Goal: Task Accomplishment & Management: Manage account settings

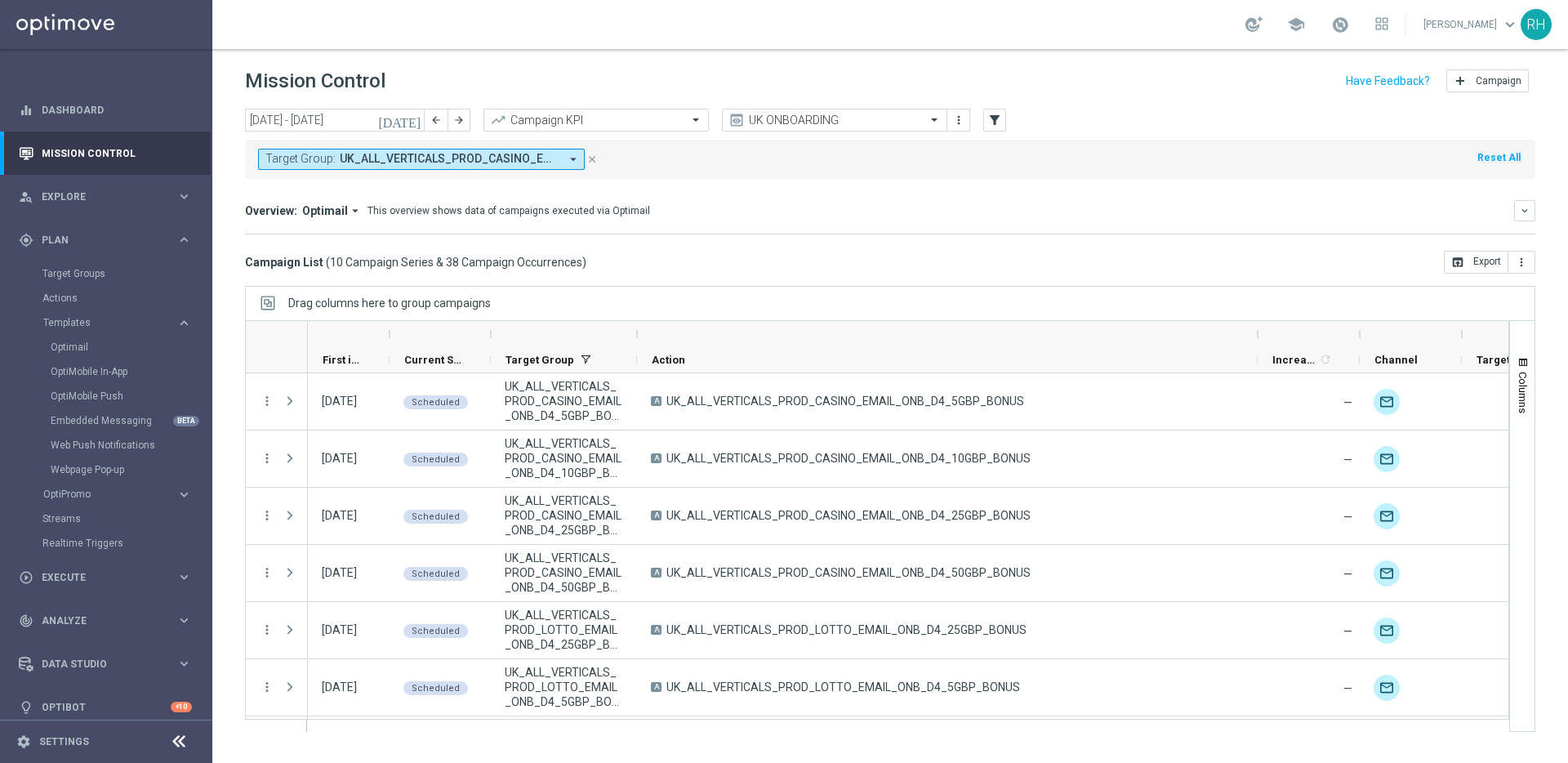
scroll to position [226, 0]
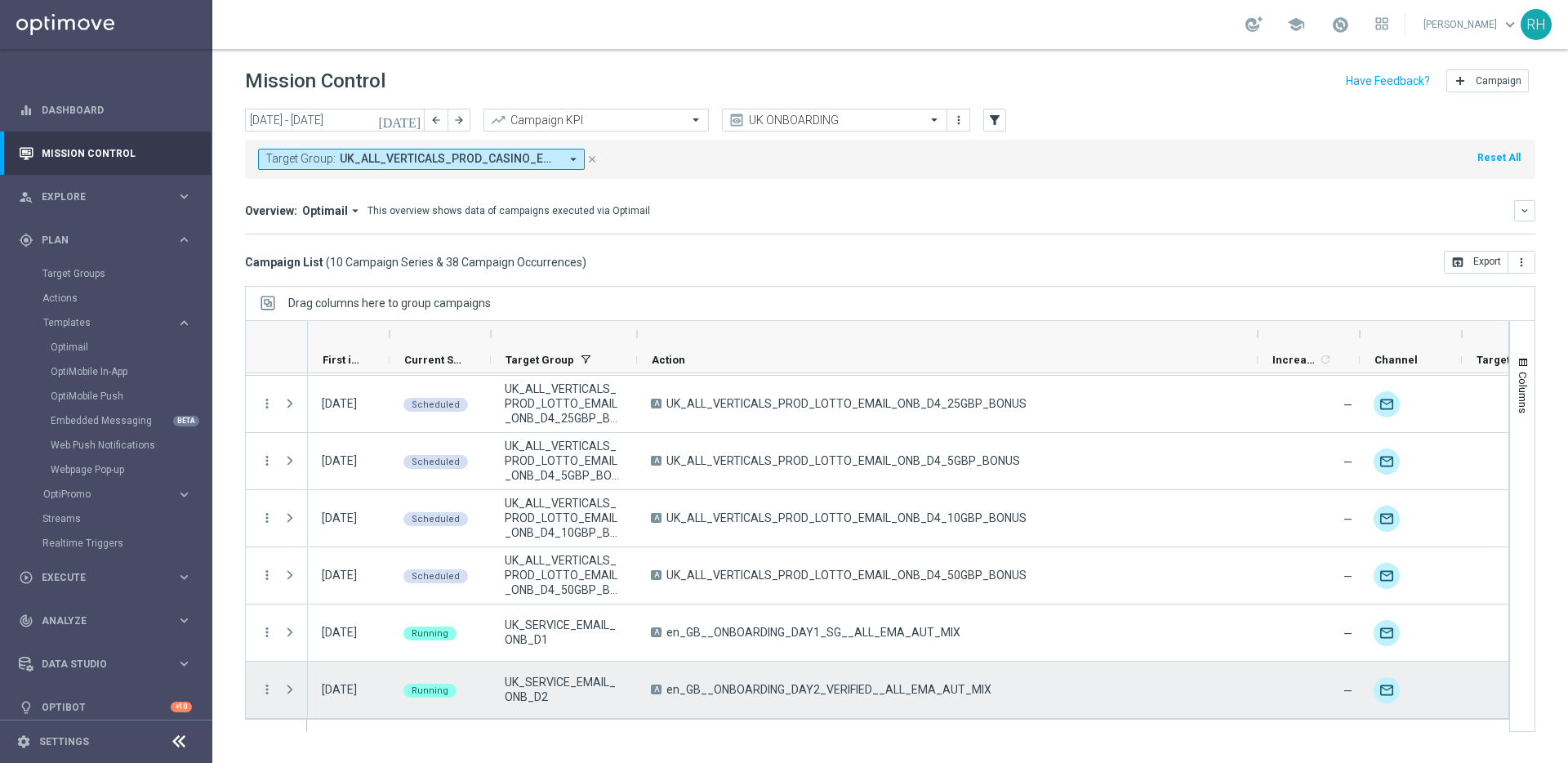
click at [844, 666] on div "A en_GB__ONBOARDING_DAY2_VERIFIED__ALL_EMA_AUT_MIX" at bounding box center [947, 690] width 621 height 56
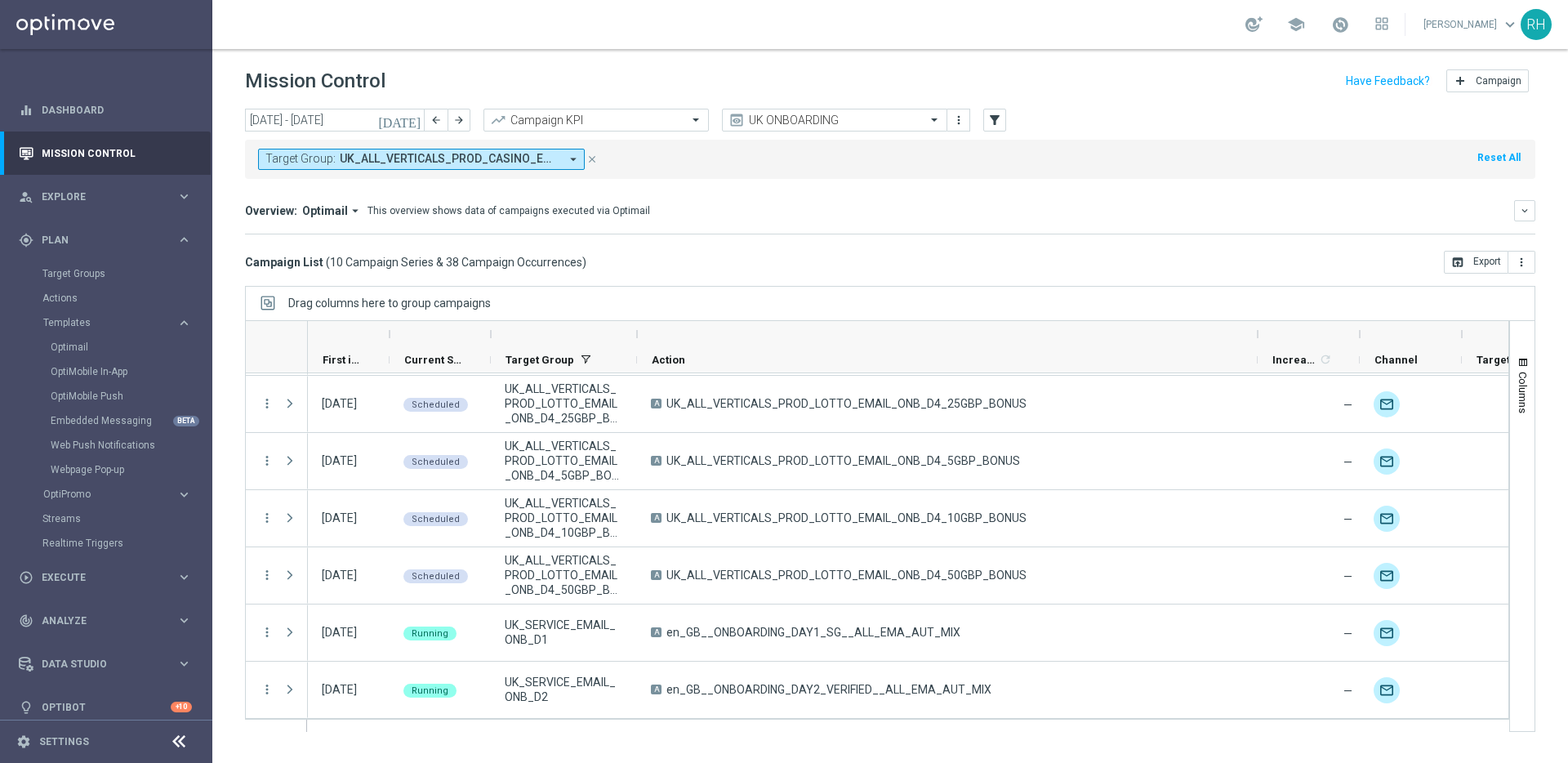
click at [804, 253] on div "Campaign List ( 10 Campaign Series & 38 Campaign Occurrences ) open_in_browser …" at bounding box center [890, 262] width 1290 height 23
click at [788, 121] on input "text" at bounding box center [818, 121] width 175 height 14
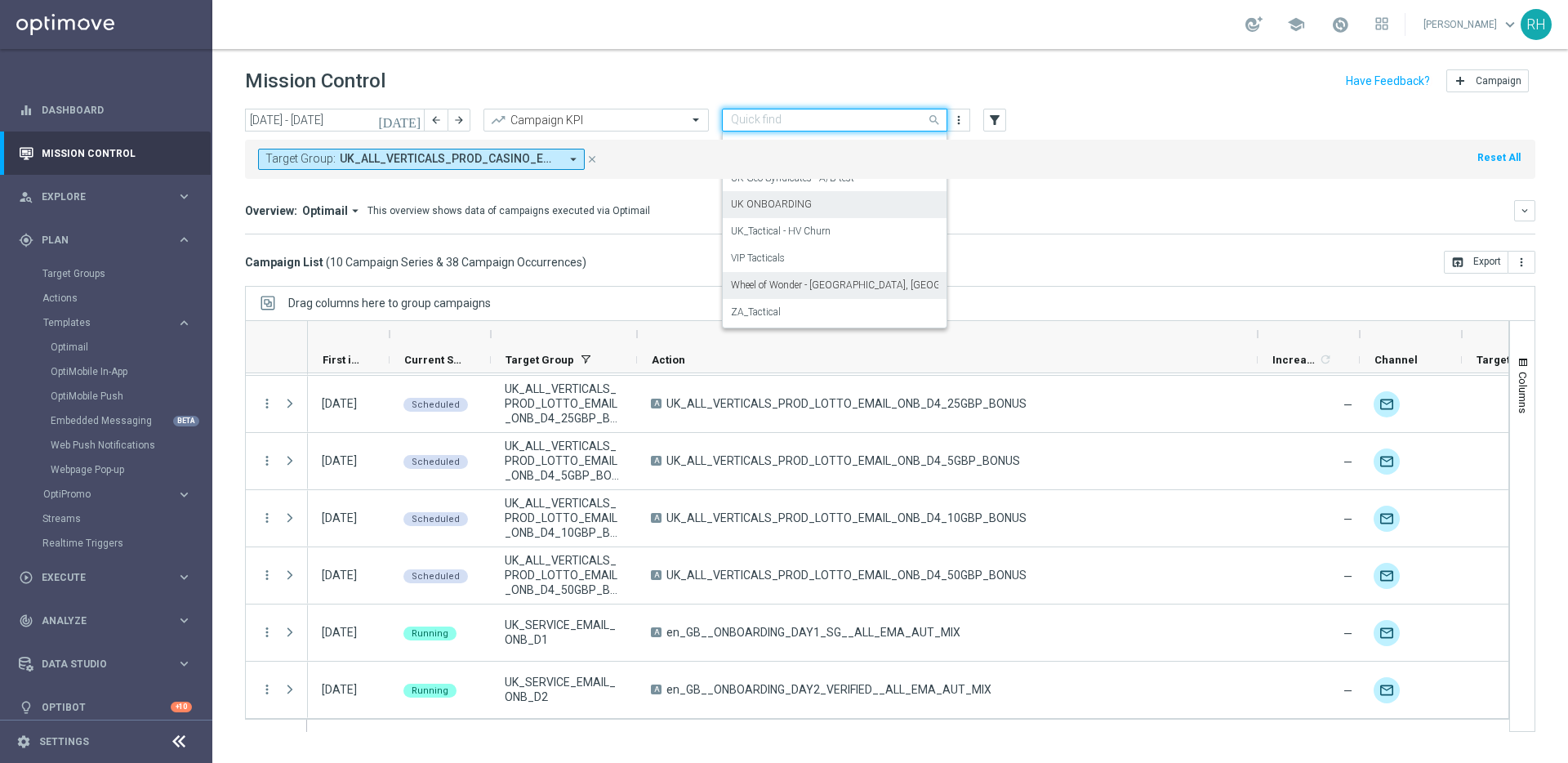
click at [972, 286] on div "Drag columns here to group campaigns" at bounding box center [890, 303] width 1290 height 34
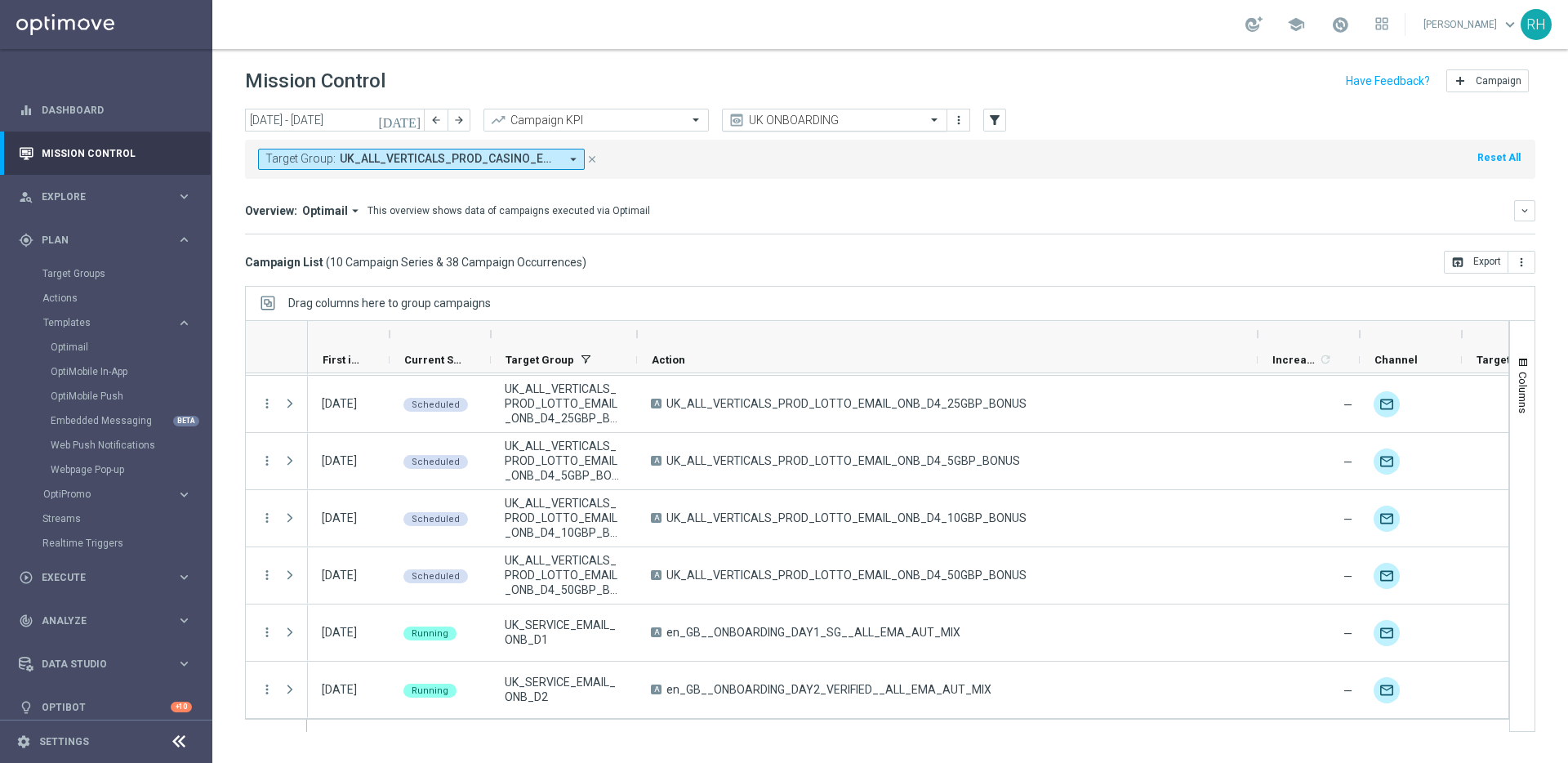
click at [918, 118] on div at bounding box center [835, 121] width 224 height 14
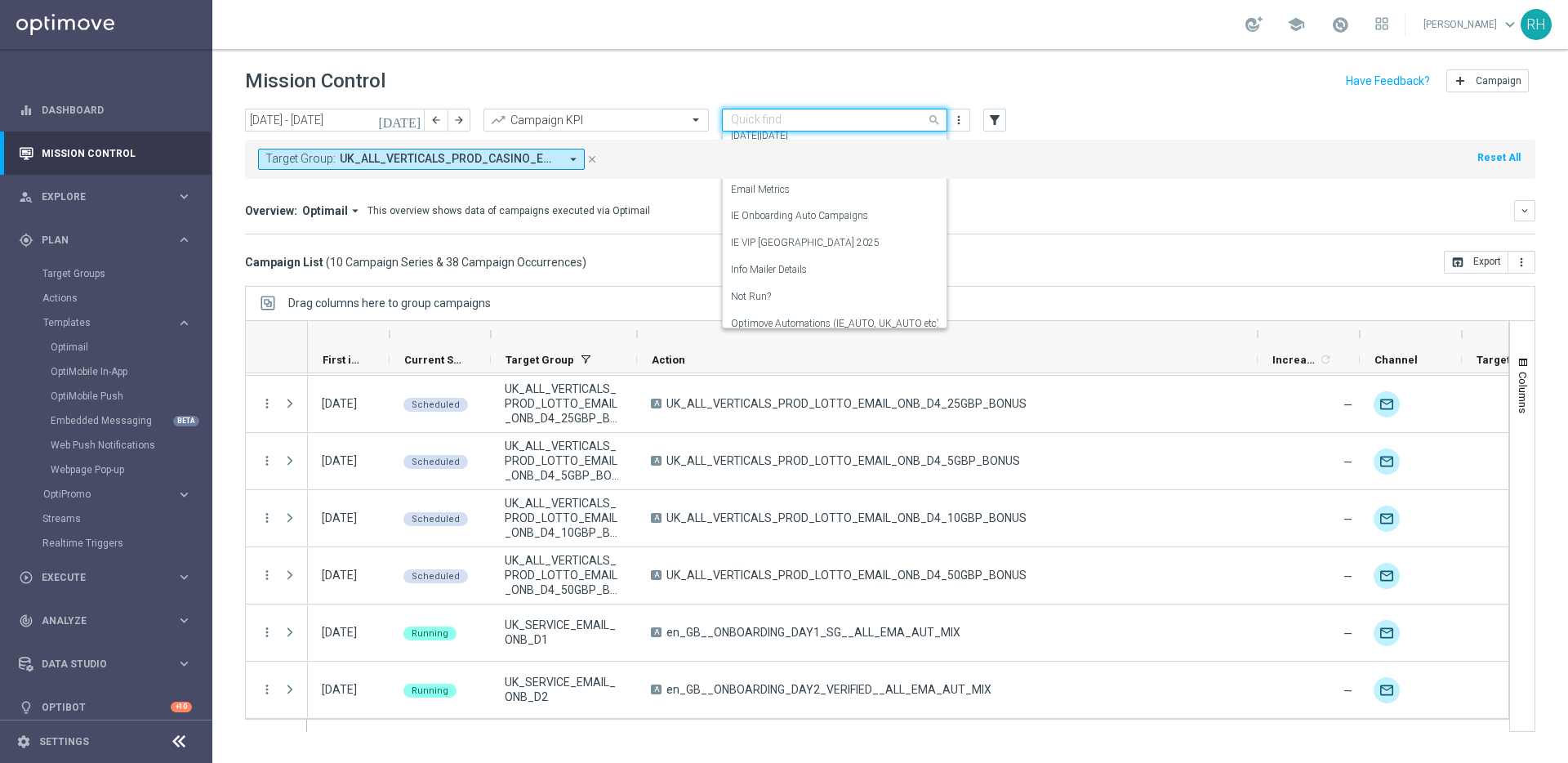
scroll to position [67, 0]
click at [959, 230] on div "Overview: Optimail arrow_drop_down This overview shows data of campaigns execut…" at bounding box center [890, 217] width 1290 height 34
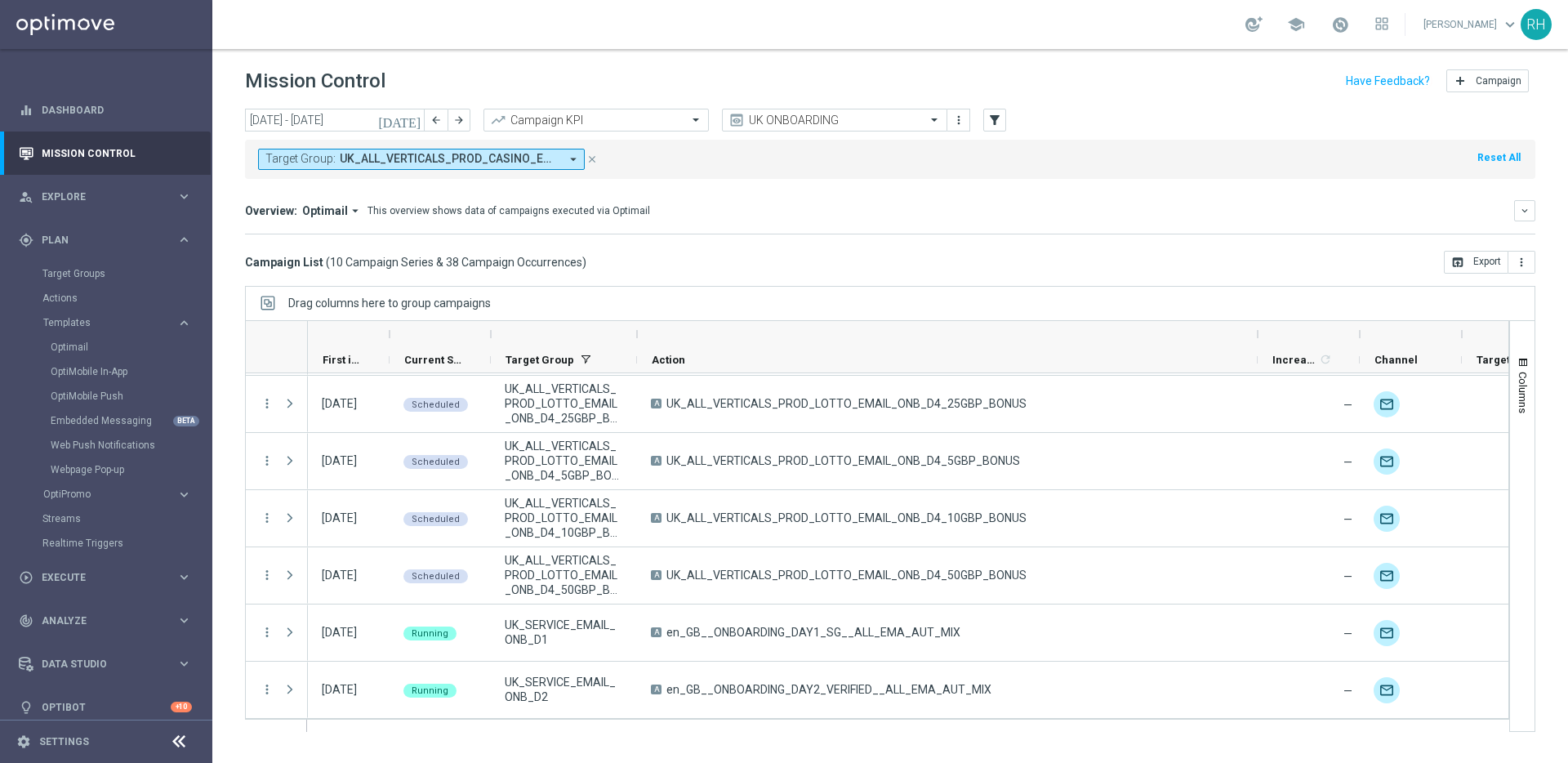
click at [937, 152] on div "Target Group: UK_ALL_VERTICALS_PROD_CASINO_EMAIL_ONB_D4_10GBP_BONUS, UK_ALL_VER…" at bounding box center [890, 159] width 1290 height 39
click at [916, 77] on div "Mission Control add Campaign" at bounding box center [890, 81] width 1290 height 32
click at [935, 118] on span at bounding box center [937, 120] width 21 height 14
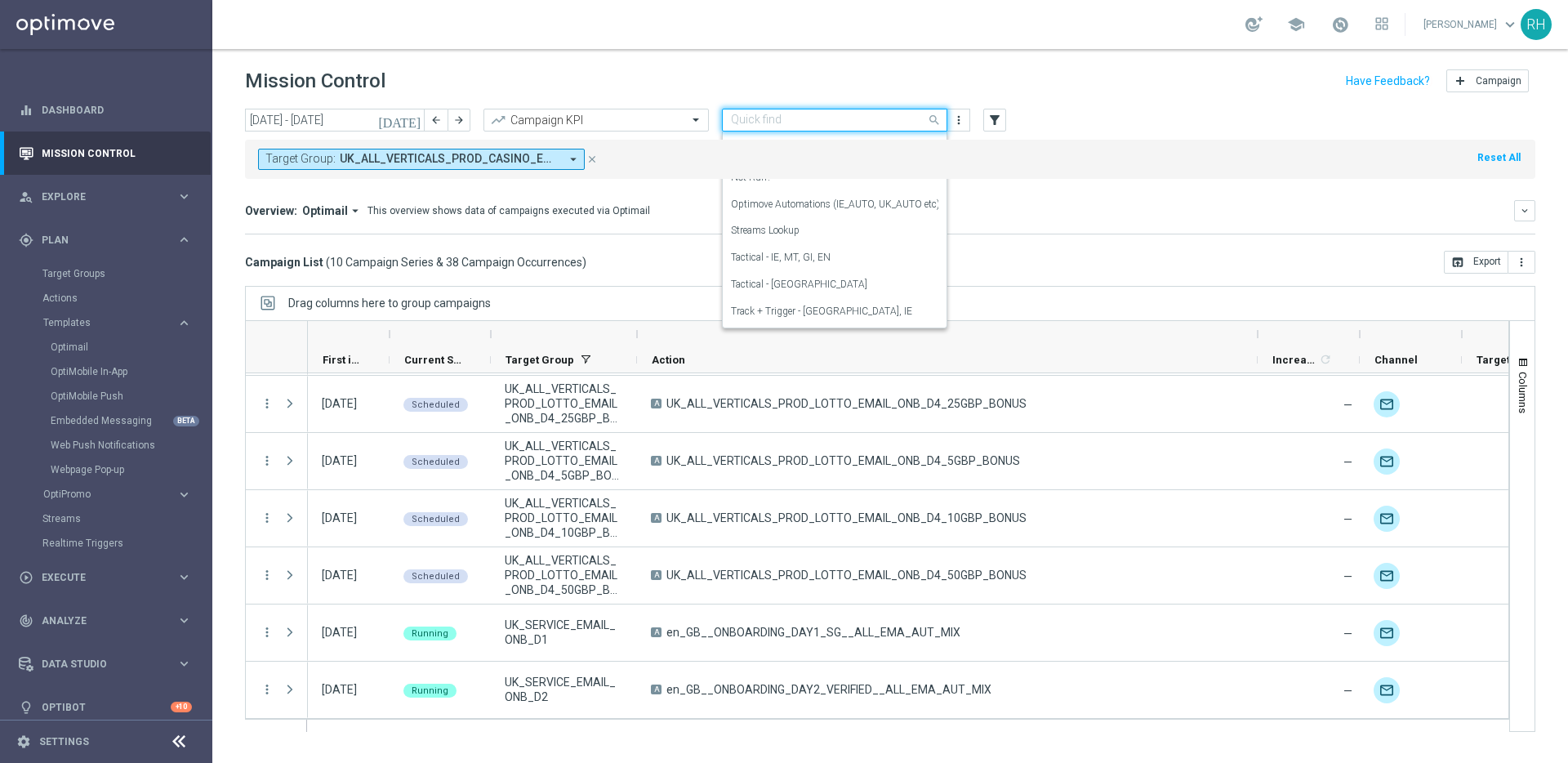
scroll to position [249, 0]
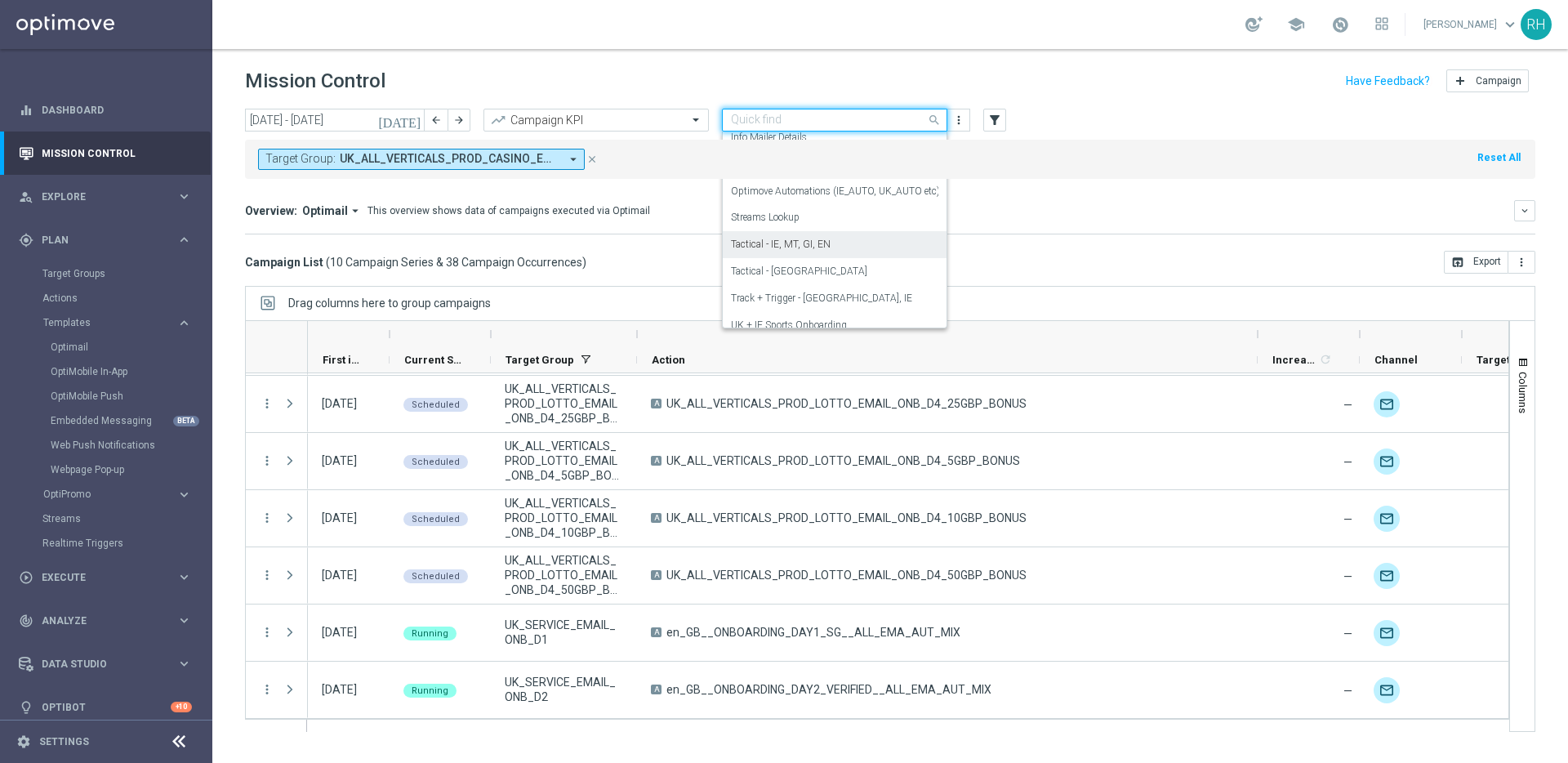
click at [794, 253] on div "Tactical - IE, MT, GI, EN" at bounding box center [834, 244] width 208 height 27
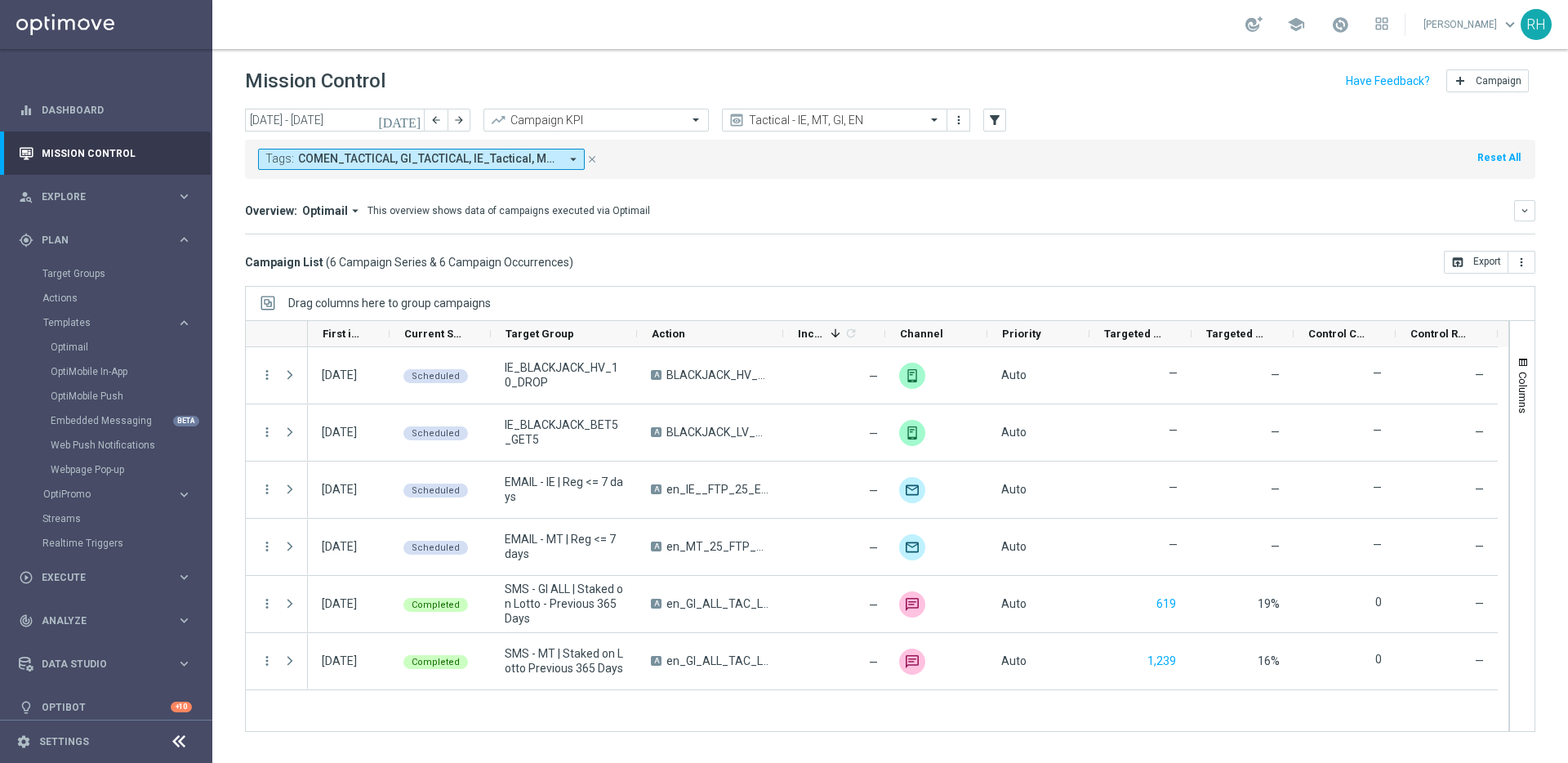
scroll to position [0, 0]
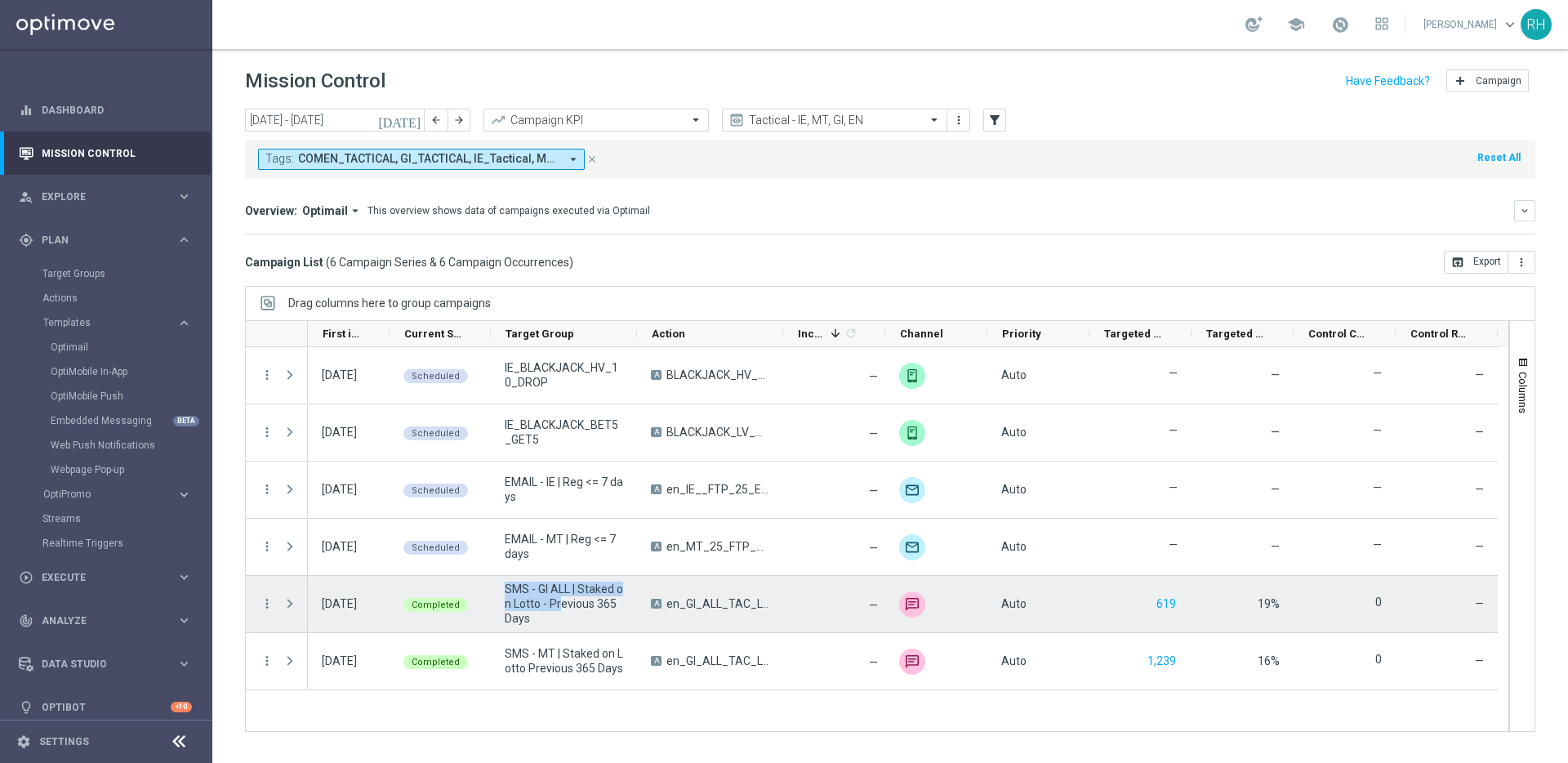
drag, startPoint x: 506, startPoint y: 586, endPoint x: 566, endPoint y: 598, distance: 61.2
click at [566, 598] on span "SMS - GI ALL | Staked on Lotto - Previous 365 Days" at bounding box center [564, 604] width 118 height 44
click at [508, 591] on span "SMS - GI ALL | Staked on Lotto - Previous 365 Days" at bounding box center [564, 604] width 118 height 44
drag, startPoint x: 517, startPoint y: 600, endPoint x: 560, endPoint y: 627, distance: 50.8
click at [560, 627] on div "SMS - GI ALL | Staked on Lotto - Previous 365 Days" at bounding box center [564, 604] width 147 height 56
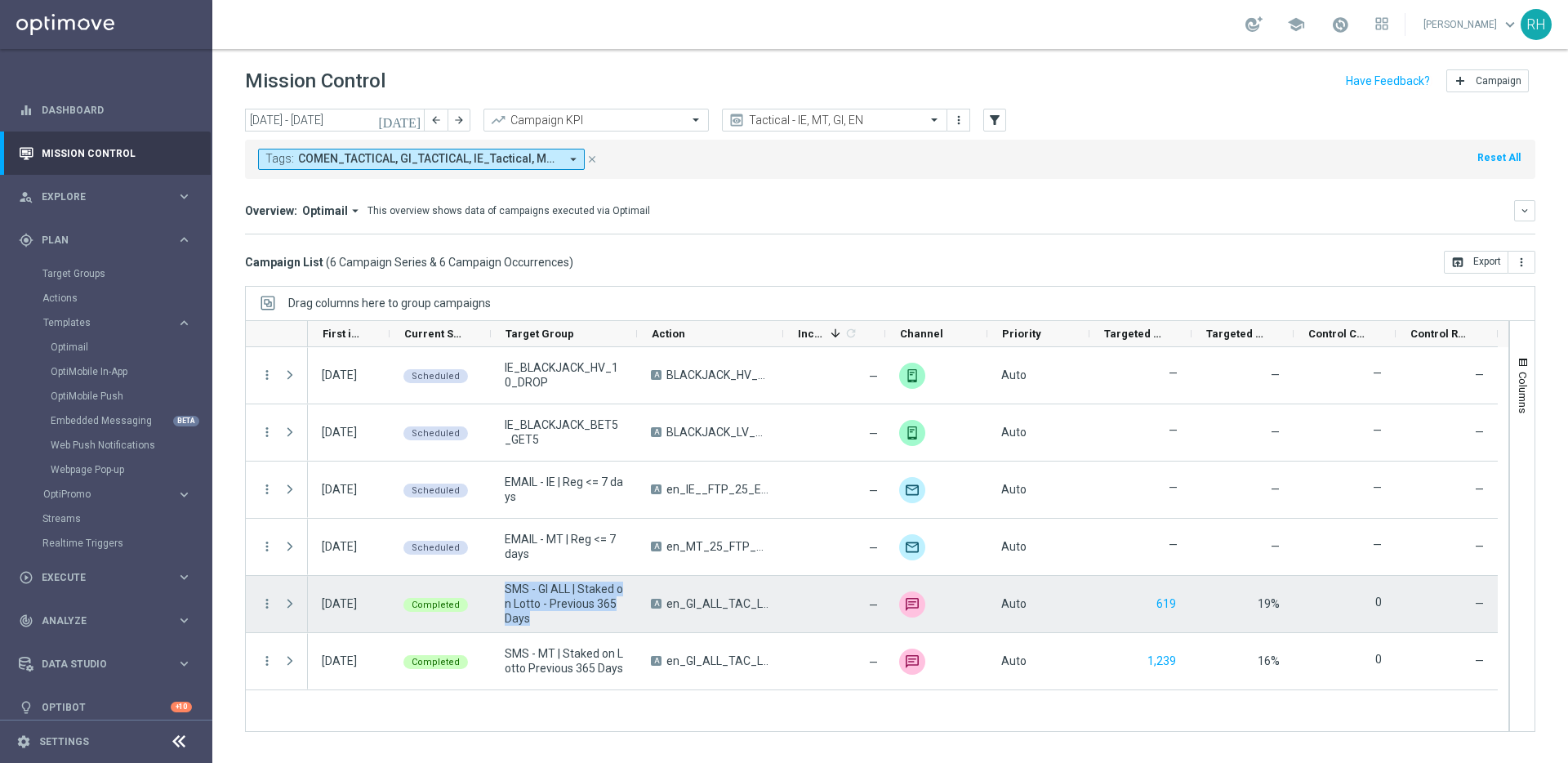
click at [560, 627] on div "SMS - GI ALL | Staked on Lotto - Previous 365 Days" at bounding box center [564, 604] width 147 height 56
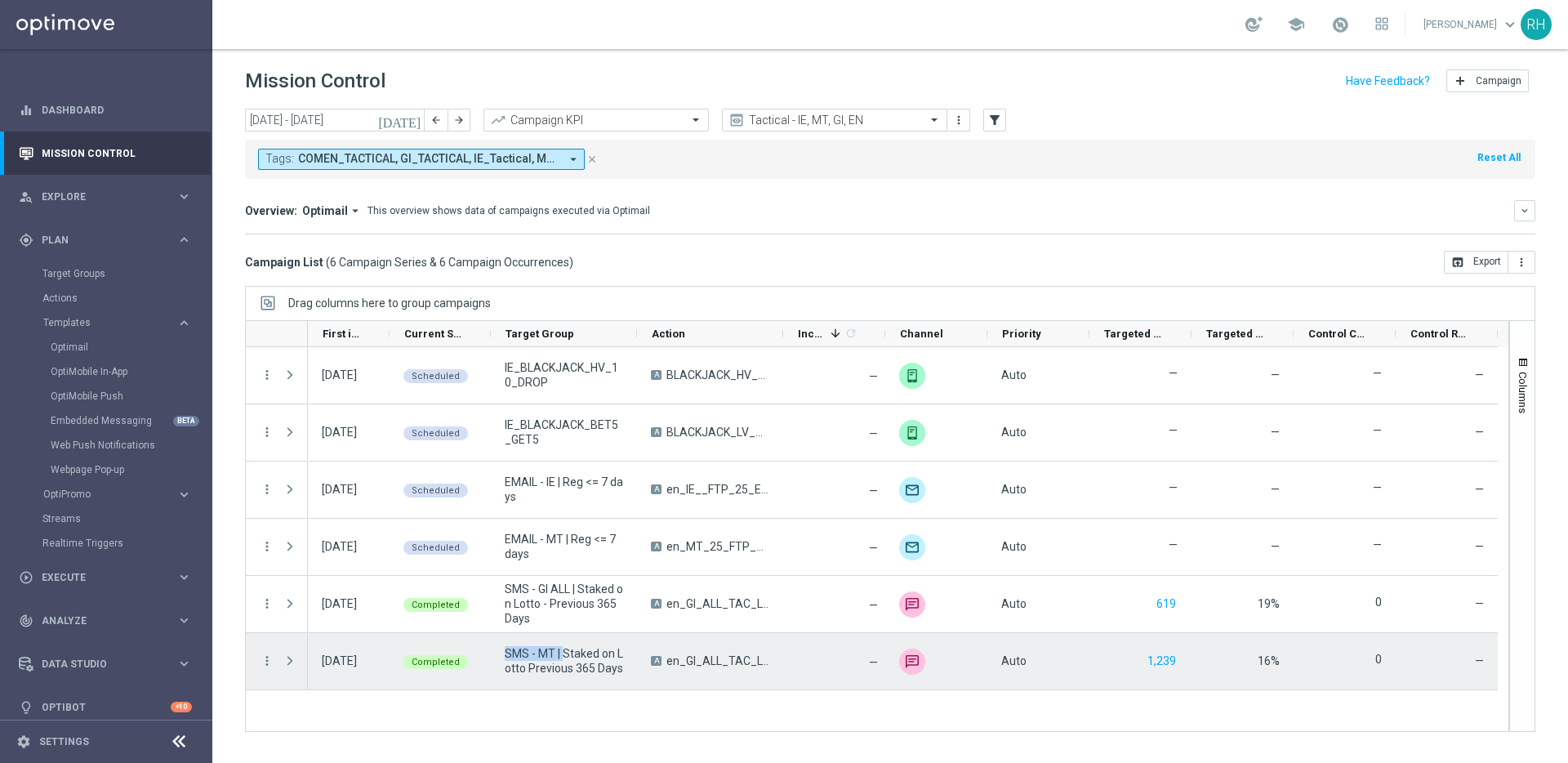
drag, startPoint x: 529, startPoint y: 654, endPoint x: 595, endPoint y: 662, distance: 66.5
click at [578, 660] on span "SMS - MT | Staked on Lotto Previous 365 Days" at bounding box center [564, 661] width 118 height 29
click at [597, 663] on span "SMS - MT | Staked on Lotto Previous 365 Days" at bounding box center [564, 661] width 118 height 29
click at [607, 679] on div "SMS - MT | Staked on Lotto Previous 365 Days" at bounding box center [564, 660] width 147 height 56
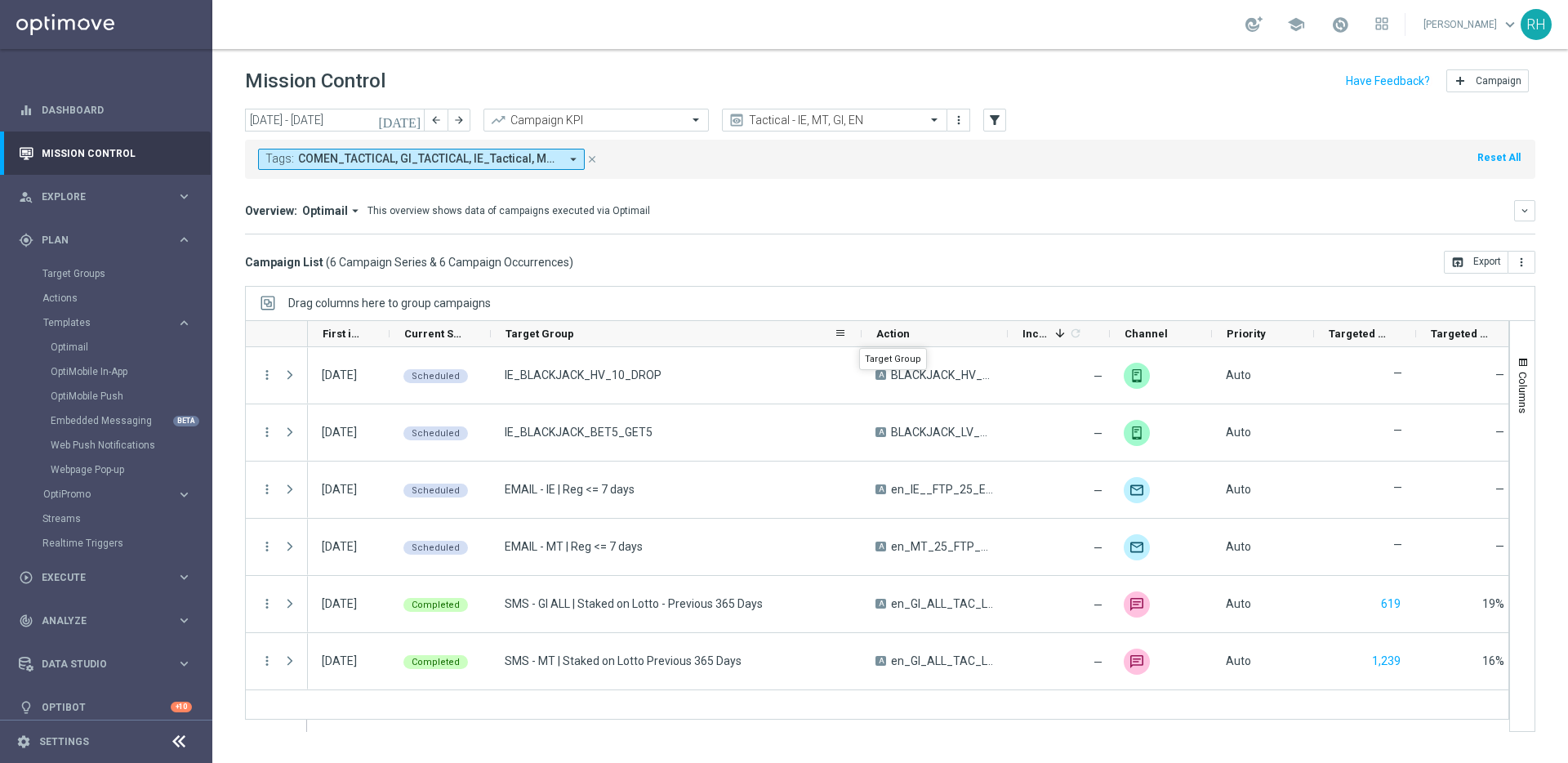
drag, startPoint x: 634, startPoint y: 334, endPoint x: 859, endPoint y: 334, distance: 225.0
click at [859, 334] on div at bounding box center [862, 333] width 7 height 25
click at [829, 124] on input "text" at bounding box center [818, 121] width 175 height 14
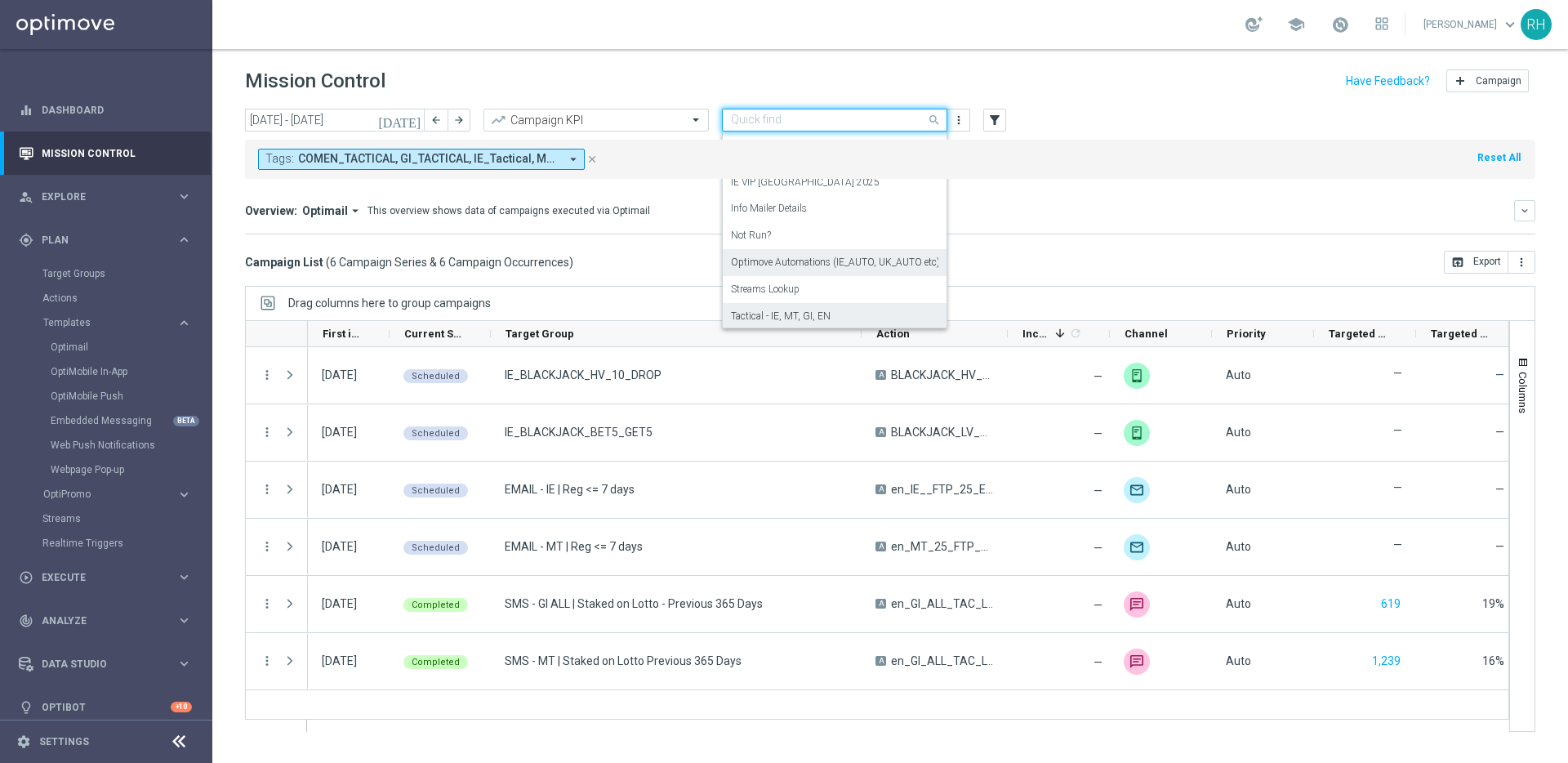
scroll to position [179, 0]
click at [831, 265] on label "Optimove Automations (IE_AUTO, UK_AUTO etc)" at bounding box center [835, 260] width 209 height 14
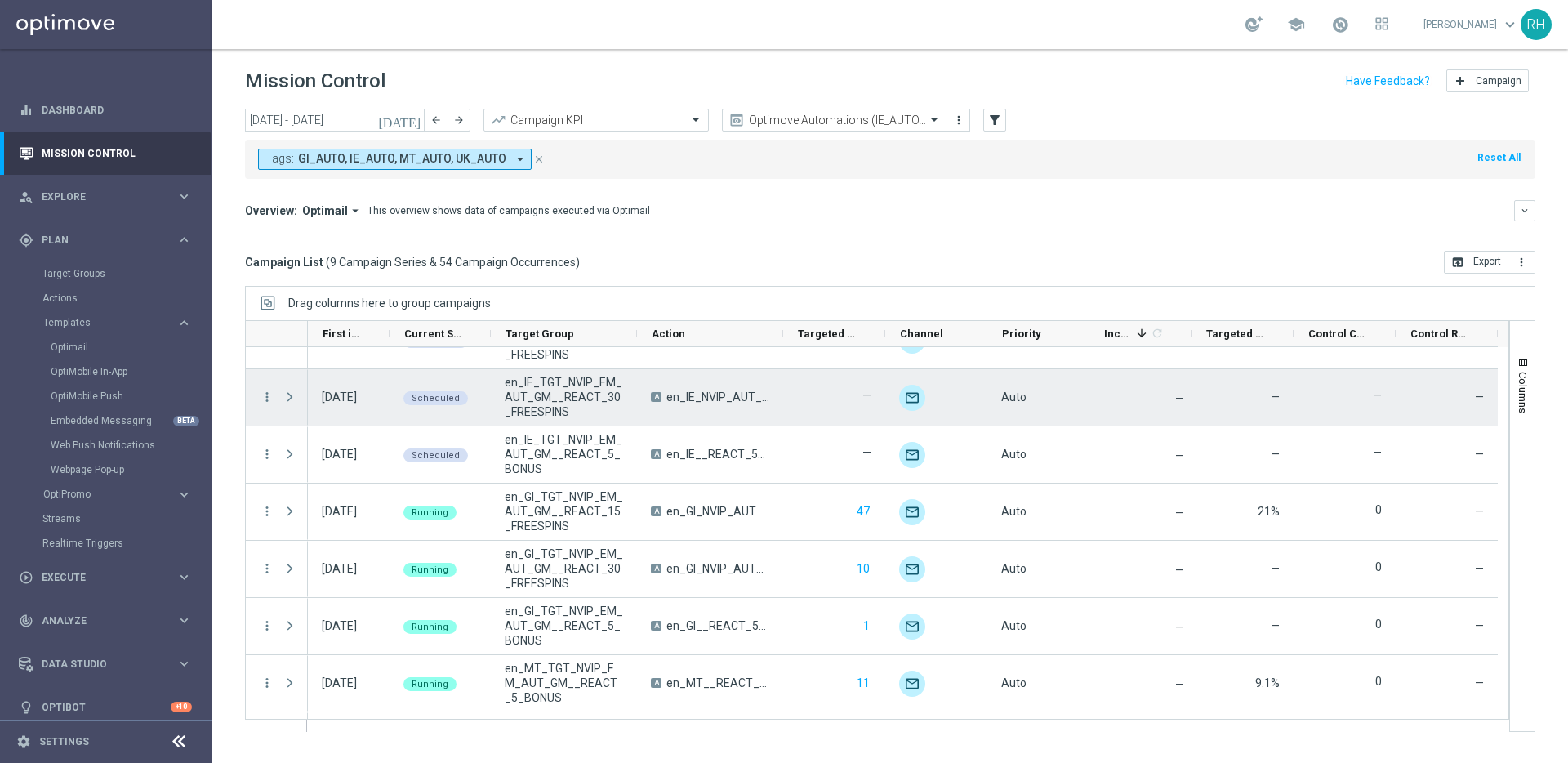
scroll to position [0, 0]
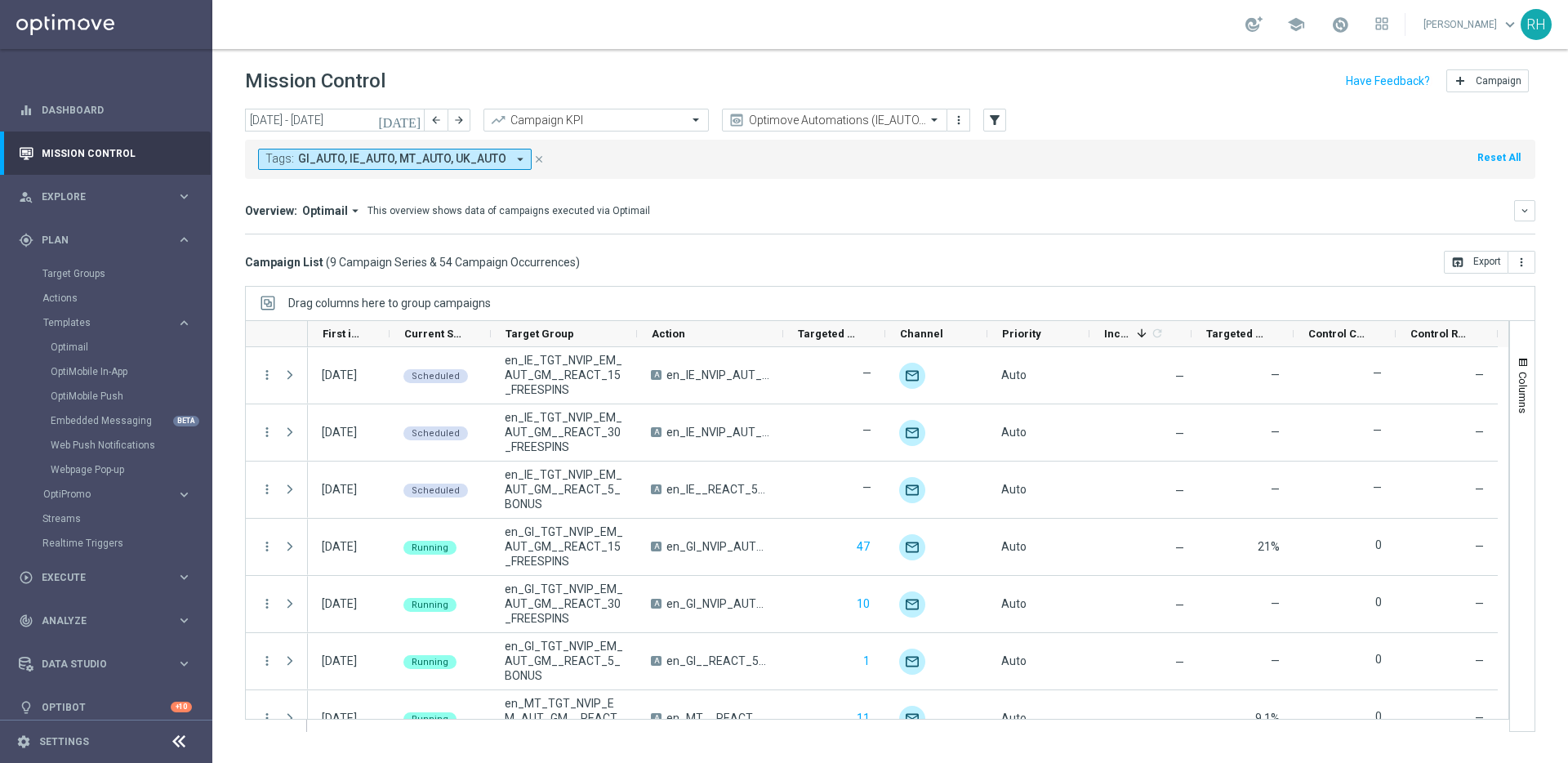
click at [913, 234] on div "Direct Response VS Increase In Deposit Amount Direct Response €117 Test Respons…" at bounding box center [890, 234] width 1290 height 1
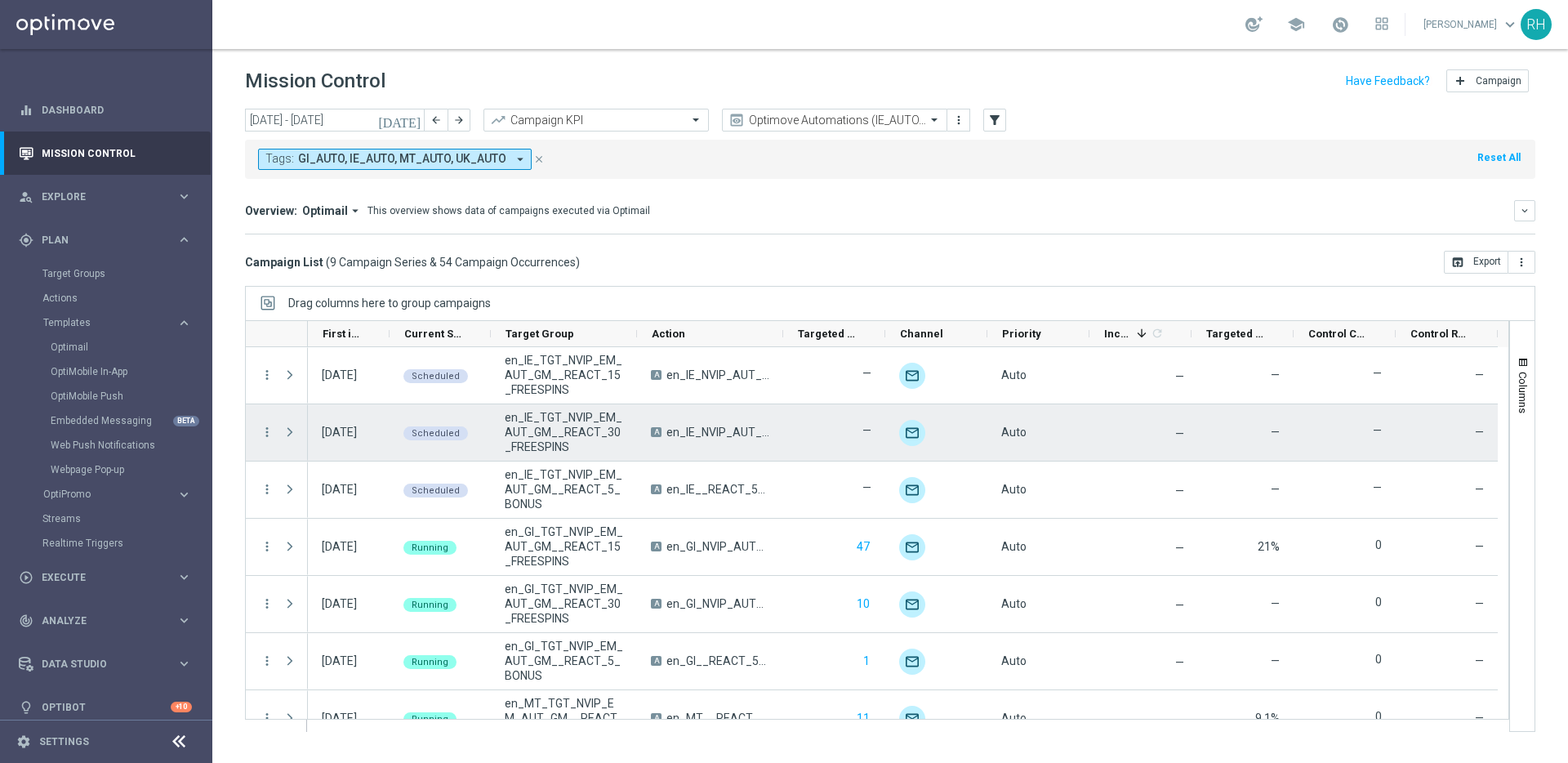
click at [546, 372] on span "en_IE_TGT_NVIP_EM_AUT_GM__REACT_15_FREESPINS" at bounding box center [564, 374] width 118 height 44
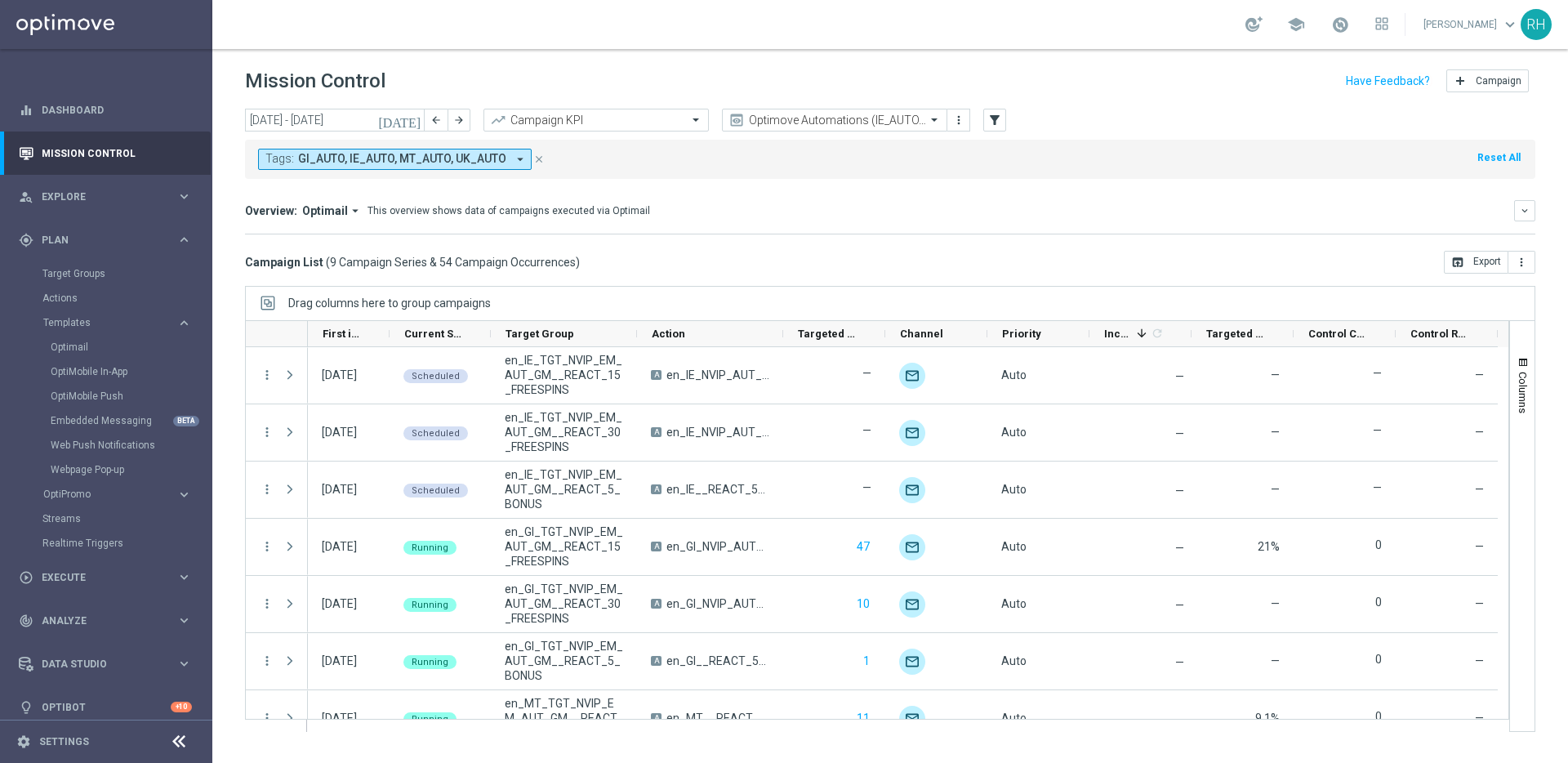
click at [1050, 254] on div "Campaign List ( 9 Campaign Series & 54 Campaign Occurrences ) open_in_browser E…" at bounding box center [890, 262] width 1290 height 23
click at [1171, 277] on div "today 11 Aug 2025 - 17 Aug 2025 arrow_back arrow_forward Campaign KPI trending_…" at bounding box center [890, 428] width 1356 height 640
click at [1173, 277] on div "today 11 Aug 2025 - 17 Aug 2025 arrow_back arrow_forward Campaign KPI trending_…" at bounding box center [890, 428] width 1356 height 640
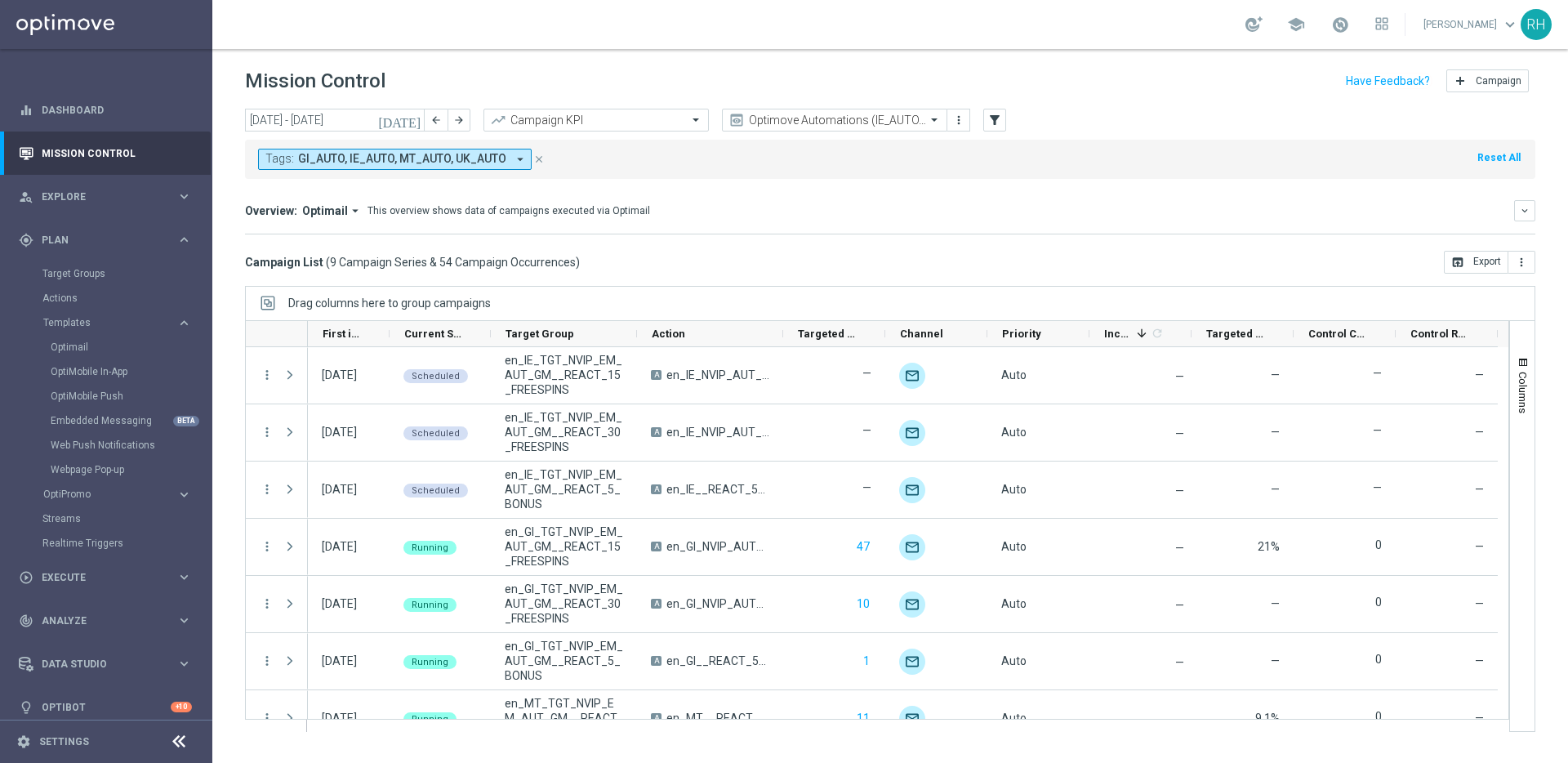
click at [1173, 277] on div "today 11 Aug 2025 - 17 Aug 2025 arrow_back arrow_forward Campaign KPI trending_…" at bounding box center [890, 428] width 1356 height 640
click at [1174, 278] on div "today 11 Aug 2025 - 17 Aug 2025 arrow_back arrow_forward Campaign KPI trending_…" at bounding box center [890, 428] width 1356 height 640
click at [809, 68] on div "Mission Control add Campaign" at bounding box center [890, 81] width 1290 height 32
click at [834, 181] on mini-dashboard "Overview: Optimail arrow_drop_down This overview shows data of campaigns execut…" at bounding box center [890, 215] width 1290 height 72
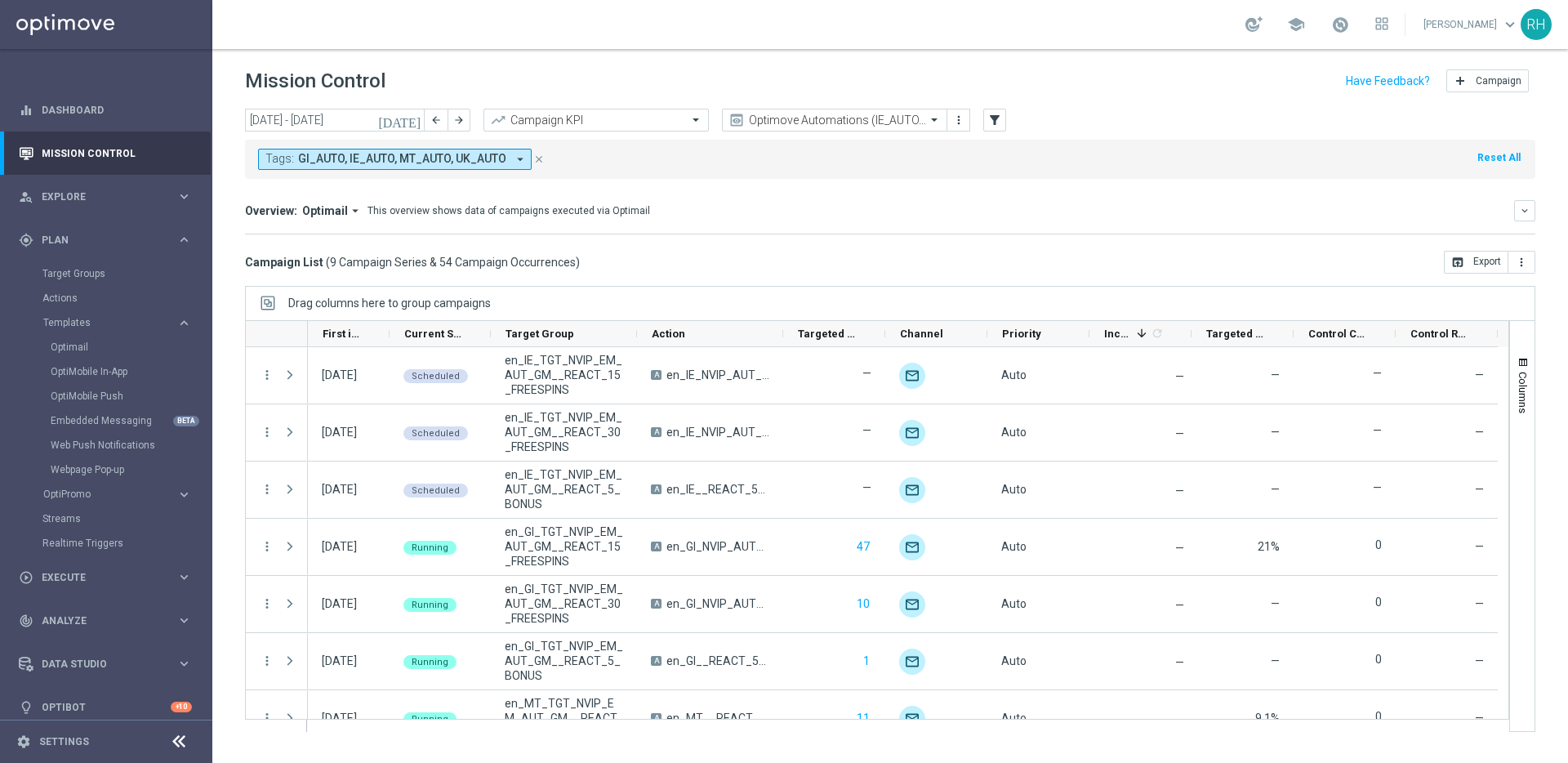
click at [834, 181] on mini-dashboard "Overview: Optimail arrow_drop_down This overview shows data of campaigns execut…" at bounding box center [890, 215] width 1290 height 72
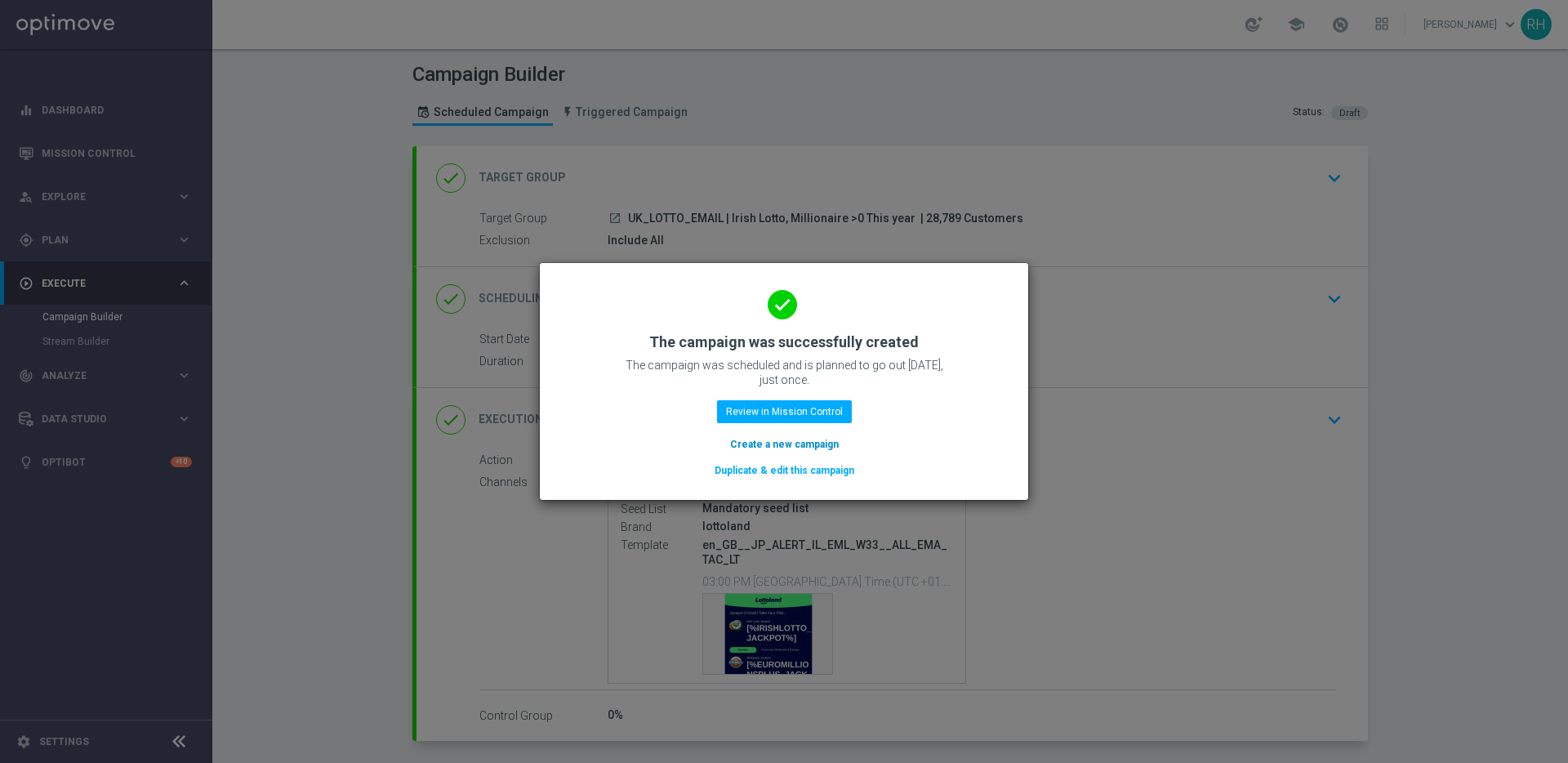
scroll to position [85, 0]
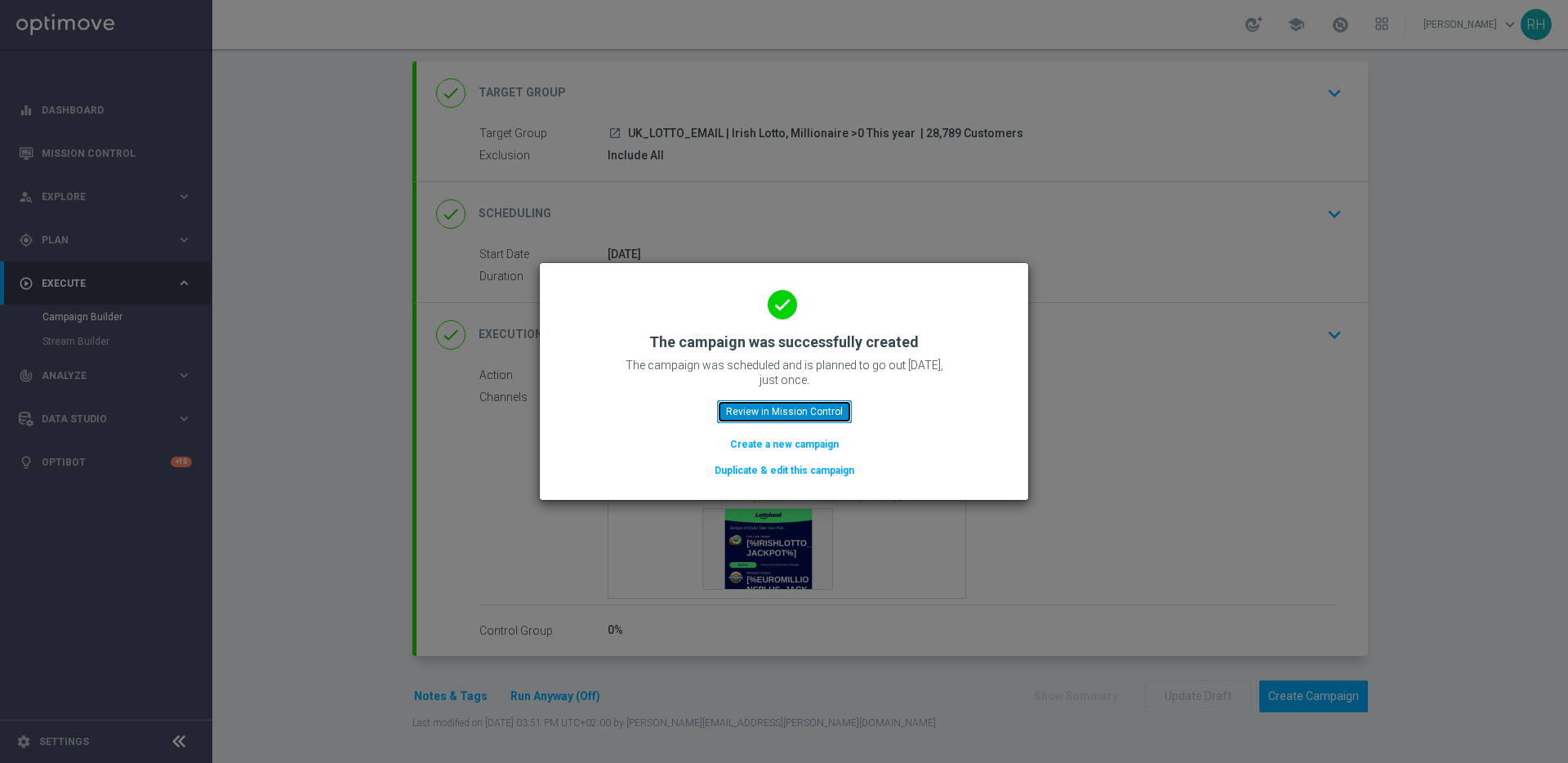
click at [803, 416] on button "Review in Mission Control" at bounding box center [784, 411] width 134 height 23
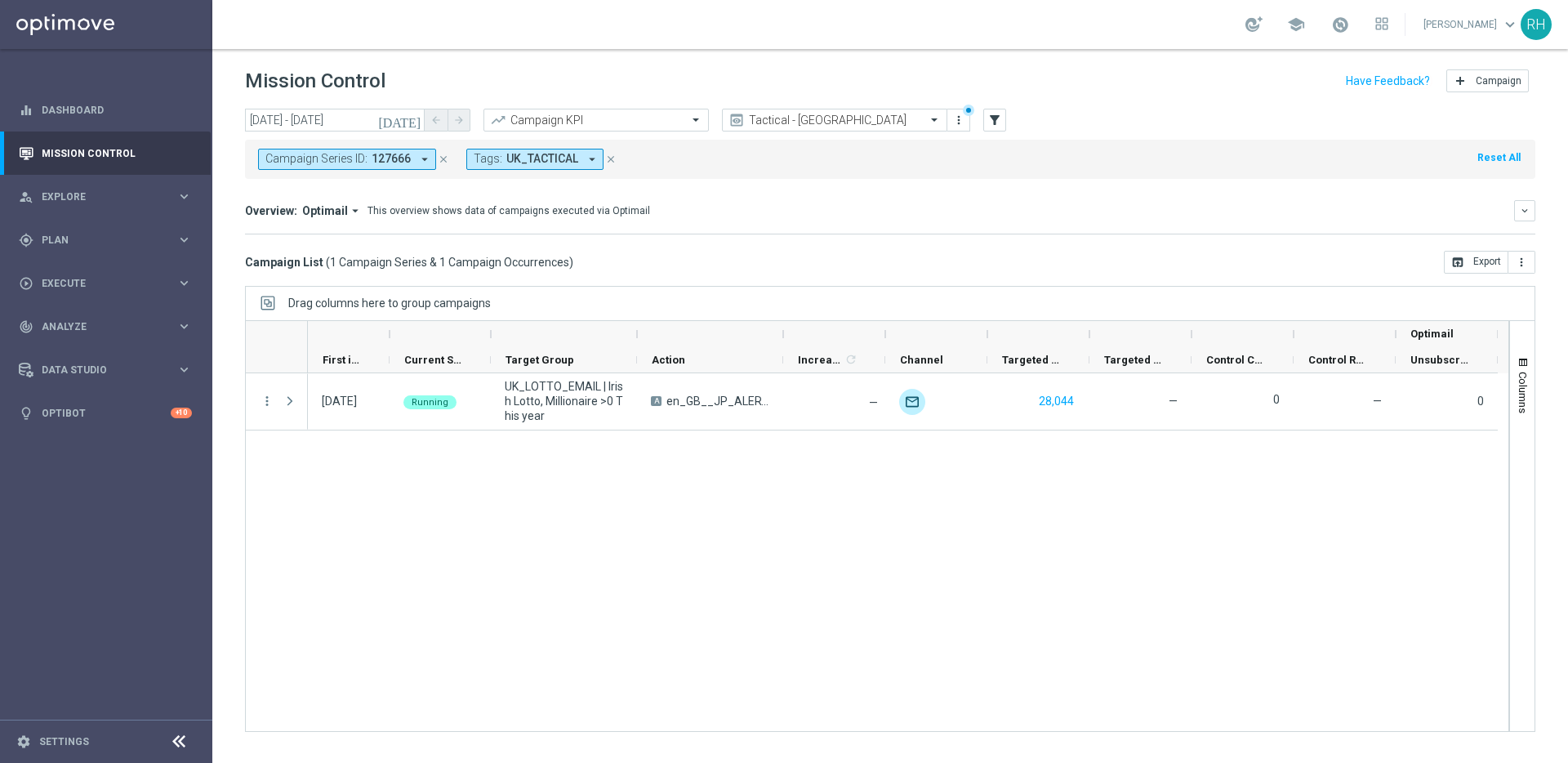
click at [553, 67] on div "Mission Control add Campaign" at bounding box center [890, 81] width 1290 height 32
click at [609, 73] on div "Mission Control add Campaign" at bounding box center [890, 81] width 1290 height 32
click at [635, 163] on div "Campaign Series ID: 127666 arrow_drop_down close Tags: UK_TACTICAL arrow_drop_d…" at bounding box center [890, 159] width 1290 height 39
click at [849, 157] on div "Campaign Series ID: 127666 arrow_drop_down close Tags: UK_TACTICAL arrow_drop_d…" at bounding box center [890, 159] width 1290 height 39
drag, startPoint x: 845, startPoint y: 68, endPoint x: 1071, endPoint y: 74, distance: 226.1
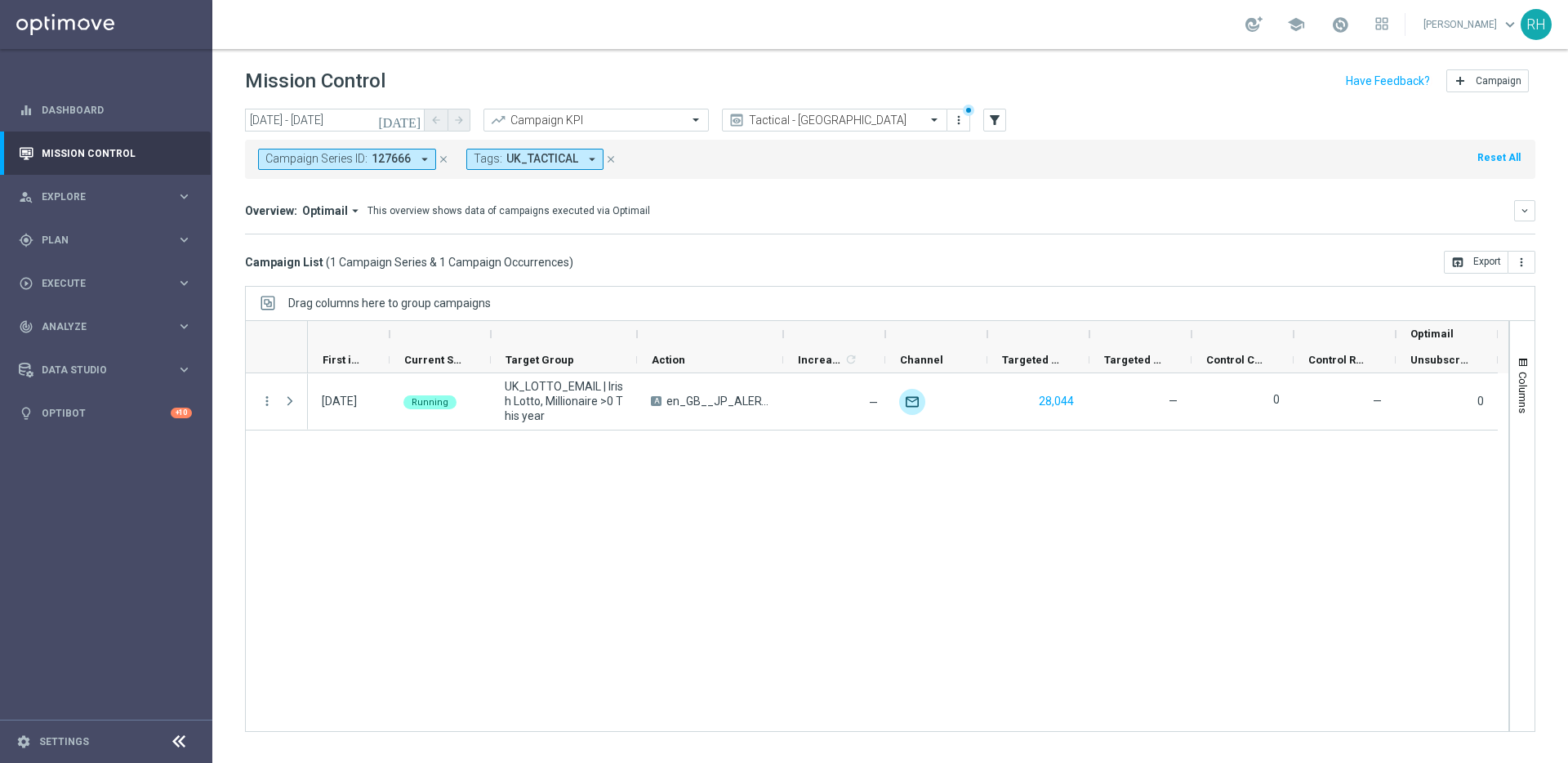
click at [847, 68] on div "Mission Control add Campaign" at bounding box center [890, 81] width 1290 height 32
click at [1071, 74] on div "Mission Control add Campaign" at bounding box center [890, 81] width 1290 height 32
click at [1059, 195] on mini-dashboard "Overview: Optimail arrow_drop_down This overview shows data of campaigns execut…" at bounding box center [890, 215] width 1290 height 72
drag, startPoint x: 836, startPoint y: 163, endPoint x: 846, endPoint y: 134, distance: 30.7
click at [835, 164] on div "Campaign Series ID: 127666 arrow_drop_down close Tags: UK_TACTICAL arrow_drop_d…" at bounding box center [890, 159] width 1290 height 39
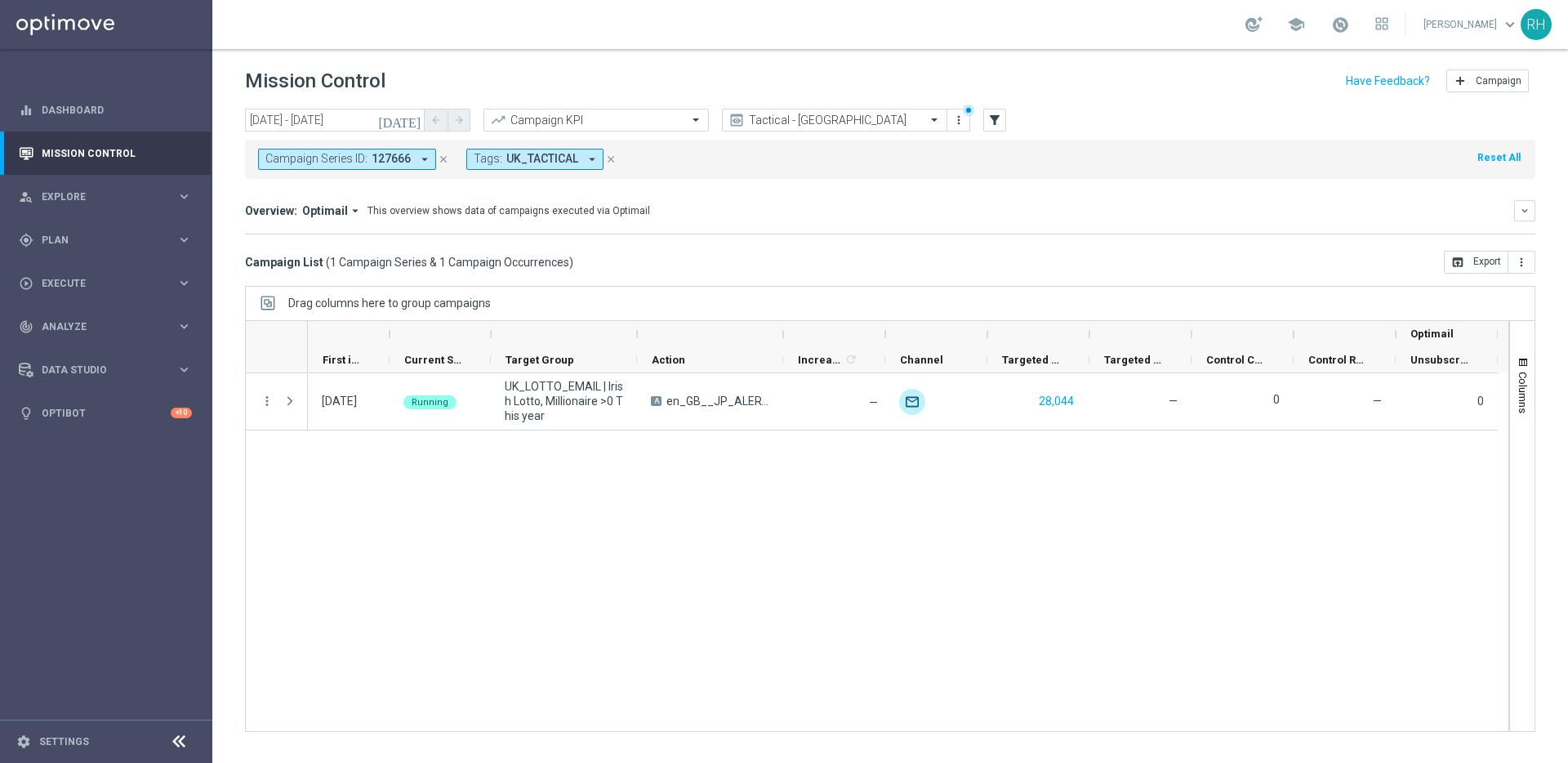
click at [845, 43] on div "school Ricky Hubbard keyboard_arrow_down RH" at bounding box center [890, 24] width 1356 height 49
click at [620, 72] on div "Mission Control add Campaign" at bounding box center [890, 81] width 1290 height 32
click at [683, 177] on div "Campaign Series ID: 127666 arrow_drop_down close Tags: UK_TACTICAL arrow_drop_d…" at bounding box center [890, 159] width 1290 height 39
click at [679, 83] on div "Mission Control add Campaign" at bounding box center [890, 81] width 1290 height 32
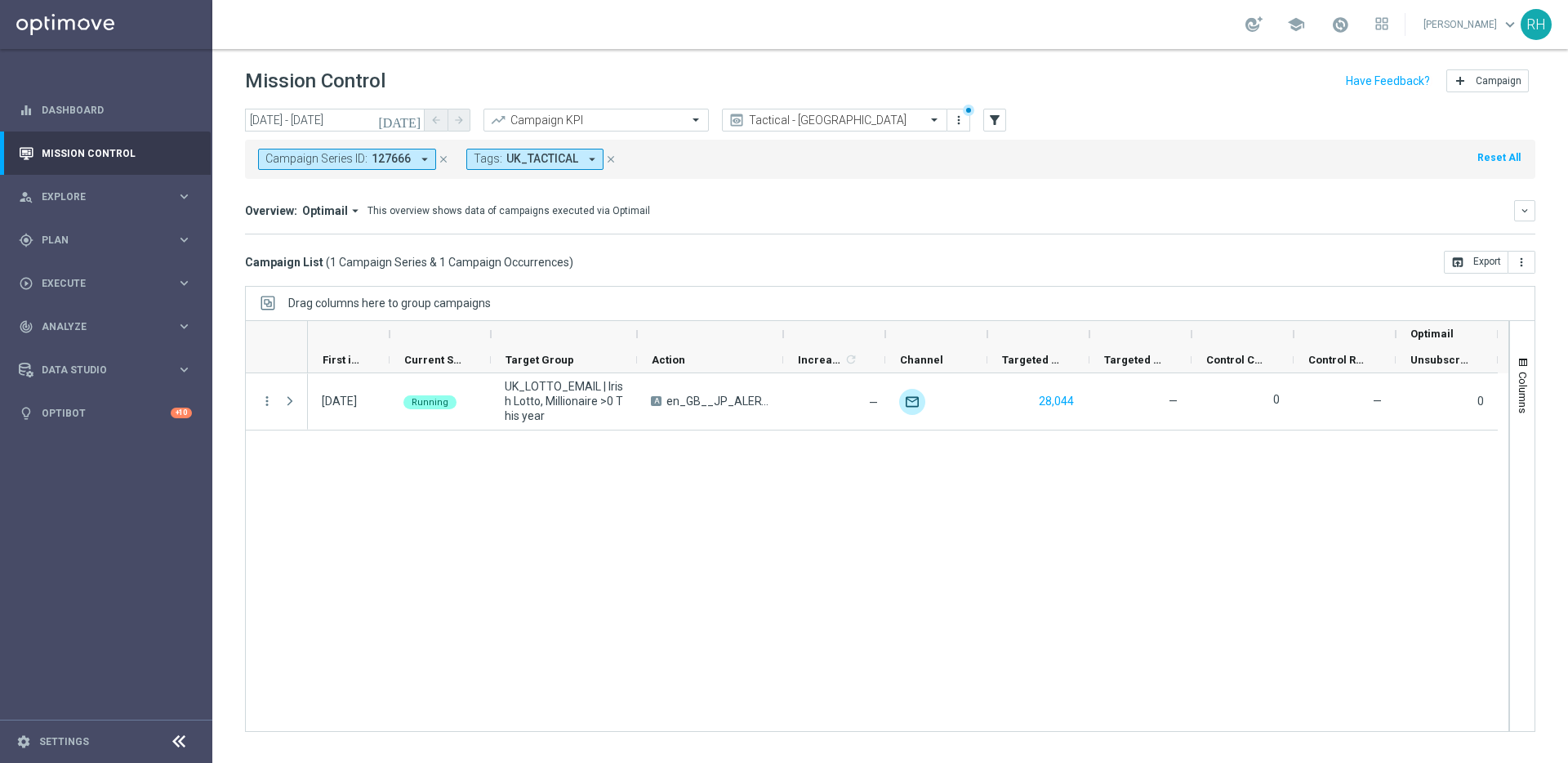
click at [824, 91] on div "Mission Control add Campaign" at bounding box center [890, 81] width 1290 height 32
click at [840, 179] on mini-dashboard "Overview: Optimail arrow_drop_down This overview shows data of campaigns execut…" at bounding box center [890, 215] width 1290 height 72
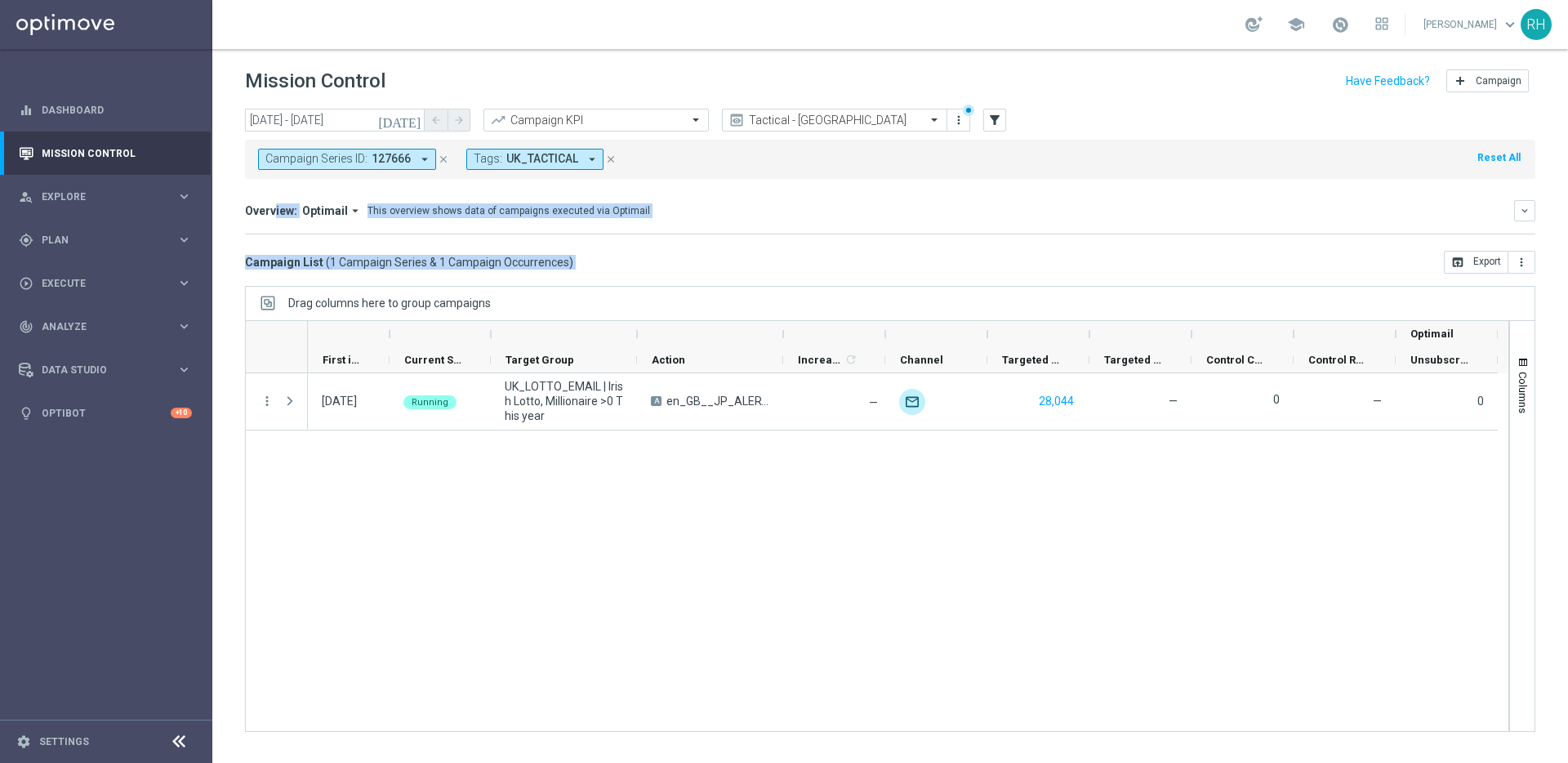
drag, startPoint x: 842, startPoint y: 179, endPoint x: 887, endPoint y: 431, distance: 256.0
click at [887, 430] on div "today 13 Aug 2025 - 13 Aug 2025 arrow_back arrow_forward Campaign KPI trending_…" at bounding box center [890, 428] width 1356 height 640
click at [896, 457] on div "13 Aug 2025, Wednesday Running UK_LOTTO_EMAIL | Irish Lotto, Millionaire >0 Thi…" at bounding box center [908, 552] width 1201 height 358
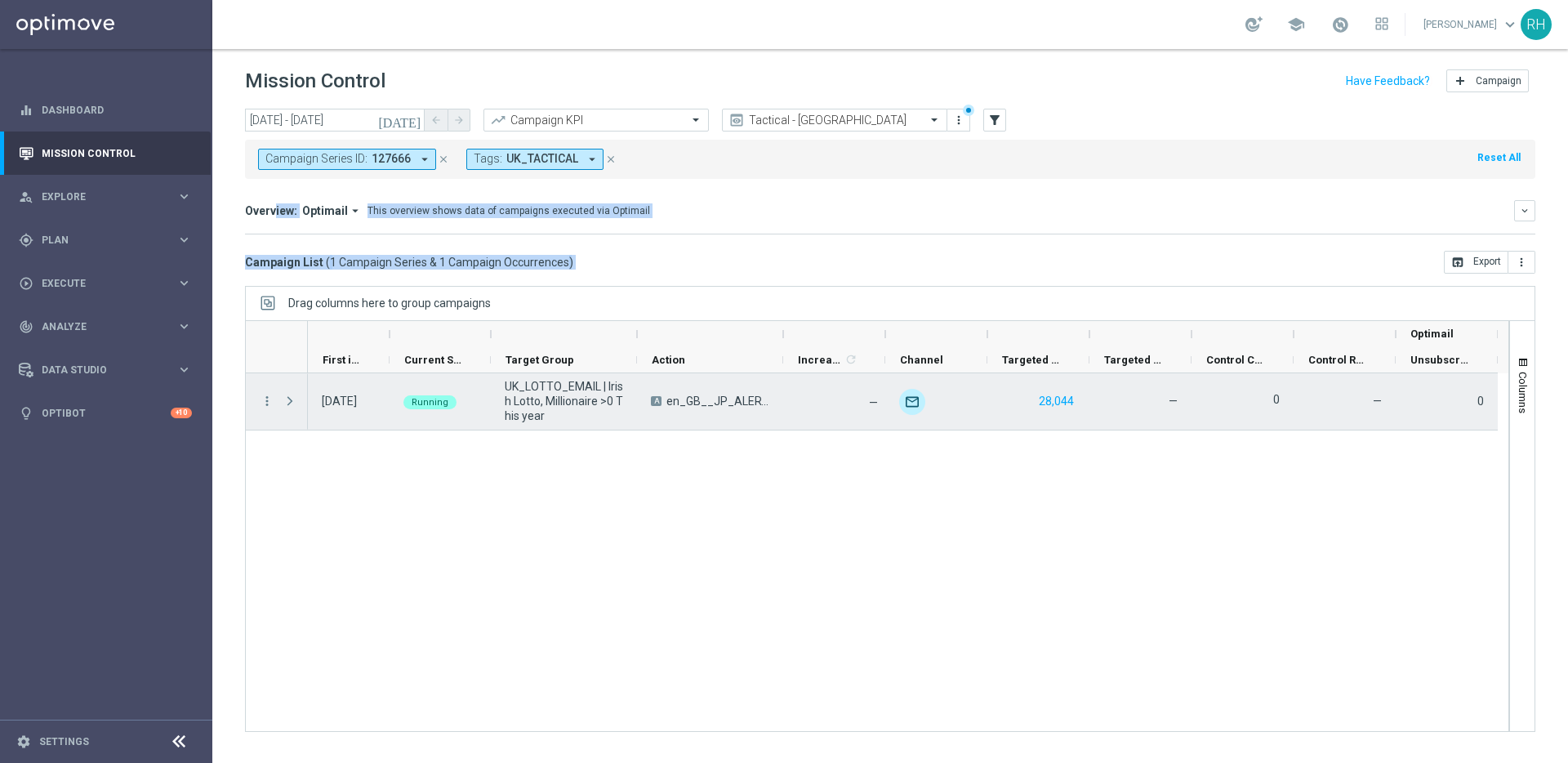
click at [813, 241] on mini-dashboard "Overview: Optimail arrow_drop_down This overview shows data of campaigns execut…" at bounding box center [890, 215] width 1290 height 72
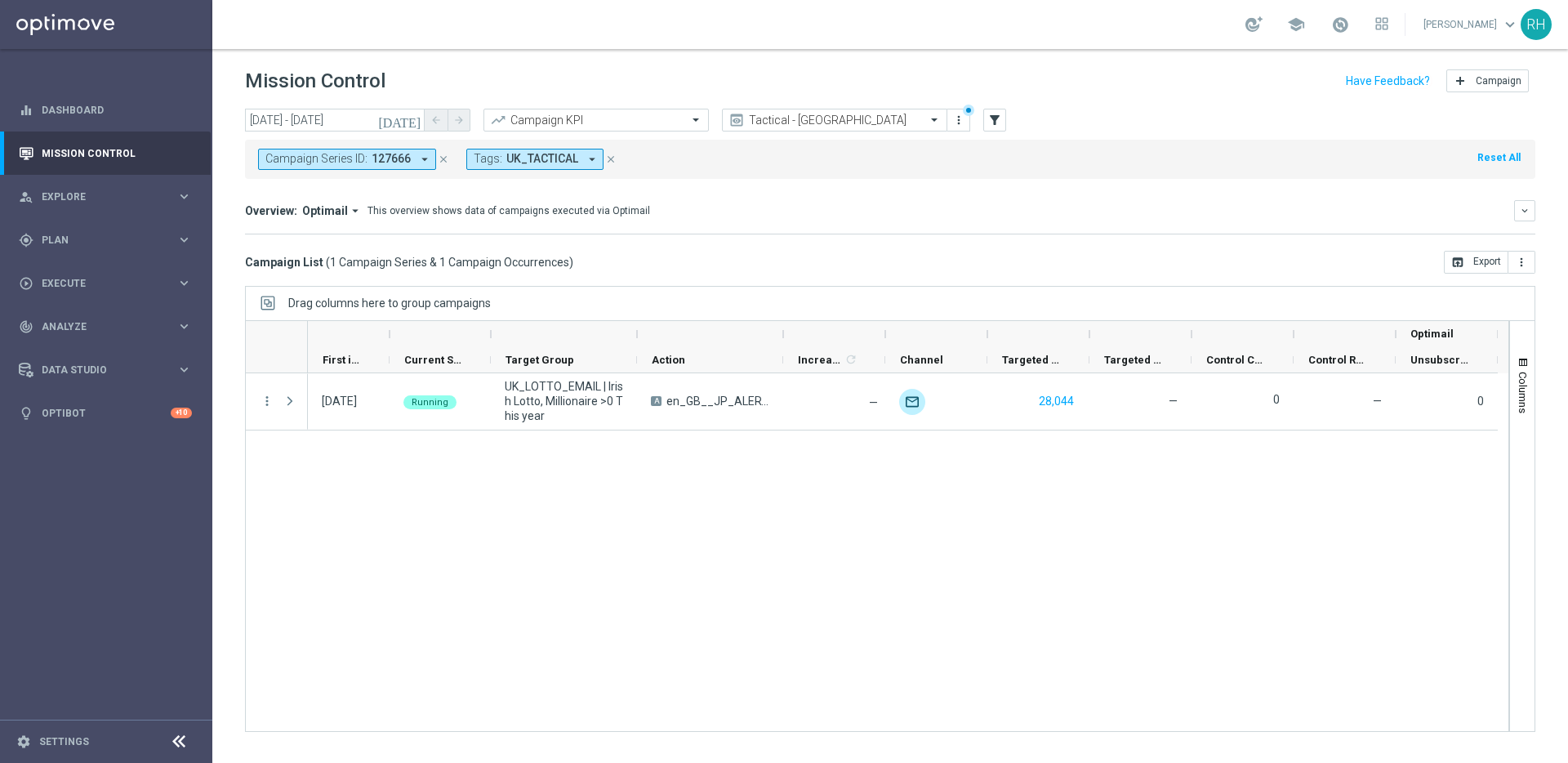
click at [675, 218] on div "Overview: Optimail arrow_drop_down This overview shows data of campaigns execut…" at bounding box center [890, 210] width 1290 height 22
drag, startPoint x: 654, startPoint y: 215, endPoint x: 452, endPoint y: 218, distance: 202.0
click at [455, 218] on div "Overview: Optimail arrow_drop_down This overview shows data of campaigns execut…" at bounding box center [890, 210] width 1290 height 22
click at [452, 218] on div "Overview: Optimail arrow_drop_down This overview shows data of campaigns execut…" at bounding box center [890, 210] width 1290 height 22
click at [807, 509] on div "13 Aug 2025, Wednesday Running UK_LOTTO_EMAIL | Irish Lotto, Millionaire >0 Thi…" at bounding box center [908, 552] width 1201 height 358
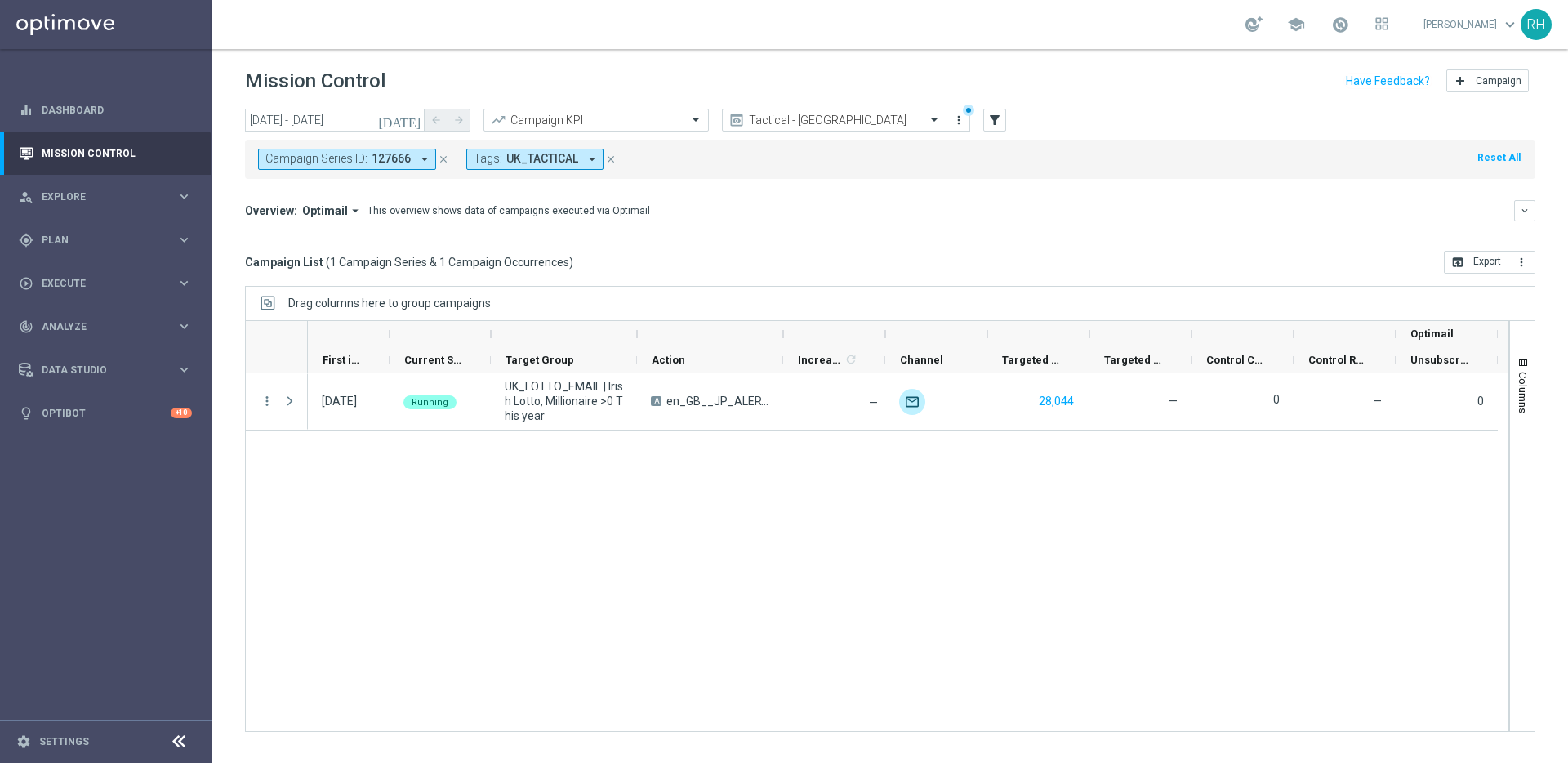
click at [926, 235] on mini-dashboard "Overview: Optimail arrow_drop_down This overview shows data of campaigns execut…" at bounding box center [890, 215] width 1290 height 72
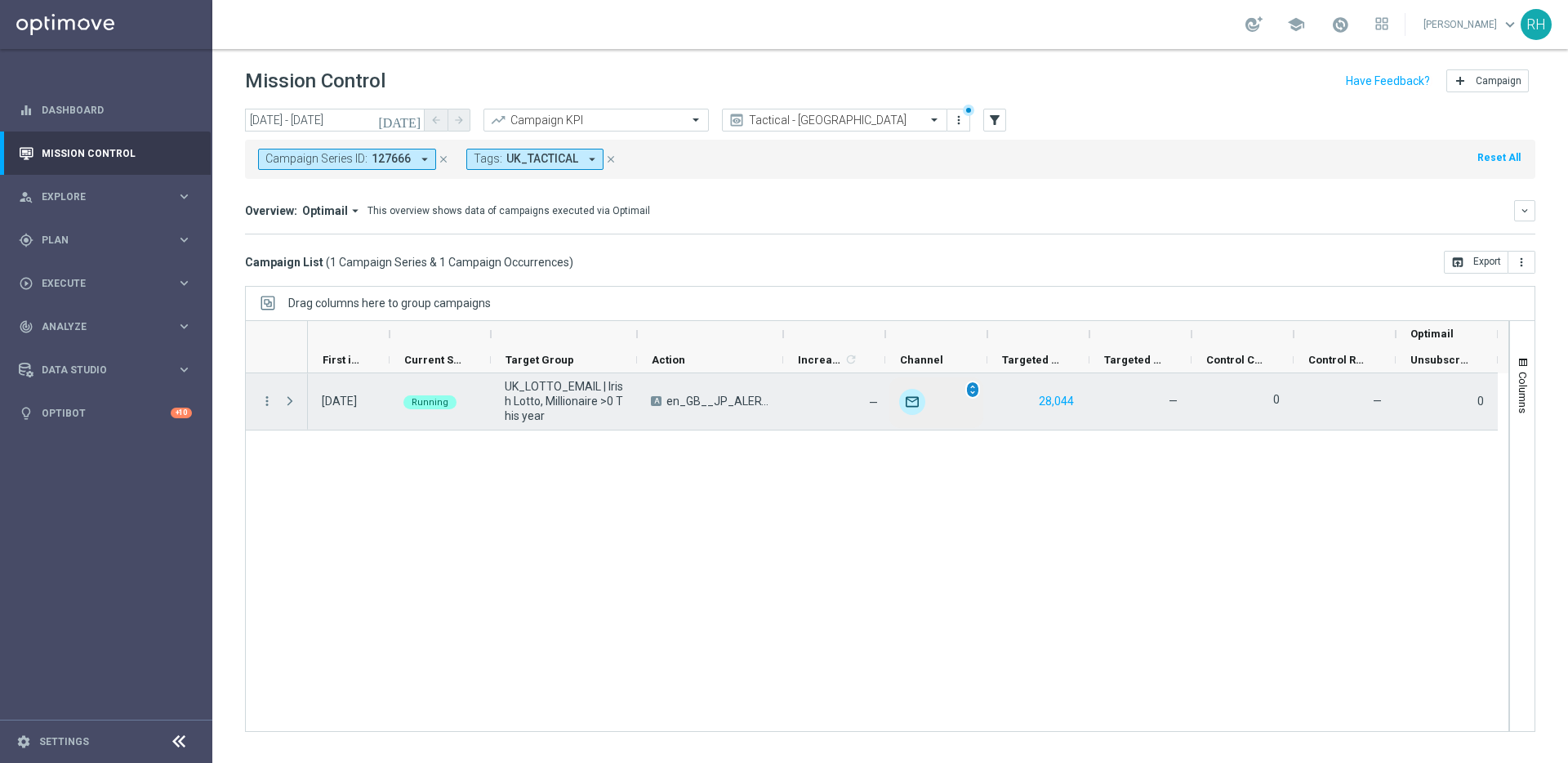
click at [973, 391] on span "unfold_more" at bounding box center [972, 389] width 11 height 11
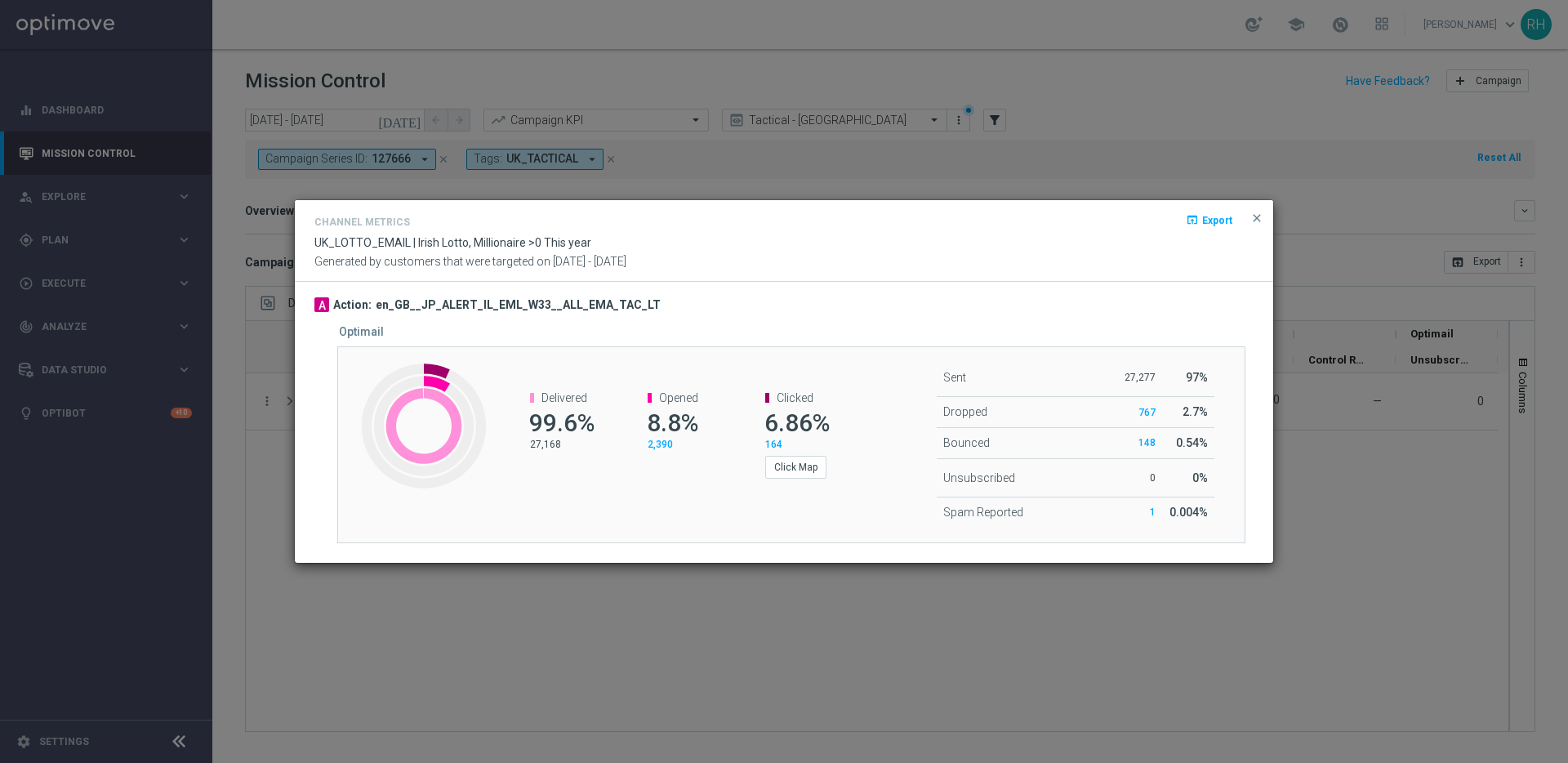
click at [1165, 282] on div "A Action: en_GB__JP_ALERT_IL_EML_W33__ALL_EMA_TAC_LT Optimail Created with High…" at bounding box center [784, 422] width 978 height 281
click at [1259, 214] on span "close" at bounding box center [1257, 217] width 13 height 13
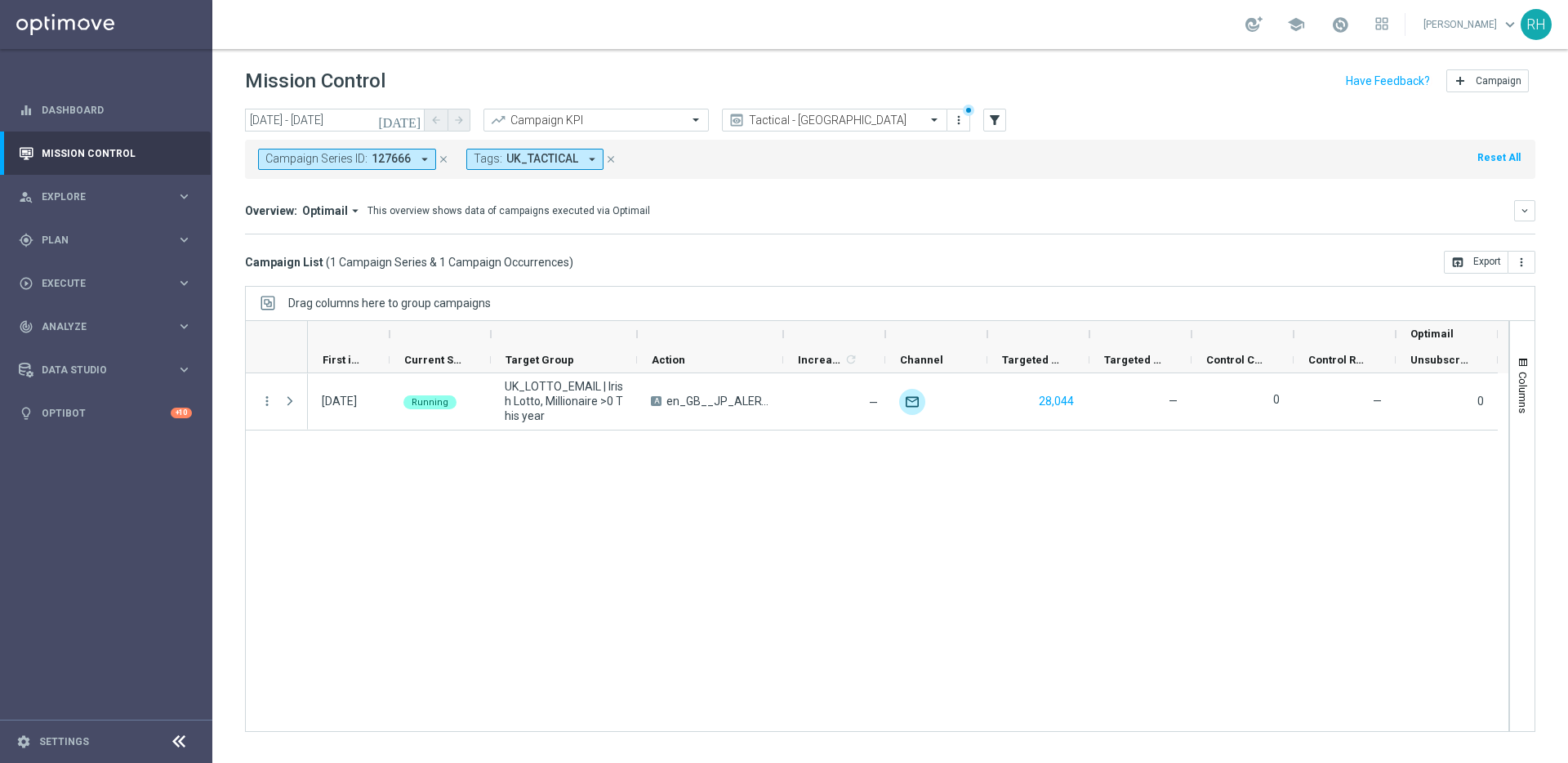
click at [908, 523] on div "13 Aug 2025, Wednesday Running UK_LOTTO_EMAIL | Irish Lotto, Millionaire >0 Thi…" at bounding box center [908, 552] width 1201 height 358
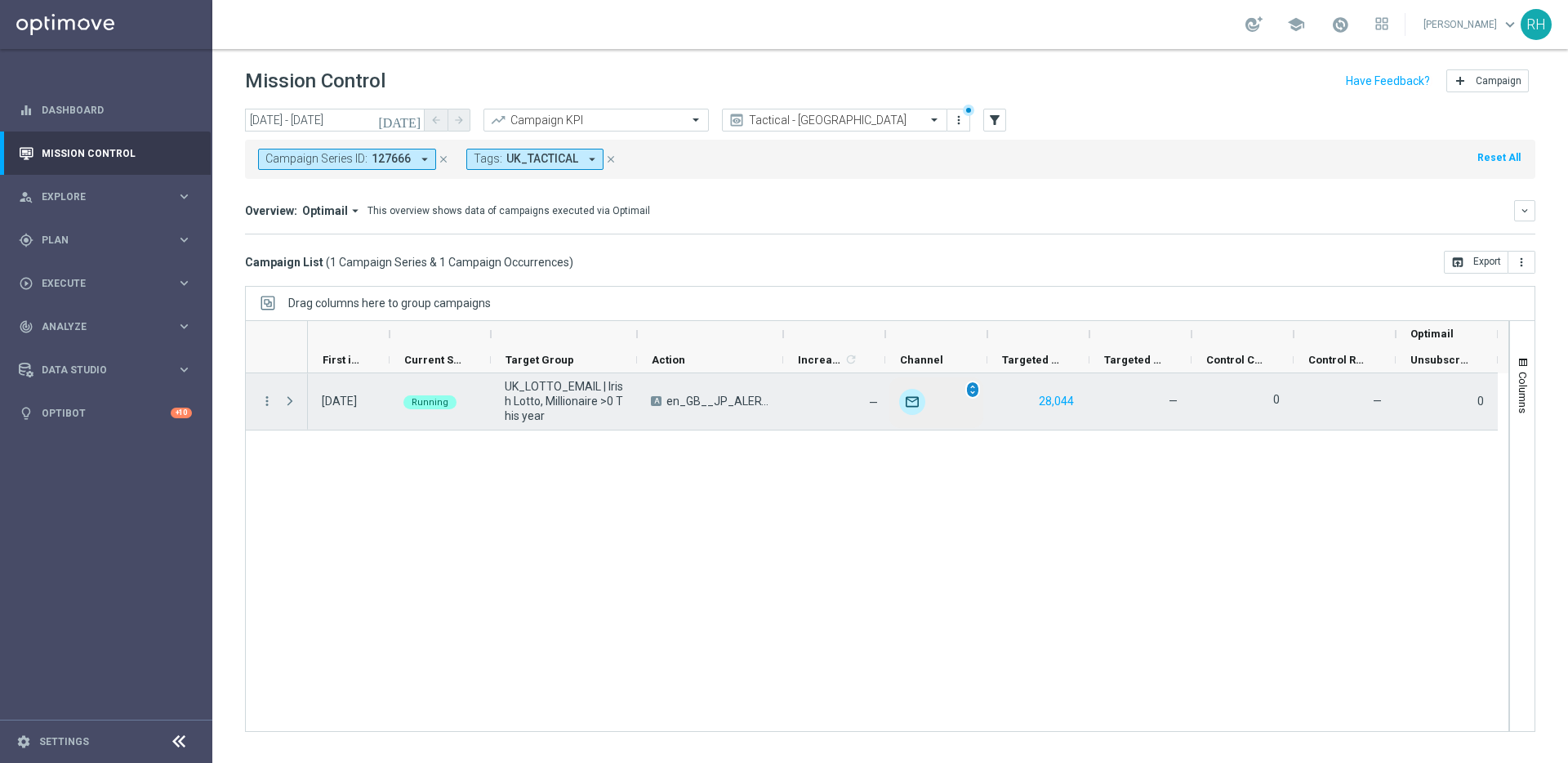
click at [970, 394] on span "unfold_more" at bounding box center [972, 389] width 11 height 11
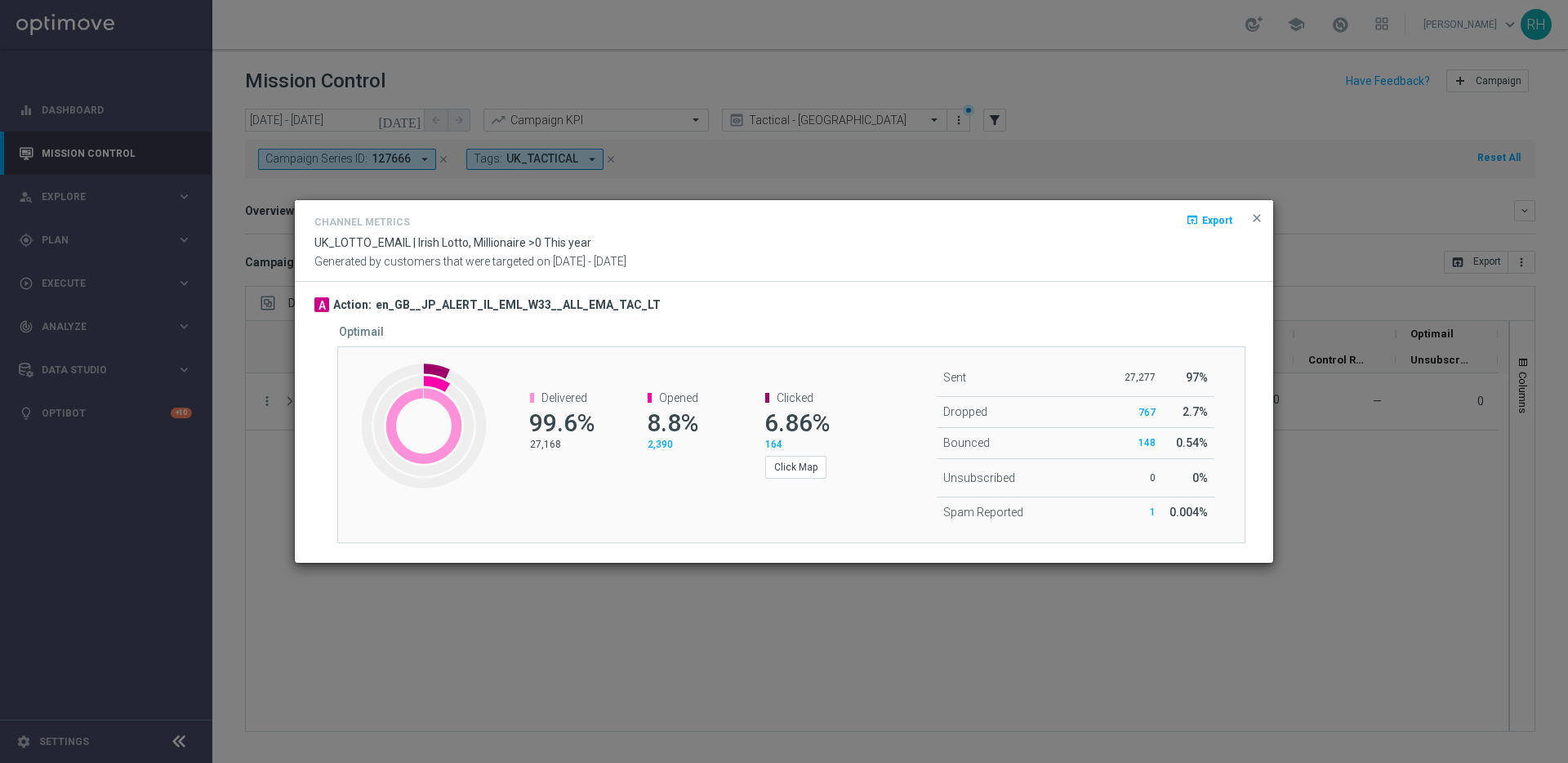
click at [1263, 231] on div "Channel Metrics open_in_browser Export UK_LOTTO_EMAIL | Irish Lotto, Millionair…" at bounding box center [784, 241] width 978 height 81
click at [1256, 216] on span "close" at bounding box center [1257, 217] width 13 height 13
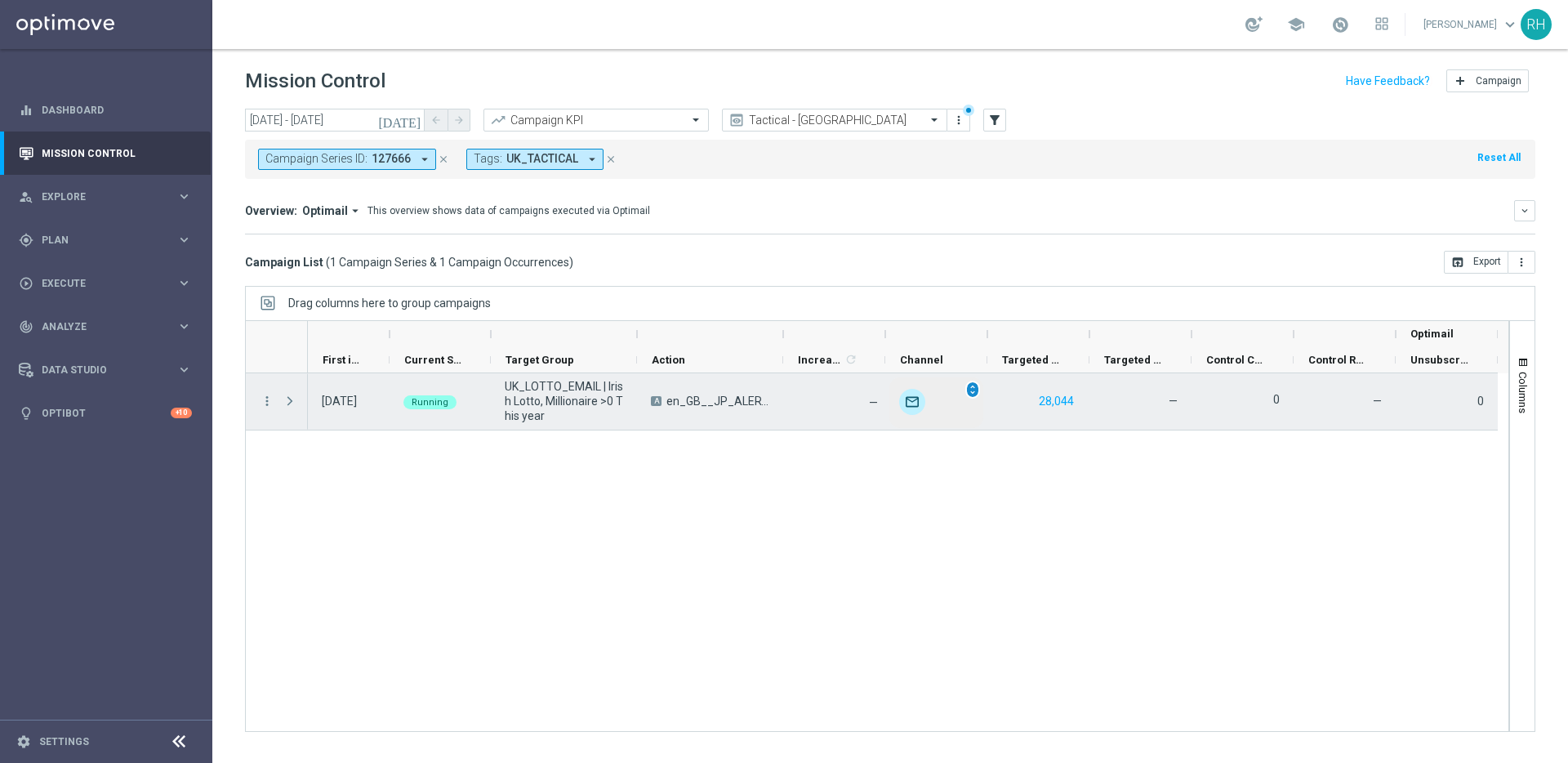
click at [970, 391] on span "unfold_more" at bounding box center [972, 389] width 11 height 11
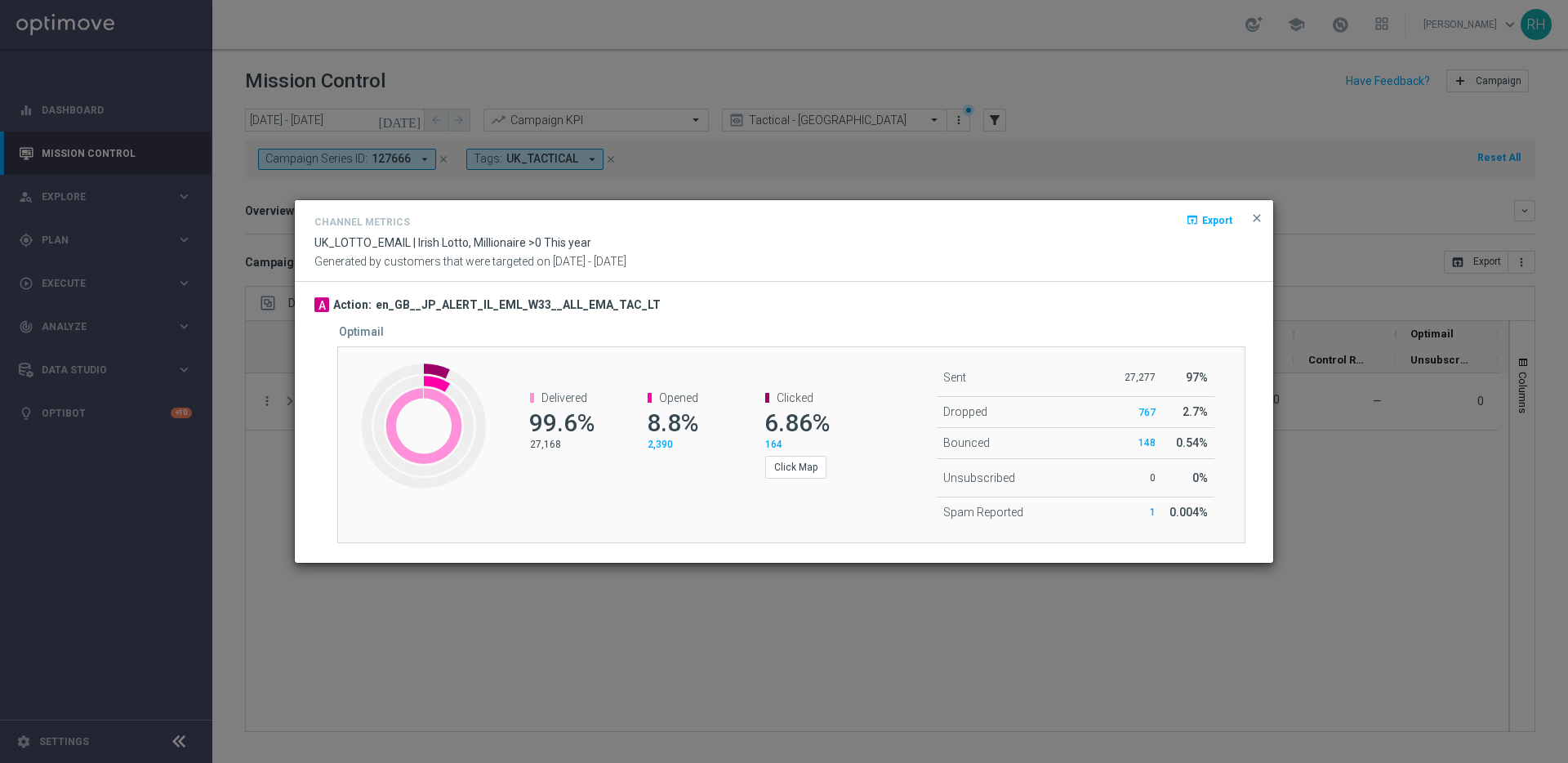
drag, startPoint x: 854, startPoint y: 441, endPoint x: 690, endPoint y: 419, distance: 165.5
click at [690, 419] on div "Delivered 99.6% 27,168 Opened 8.8% 2,390 Clicked 6.86% 164 Click Map" at bounding box center [678, 435] width 378 height 120
drag, startPoint x: 526, startPoint y: 415, endPoint x: 912, endPoint y: 453, distance: 387.9
click at [912, 453] on div "Created with Highcharts 9.3.3 Delivered 99.6% 27,168 Opened 8.8% 2,390 Clicked …" at bounding box center [791, 444] width 909 height 196
click at [896, 266] on div "Generated by customers that were targeted on 13 Aug 2025 - 13 Aug 2025" at bounding box center [784, 262] width 964 height 14
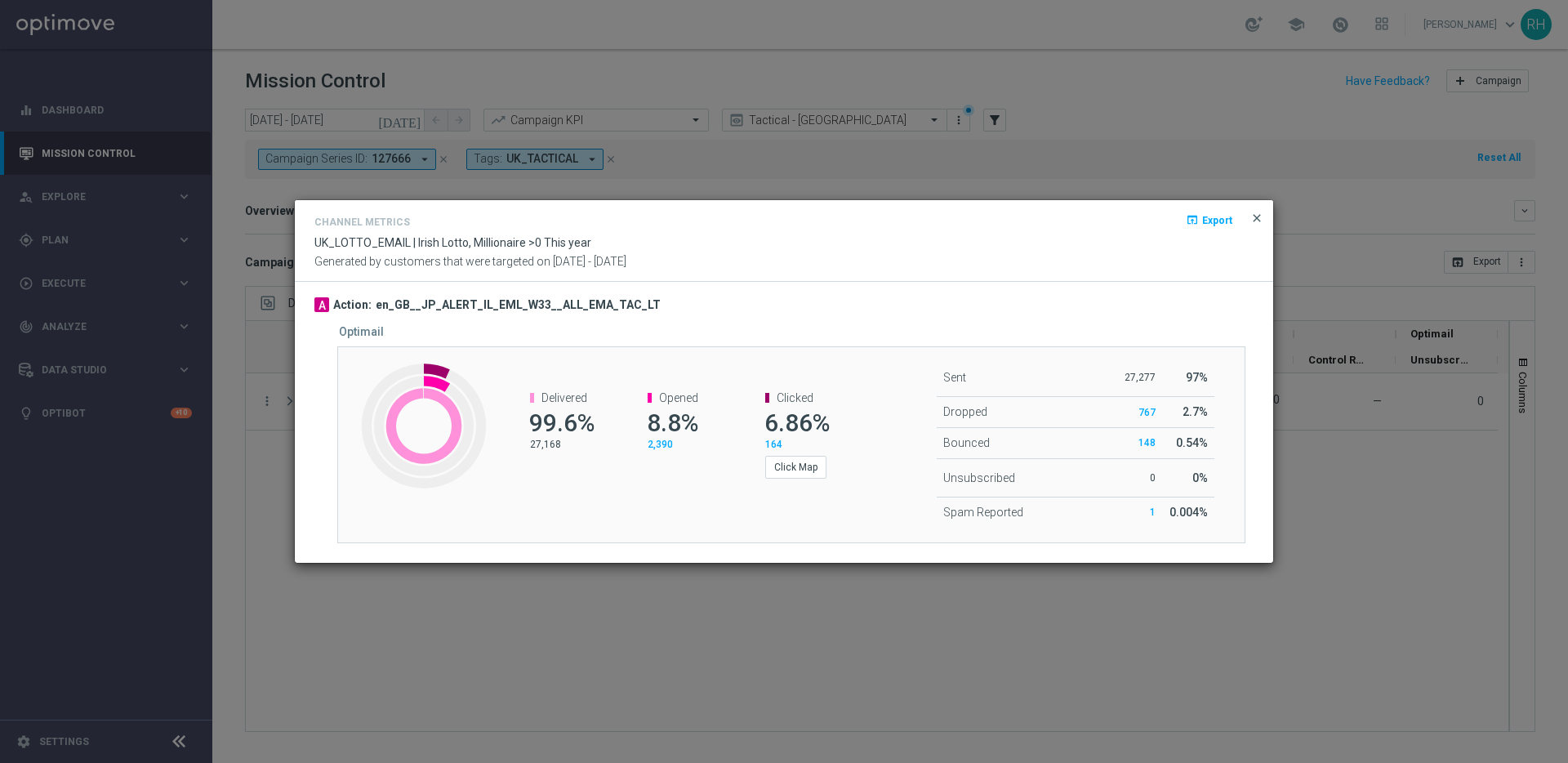
click at [1255, 223] on span "close" at bounding box center [1257, 217] width 13 height 13
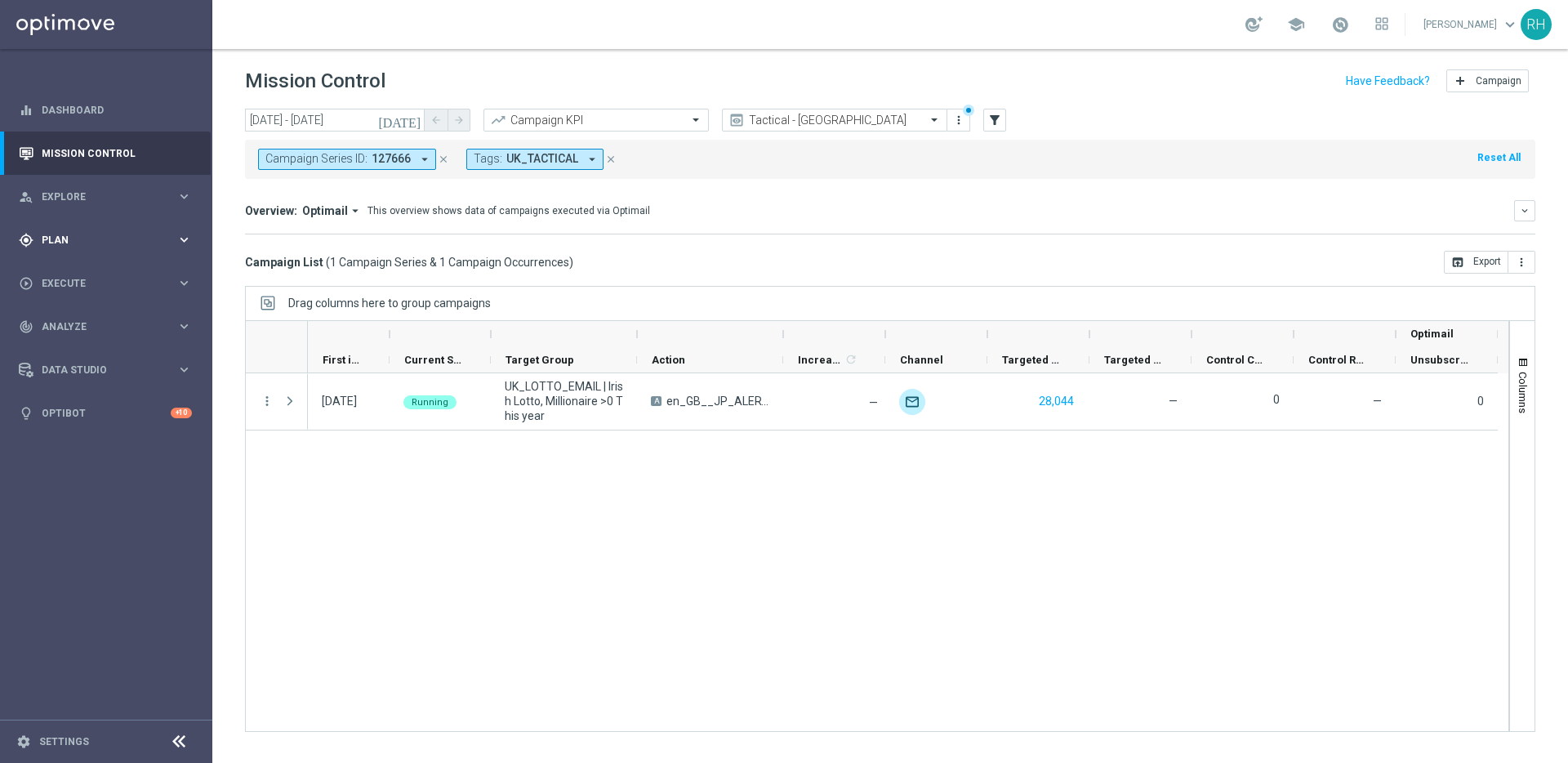
click at [117, 246] on div "gps_fixed Plan" at bounding box center [97, 240] width 158 height 15
click at [104, 271] on link "Target Groups" at bounding box center [106, 273] width 128 height 13
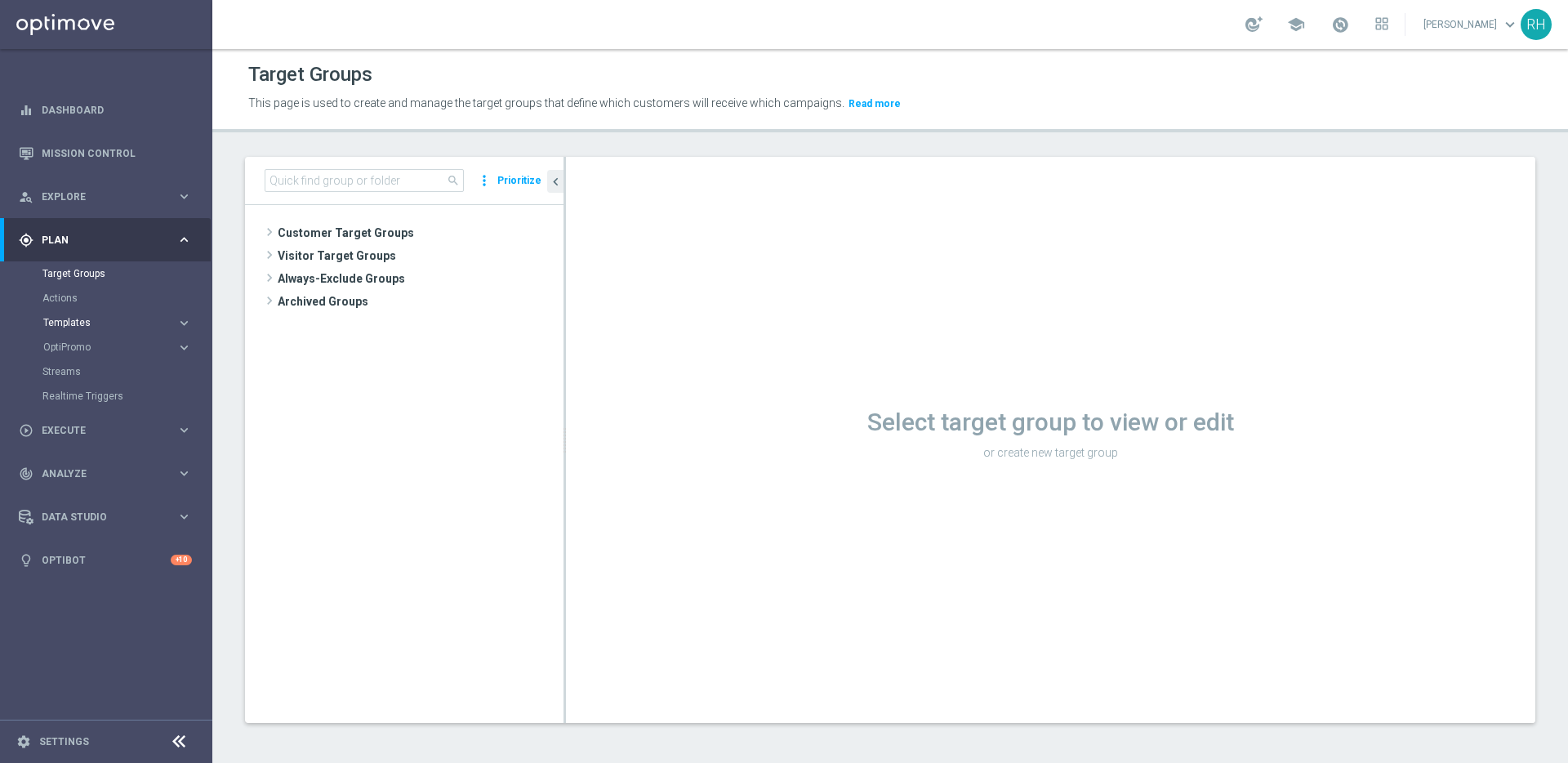
click at [85, 319] on span "Templates" at bounding box center [102, 322] width 117 height 9
click at [79, 347] on link "Optimail" at bounding box center [110, 347] width 119 height 13
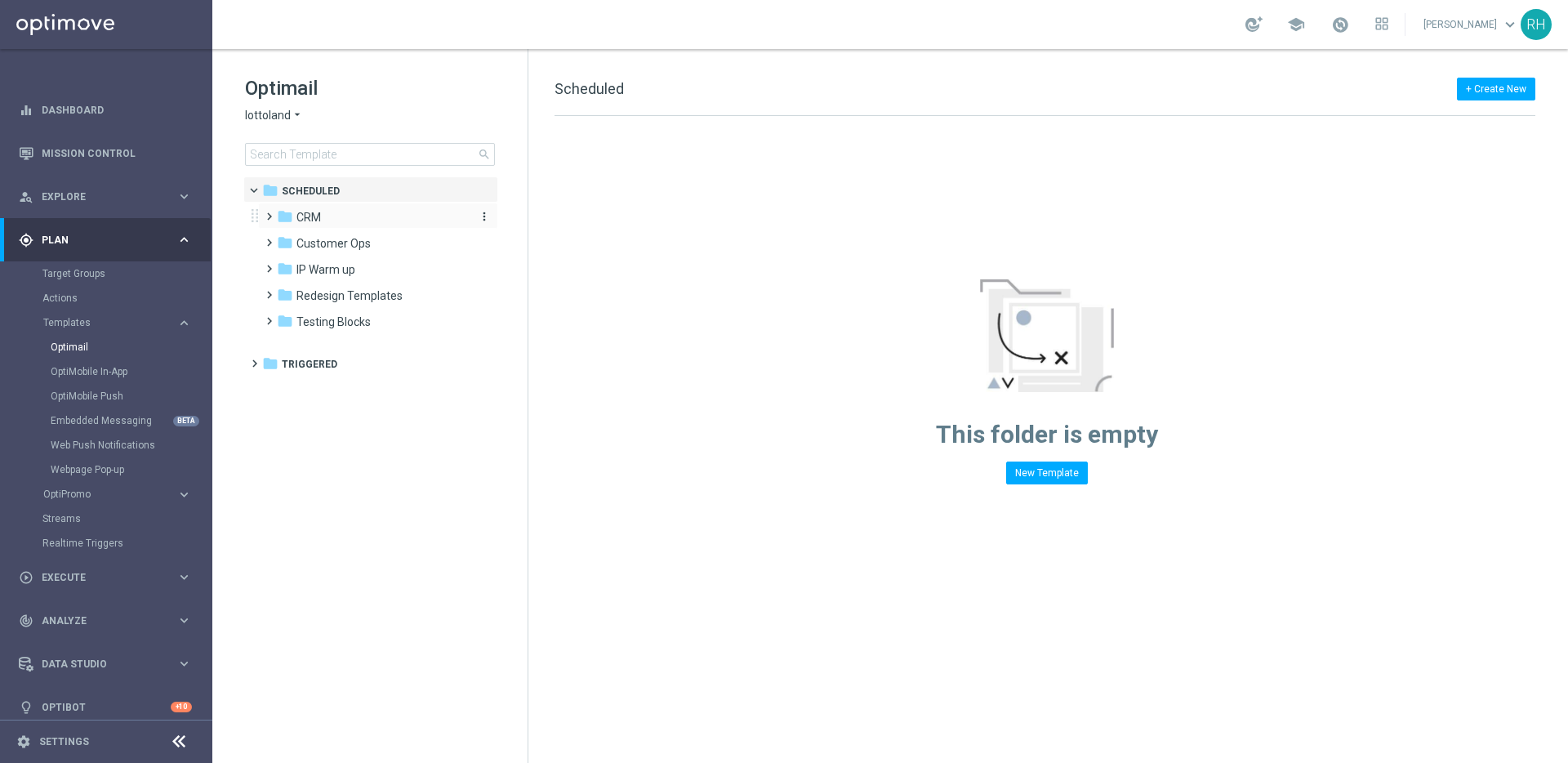
click at [297, 222] on span "CRM" at bounding box center [309, 217] width 24 height 15
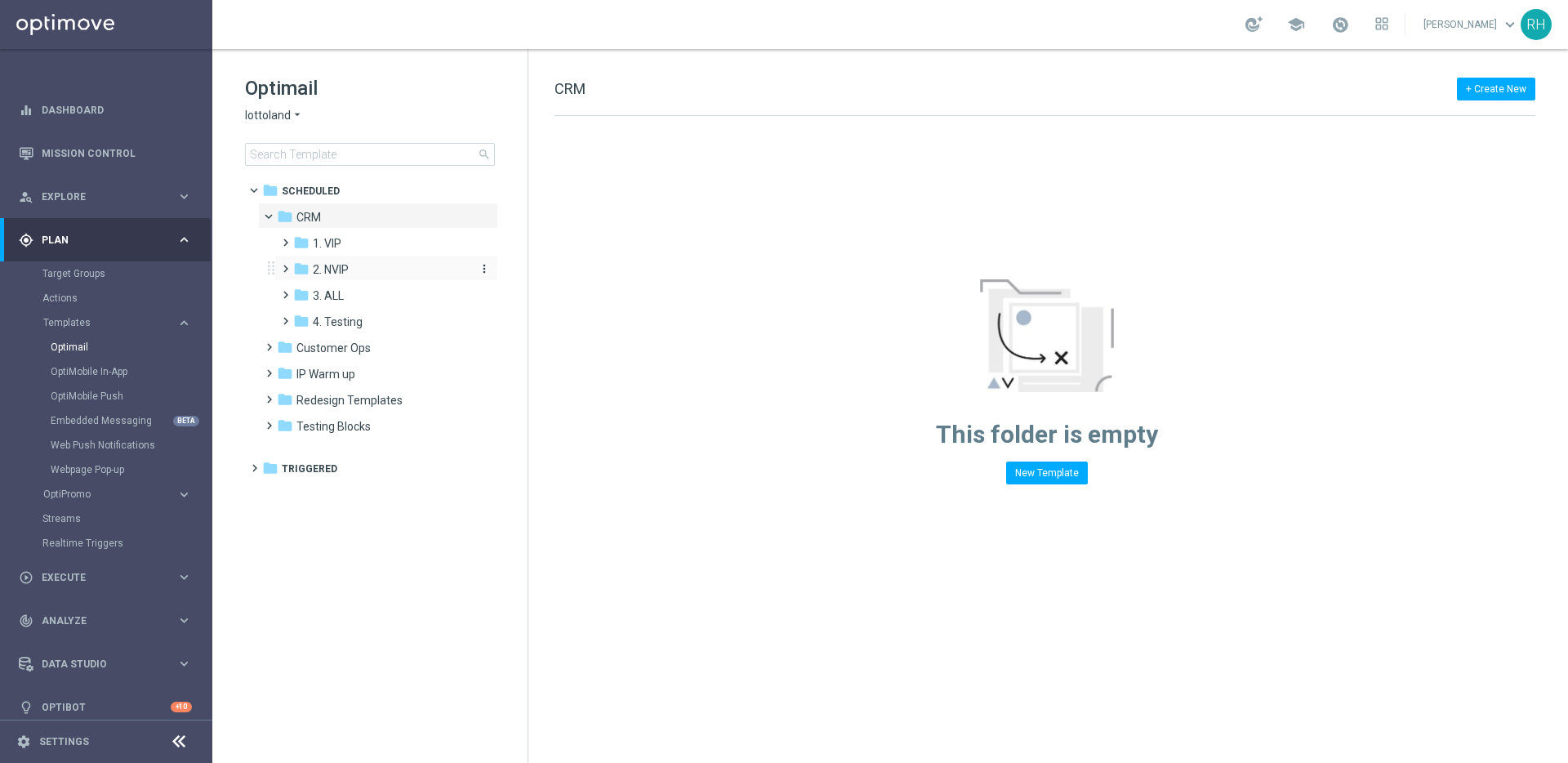
click at [318, 265] on span "2. NVIP" at bounding box center [331, 269] width 36 height 15
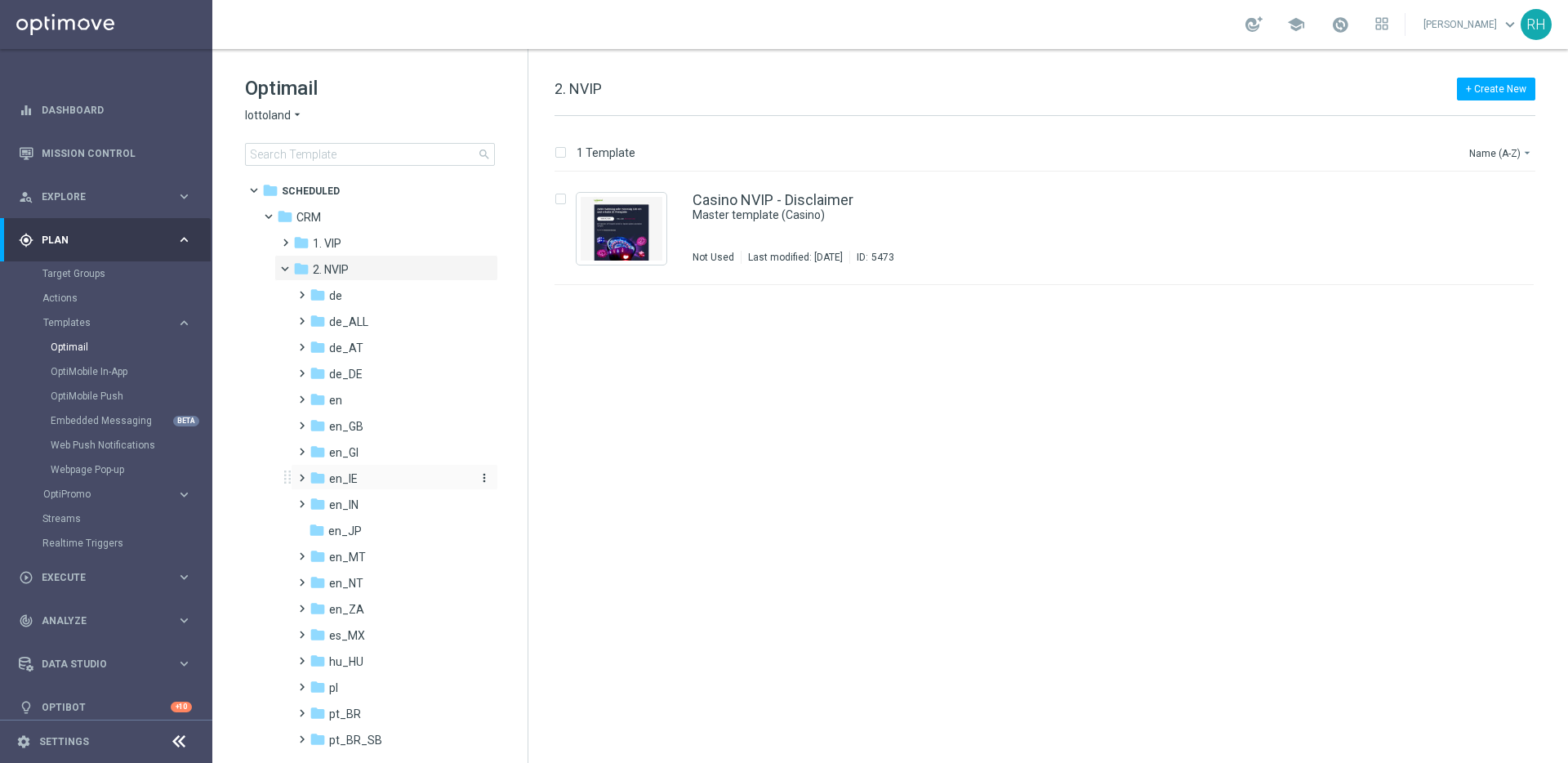
click at [336, 474] on span "en_IE" at bounding box center [343, 478] width 28 height 15
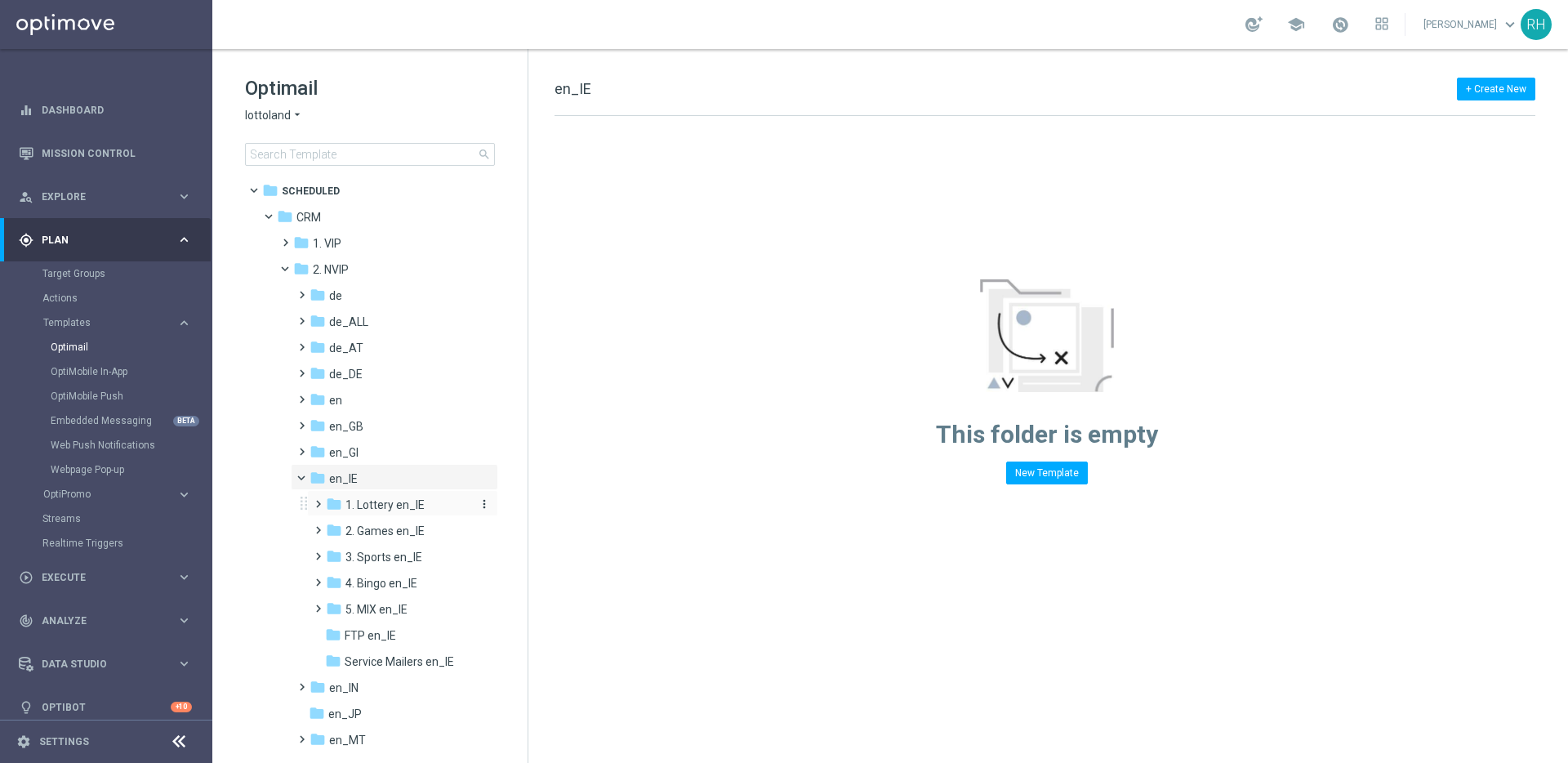
click at [390, 511] on span "1. Lottery en_IE" at bounding box center [385, 504] width 79 height 15
click at [403, 551] on span "TAC LT en_IE" at bounding box center [395, 557] width 67 height 15
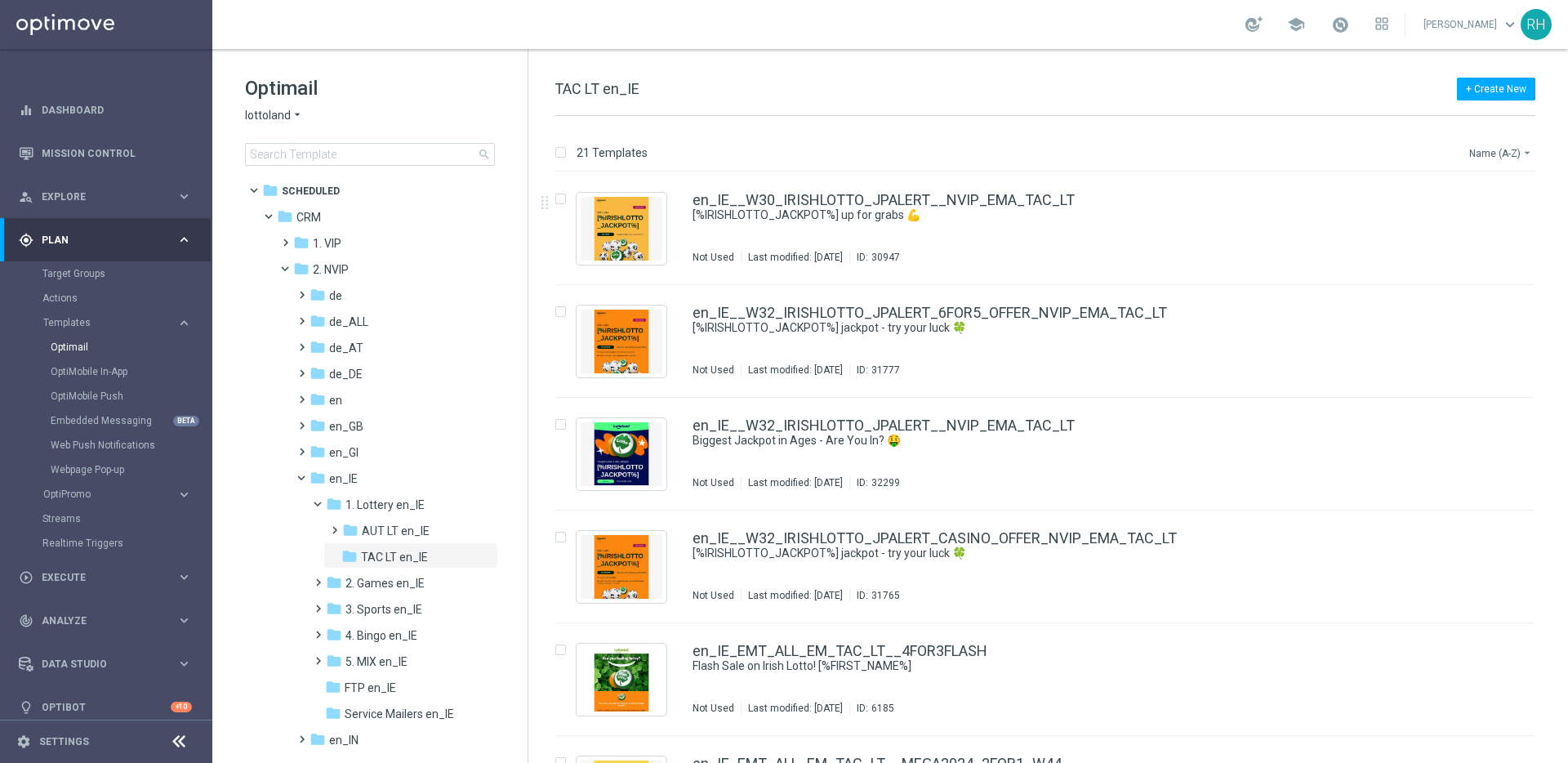
click at [1498, 158] on button "Name (A-Z) arrow_drop_down" at bounding box center [1502, 153] width 68 height 20
click at [1493, 218] on div "Date Modified (Newest)" at bounding box center [1471, 226] width 131 height 23
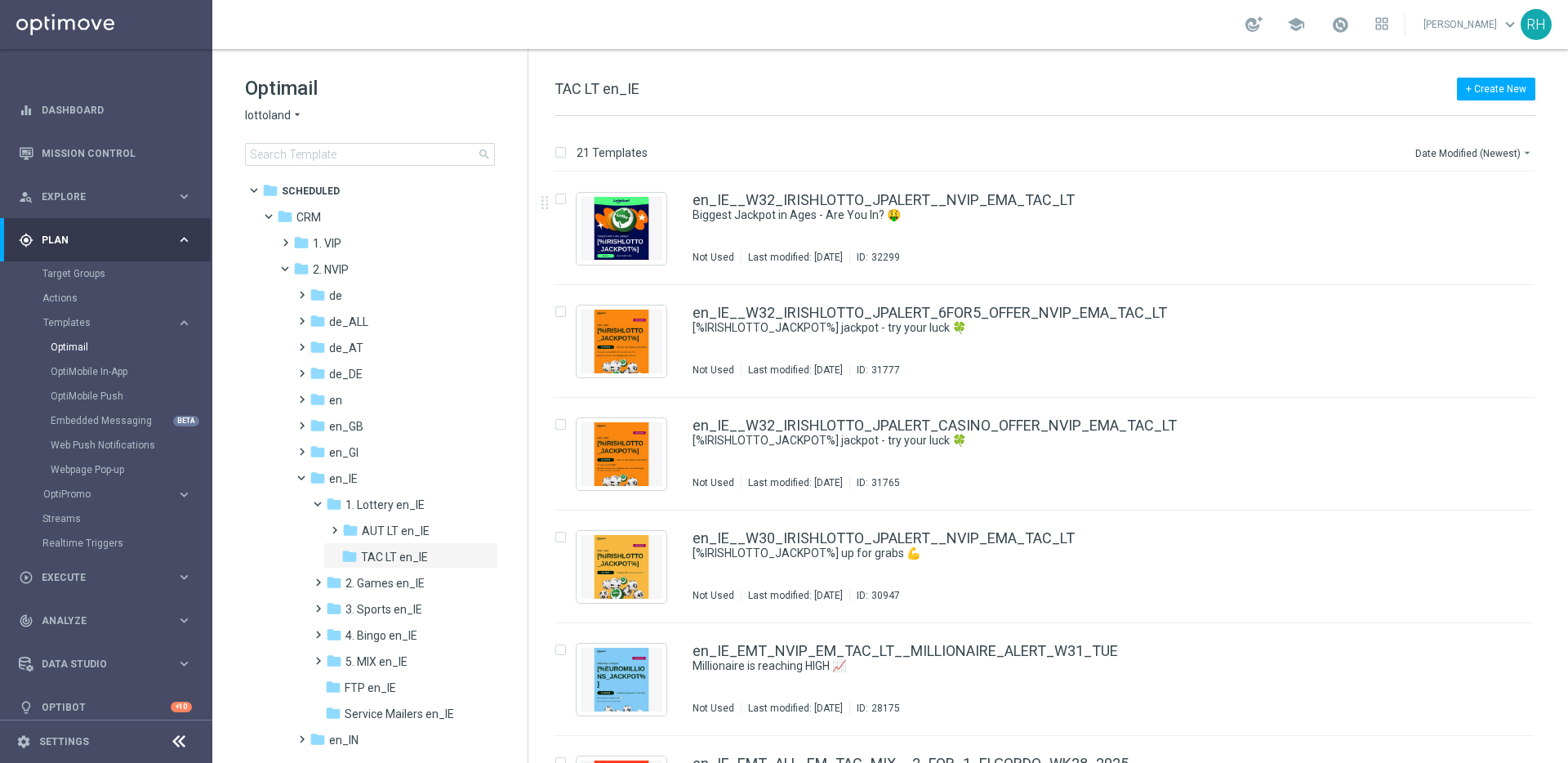
click at [1207, 119] on div "21 Templates Date Modified (Newest) arrow_drop_down Drag here to set row groups…" at bounding box center [1048, 440] width 1040 height 647
click at [87, 570] on div "play_circle_outline Execute" at bounding box center [97, 577] width 158 height 15
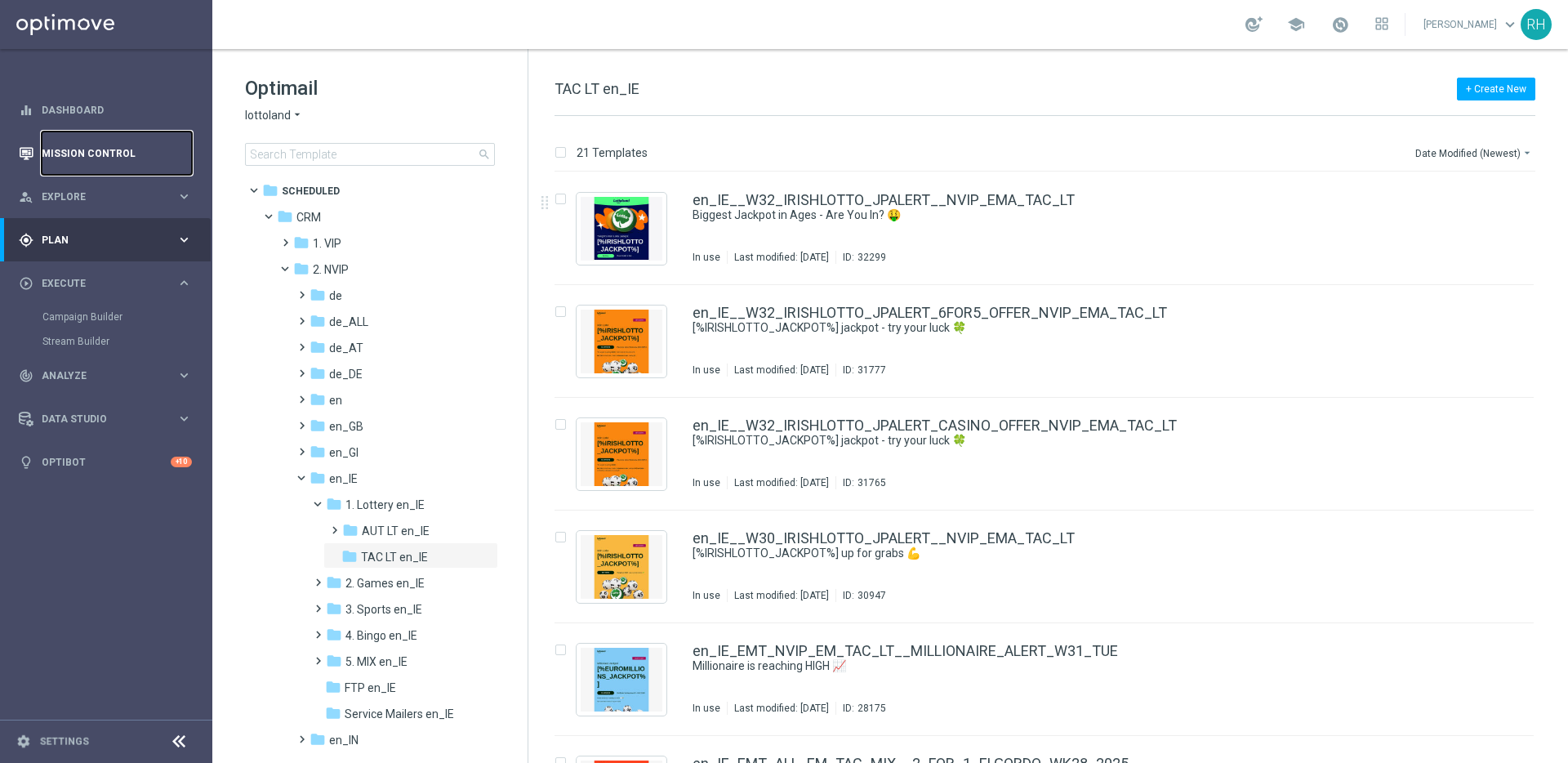
click at [114, 160] on link "Mission Control" at bounding box center [116, 153] width 150 height 43
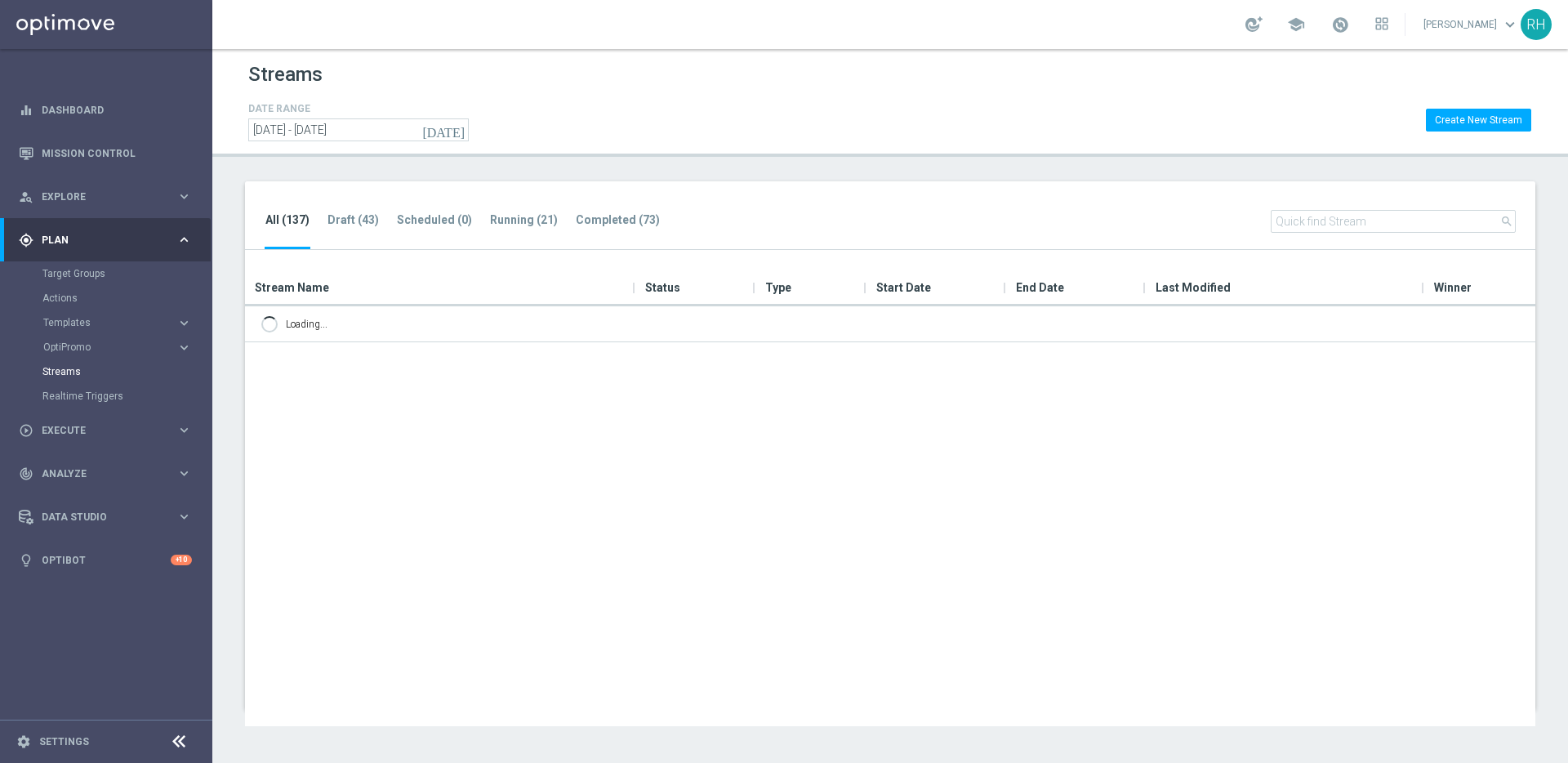
click at [803, 560] on div at bounding box center [890, 516] width 1290 height 420
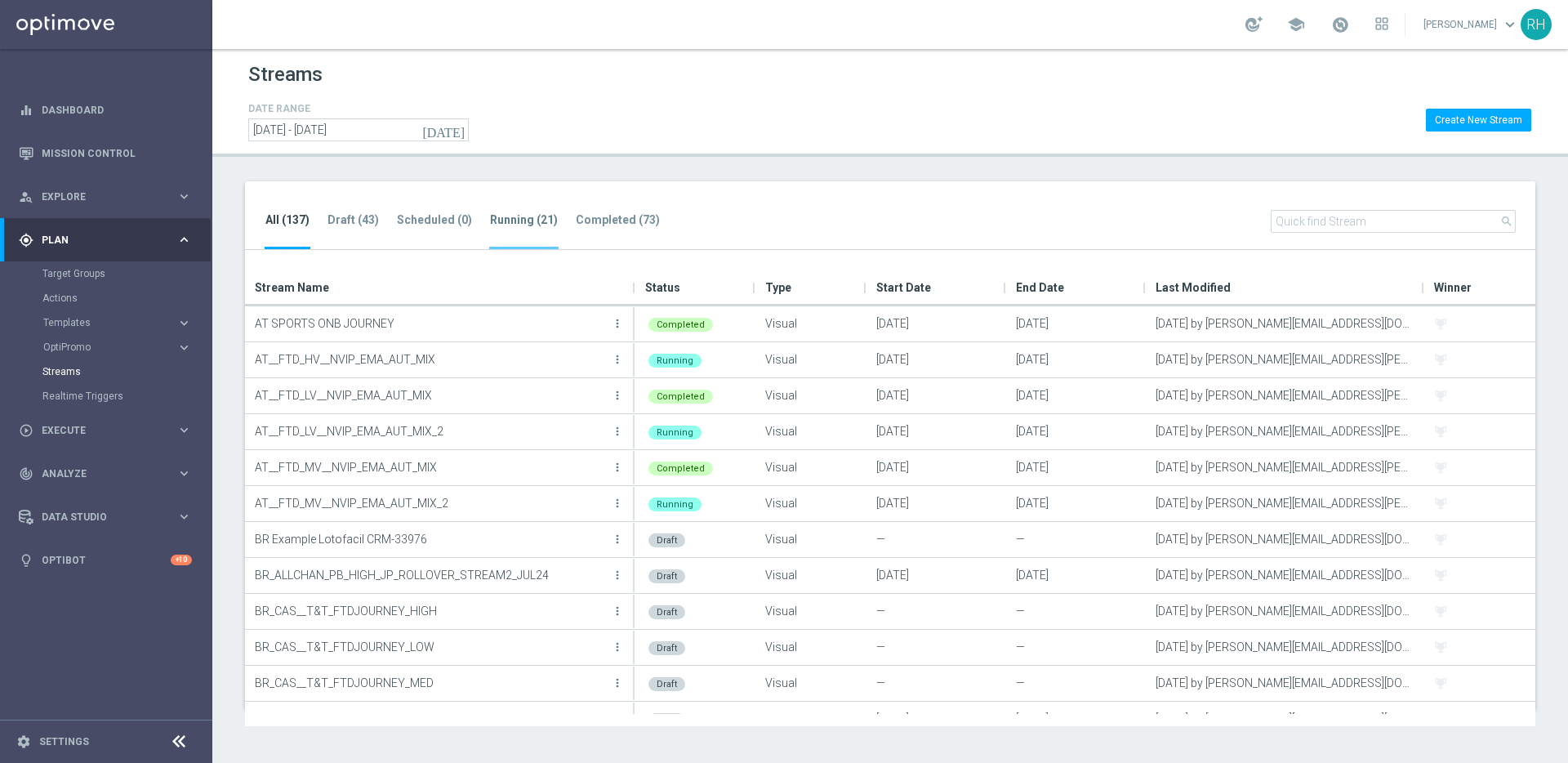
click at [505, 213] on tab-header "Running (21)" at bounding box center [524, 220] width 68 height 14
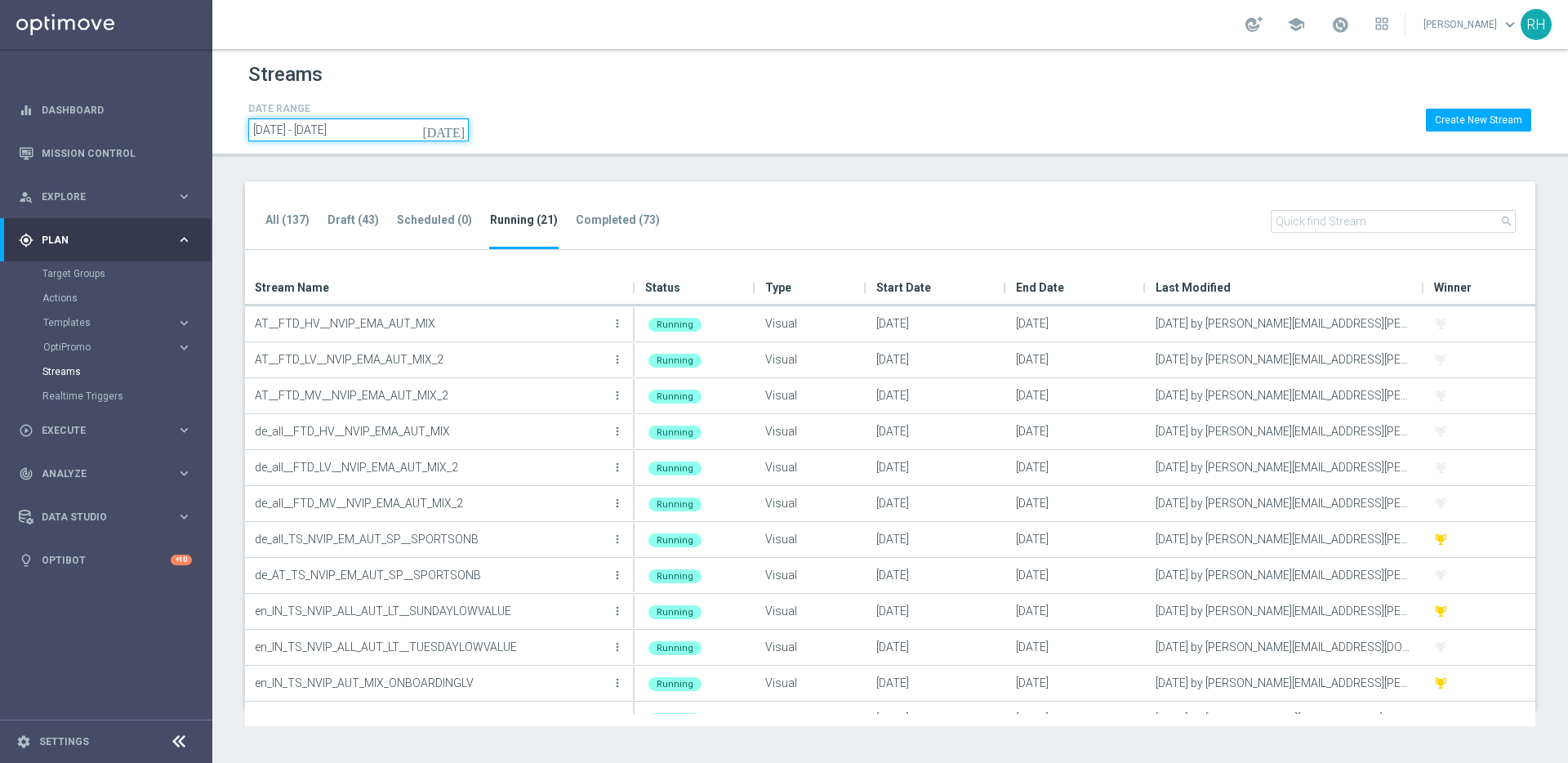
click at [445, 133] on input "13 Aug 2024 - 13 Aug 2026" at bounding box center [359, 129] width 221 height 23
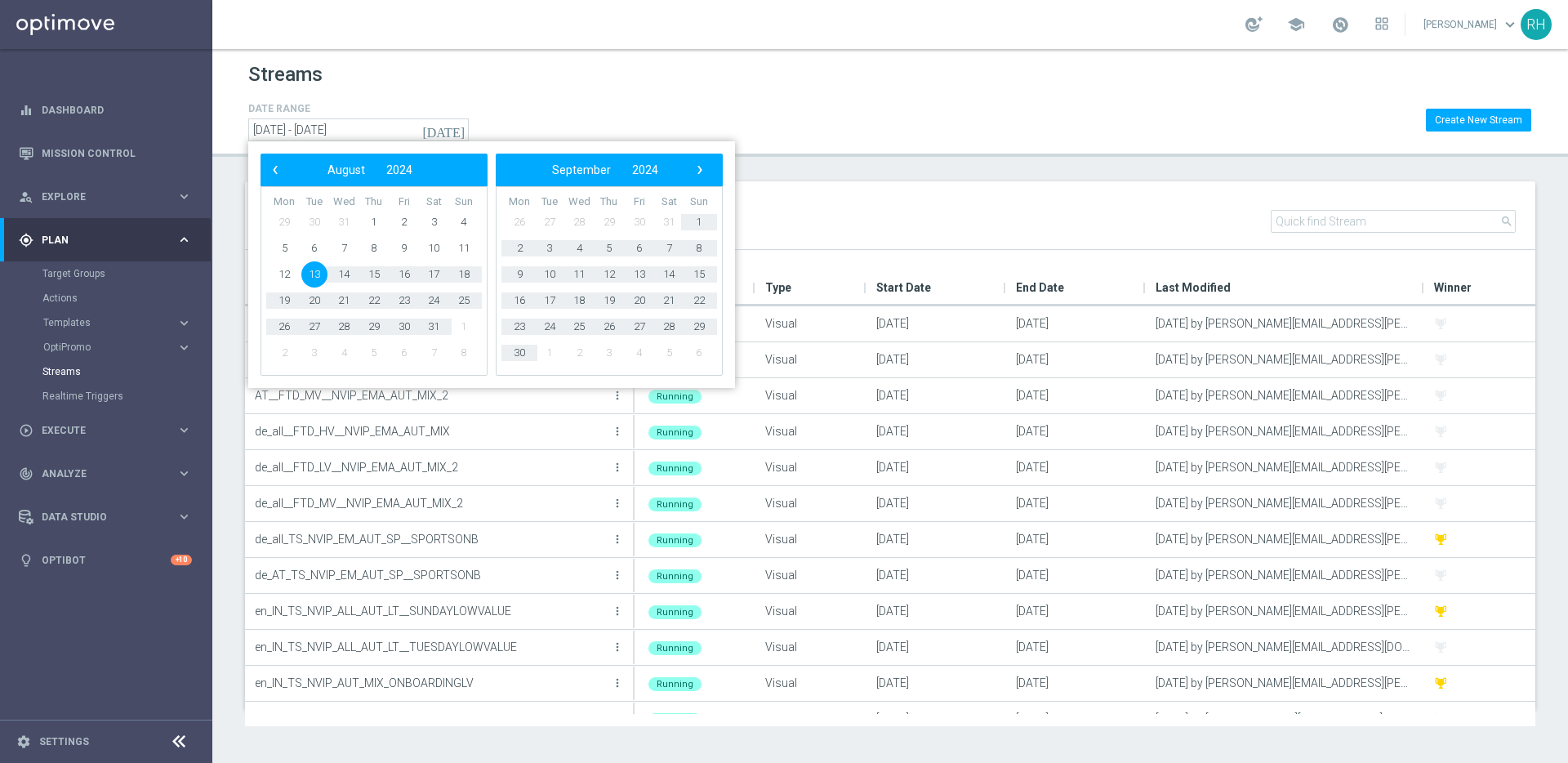
click at [309, 271] on span "13" at bounding box center [315, 274] width 26 height 26
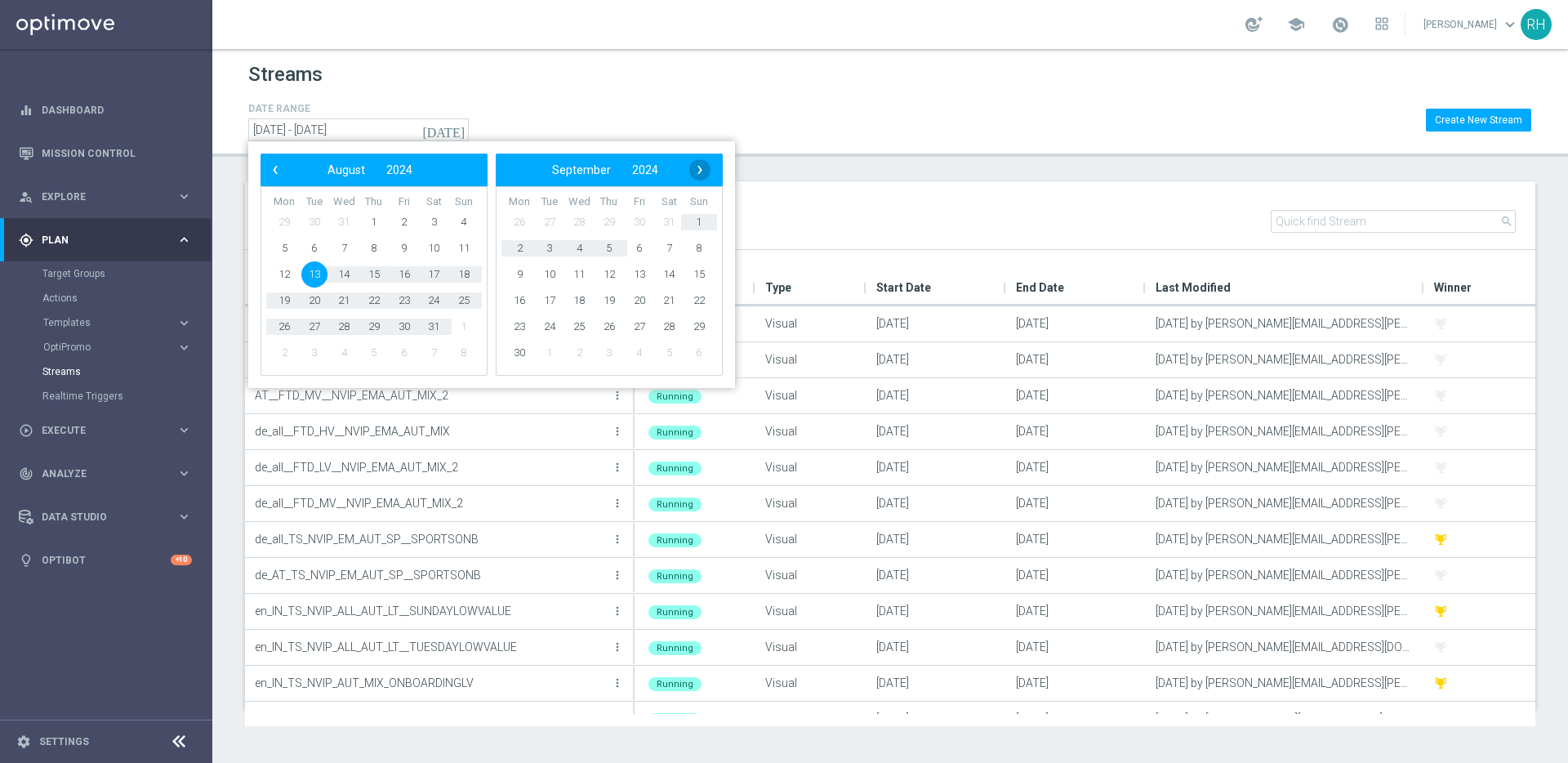
click at [699, 170] on span "›" at bounding box center [700, 170] width 22 height 22
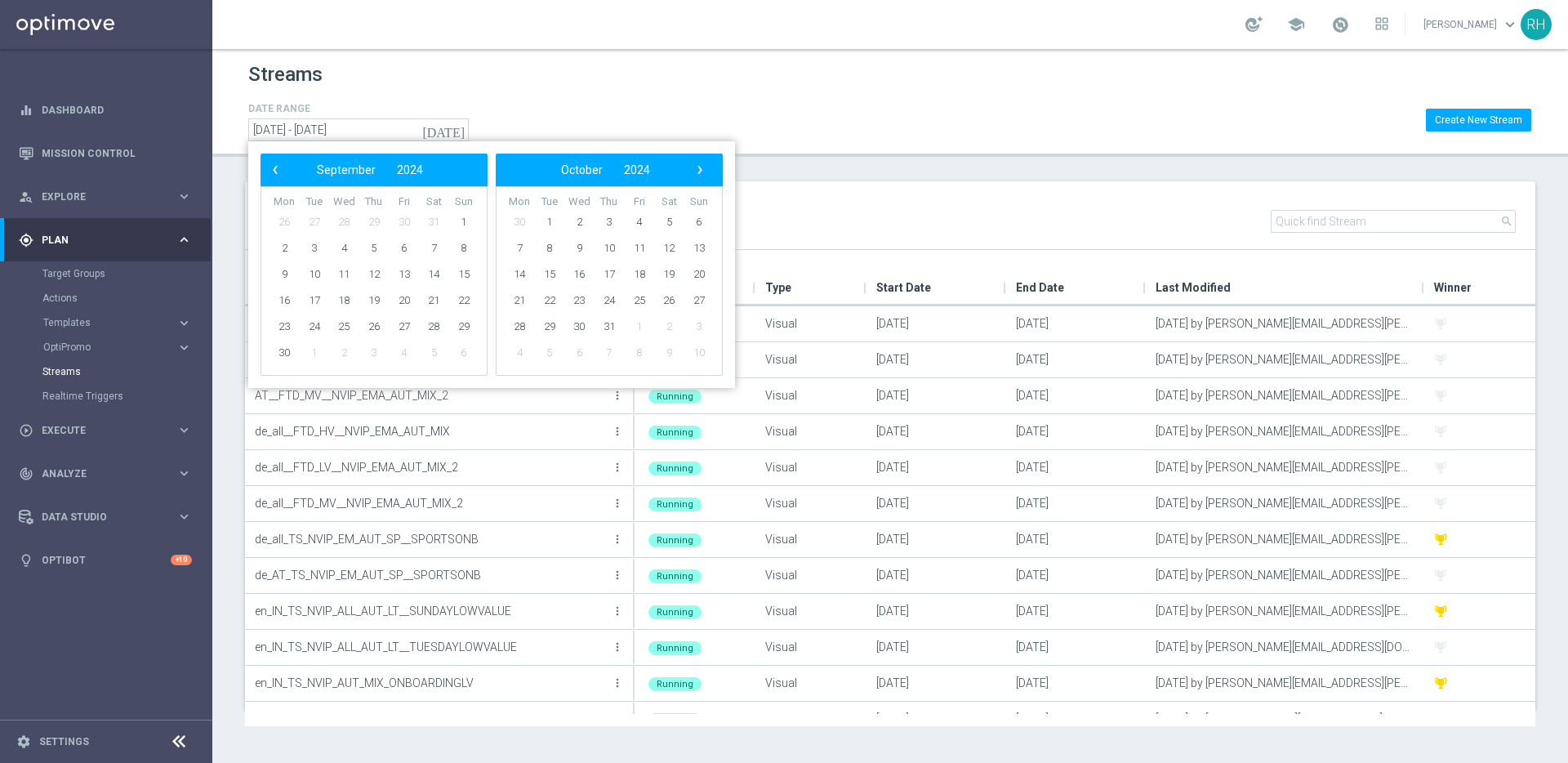
click at [699, 170] on span "›" at bounding box center [700, 170] width 22 height 22
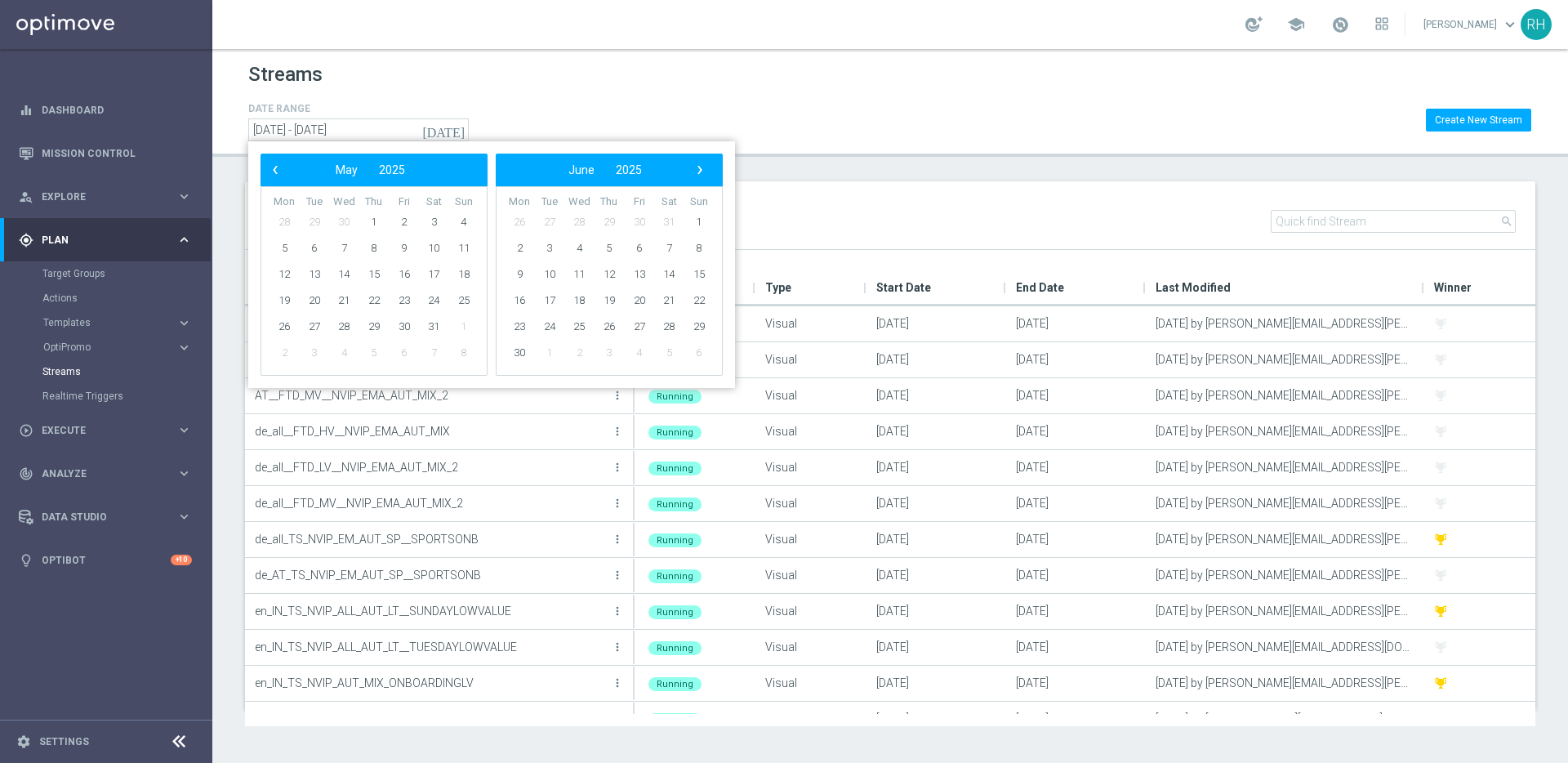
click at [699, 170] on span "›" at bounding box center [700, 170] width 22 height 22
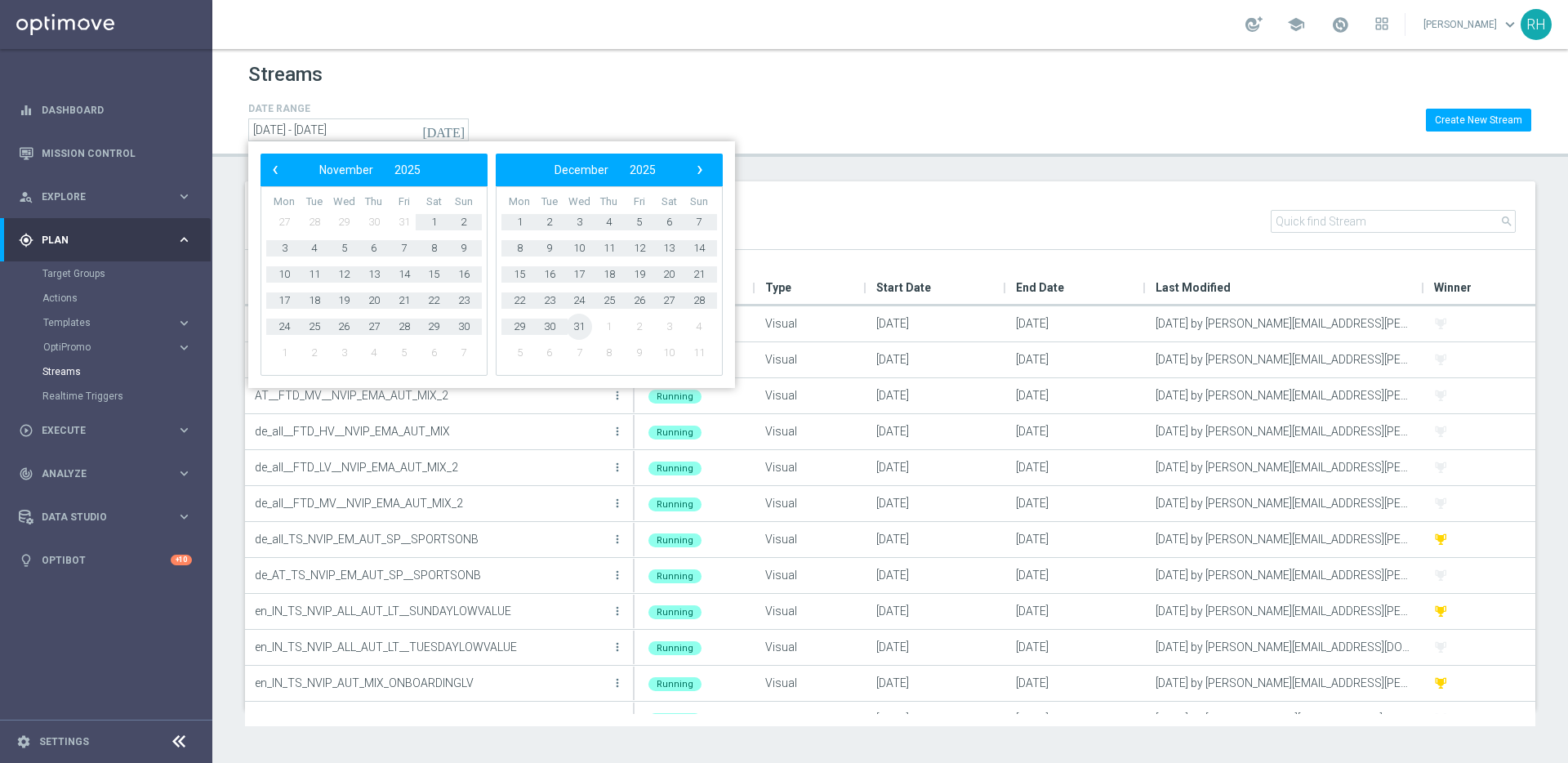
click at [582, 324] on span "31" at bounding box center [579, 327] width 26 height 26
type input "13 Aug 2024 - 31 Dec 2025"
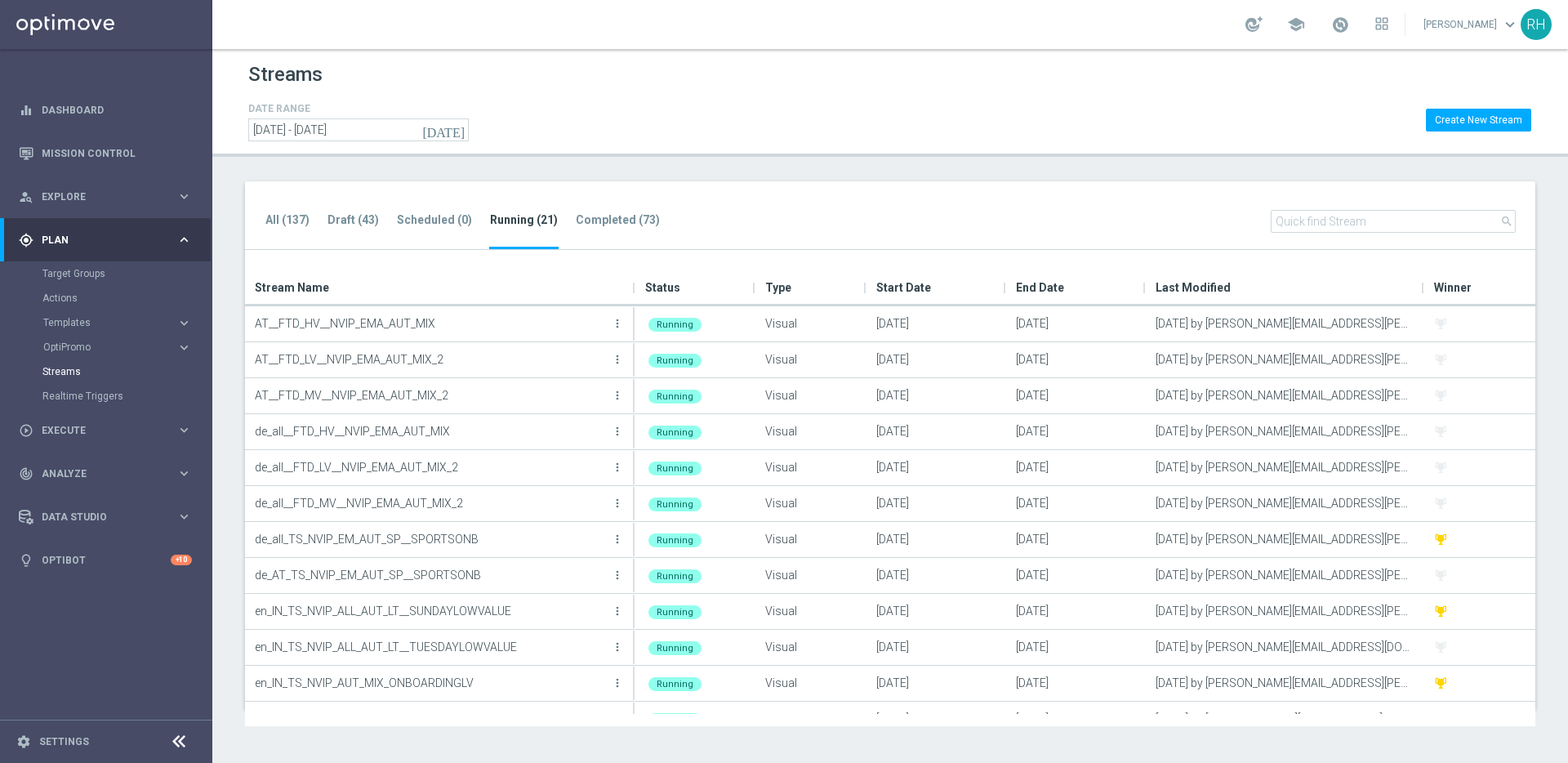
click at [902, 159] on div "Streams DATE RANGE today 13 Aug 2024 - 31 Dec 2025 Create New Stream All (137) …" at bounding box center [890, 406] width 1356 height 714
click at [903, 172] on div "Streams DATE RANGE today 13 Aug 2024 - 31 Dec 2025 Create New Stream All (137) …" at bounding box center [890, 406] width 1356 height 714
click at [903, 148] on header "Streams DATE RANGE today 13 Aug 2024 - 31 Dec 2025 Create New Stream" at bounding box center [890, 103] width 1356 height 108
click at [917, 195] on div "All (137) Draft (43) Scheduled (0) Running (21) Completed (73) search" at bounding box center [890, 216] width 1290 height 70
click at [914, 136] on div "DATE RANGE today 13 Aug 2024 - 31 Dec 2025 Create New Stream" at bounding box center [890, 120] width 1284 height 42
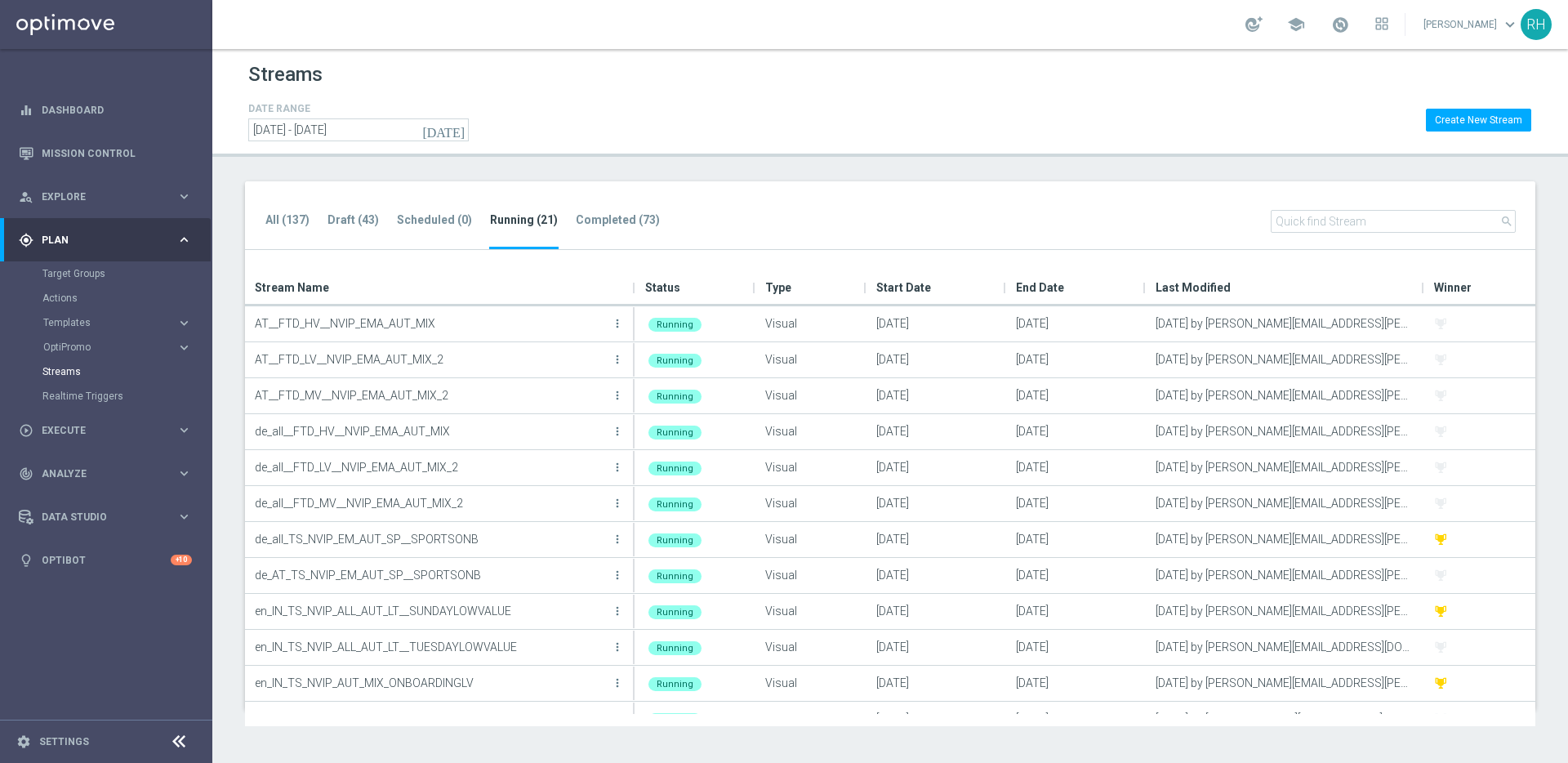
click at [925, 159] on div "Streams DATE RANGE today 13 Aug 2024 - 31 Dec 2025 Create New Stream All (137) …" at bounding box center [890, 406] width 1356 height 714
click at [925, 137] on div "DATE RANGE today 13 Aug 2024 - 31 Dec 2025 Create New Stream" at bounding box center [890, 120] width 1284 height 42
click at [935, 179] on div "Streams DATE RANGE today 13 Aug 2024 - 31 Dec 2025 Create New Stream All (137) …" at bounding box center [890, 406] width 1356 height 714
click at [941, 222] on div "All (137) Draft (43) Scheduled (0) Running (21) Completed (73) search" at bounding box center [890, 216] width 1290 height 70
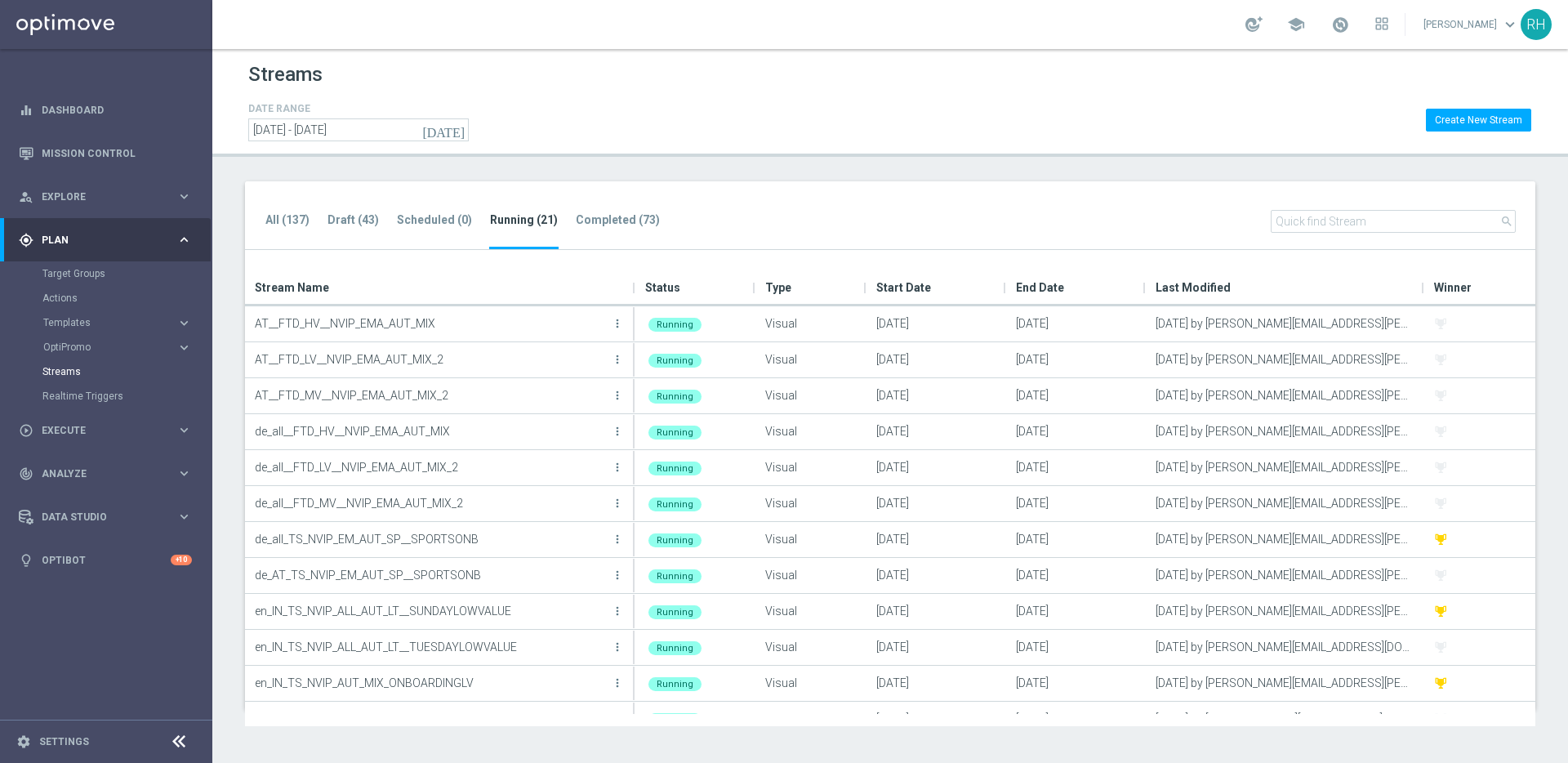
click at [941, 222] on div "All (137) Draft (43) Scheduled (0) Running (21) Completed (73) search" at bounding box center [890, 216] width 1290 height 70
click at [905, 208] on div "All (137) Draft (43) Scheduled (0) Running (21) Completed (73) search" at bounding box center [890, 216] width 1290 height 70
click at [864, 189] on div "All (137) Draft (43) Scheduled (0) Running (21) Completed (73) search" at bounding box center [890, 216] width 1290 height 70
click at [726, 167] on div "Streams DATE RANGE today 13 Aug 2024 - 31 Dec 2025 Create New Stream All (137) …" at bounding box center [890, 406] width 1356 height 714
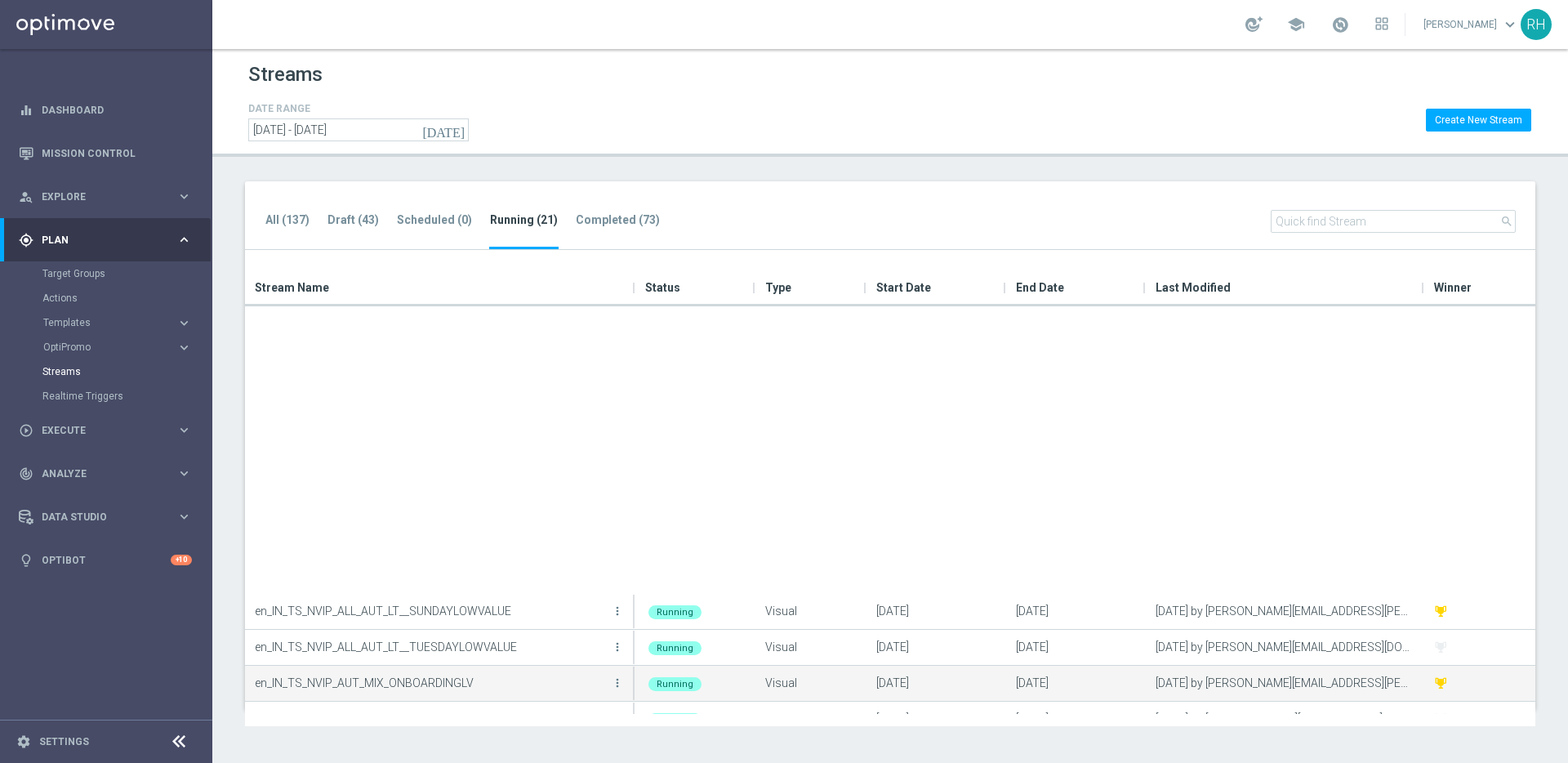
scroll to position [347, 0]
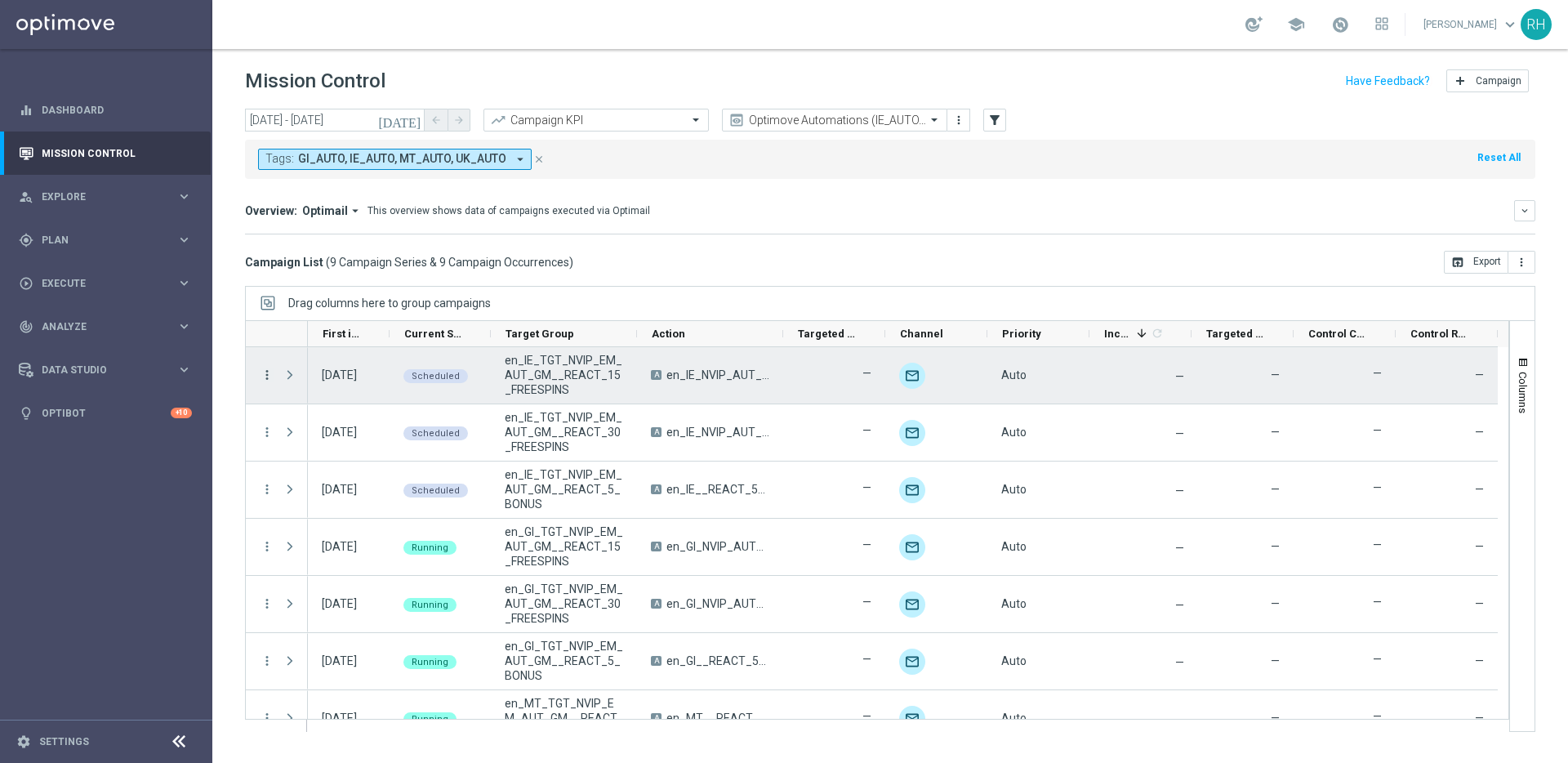
click at [268, 378] on icon "more_vert" at bounding box center [266, 374] width 15 height 15
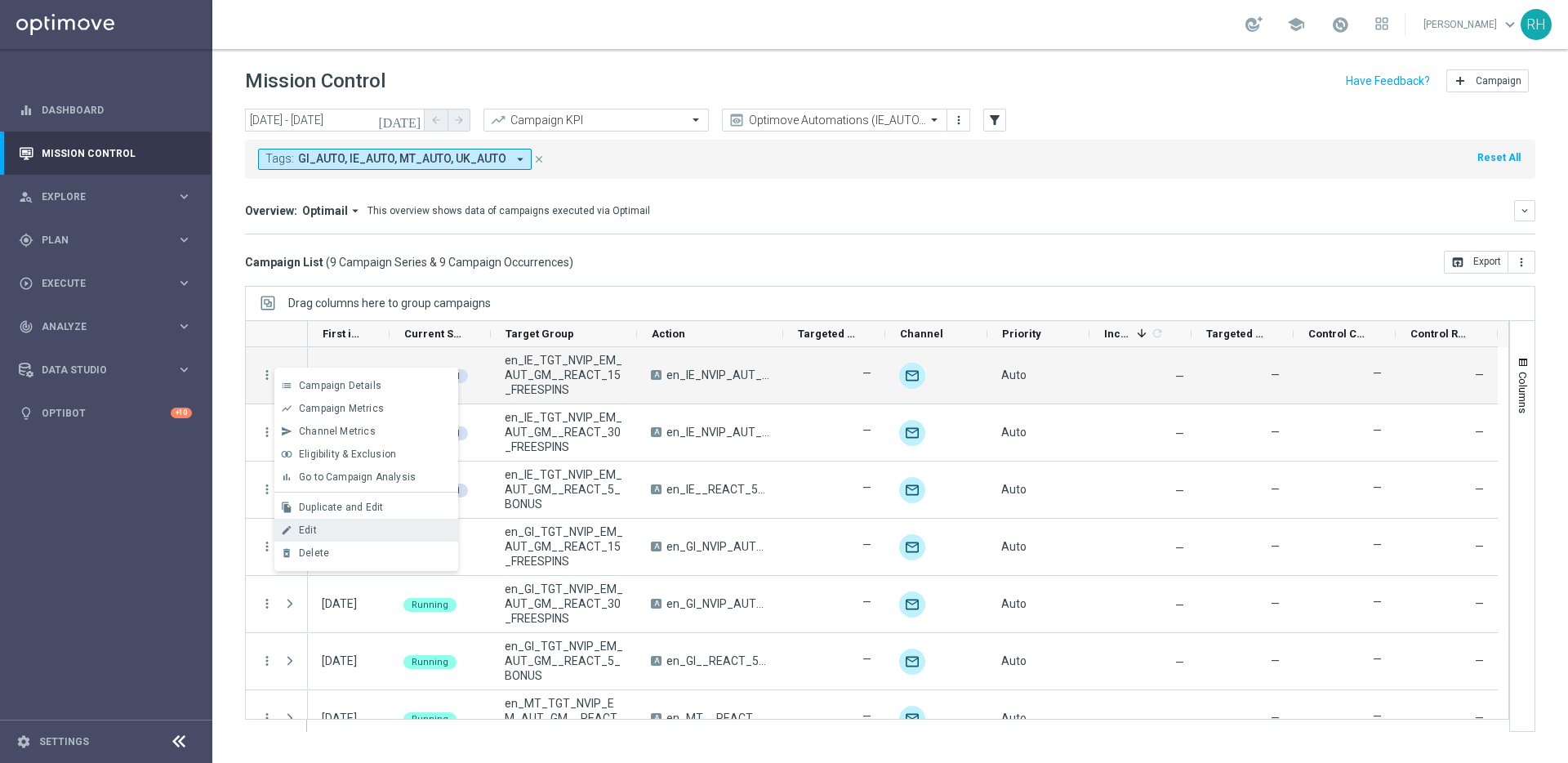
click at [317, 528] on div "Edit" at bounding box center [375, 529] width 152 height 11
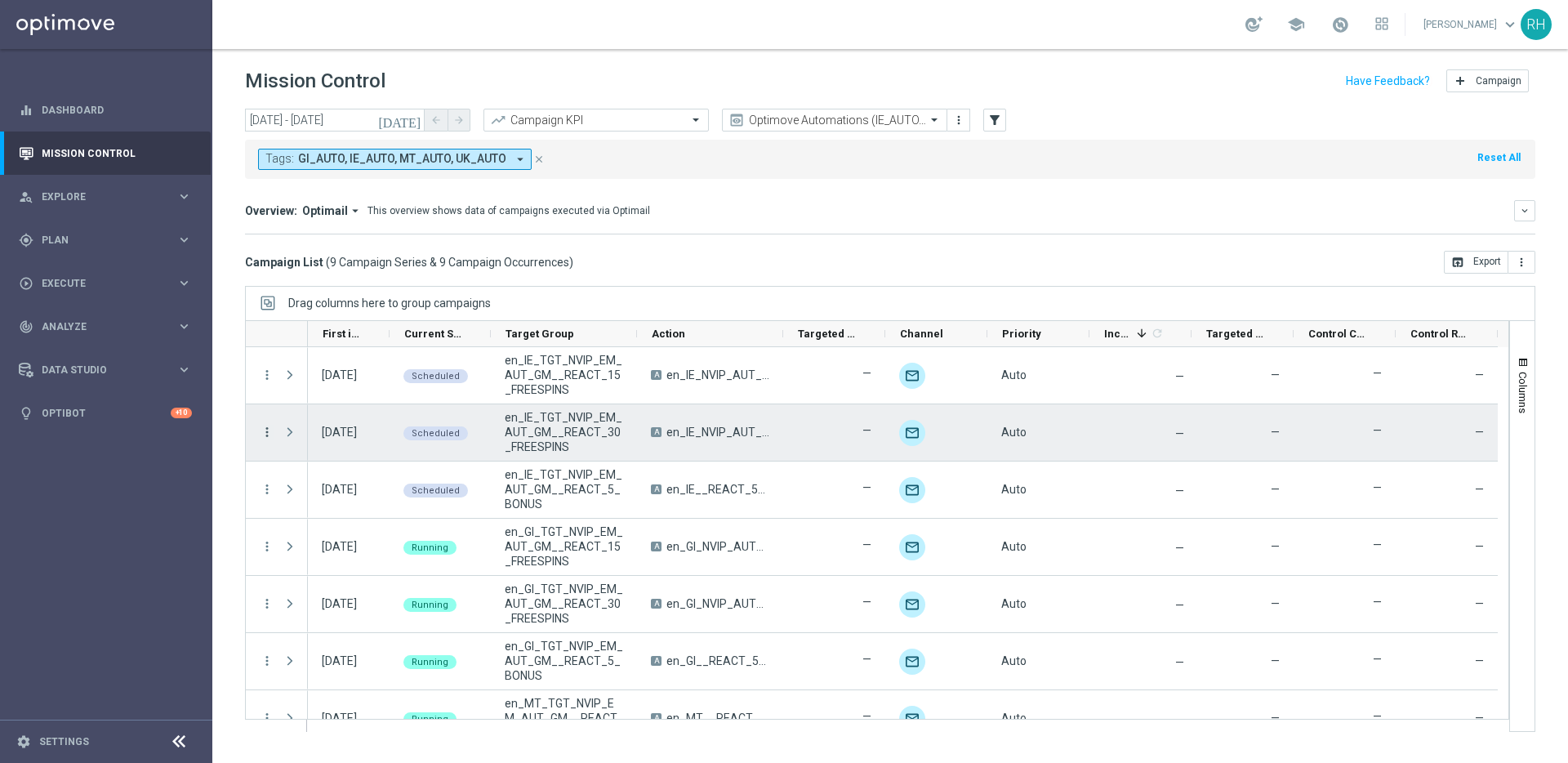
click at [272, 428] on icon "more_vert" at bounding box center [266, 432] width 15 height 15
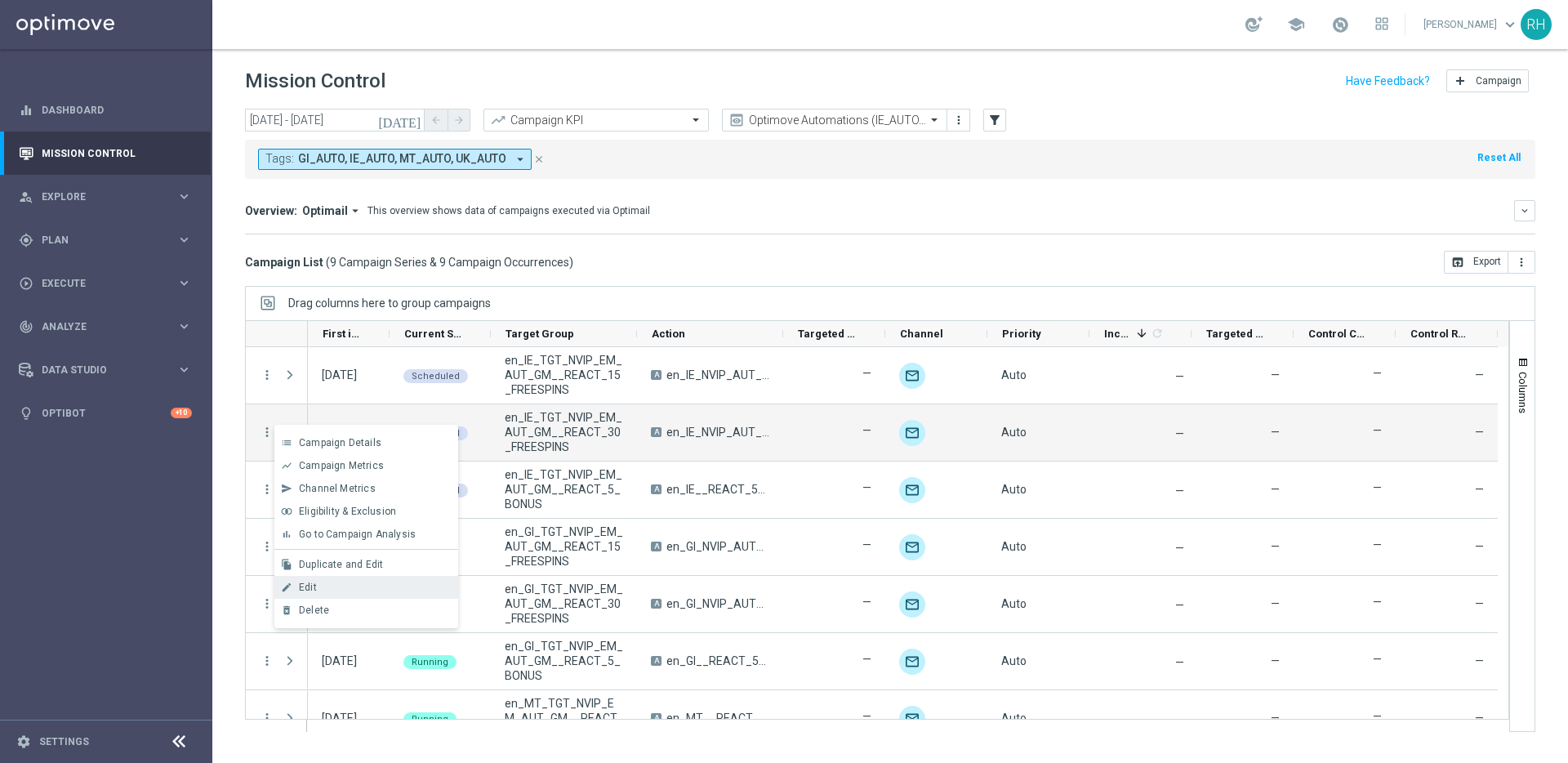
click at [333, 591] on div "Edit" at bounding box center [375, 587] width 152 height 11
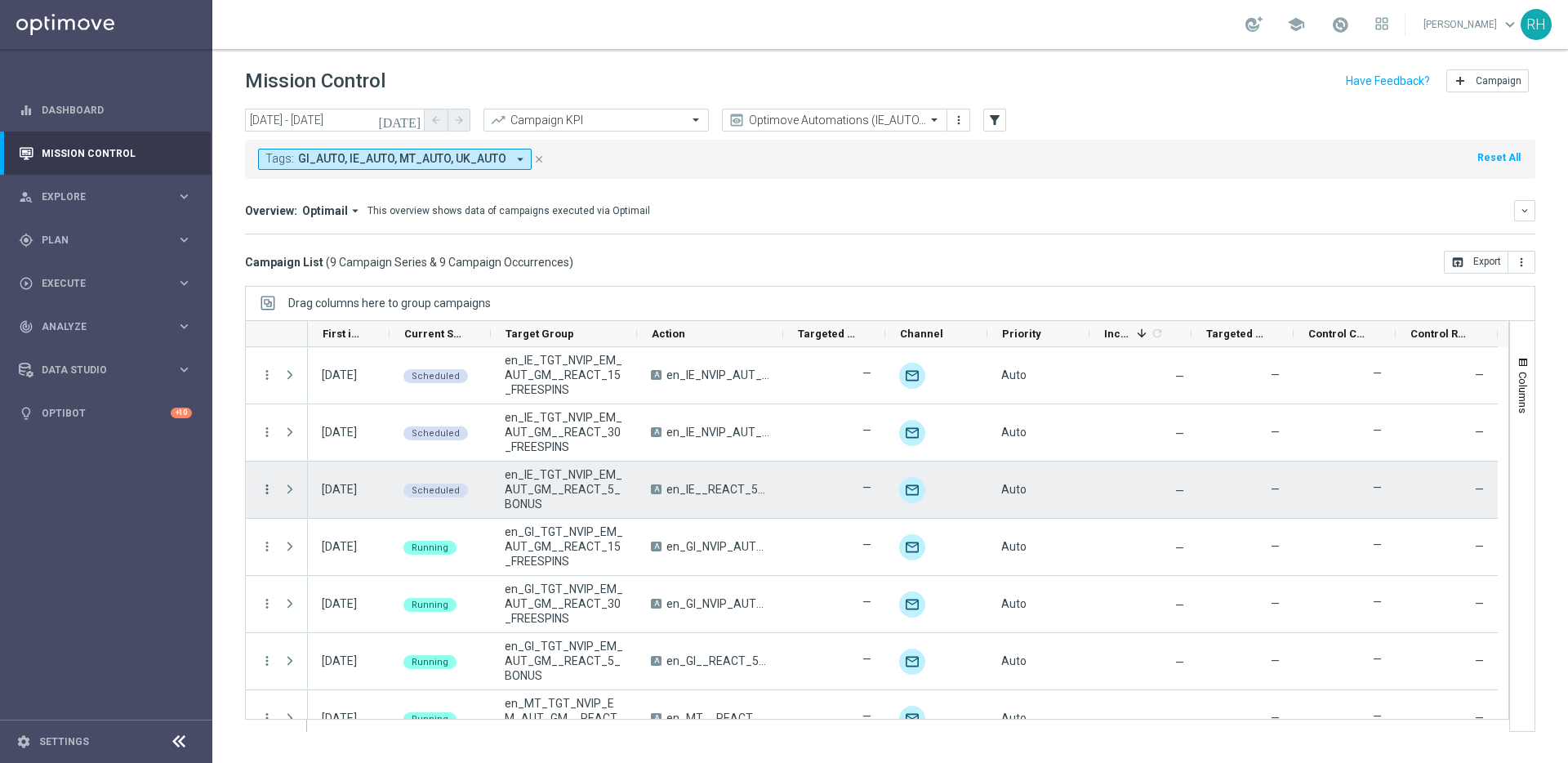
click at [266, 482] on icon "more_vert" at bounding box center [266, 489] width 15 height 15
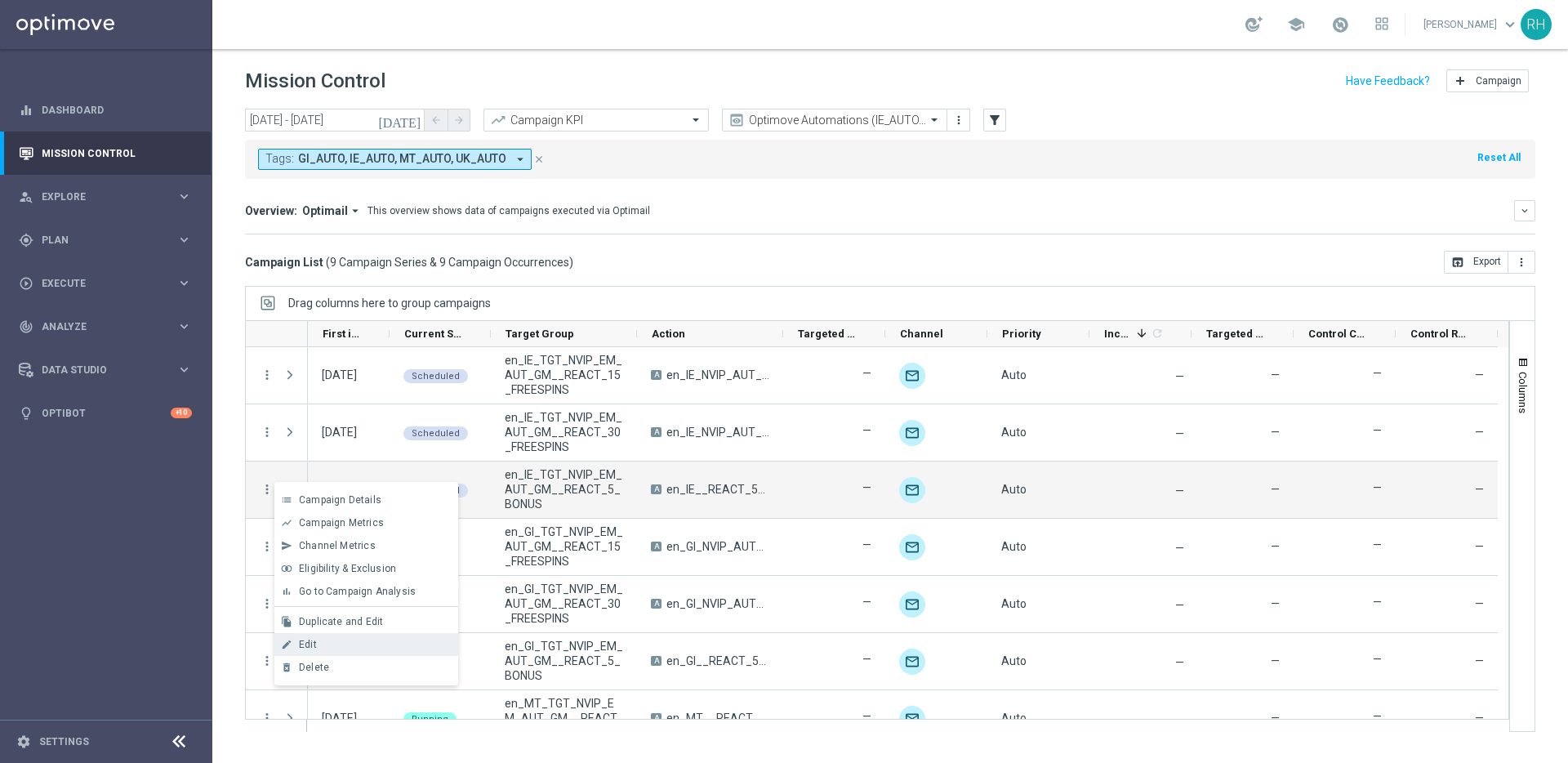
click at [335, 650] on div "edit Edit" at bounding box center [365, 644] width 184 height 23
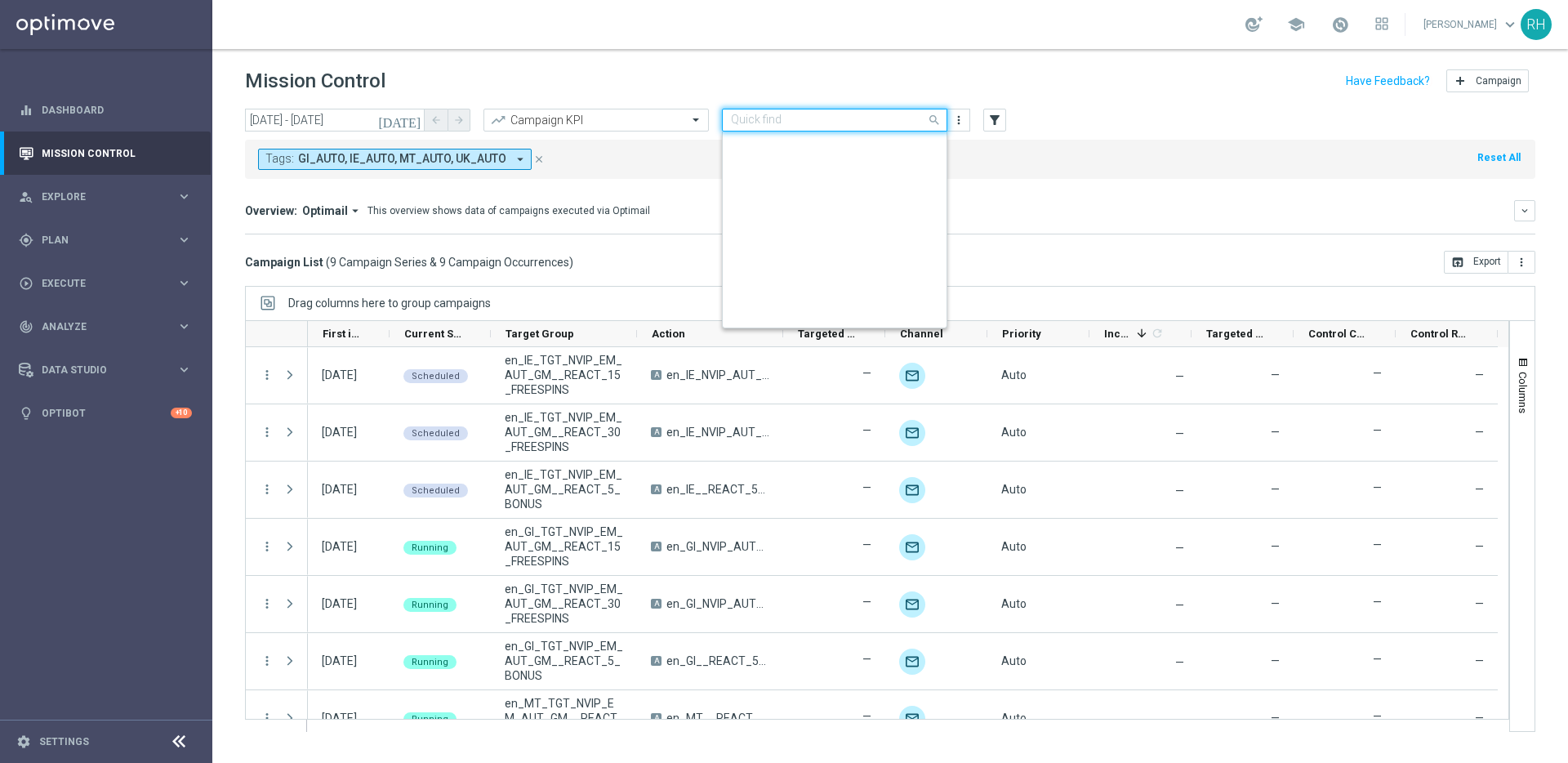
click at [819, 111] on div "Quick find Optimove Automations (IE_AUTO, UK_AUTO etc)" at bounding box center [835, 120] width 226 height 23
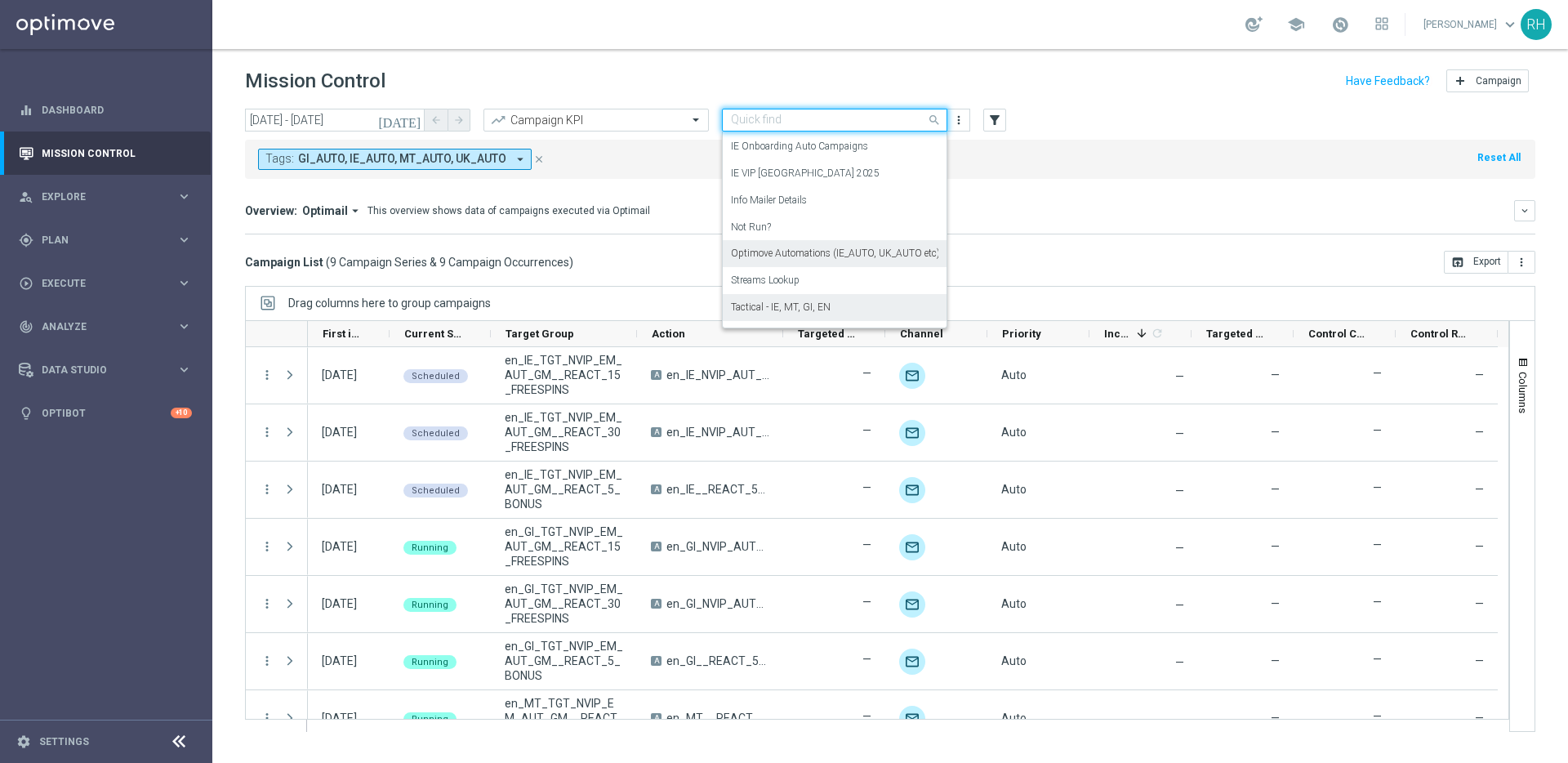
scroll to position [170, 0]
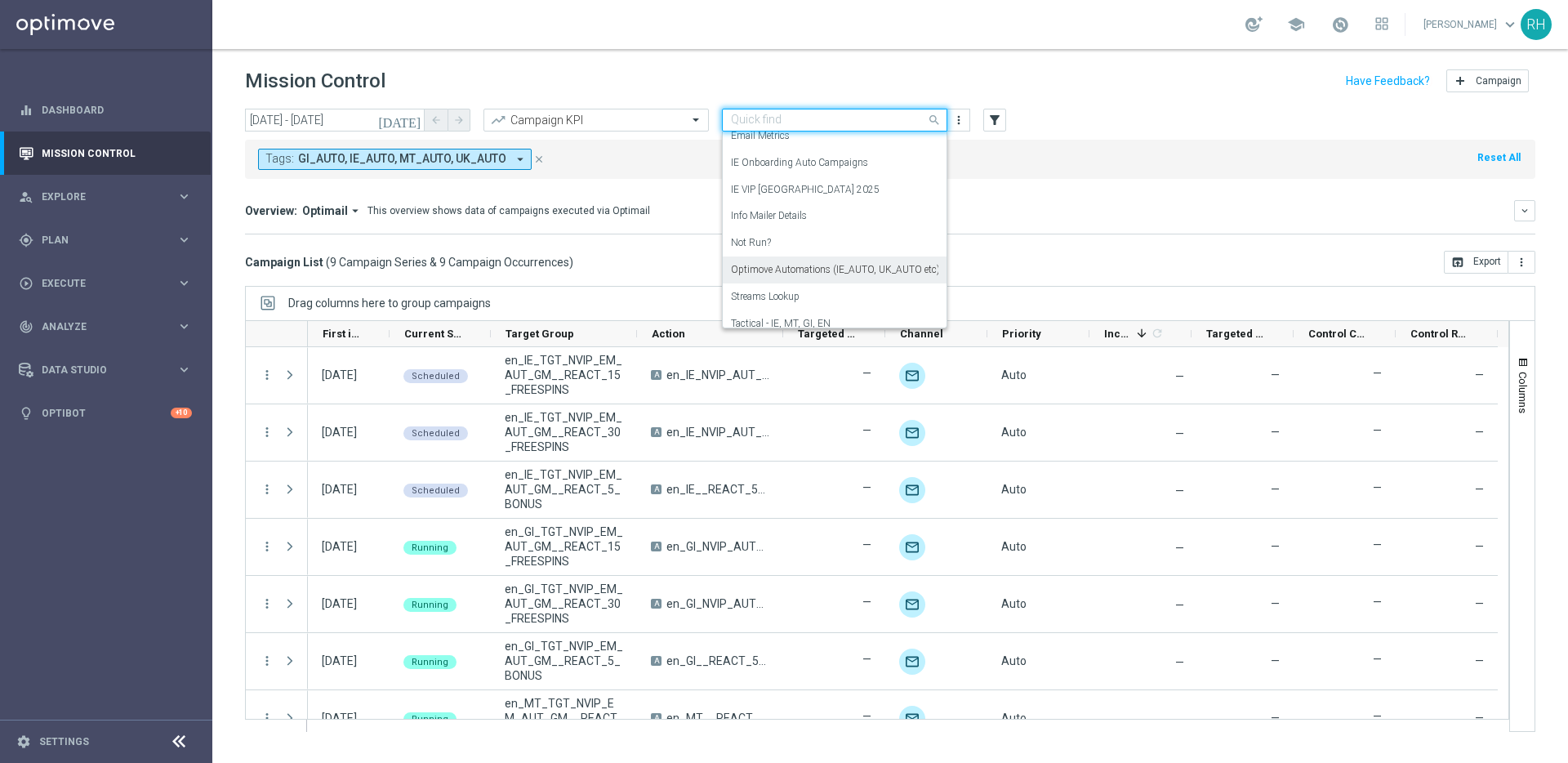
click at [860, 273] on label "Optimove Automations (IE_AUTO, UK_AUTO etc)" at bounding box center [835, 270] width 209 height 14
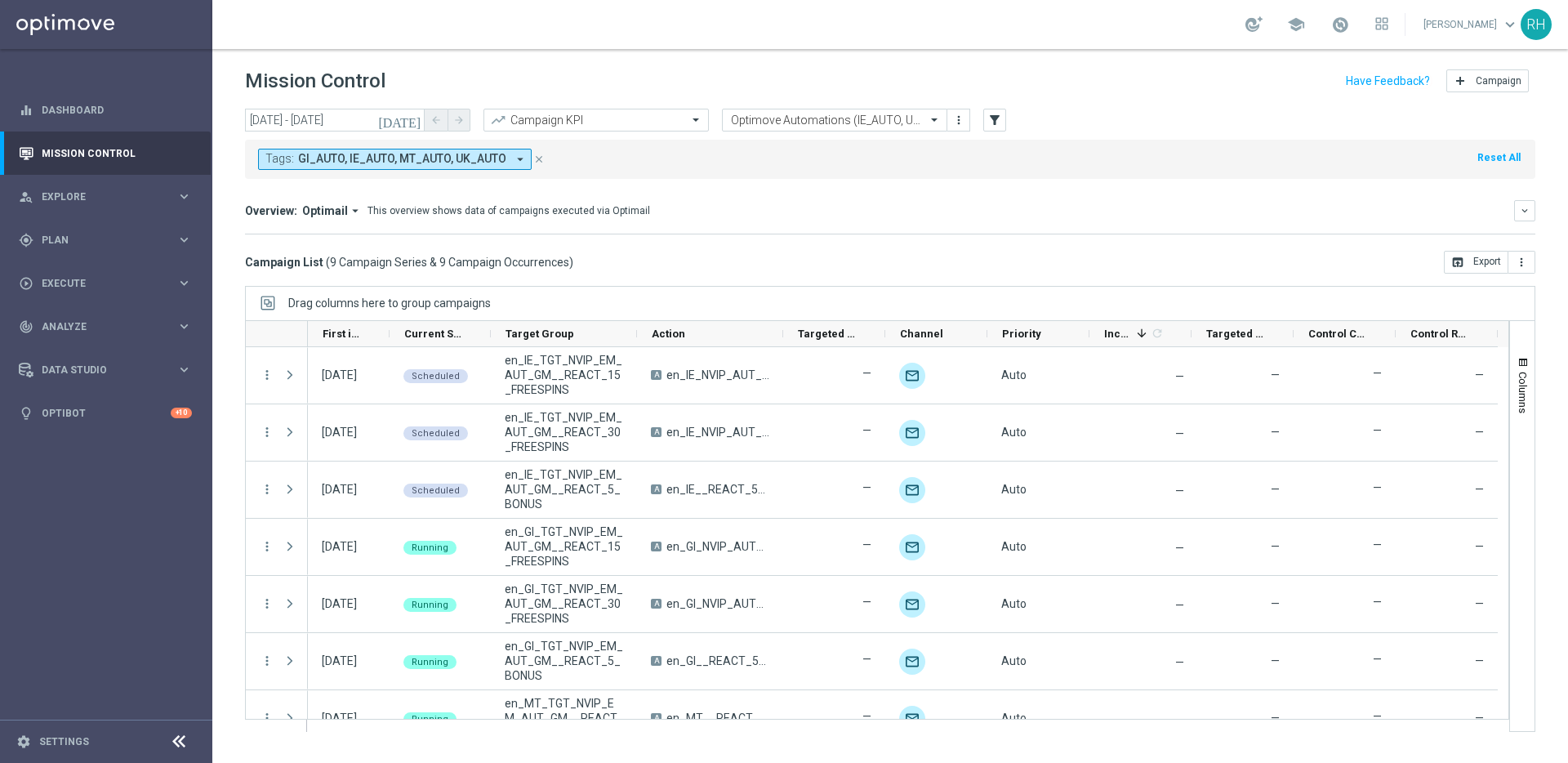
click at [878, 211] on div "Overview: Optimail arrow_drop_down This overview shows data of campaigns execut…" at bounding box center [879, 210] width 1270 height 15
click at [880, 172] on div "Tags: GI_AUTO, IE_AUTO, MT_AUTO, UK_AUTO arrow_drop_down close Reset All" at bounding box center [890, 159] width 1290 height 39
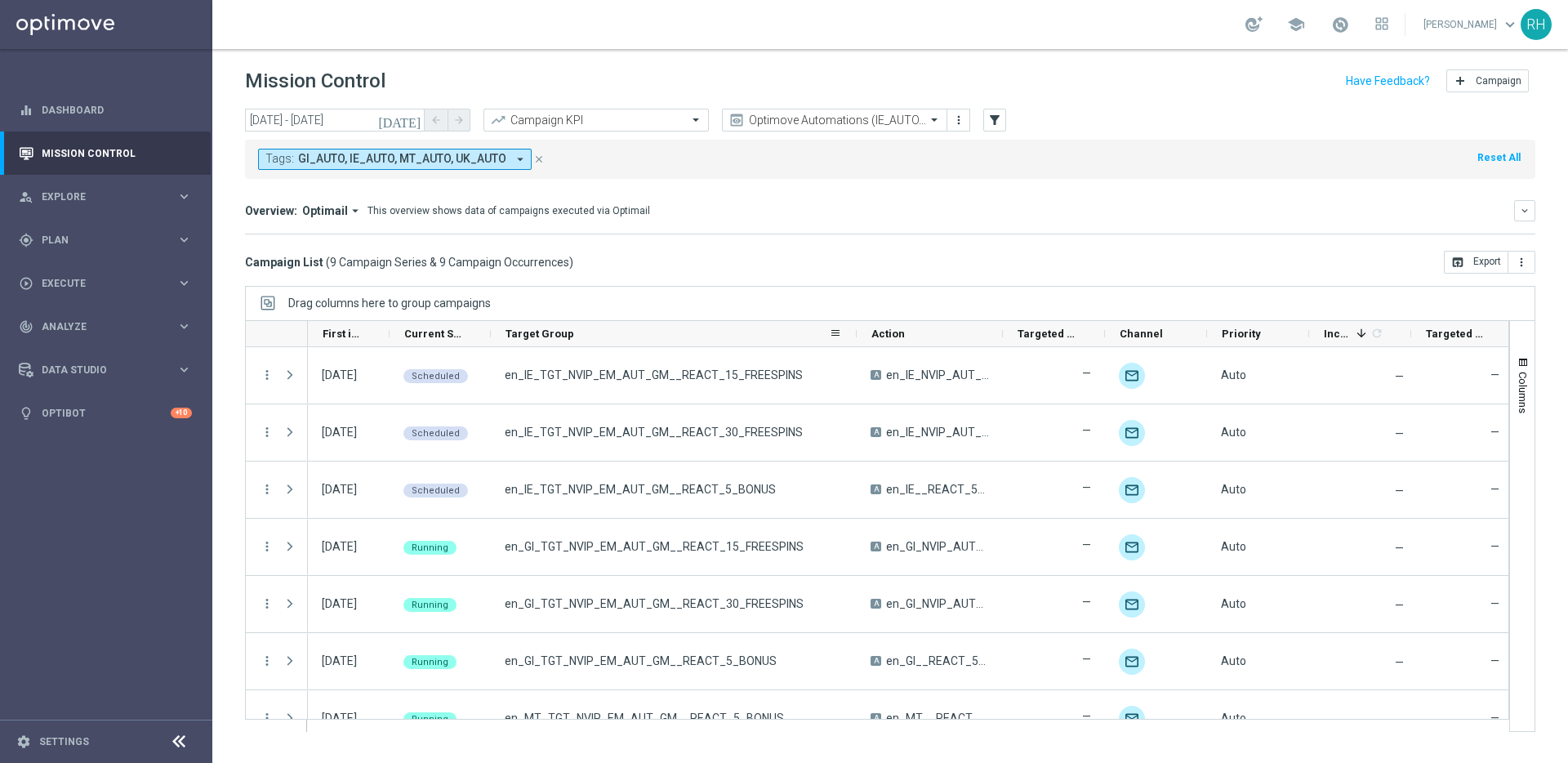
drag, startPoint x: 634, startPoint y: 334, endPoint x: 854, endPoint y: 334, distance: 220.0
click at [854, 334] on div at bounding box center [857, 333] width 7 height 25
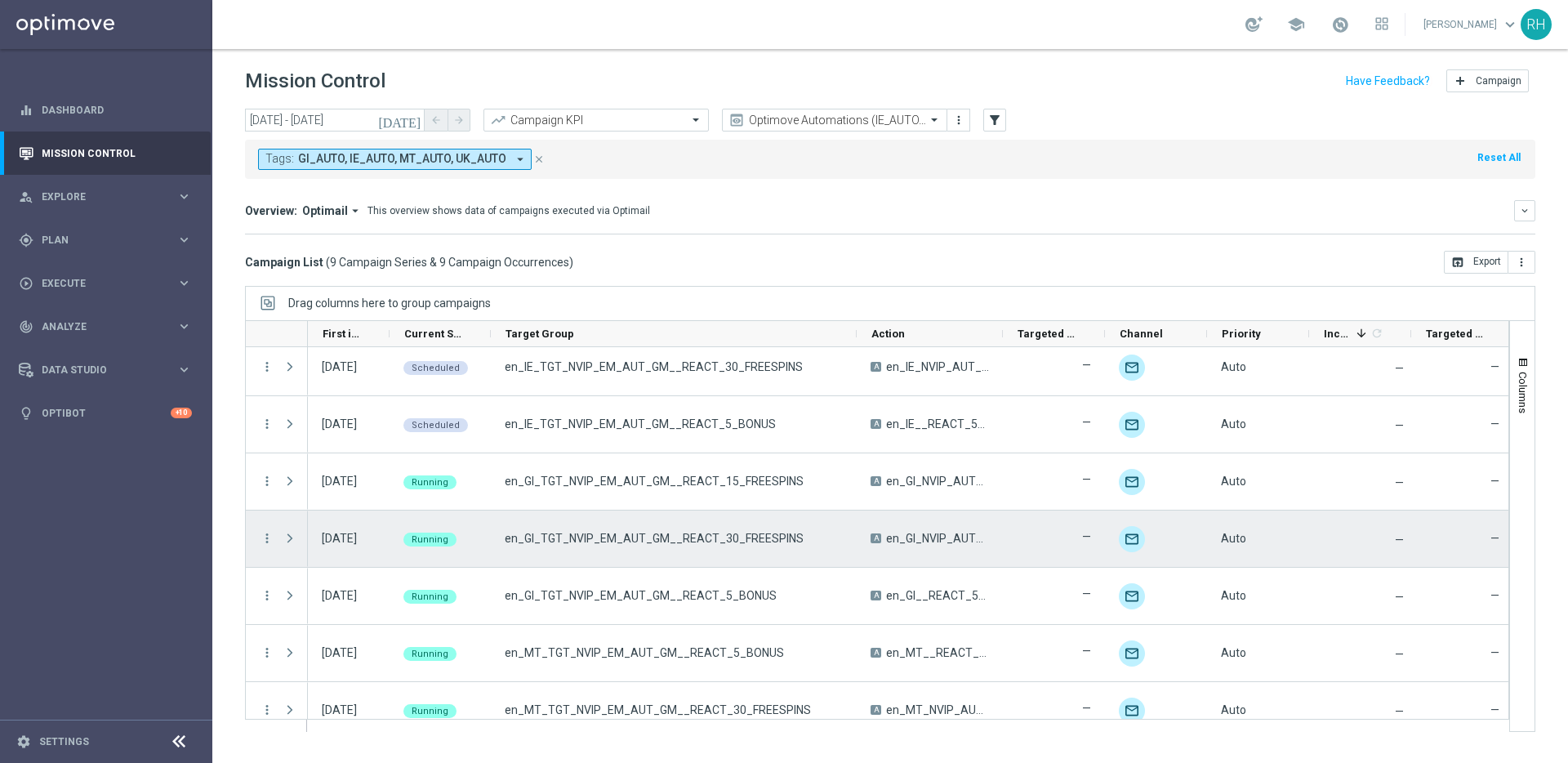
scroll to position [0, 0]
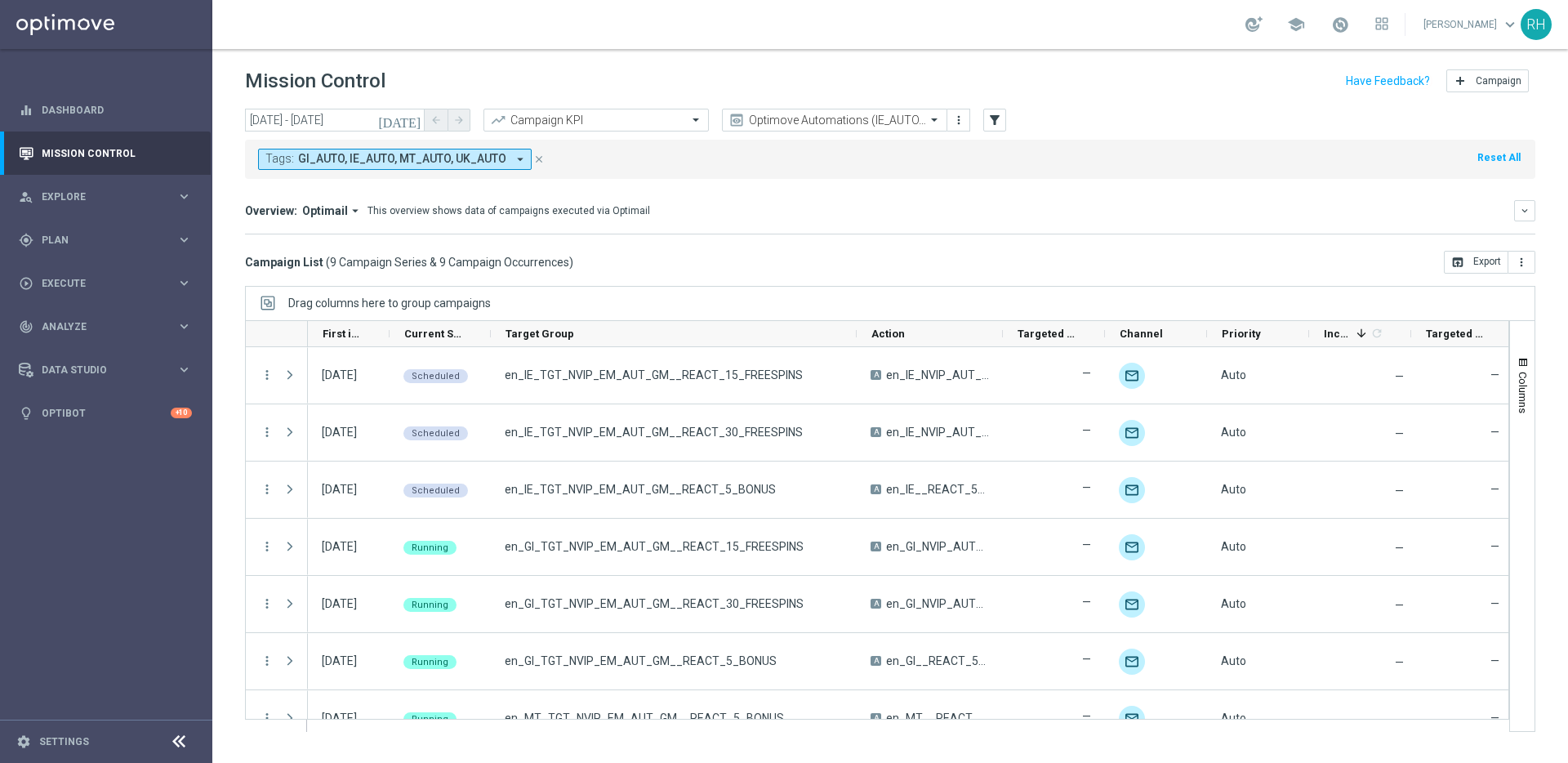
click at [415, 124] on icon "[DATE]" at bounding box center [400, 120] width 44 height 15
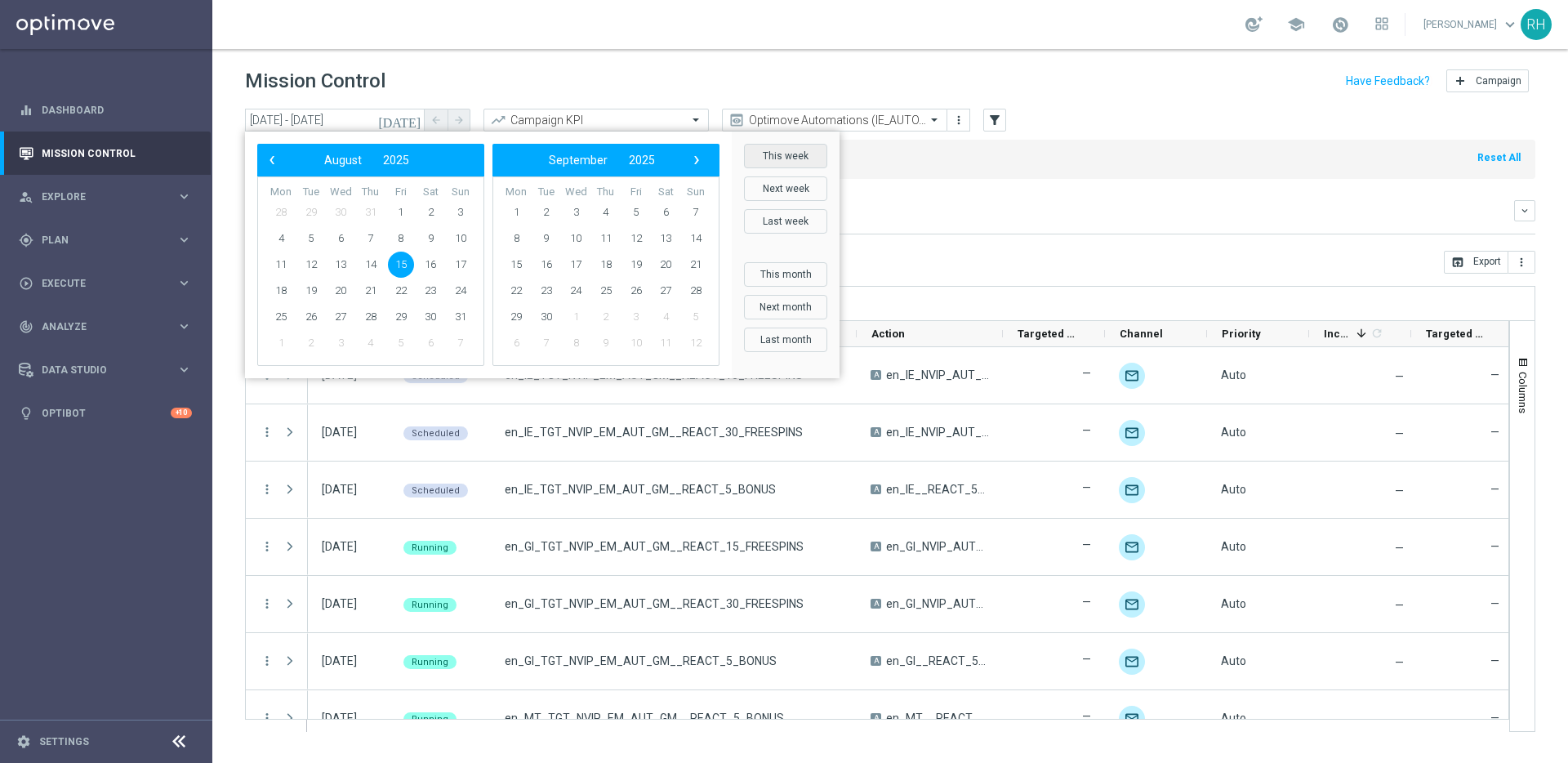
click at [783, 157] on button "This week" at bounding box center [785, 156] width 84 height 24
type input "11 Aug 2025 - 17 Aug 2025"
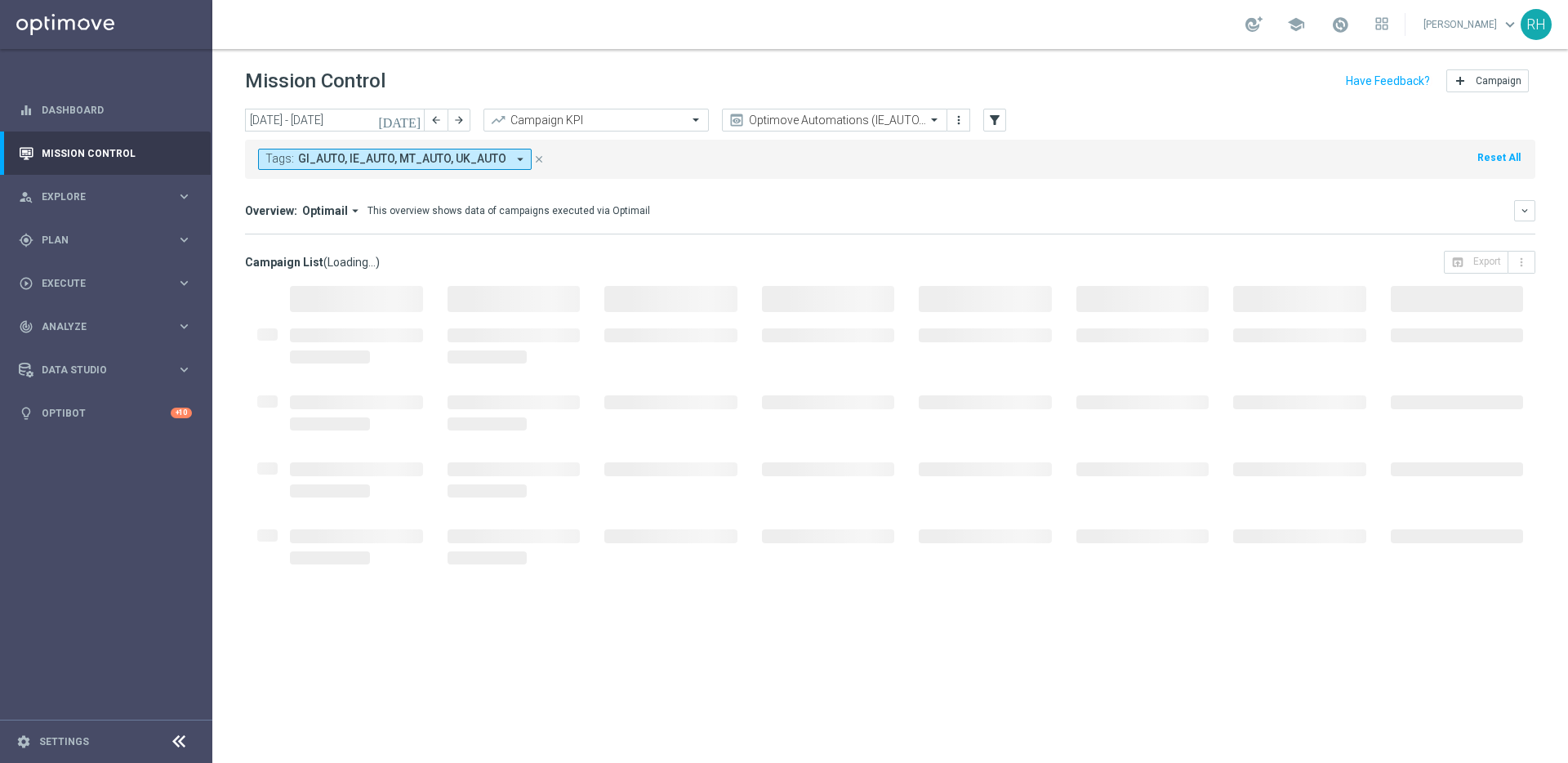
click at [1190, 225] on div "Overview: Optimail arrow_drop_down This overview shows data of campaigns execut…" at bounding box center [890, 217] width 1290 height 34
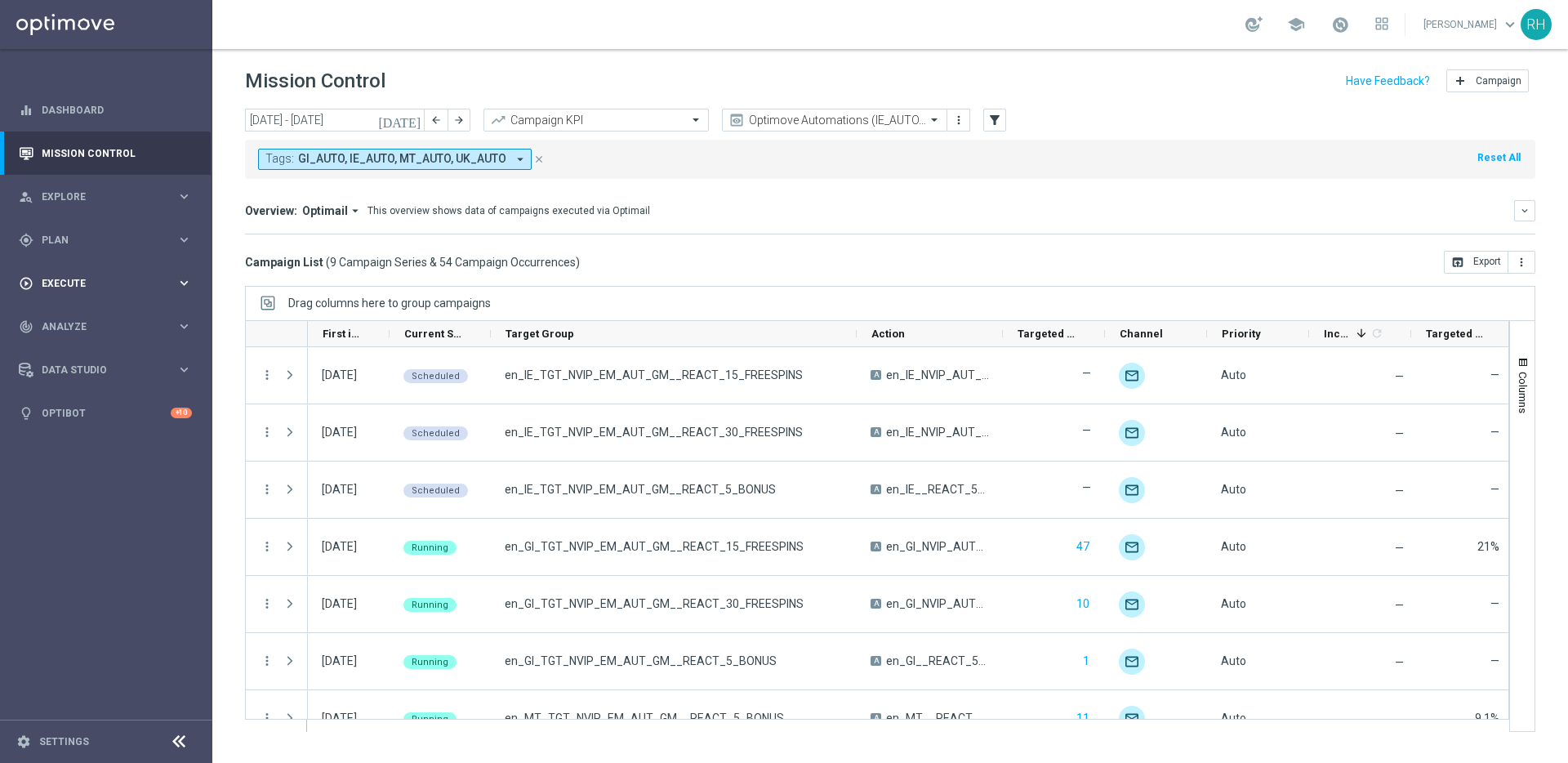
click at [114, 285] on span "Execute" at bounding box center [109, 283] width 134 height 9
click at [107, 246] on div "gps_fixed Plan" at bounding box center [97, 240] width 158 height 15
click at [75, 374] on link "Streams" at bounding box center [106, 372] width 128 height 13
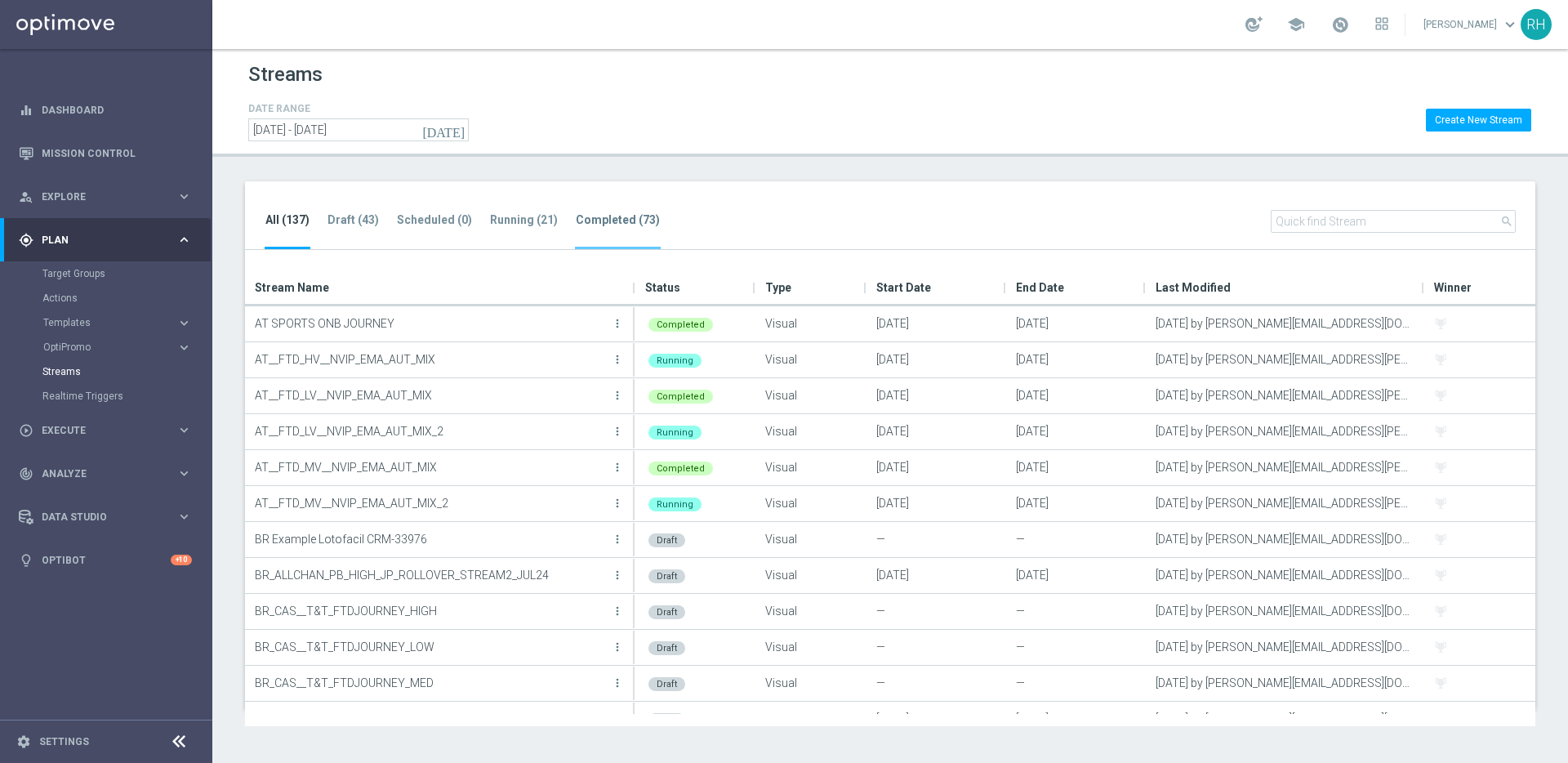
click at [588, 217] on tab-header "Completed (73)" at bounding box center [618, 220] width 84 height 14
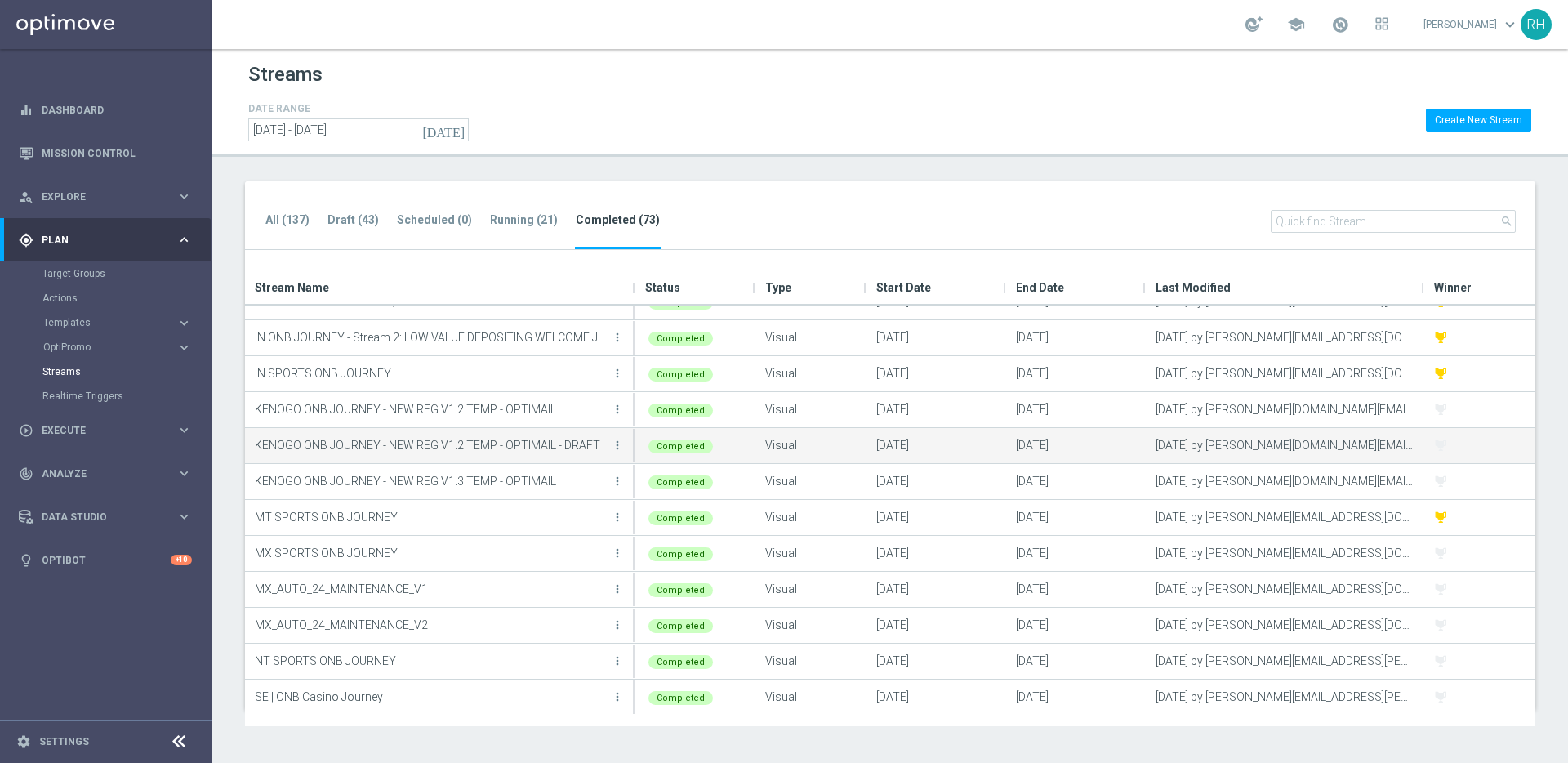
scroll to position [2039, 0]
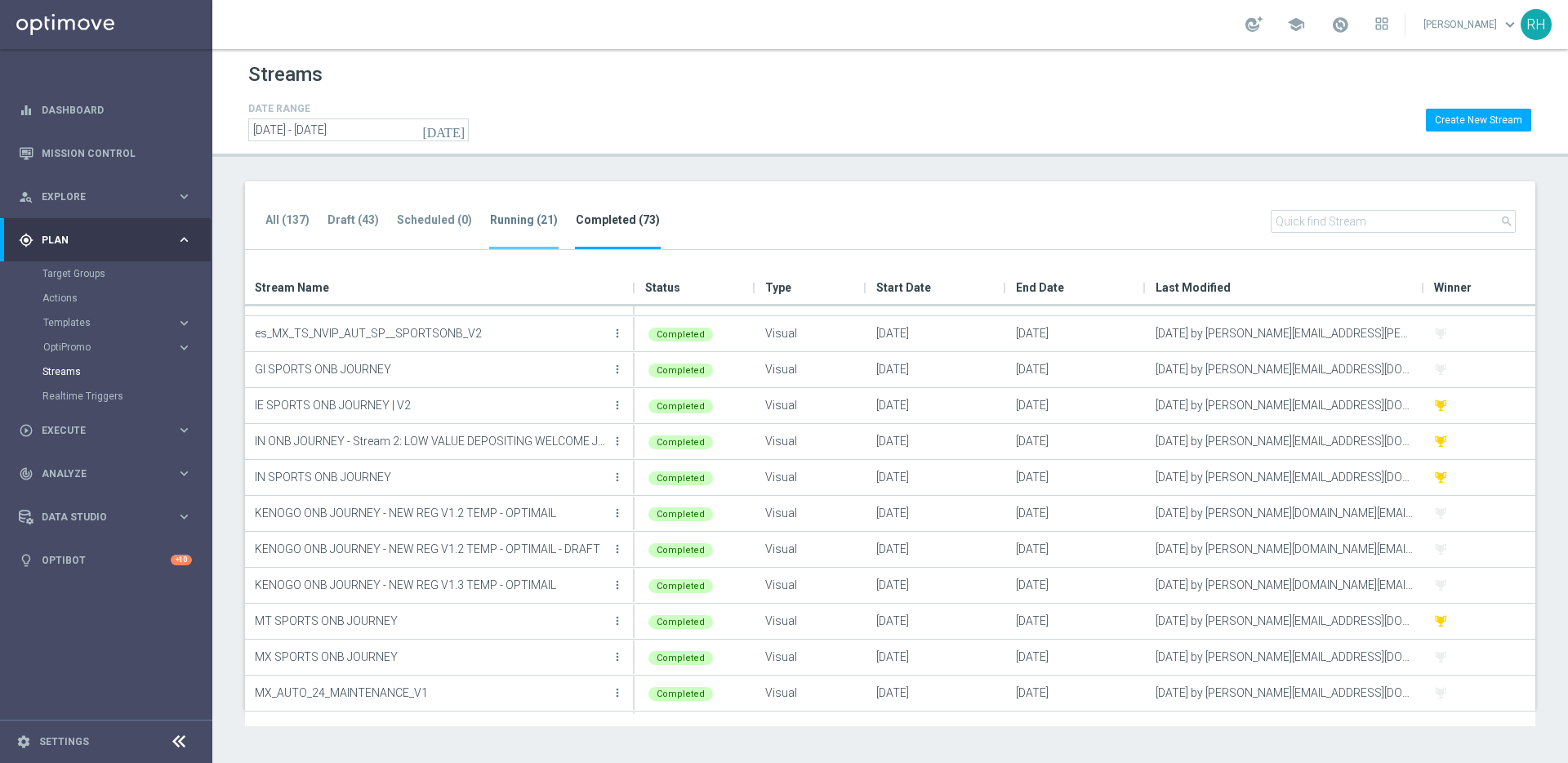
click at [529, 217] on tab-header "Running (21)" at bounding box center [524, 220] width 68 height 14
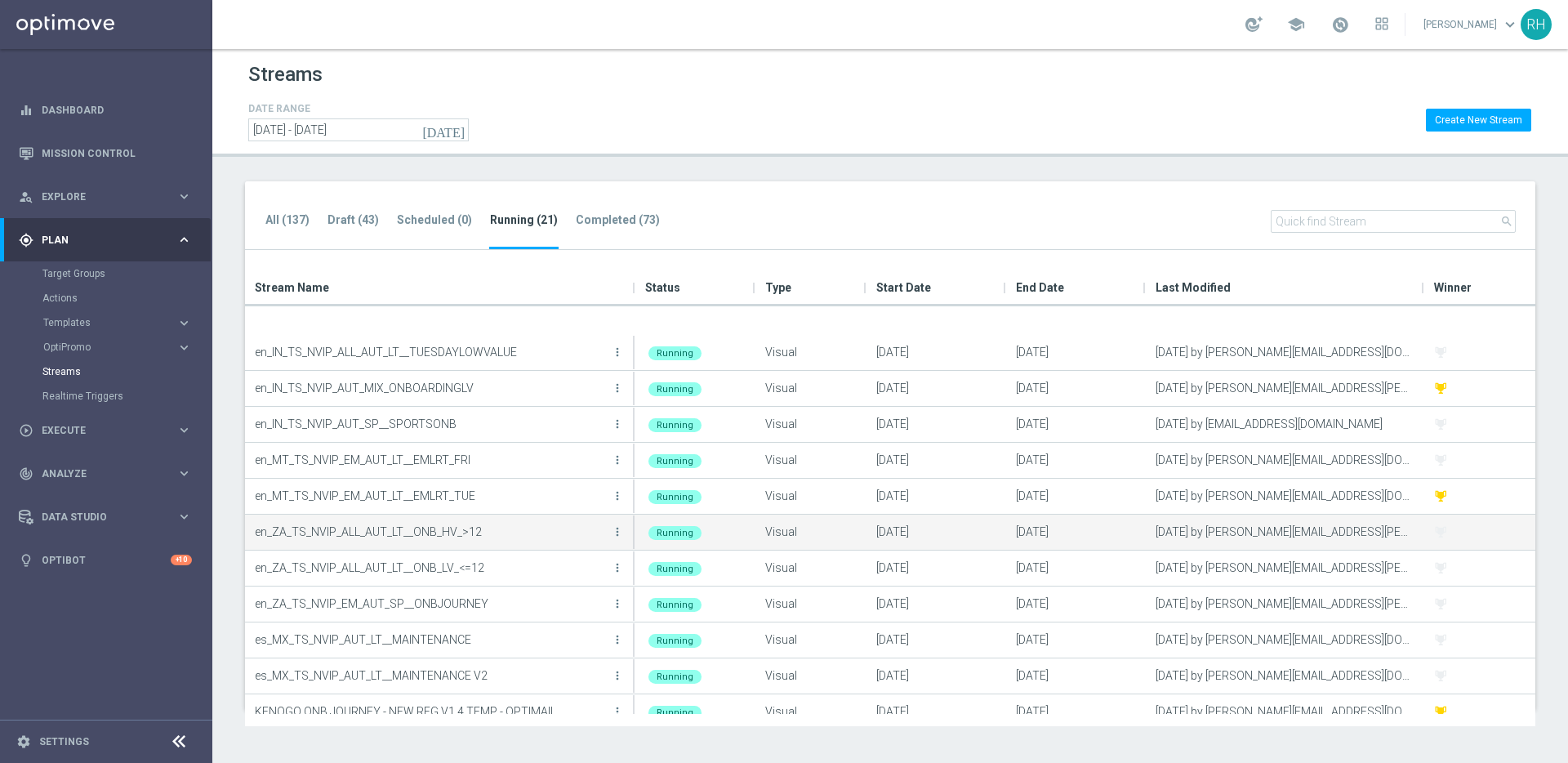
scroll to position [347, 0]
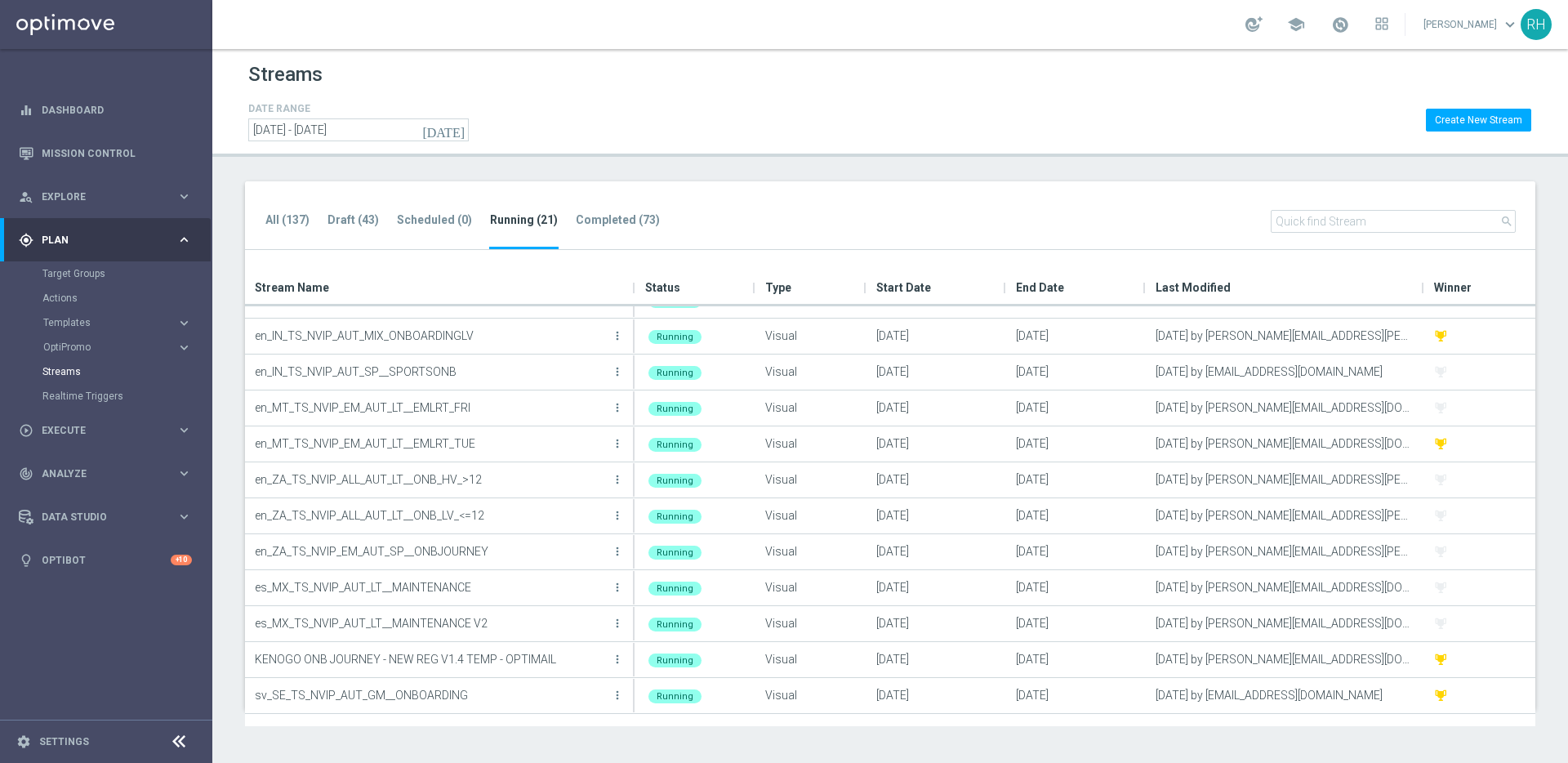
click at [609, 186] on div "All (137) Draft (43) Scheduled (0) Running (21) Completed (73) search" at bounding box center [890, 216] width 1290 height 70
click at [603, 214] on tab-header "Completed (73)" at bounding box center [618, 220] width 84 height 14
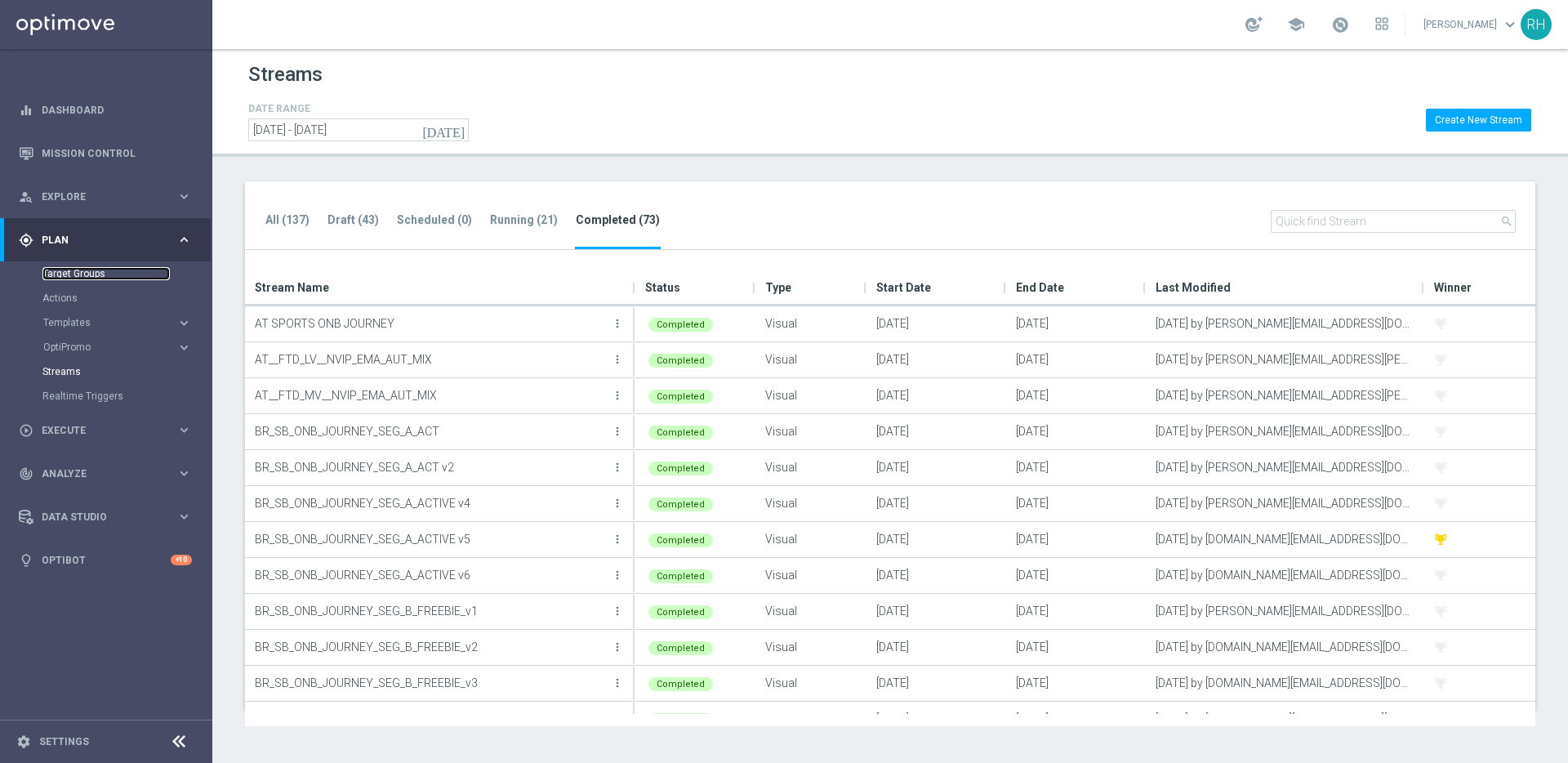
click at [76, 277] on link "Target Groups" at bounding box center [106, 273] width 128 height 13
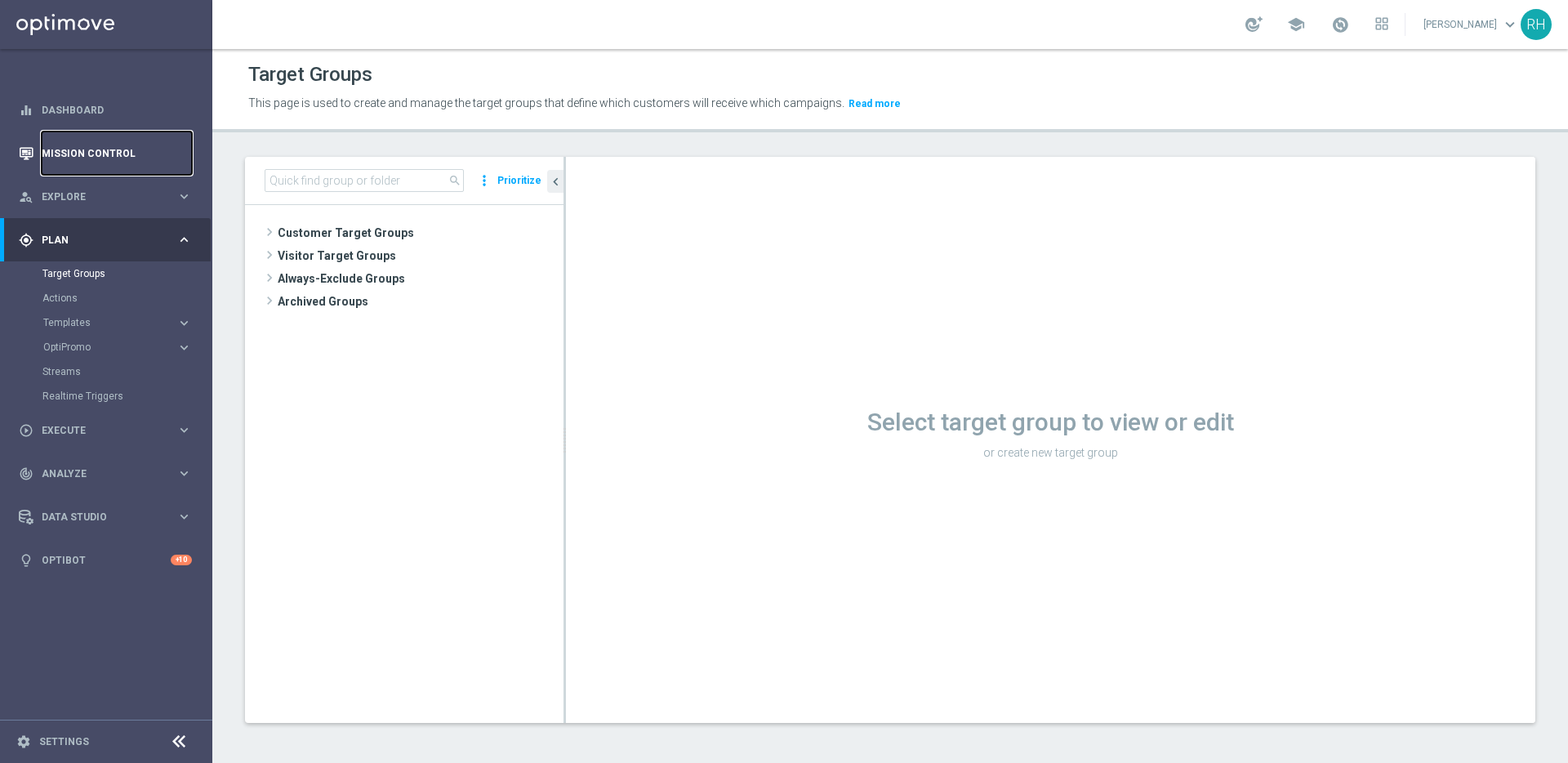
click at [117, 153] on link "Mission Control" at bounding box center [116, 153] width 150 height 43
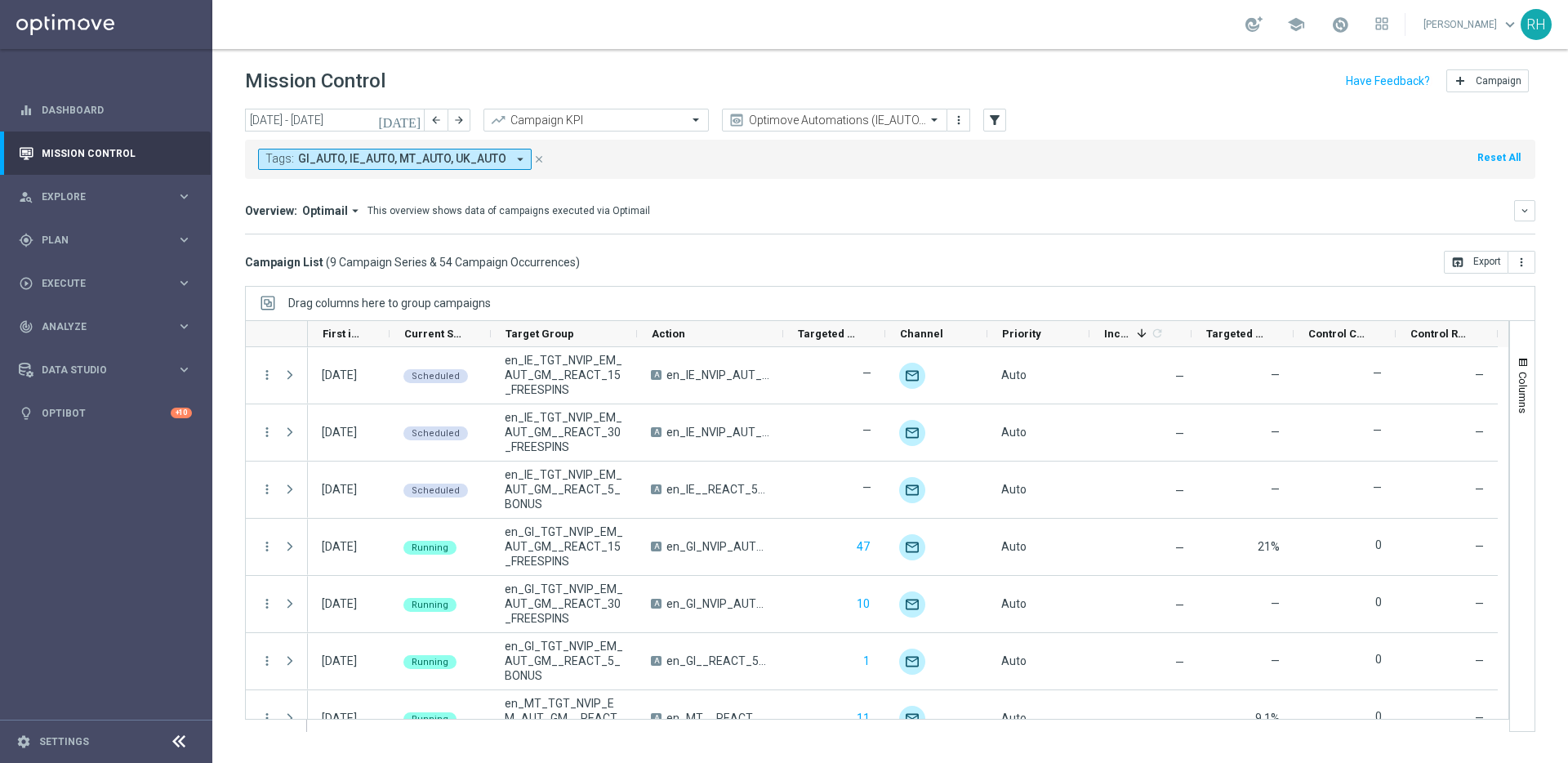
click at [793, 204] on div "Overview: Optimail arrow_drop_down This overview shows data of campaigns execut…" at bounding box center [879, 210] width 1270 height 15
click at [889, 264] on div "Campaign List ( 9 Campaign Series & 54 Campaign Occurrences ) open_in_browser E…" at bounding box center [890, 262] width 1290 height 23
click at [896, 269] on div "Campaign List ( 9 Campaign Series & 54 Campaign Occurrences ) open_in_browser E…" at bounding box center [890, 262] width 1290 height 23
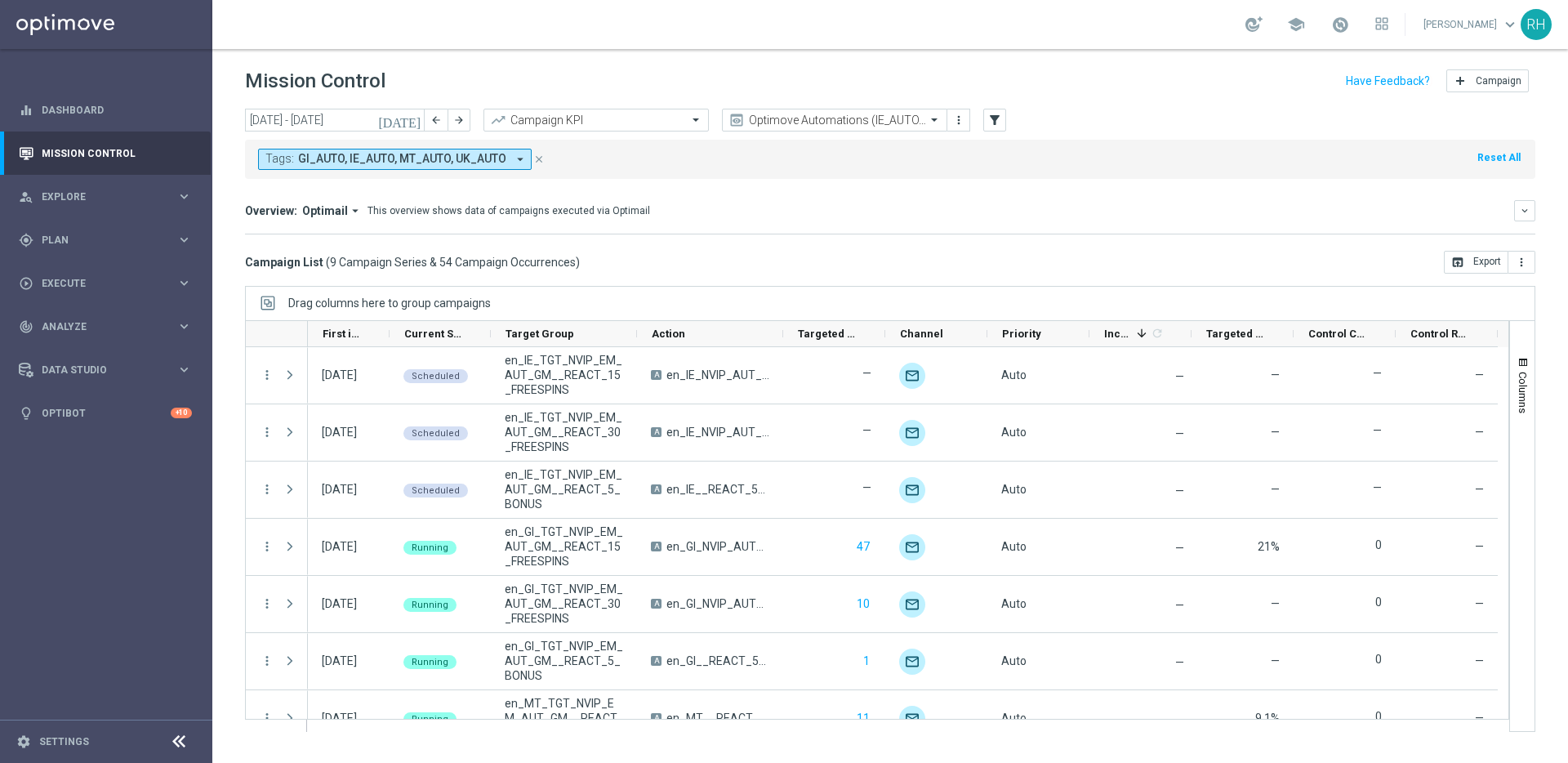
click at [896, 269] on div "Campaign List ( 9 Campaign Series & 54 Campaign Occurrences ) open_in_browser E…" at bounding box center [890, 262] width 1290 height 23
click at [911, 263] on div "Campaign List ( 9 Campaign Series & 54 Campaign Occurrences ) open_in_browser E…" at bounding box center [890, 262] width 1290 height 23
click at [957, 291] on div "Drag columns here to group campaigns" at bounding box center [890, 303] width 1290 height 34
click at [833, 292] on div "Drag columns here to group campaigns" at bounding box center [890, 303] width 1290 height 34
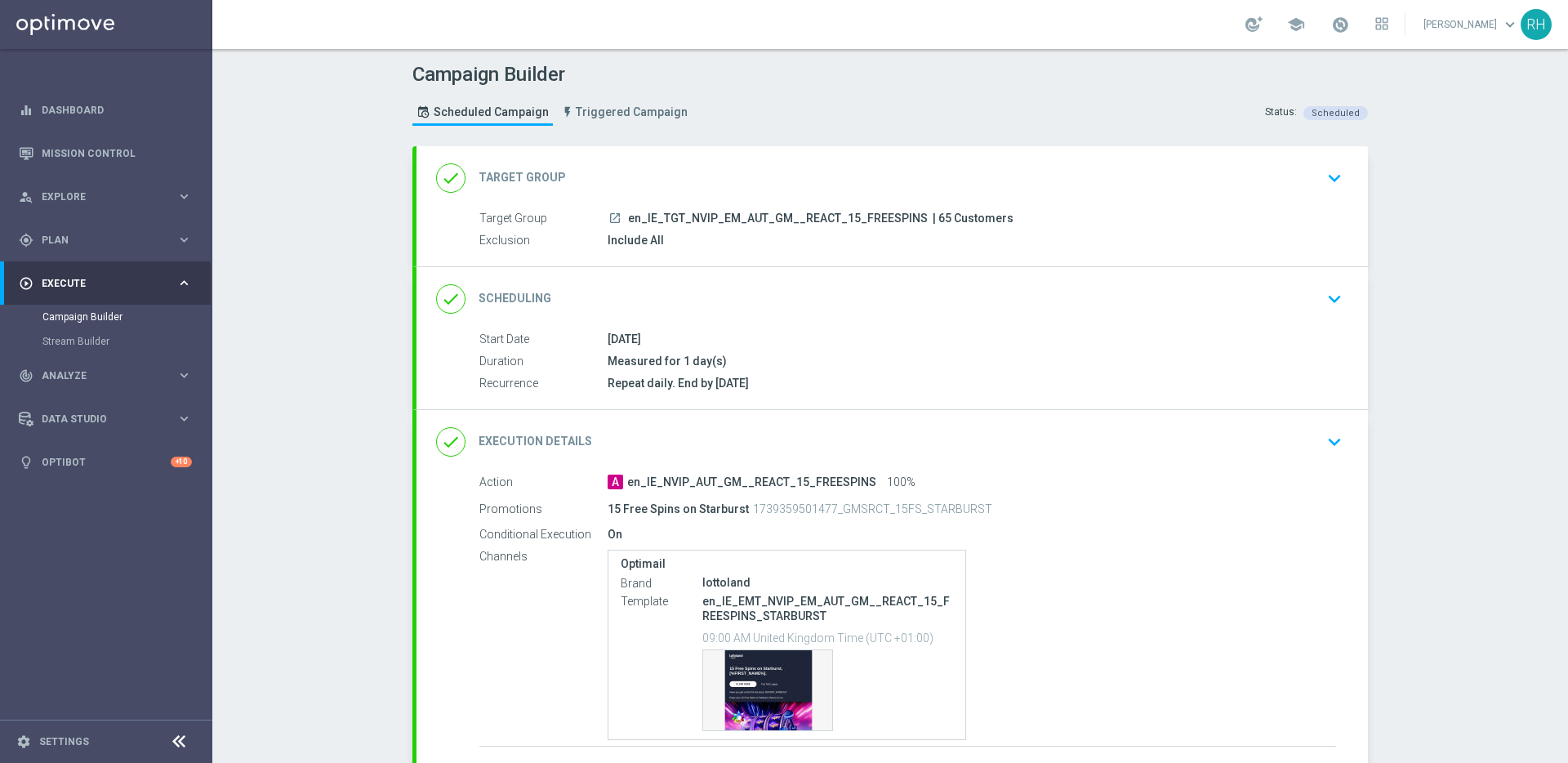
click at [1144, 15] on div "school Ricky Hubbard keyboard_arrow_down RH" at bounding box center [890, 24] width 1356 height 49
click at [1146, 26] on div "school [PERSON_NAME] keyboard_arrow_down RH" at bounding box center [890, 24] width 1356 height 49
click at [1139, 72] on div "Campaign Builder Scheduled Campaign Triggered Campaign Status: Scheduled" at bounding box center [890, 96] width 980 height 75
click at [1139, 31] on div "school [PERSON_NAME] keyboard_arrow_down RH" at bounding box center [890, 24] width 1356 height 49
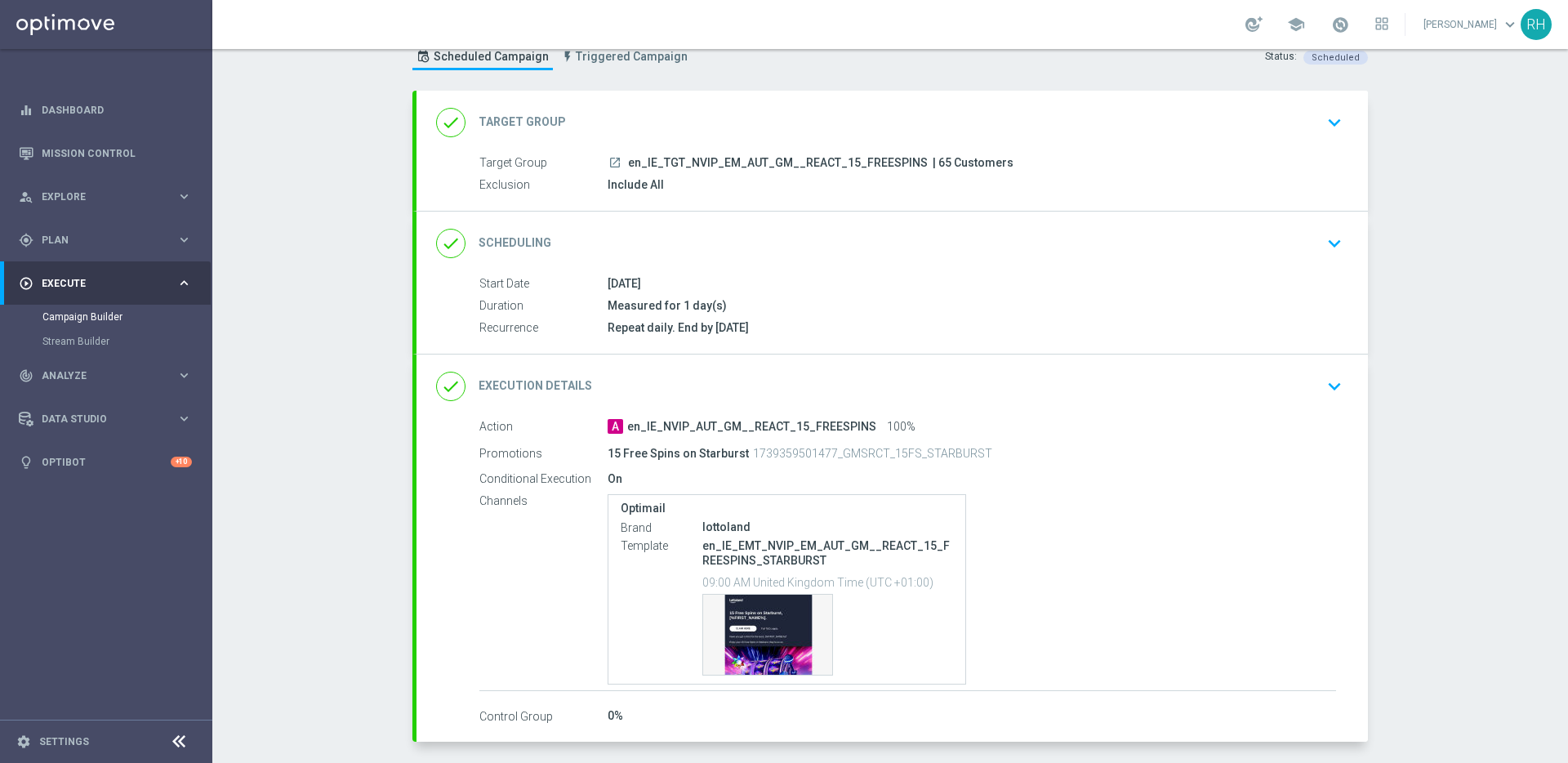
scroll to position [123, 0]
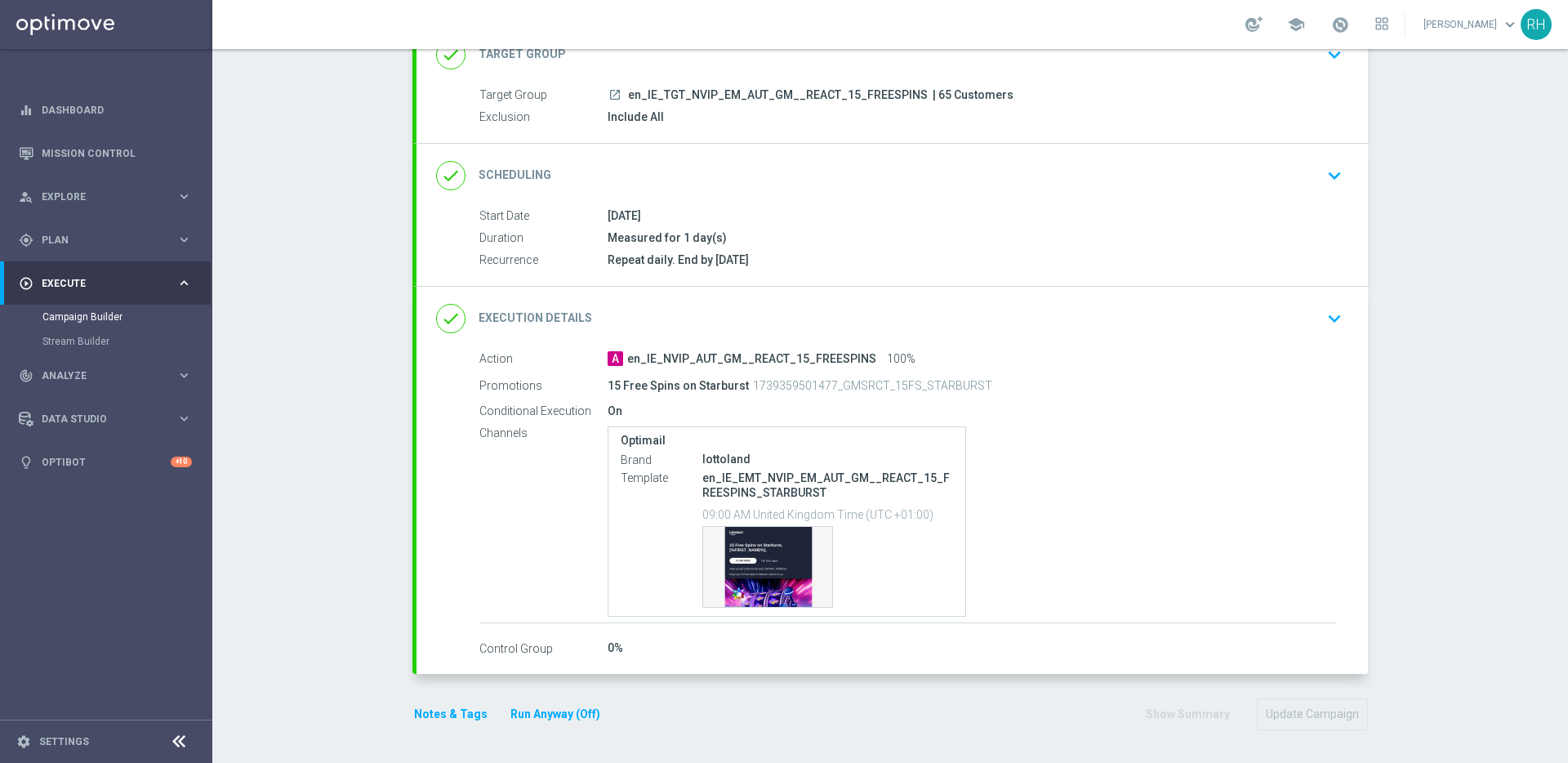
click at [1289, 318] on div "done Execution Details keyboard_arrow_down" at bounding box center [892, 319] width 912 height 31
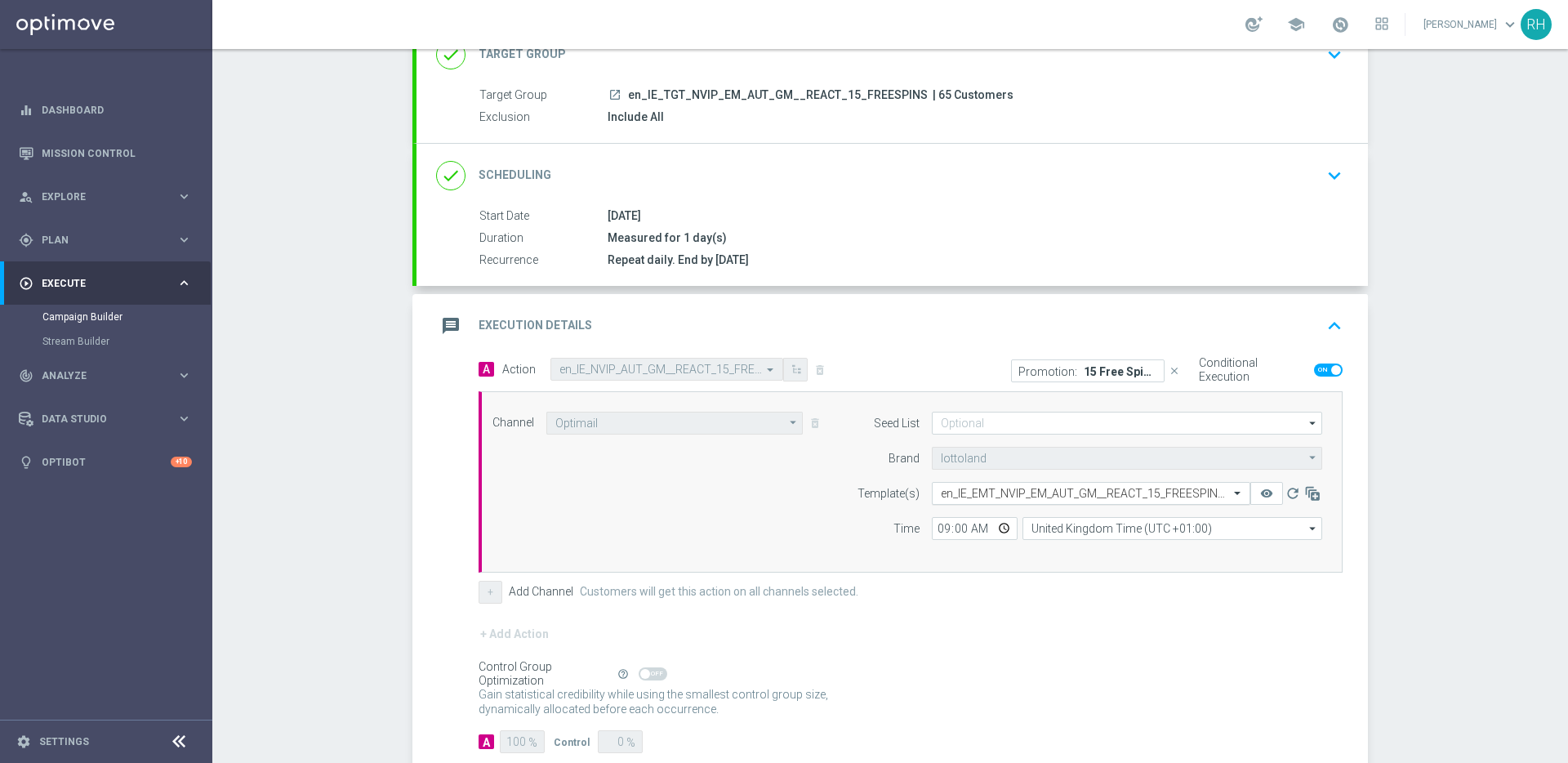
click at [1044, 491] on input "text" at bounding box center [1075, 494] width 268 height 14
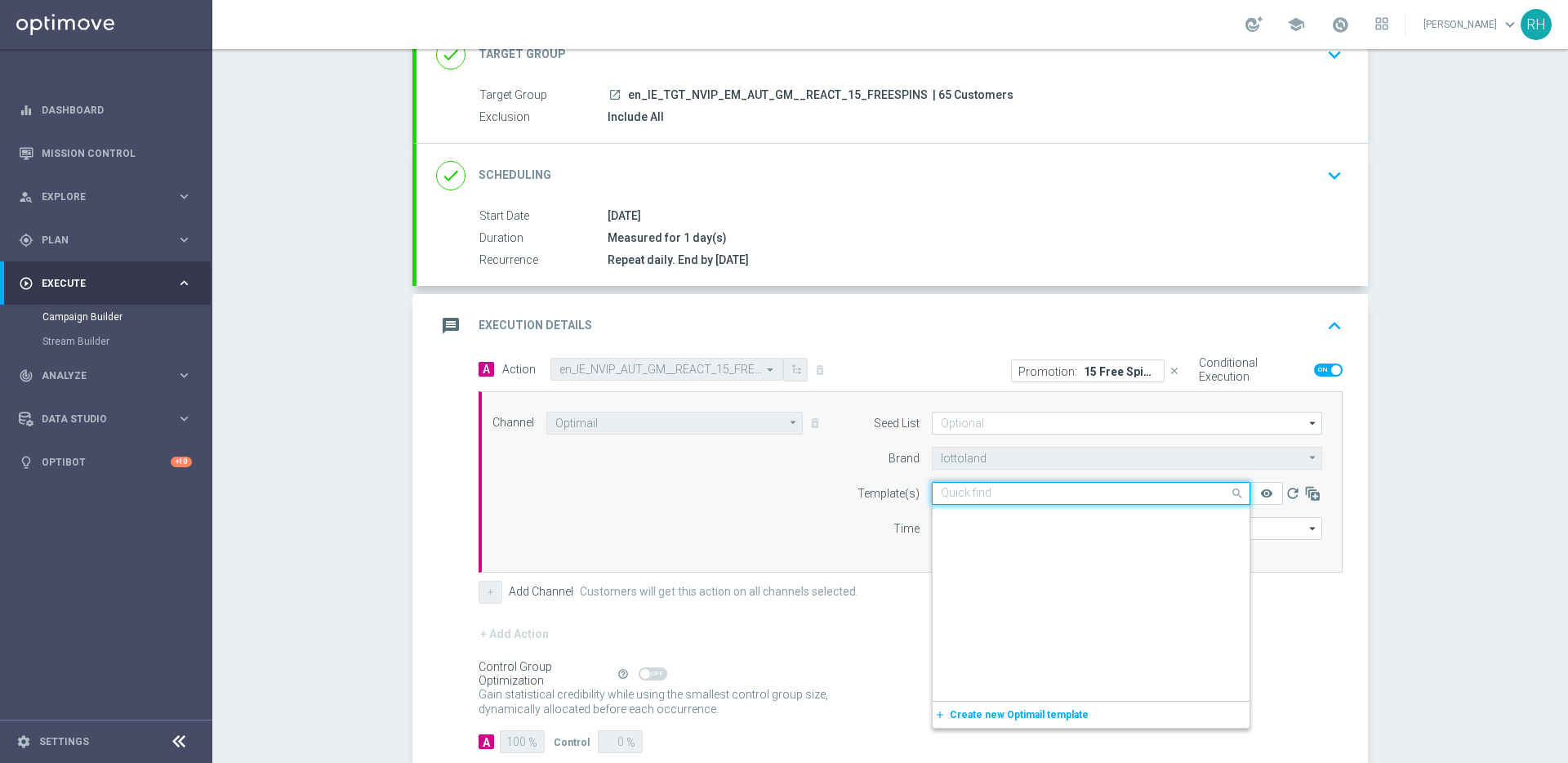
scroll to position [80096, 0]
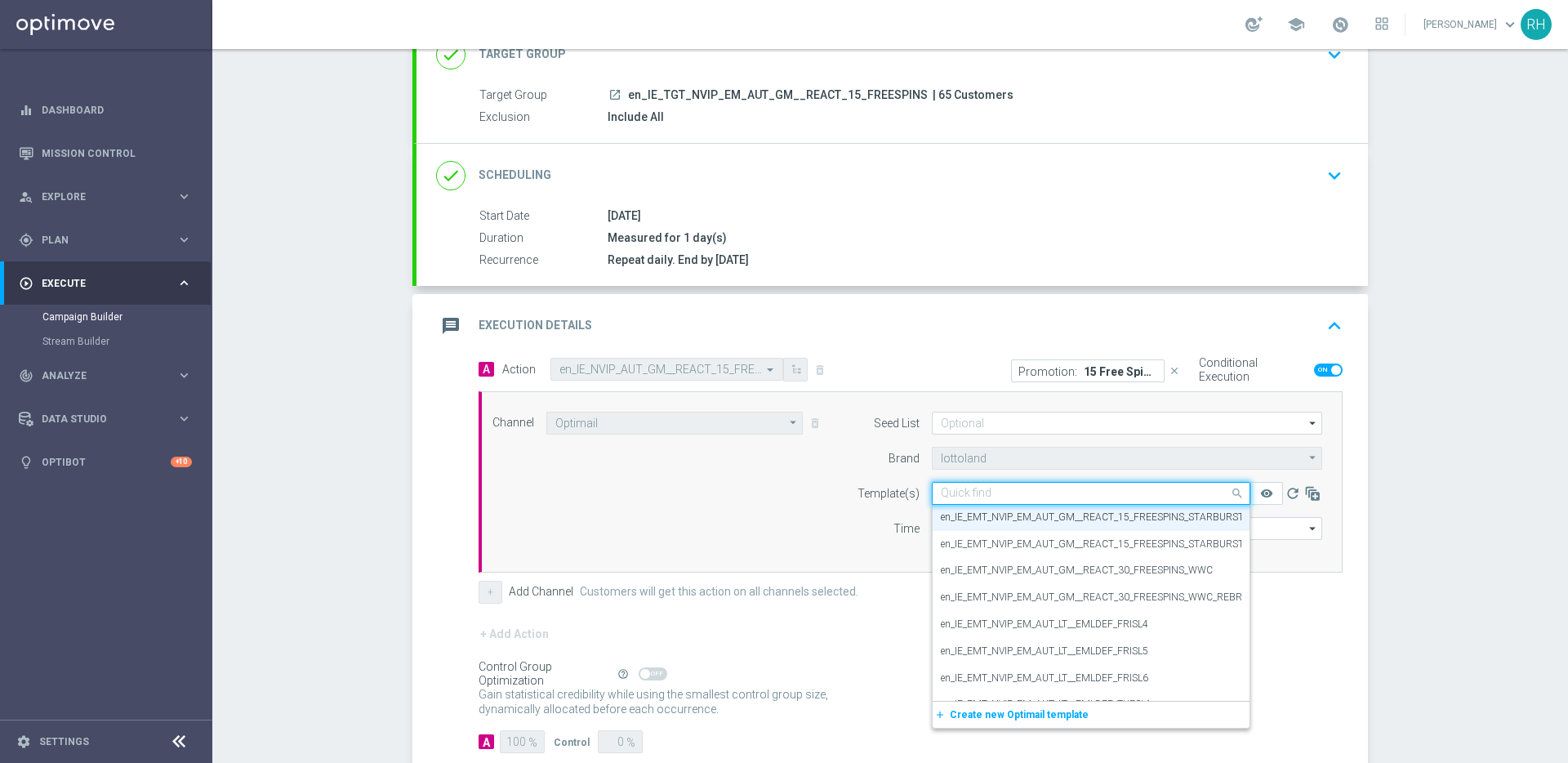
paste input "en_IE_EMT_NVIP_EM_AUT_GM__REACT_15_FREESPINS_STARBURST_REBRANDED"
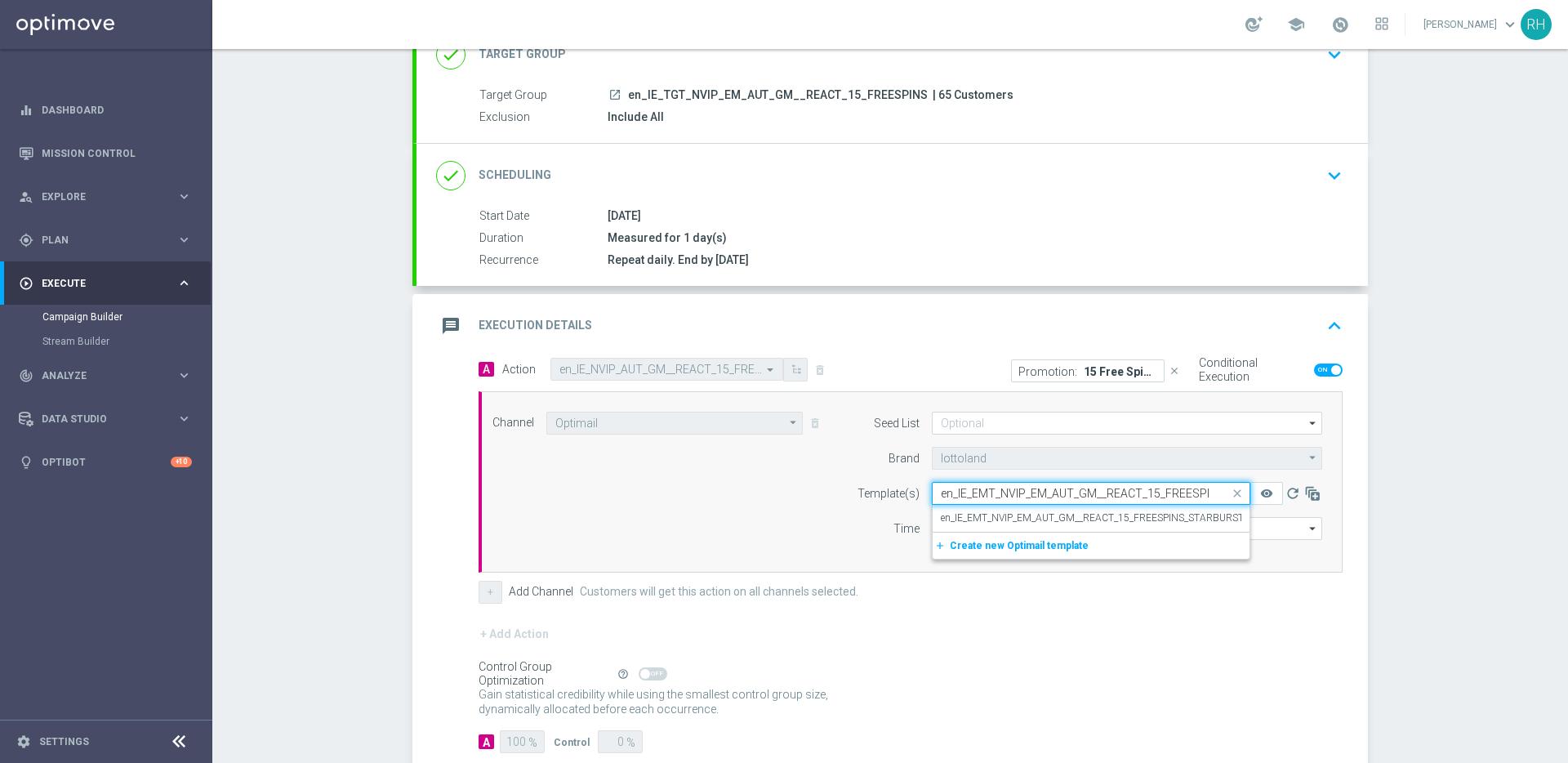
scroll to position [0, 151]
drag, startPoint x: 1045, startPoint y: 503, endPoint x: 1045, endPoint y: 517, distance: 14.0
click at [1045, 505] on ng-select "Quick find en_IE_EMT_NVIP_EM_AUT_GM__REACT_15_FREESPINS_STARBURST en_IE_EMT_NVI…" at bounding box center [1091, 493] width 319 height 23
click at [1045, 517] on label "en_IE_EMT_NVIP_EM_AUT_GM__REACT_15_FREESPINS_STARBURST_REBRANDED" at bounding box center [1124, 518] width 365 height 14
type input "en_IE_EMT_NVIP_EM_AUT_GM__REACT_15_FREESPINS_STARBURST_REBRANDED"
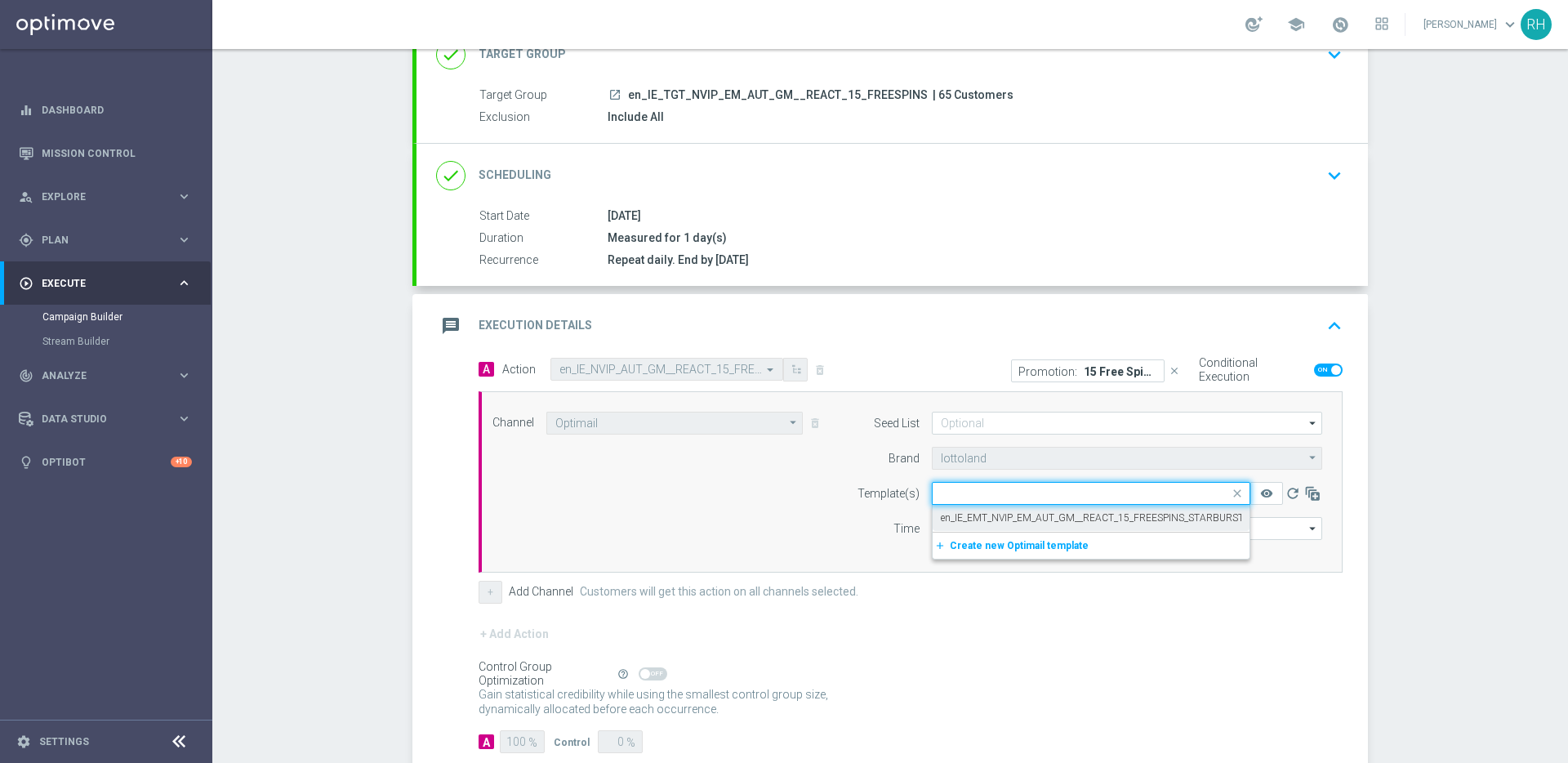
scroll to position [0, 0]
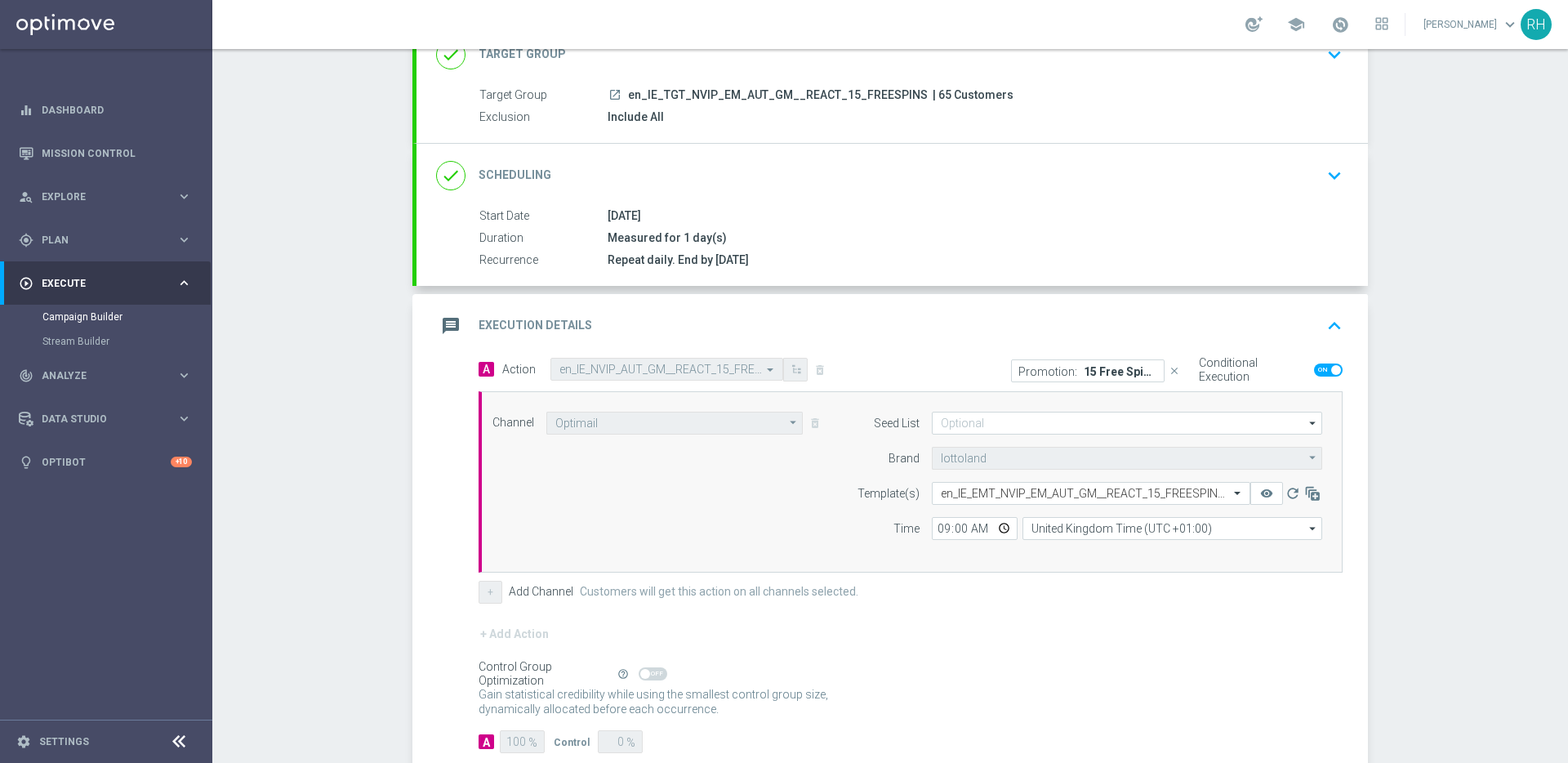
click at [1046, 564] on div "Channel Optimail Optimail arrow_drop_down Show Selected 1 of 26 Silverpop" at bounding box center [910, 482] width 865 height 181
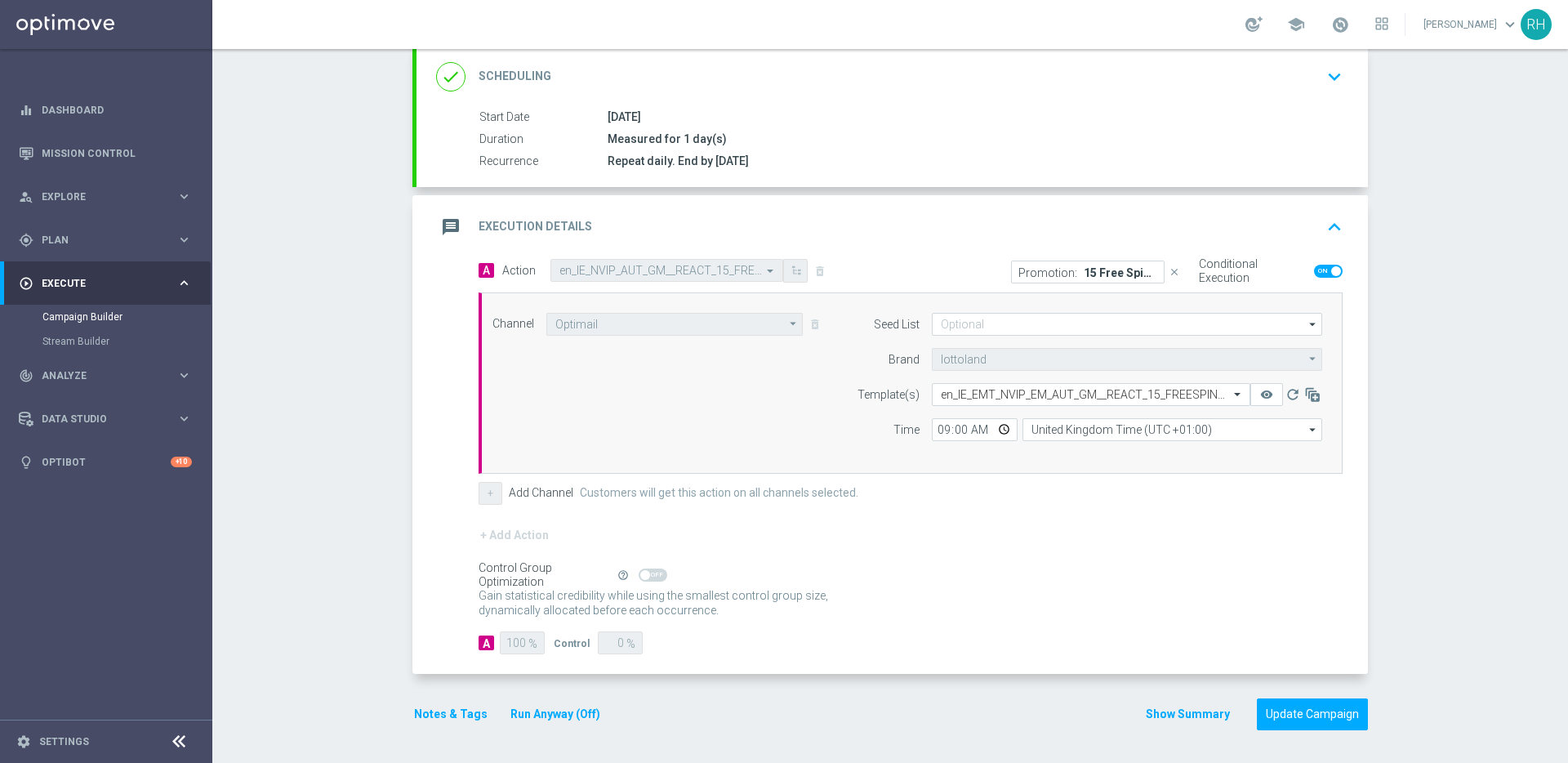
scroll to position [52, 0]
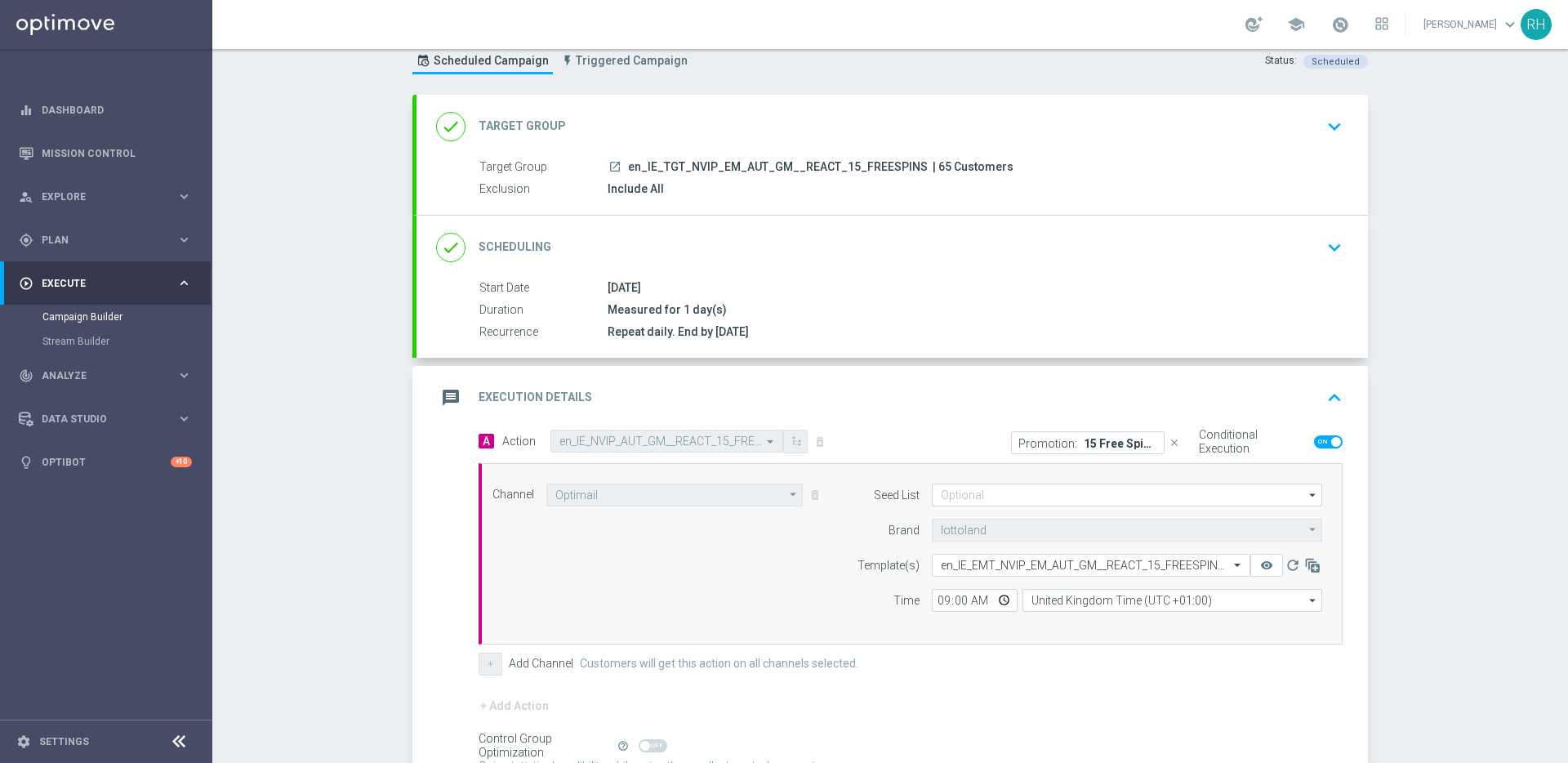
click at [1306, 382] on div "message Execution Details keyboard_arrow_up" at bounding box center [892, 397] width 912 height 31
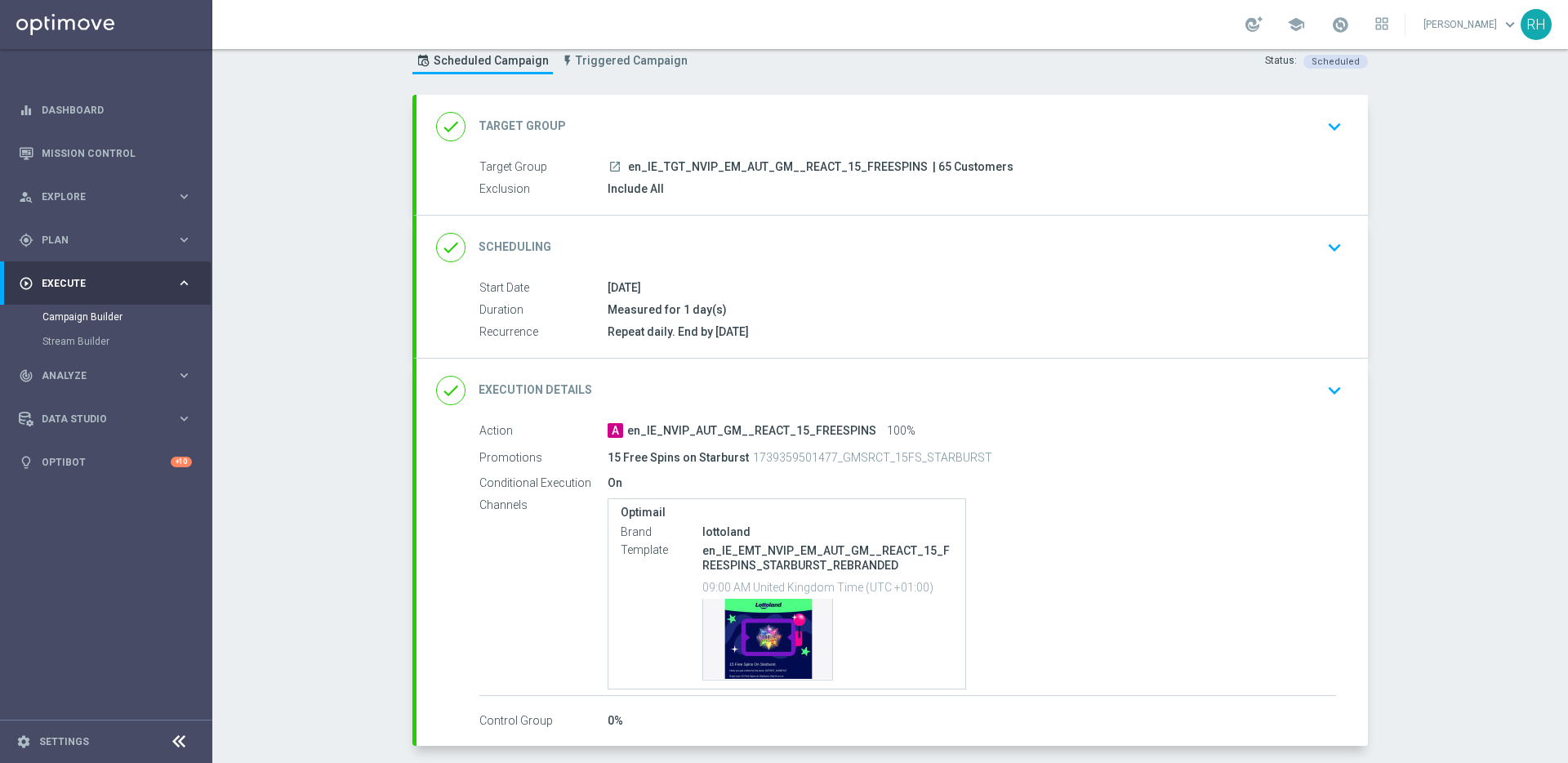
drag, startPoint x: 743, startPoint y: 459, endPoint x: 985, endPoint y: 456, distance: 242.0
click at [985, 456] on div "15 Free Spins on Starburst 1739359501477_GMSRCT_15FS_STARBURST" at bounding box center [908, 457] width 600 height 23
copy p "1739359501477_GMSRCT_15FS_STARBURST"
click at [758, 635] on div "Template preview" at bounding box center [768, 639] width 129 height 80
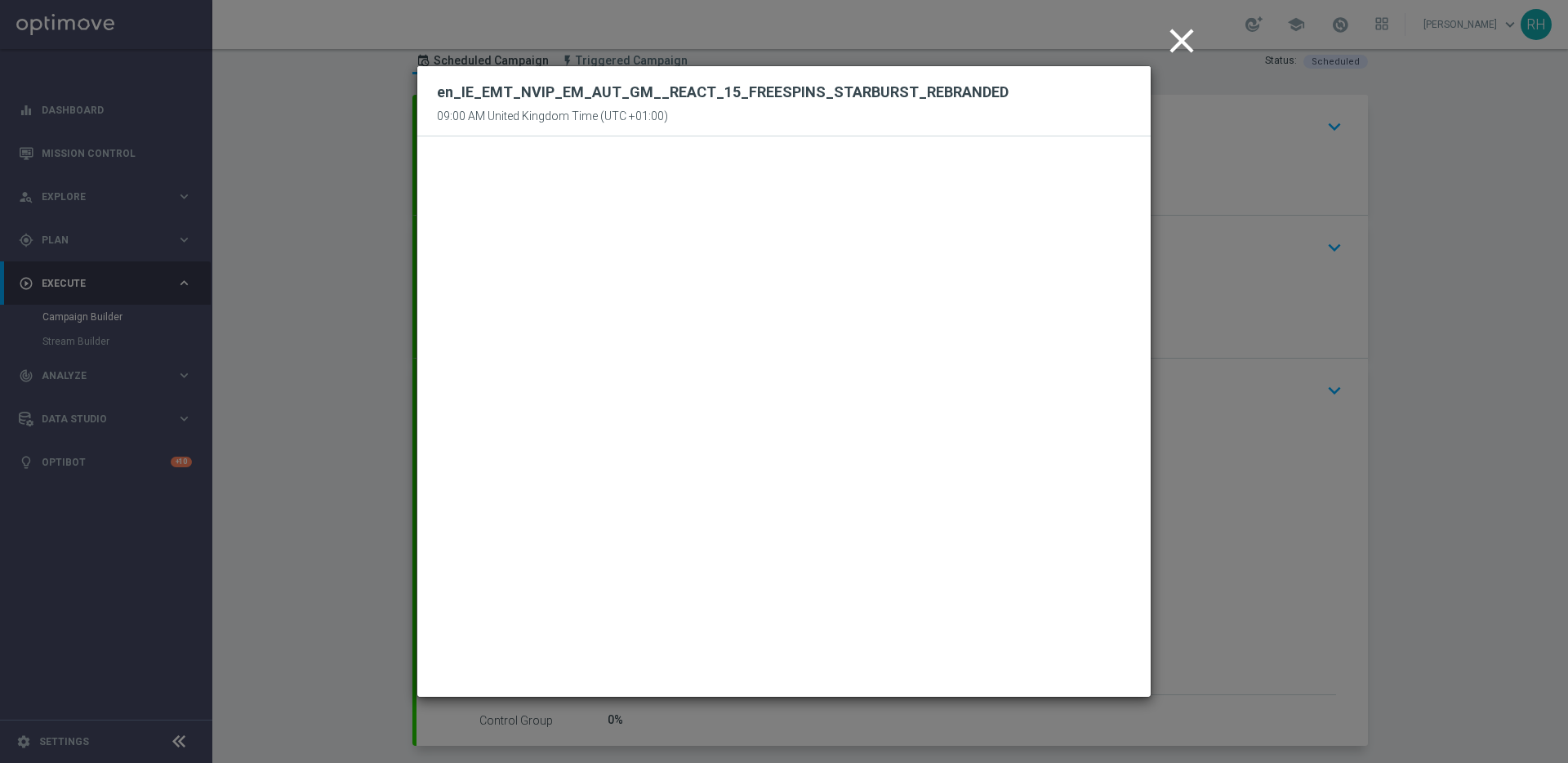
click at [1187, 38] on icon "close" at bounding box center [1181, 41] width 41 height 41
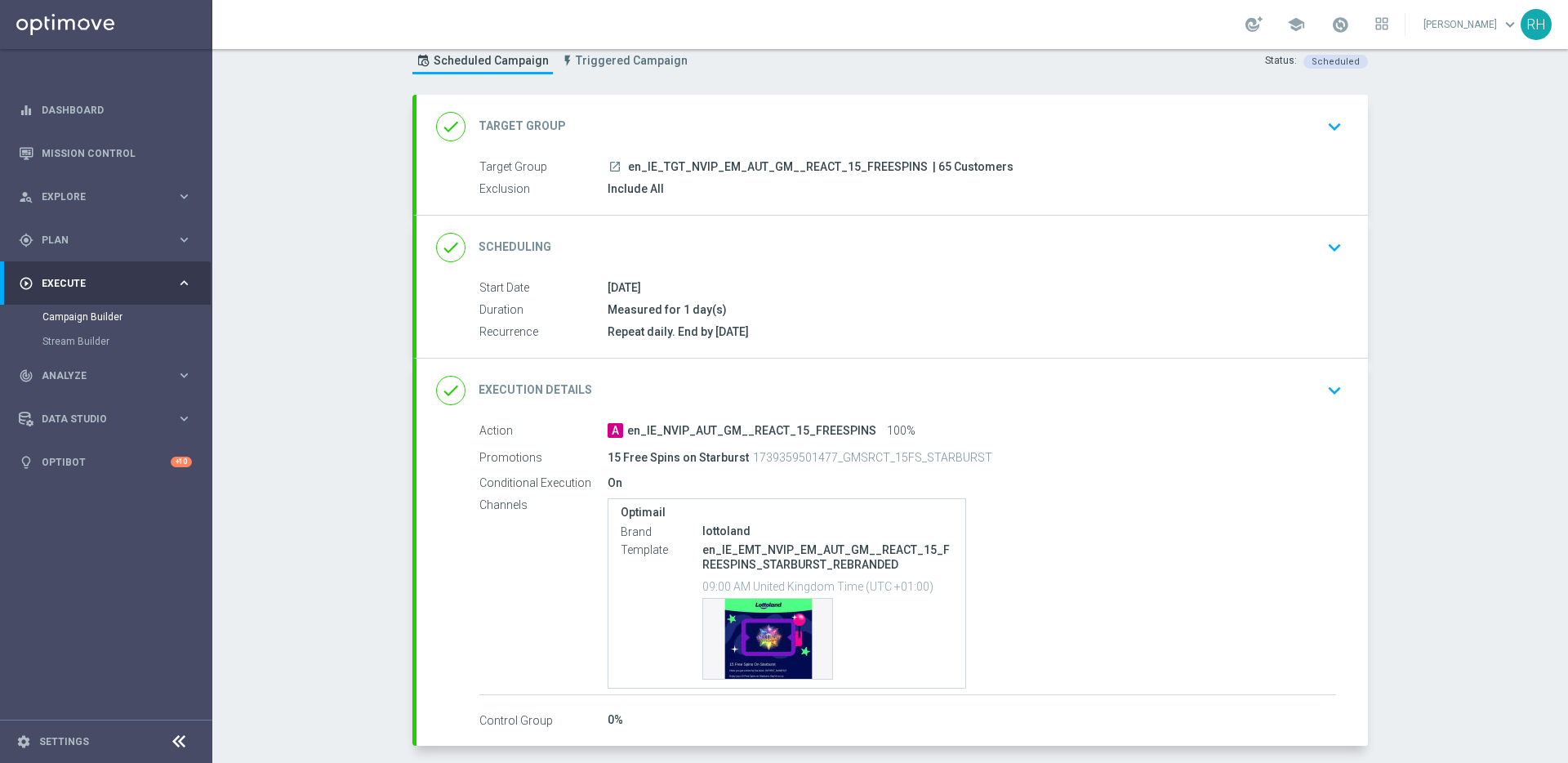
scroll to position [123, 0]
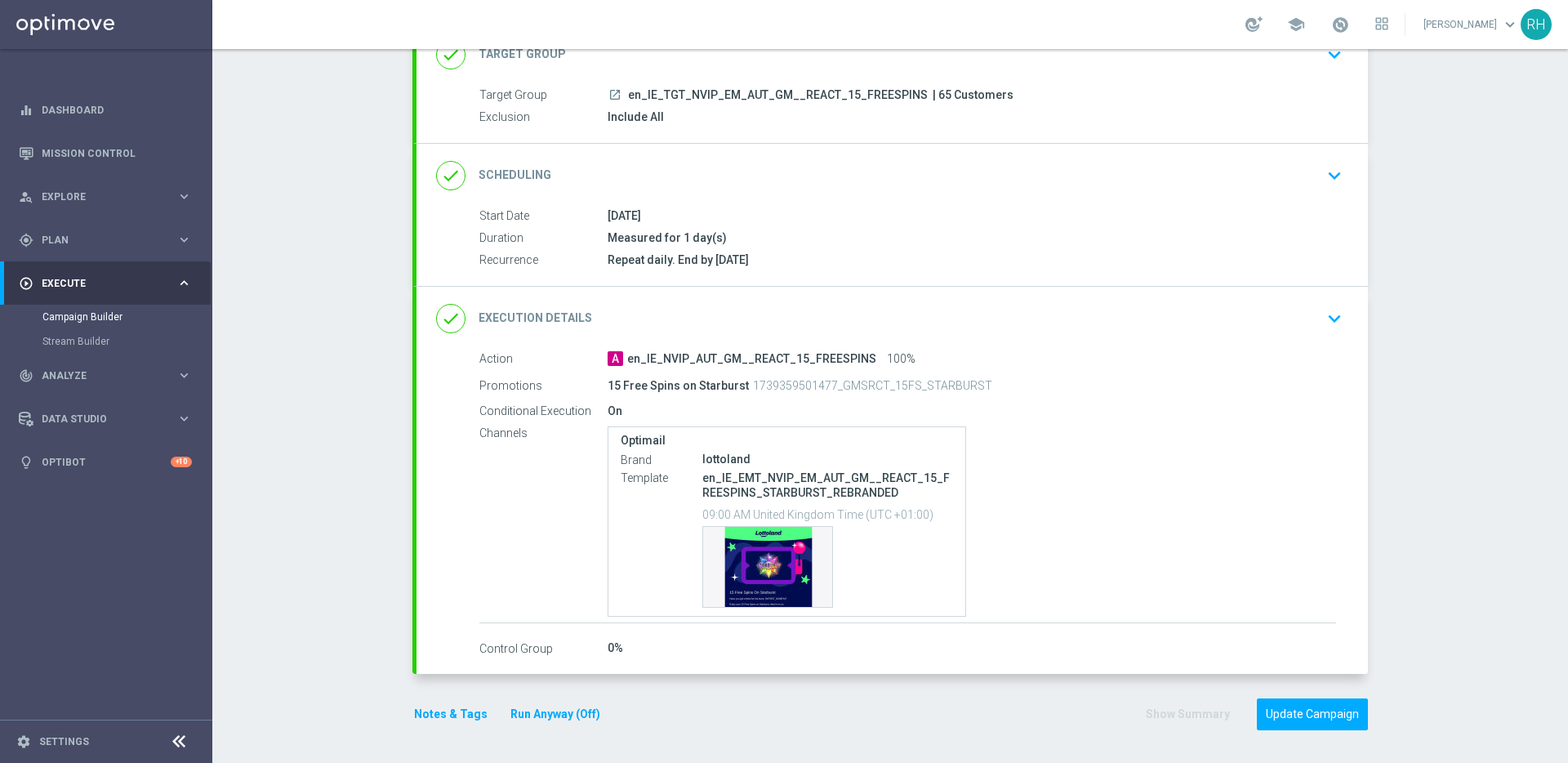
click at [1330, 320] on icon "keyboard_arrow_down" at bounding box center [1334, 318] width 24 height 24
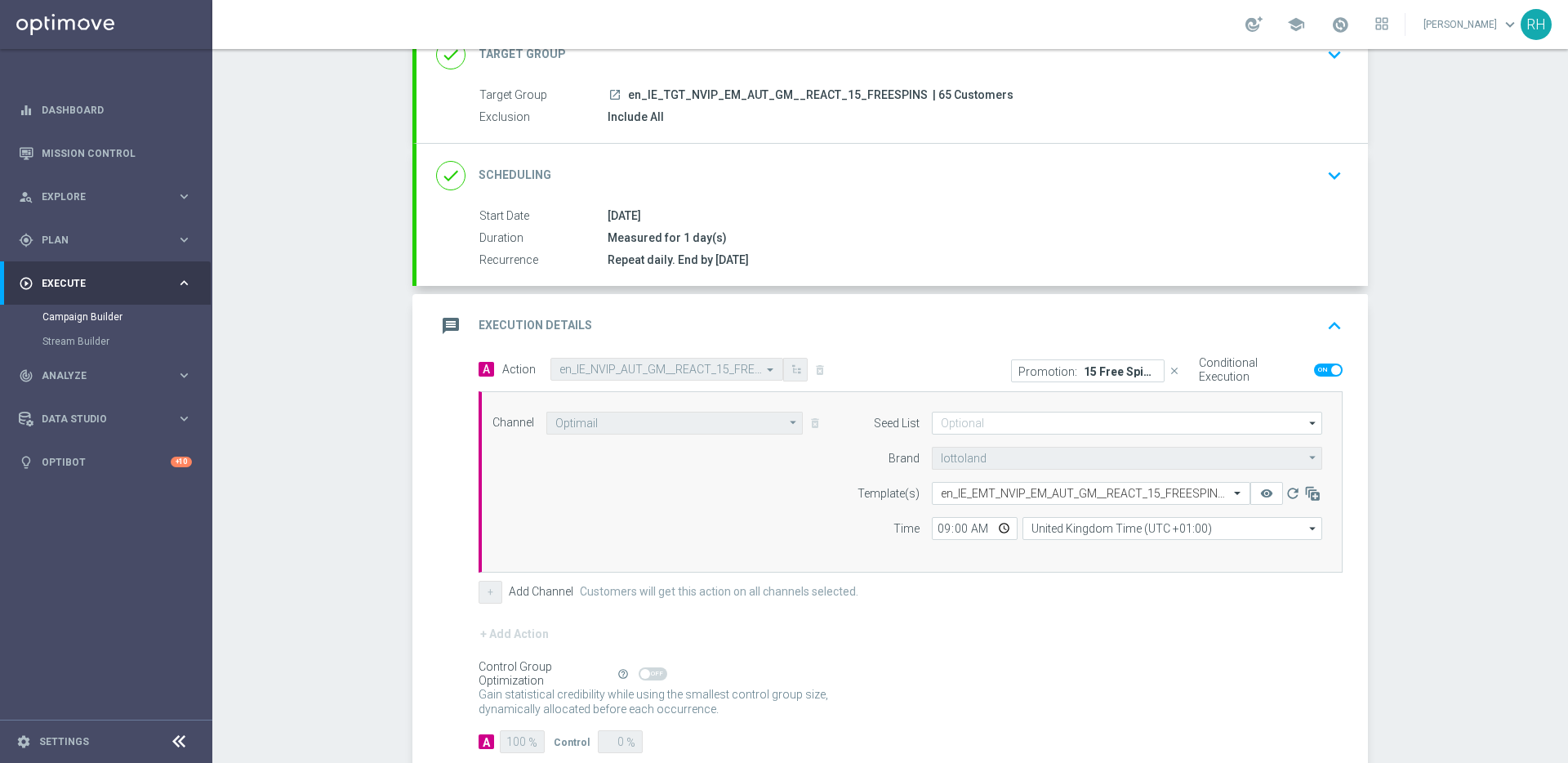
click at [1330, 320] on icon "keyboard_arrow_up" at bounding box center [1334, 326] width 24 height 24
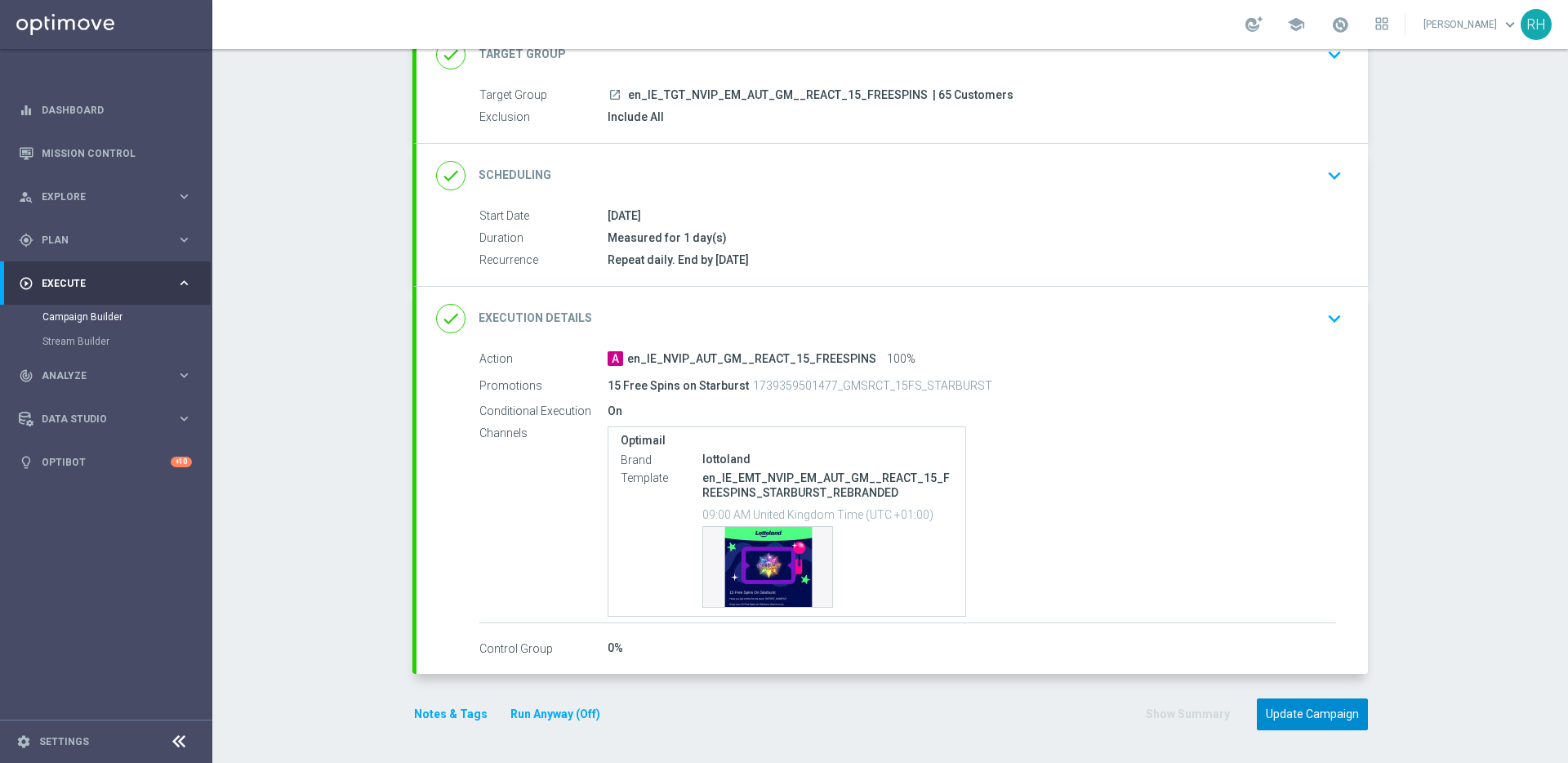
click at [1298, 711] on button "Update Campaign" at bounding box center [1312, 714] width 111 height 32
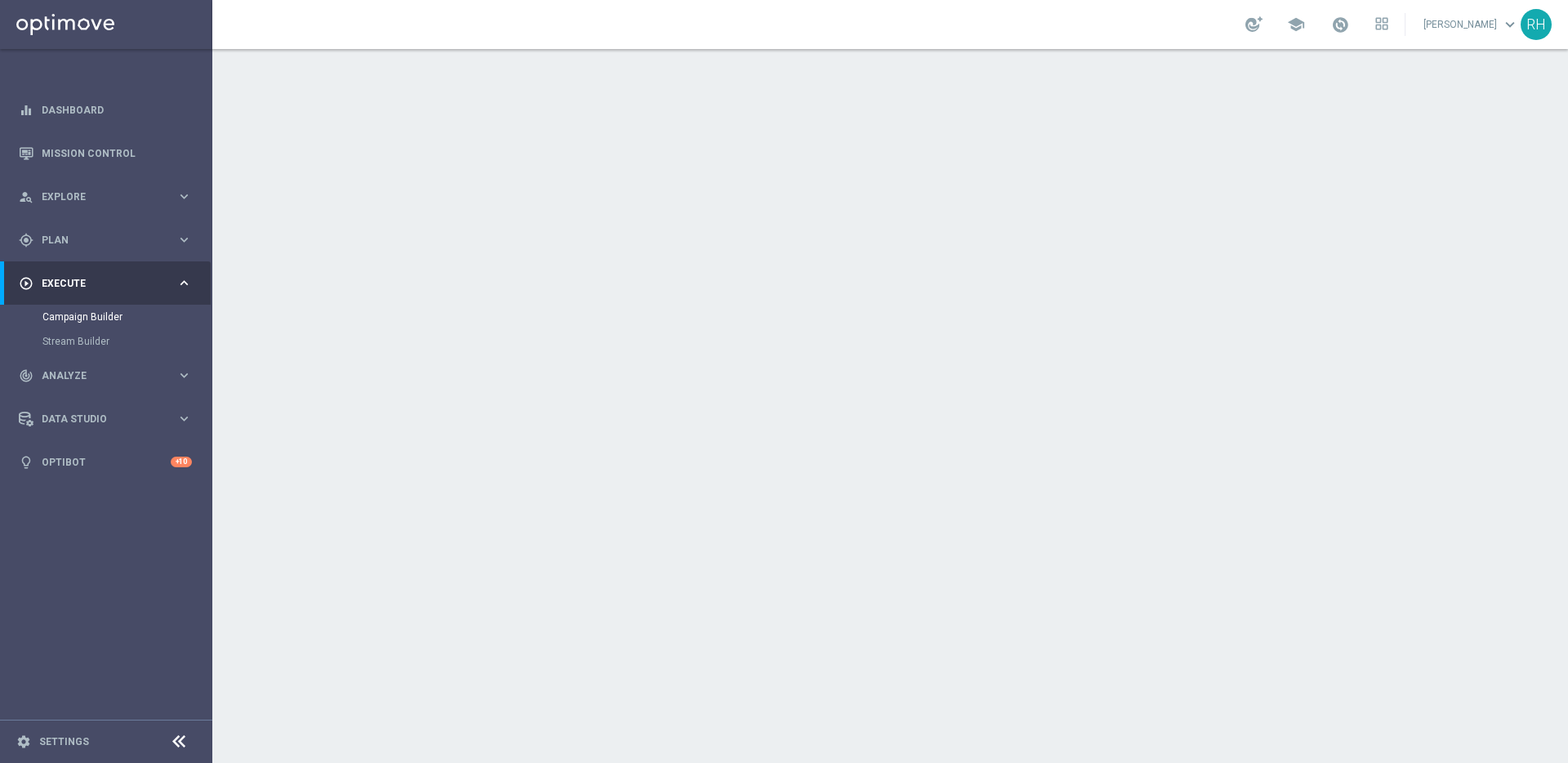
click at [868, 508] on p "1739978401477_GMSRCT_30FS_WWC" at bounding box center [887, 509] width 203 height 15
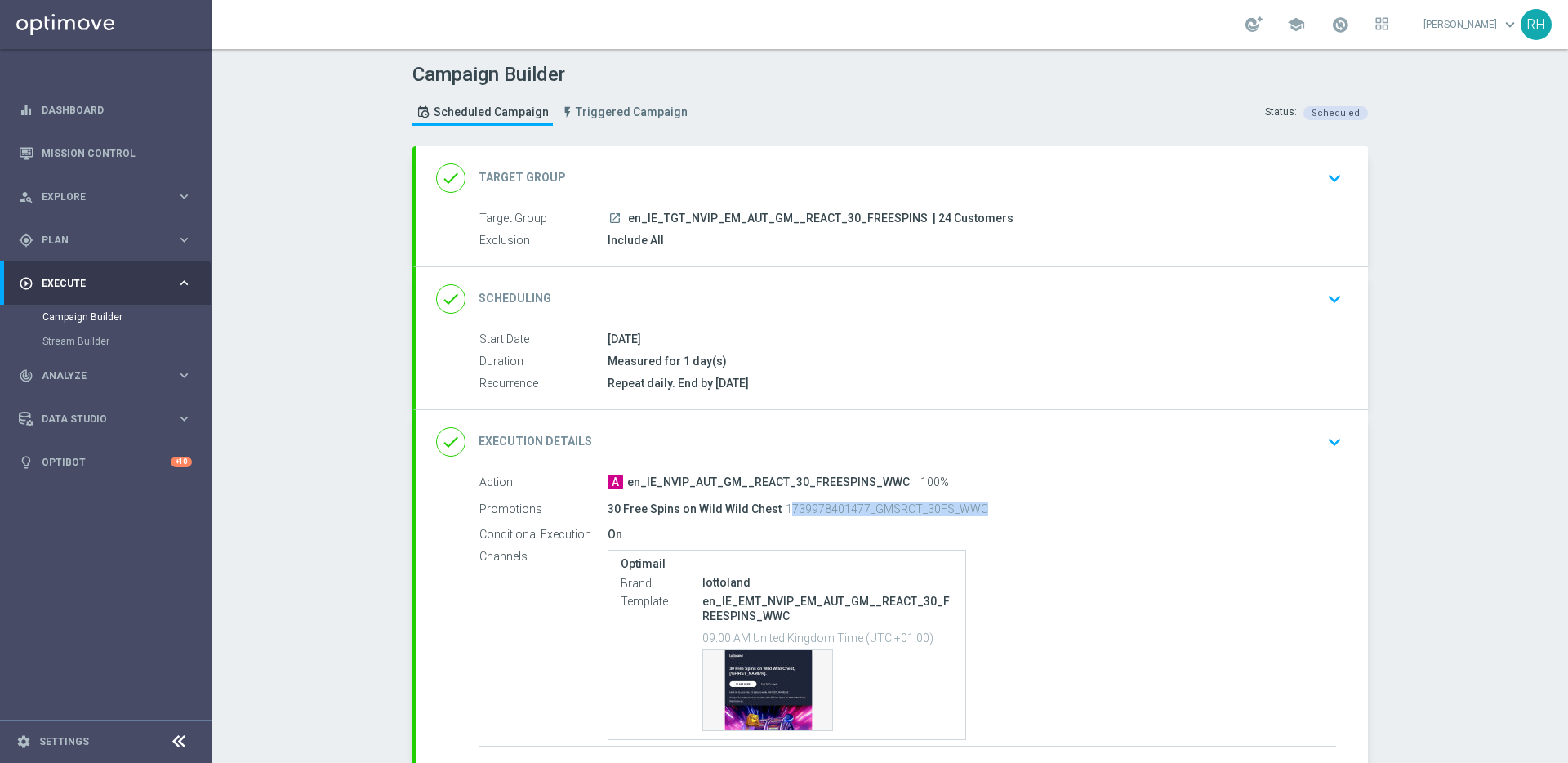
click at [868, 508] on p "1739978401477_GMSRCT_30FS_WWC" at bounding box center [887, 509] width 203 height 15
copy div "1739978401477_GMSRCT_30FS_WWC"
click at [1152, 428] on div "done Execution Details keyboard_arrow_down" at bounding box center [892, 442] width 912 height 31
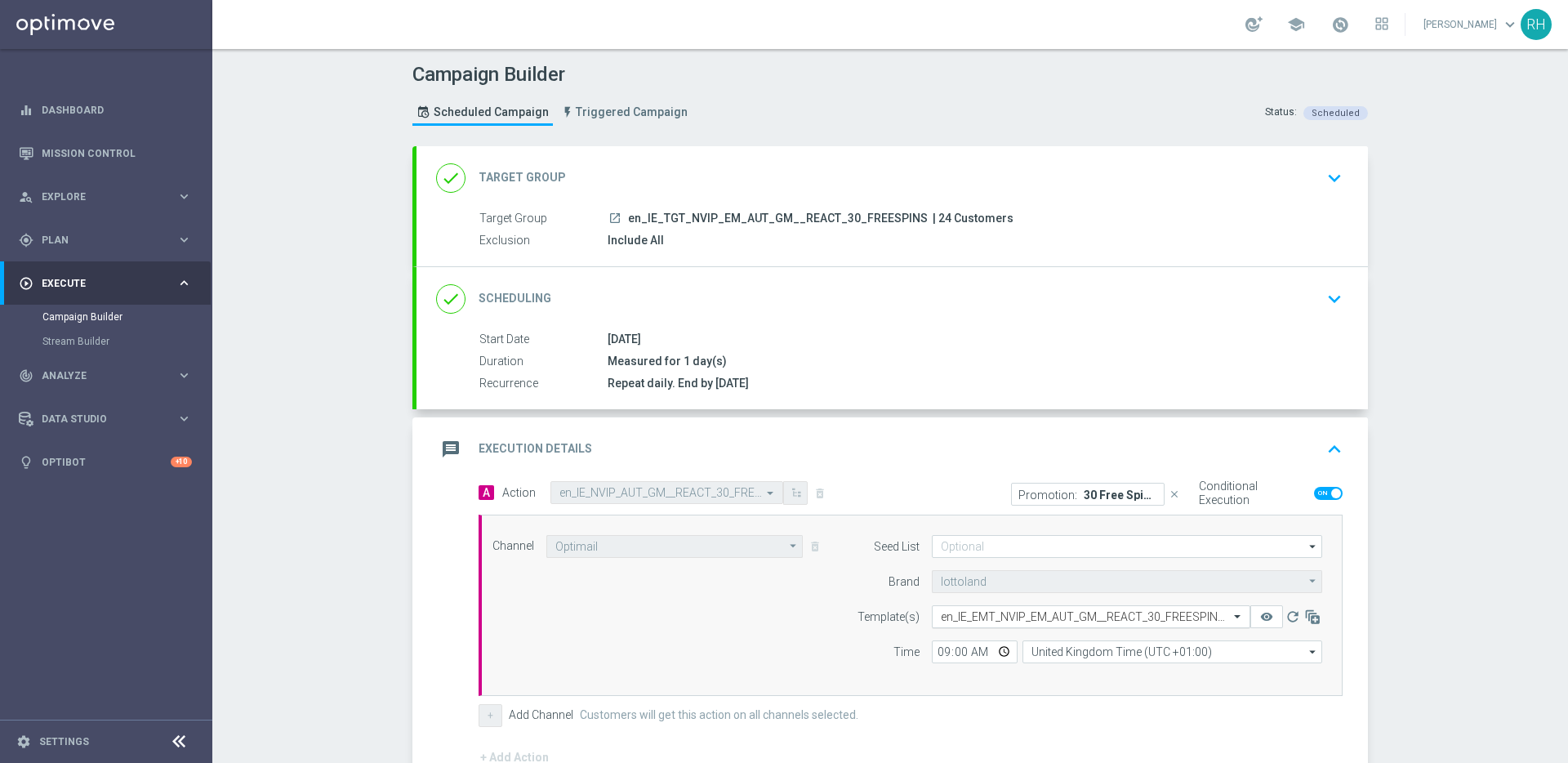
click at [1113, 616] on input "text" at bounding box center [1075, 617] width 268 height 14
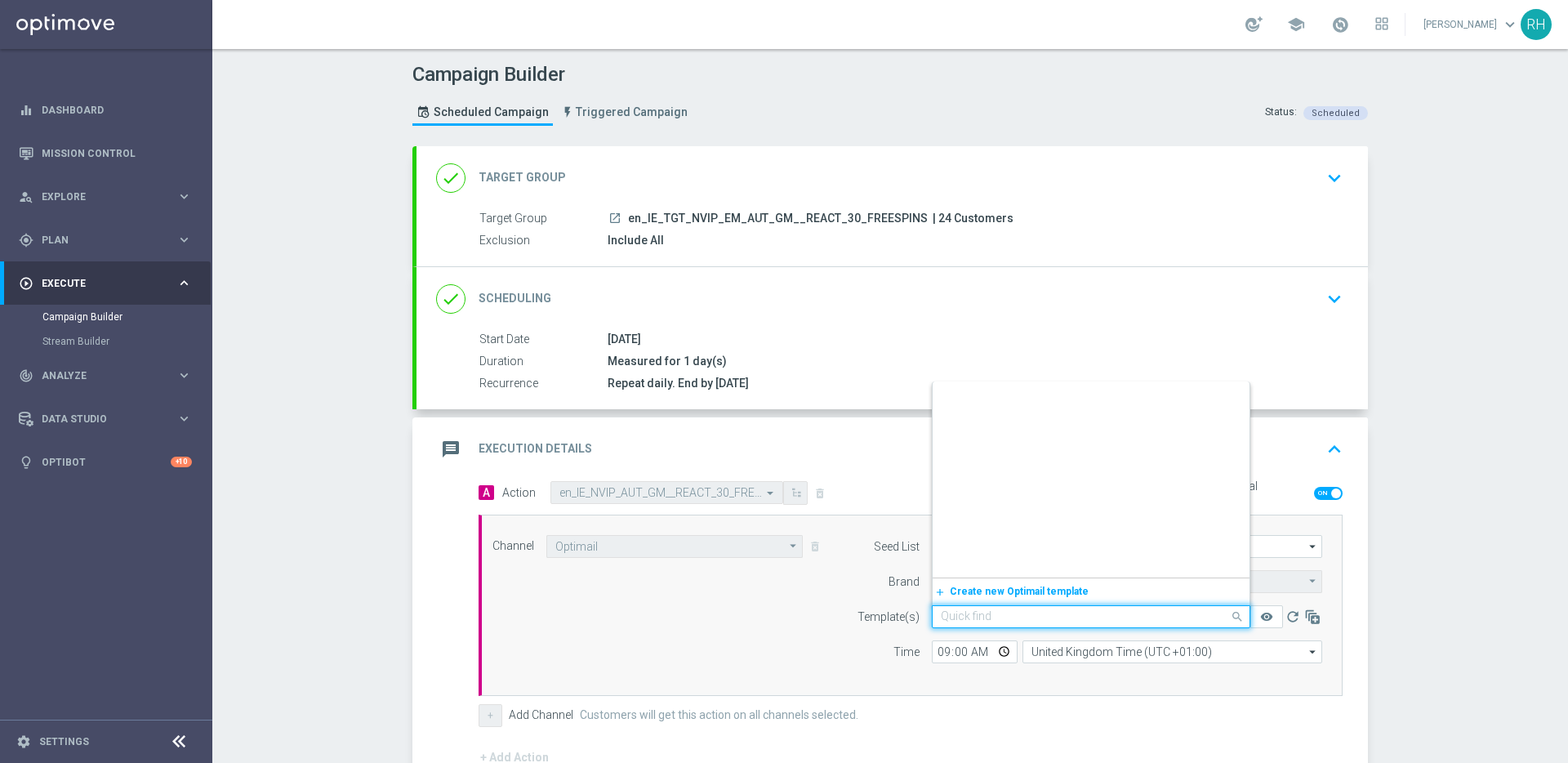
scroll to position [80149, 0]
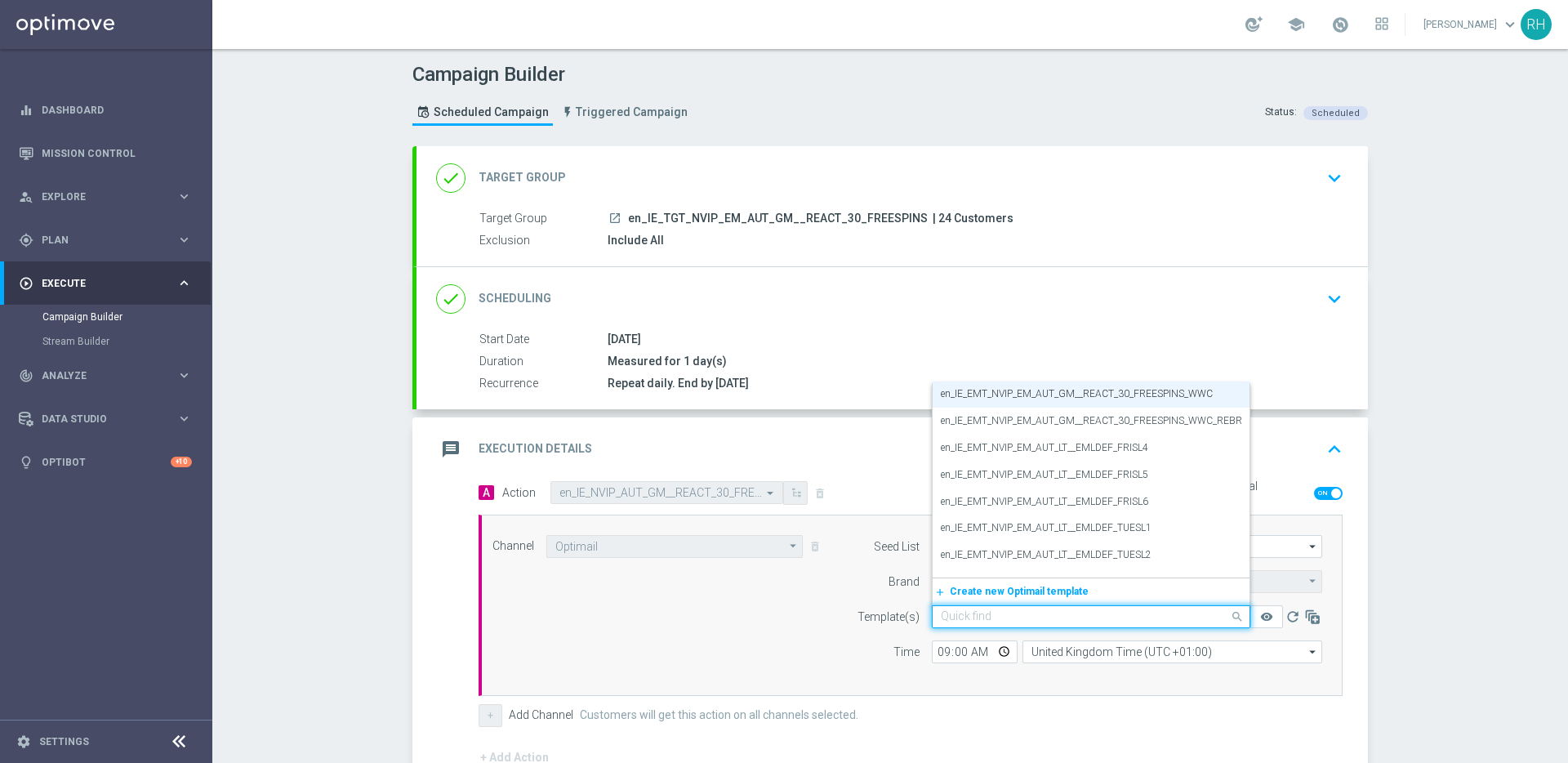
paste input "en_IE_EMT_NVIP_EM_AUT_GM__REACT_30_FREESPINS_WWC_REBRANDED"
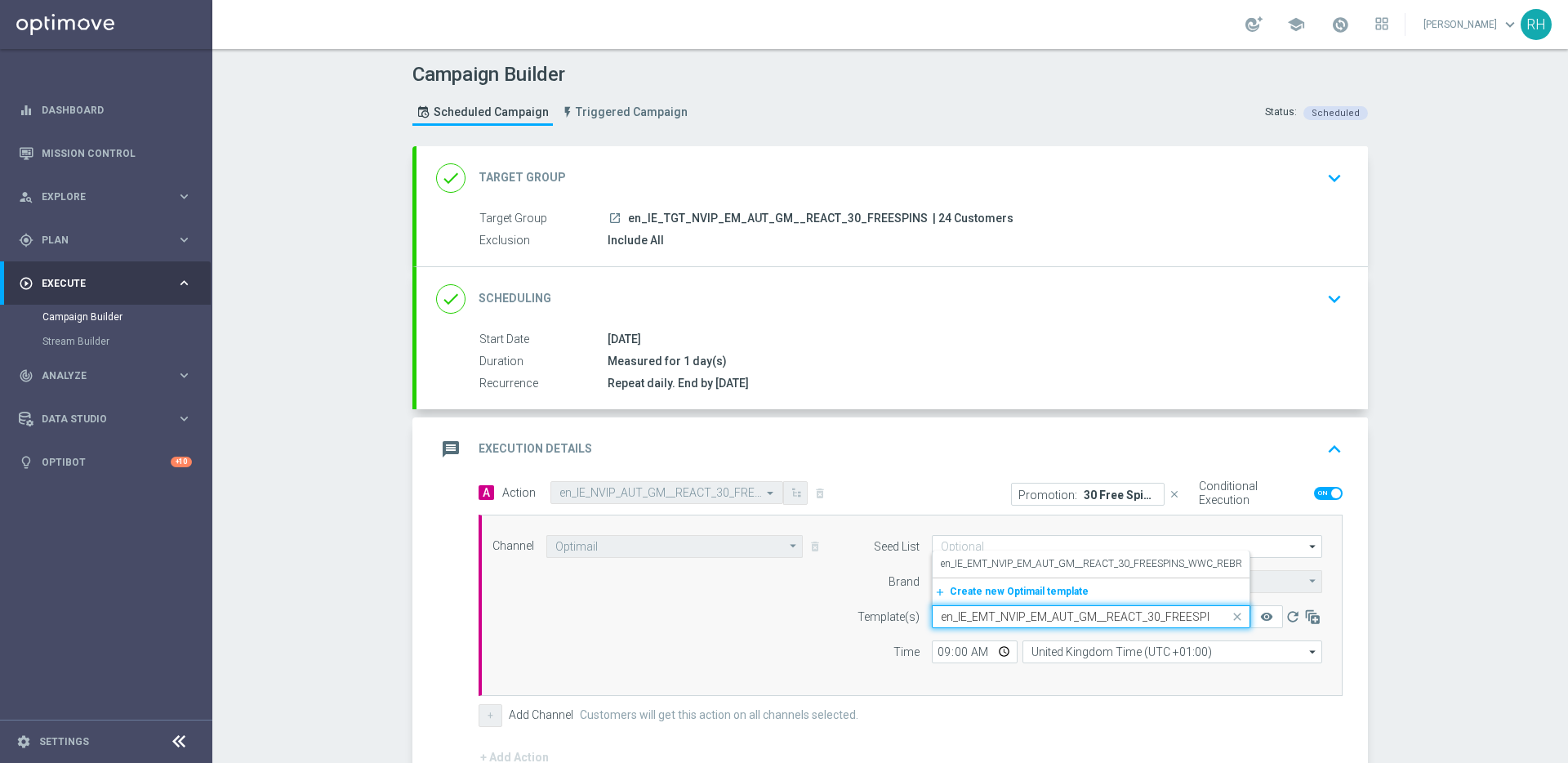
scroll to position [0, 116]
click at [1098, 568] on label "en_IE_EMT_NVIP_EM_AUT_GM__REACT_30_FREESPINS_WWC_REBRANDED" at bounding box center [1109, 564] width 334 height 14
type input "en_IE_EMT_NVIP_EM_AUT_GM__REACT_30_FREESPINS_WWC_REBRANDED"
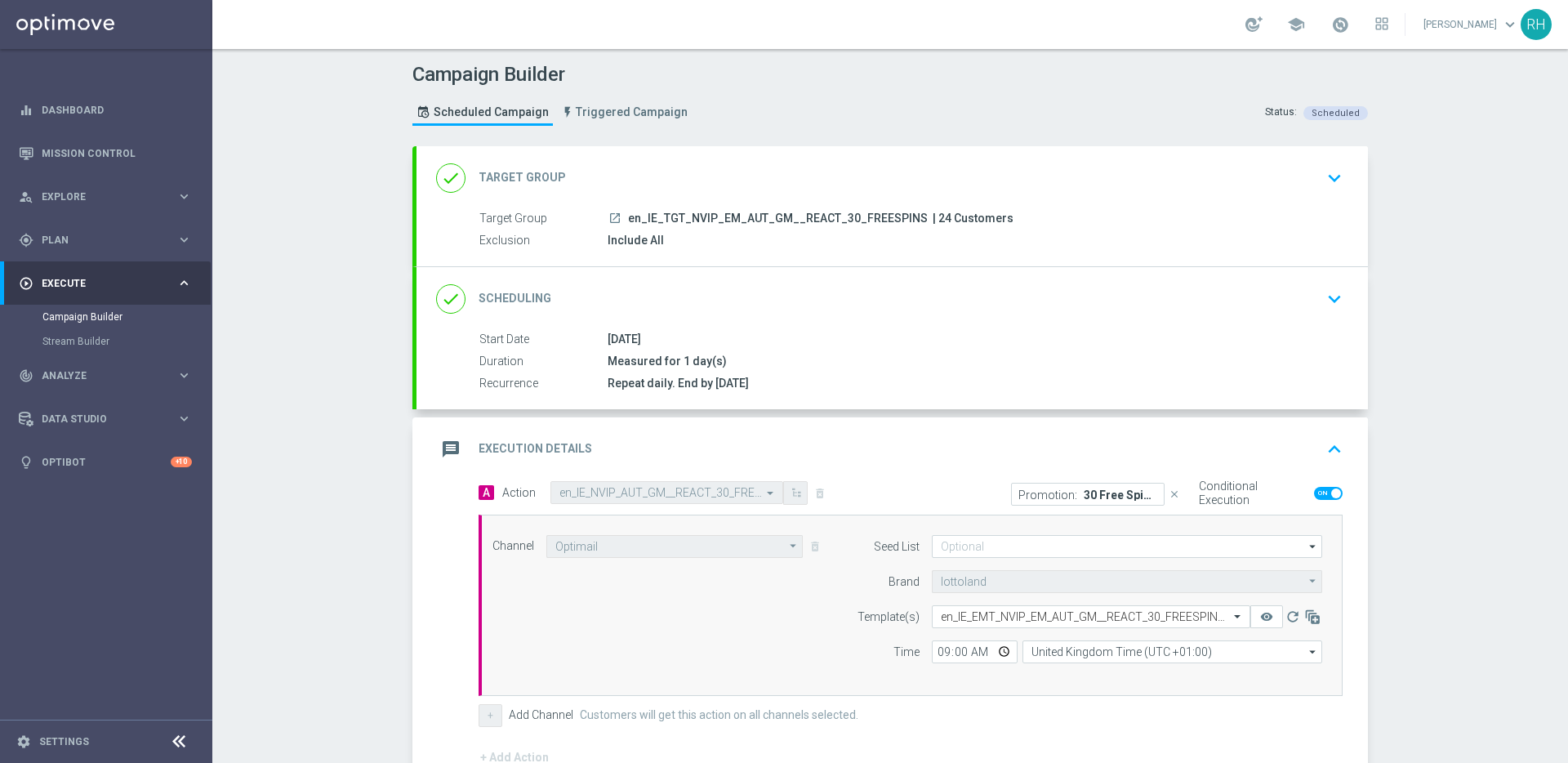
scroll to position [0, 0]
click at [1313, 448] on div "message Execution Details keyboard_arrow_up" at bounding box center [892, 449] width 912 height 31
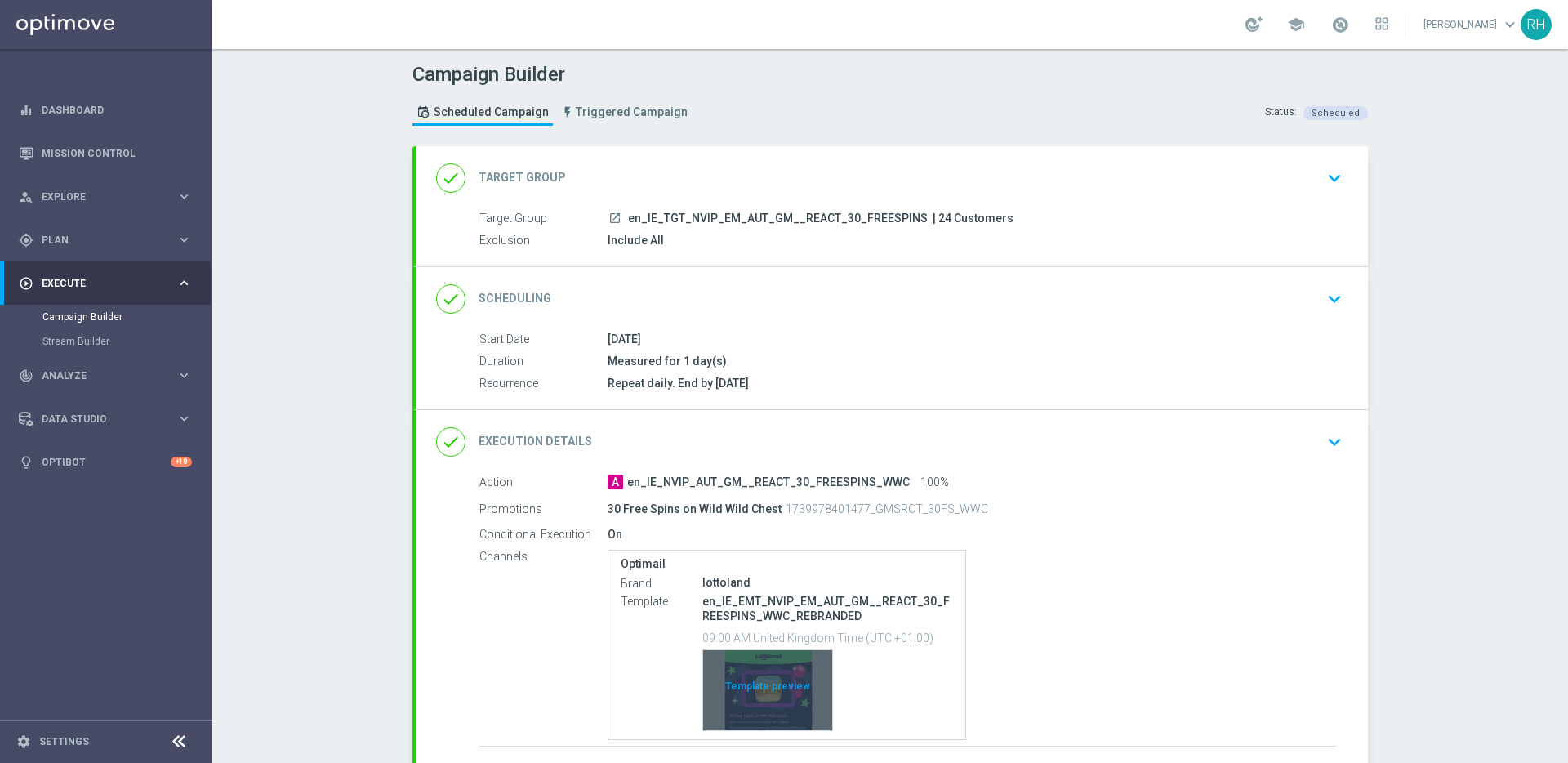
click at [761, 707] on div "Template preview" at bounding box center [768, 690] width 129 height 80
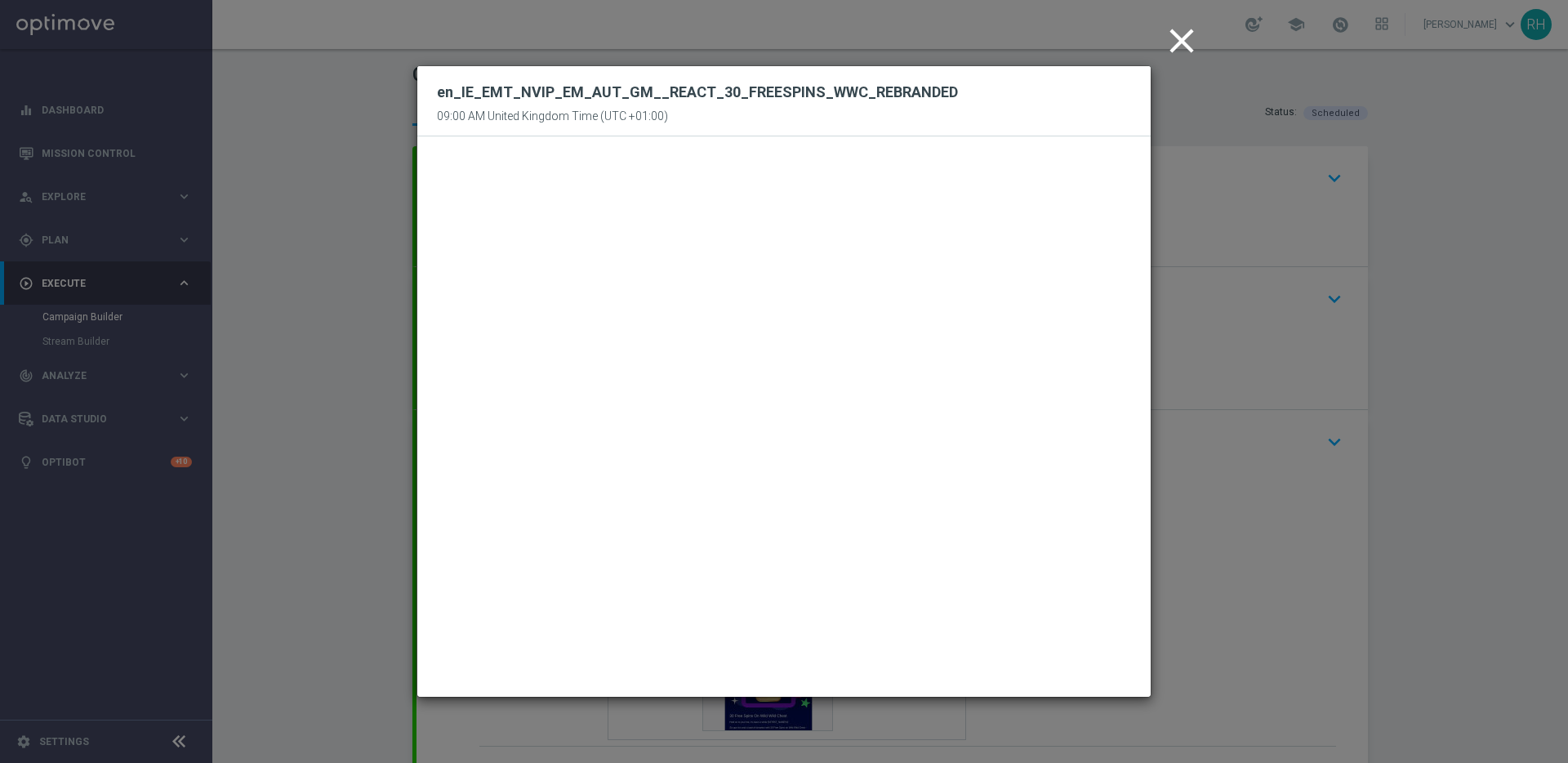
click at [1181, 36] on icon "close" at bounding box center [1181, 41] width 41 height 41
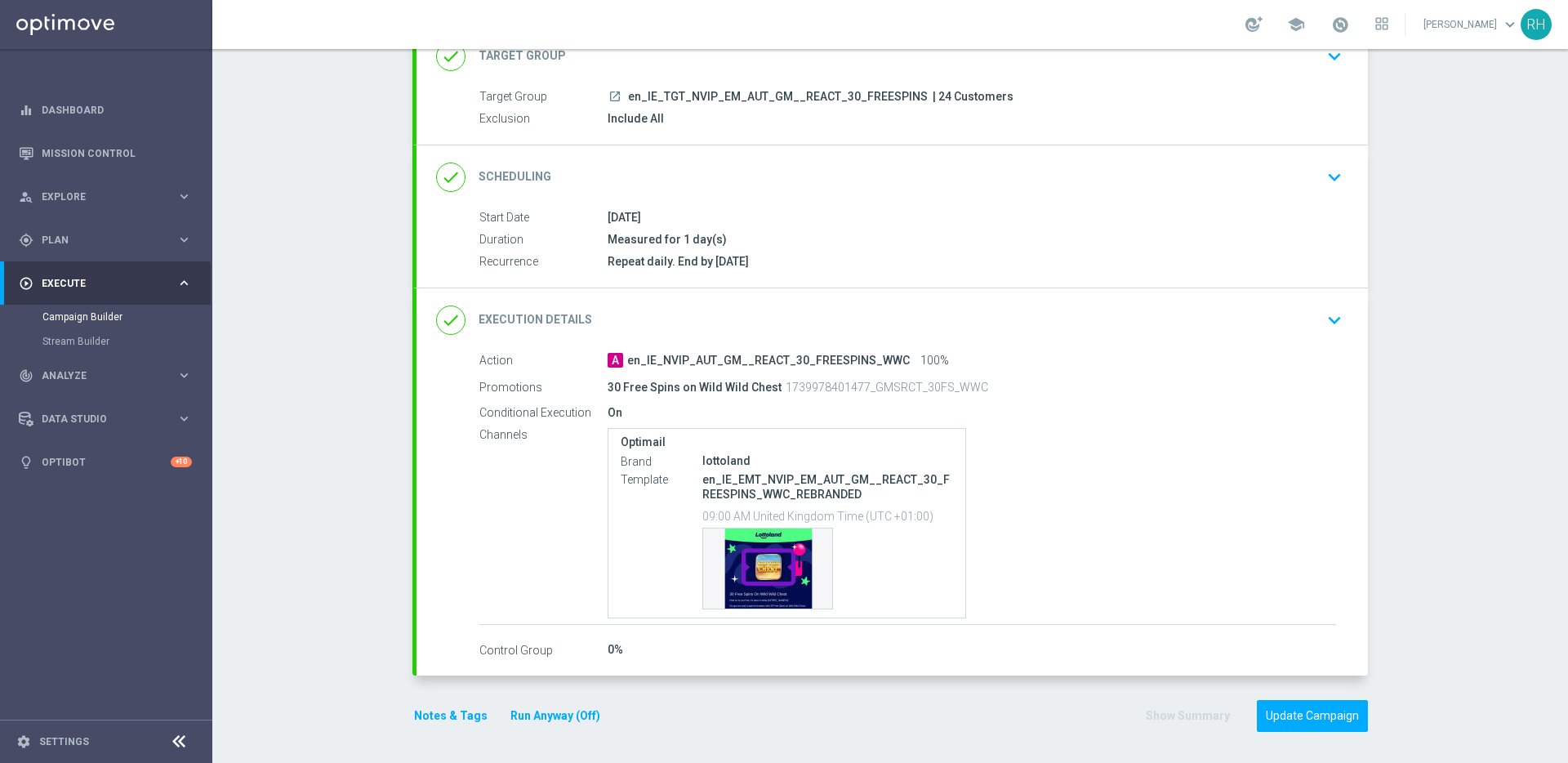
scroll to position [123, 0]
click at [1318, 706] on button "Update Campaign" at bounding box center [1312, 714] width 111 height 32
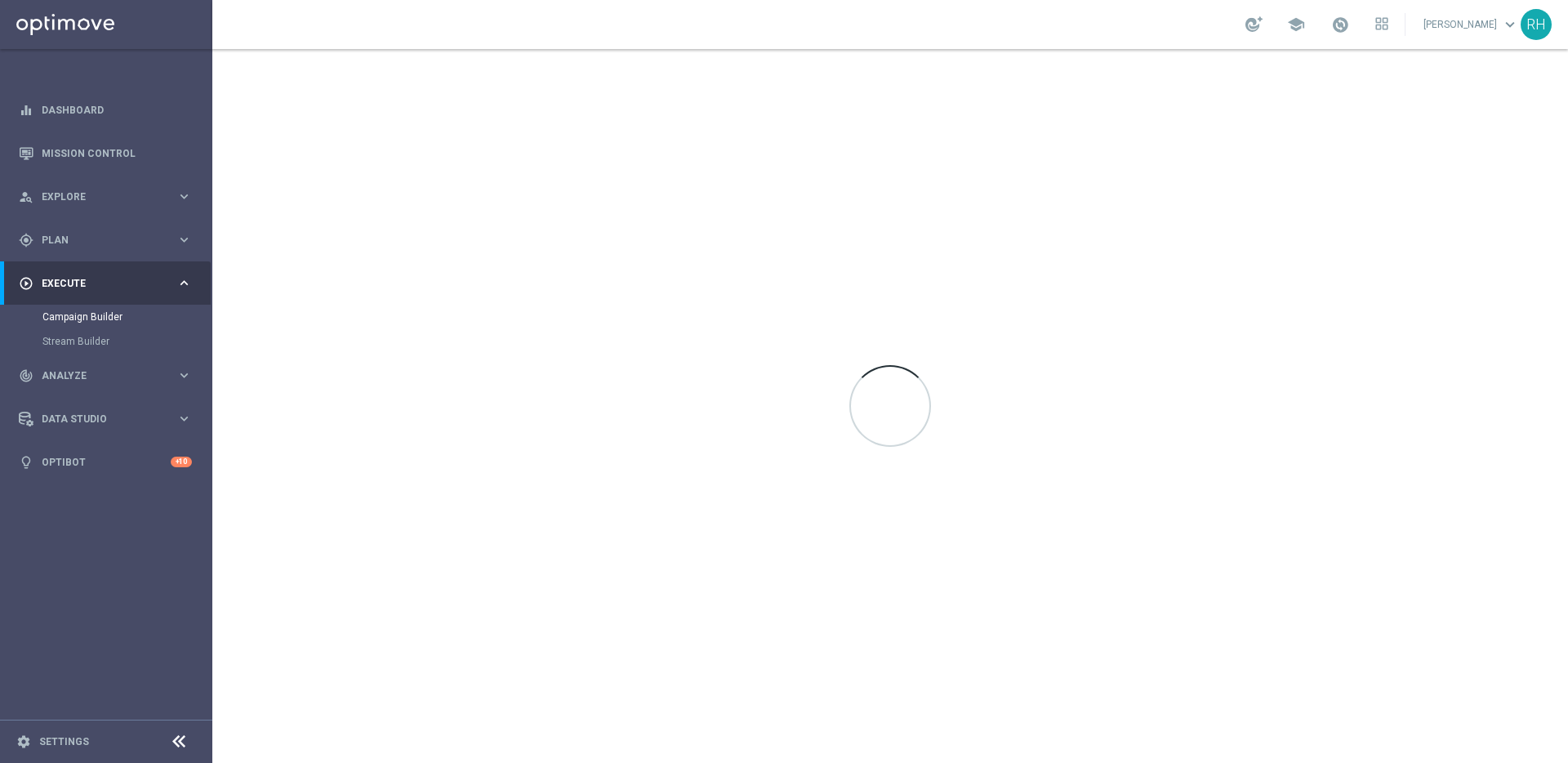
click at [939, 21] on div "school [PERSON_NAME] keyboard_arrow_down RH" at bounding box center [890, 24] width 1356 height 49
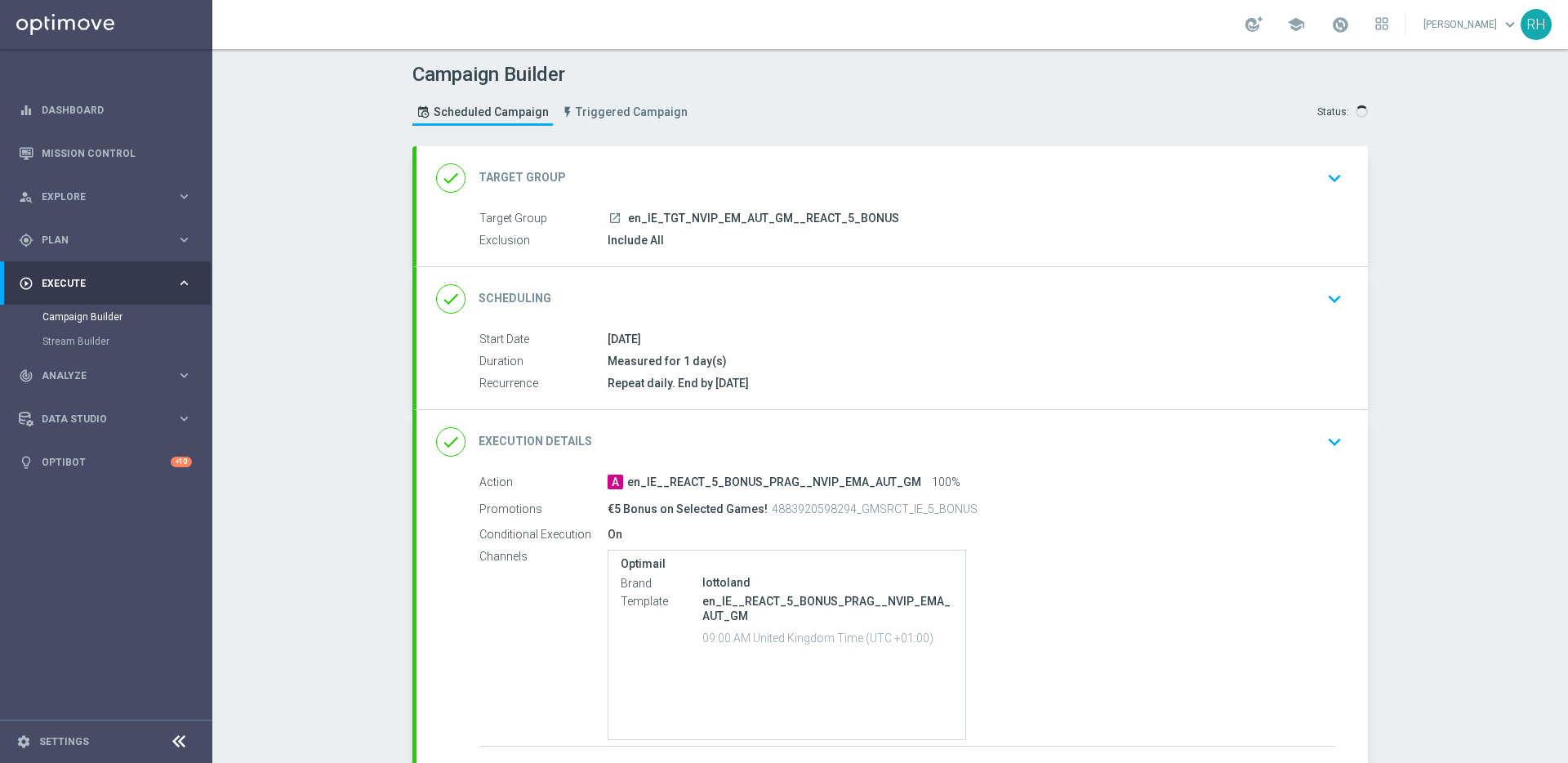
type input "en_IE_TGT_NVIP_EM_AUT_GM__REACT_5_BONUS"
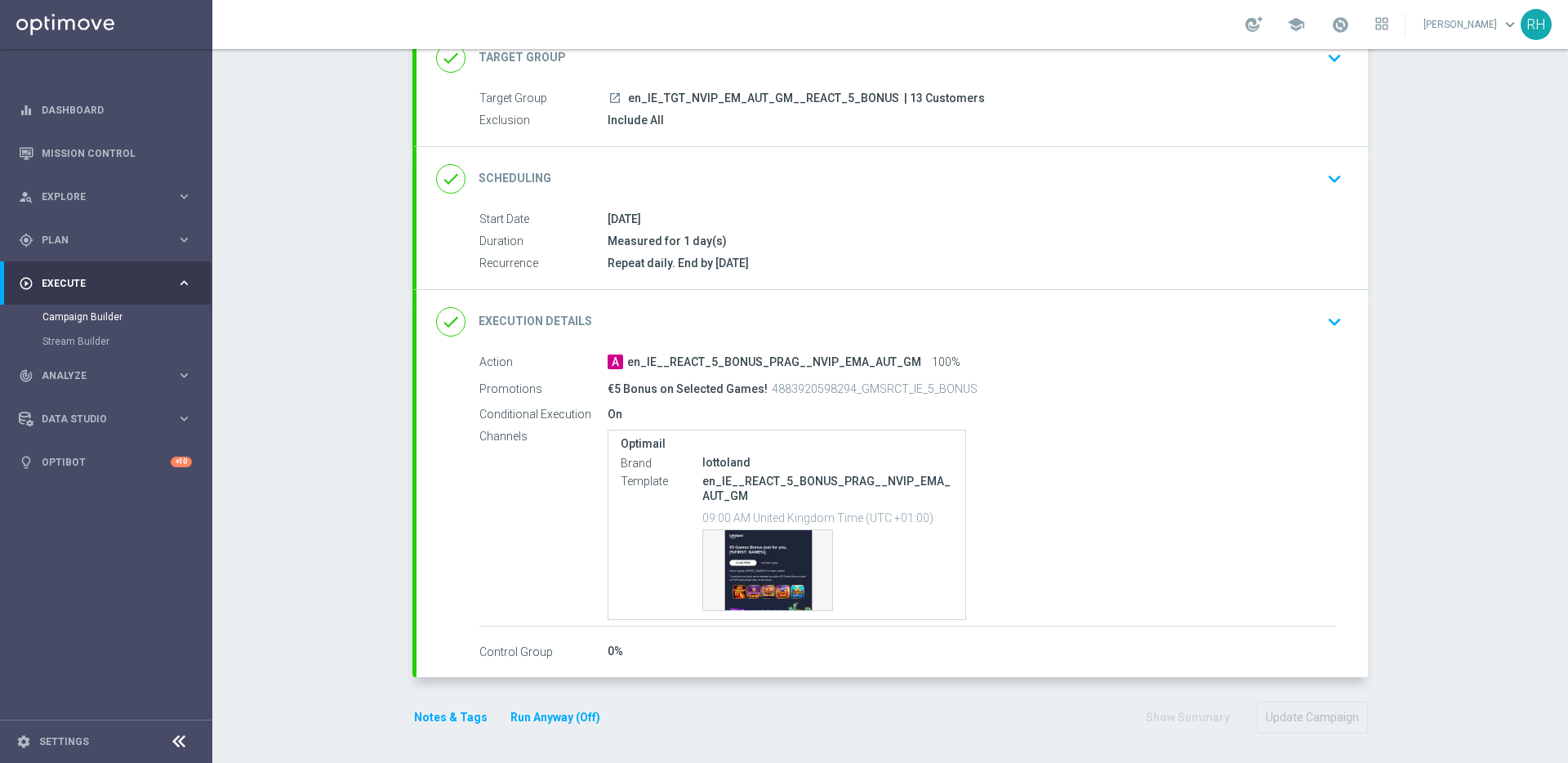
scroll to position [123, 0]
click at [1322, 310] on icon "keyboard_arrow_down" at bounding box center [1334, 318] width 24 height 24
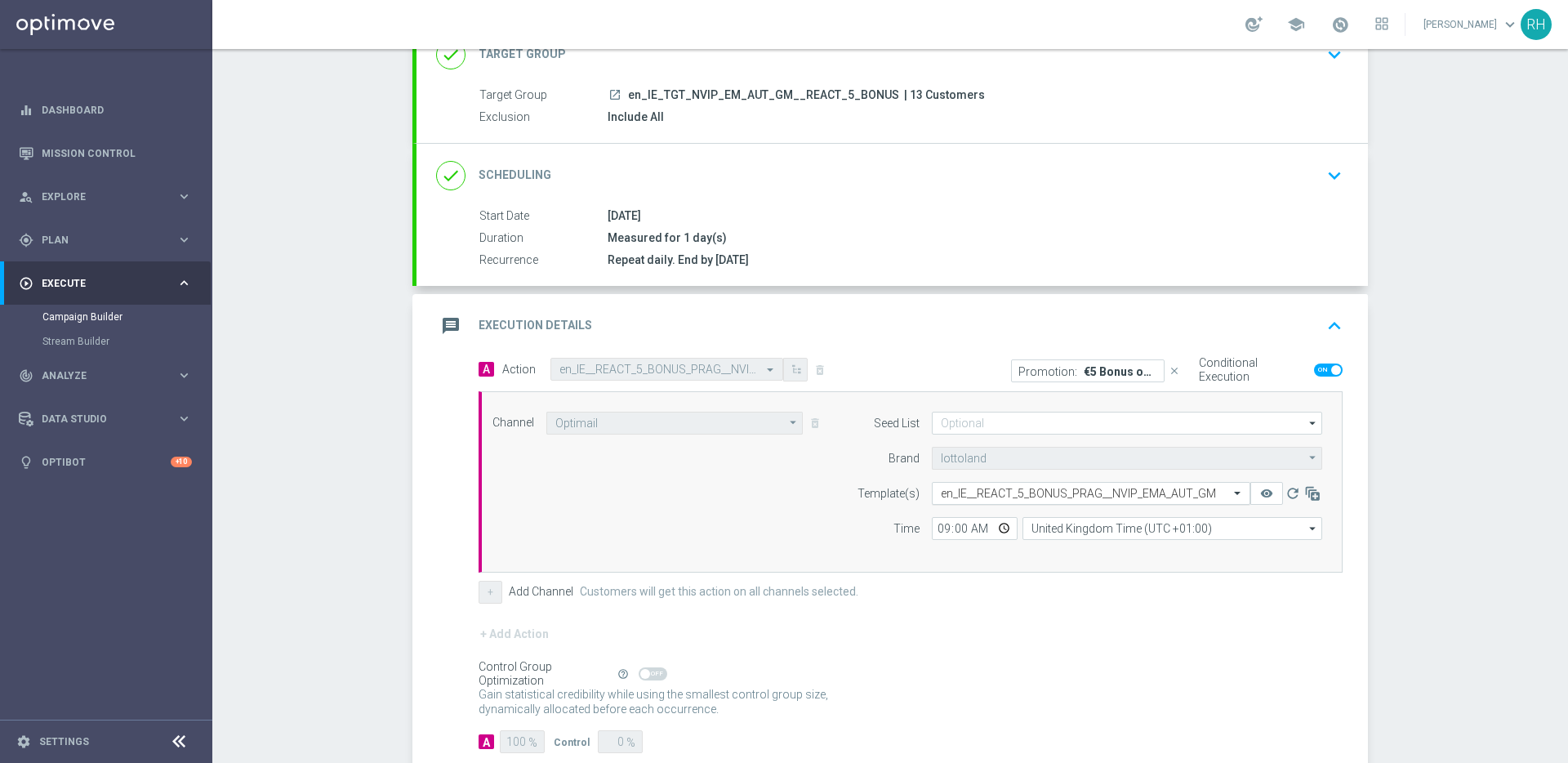
click at [1154, 497] on input "text" at bounding box center [1075, 494] width 268 height 14
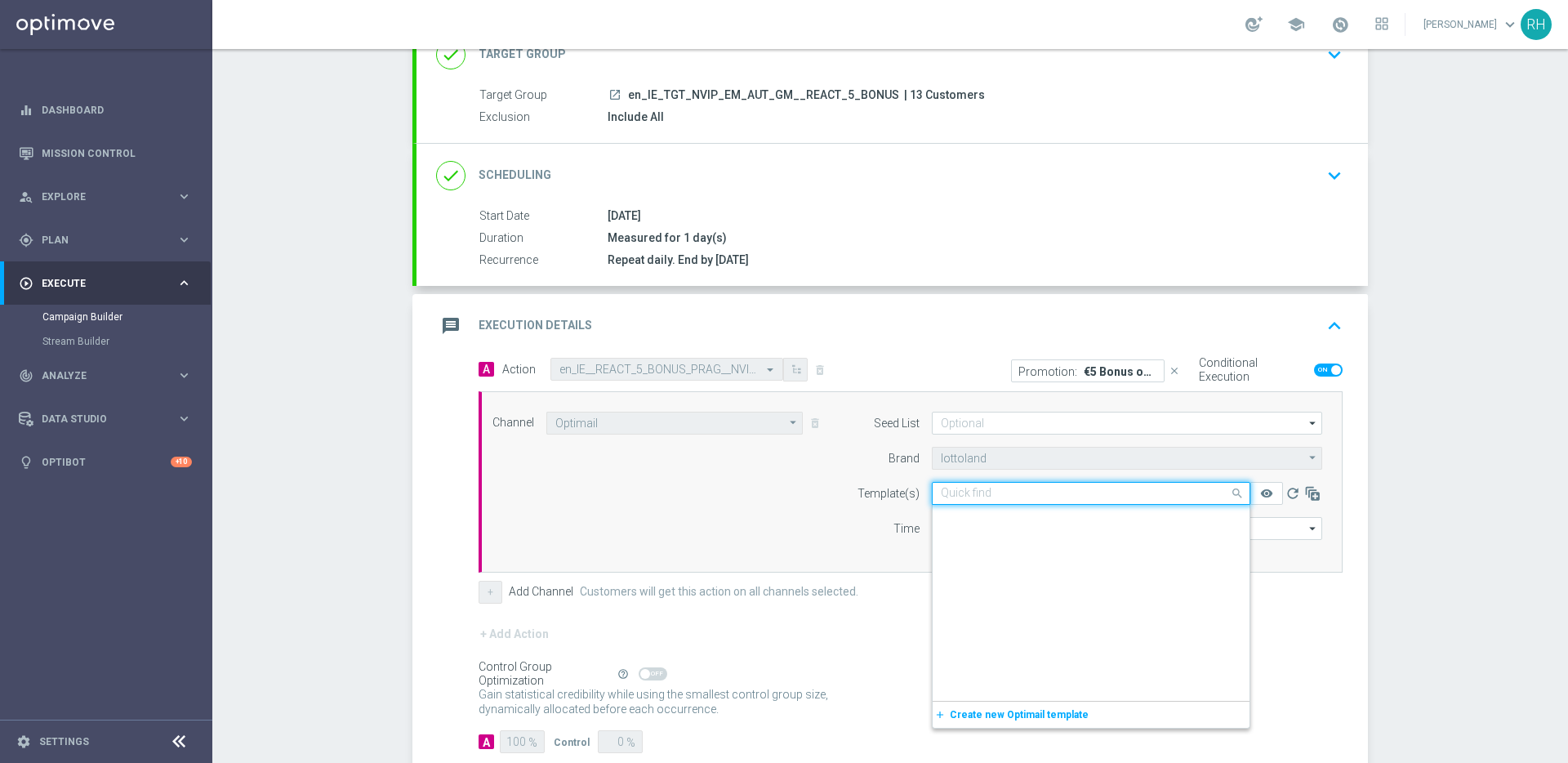
paste input "en_IE__REACT_5_BONUS_PRAG__NVIP_EMA_AUT_GM_REBRANDED"
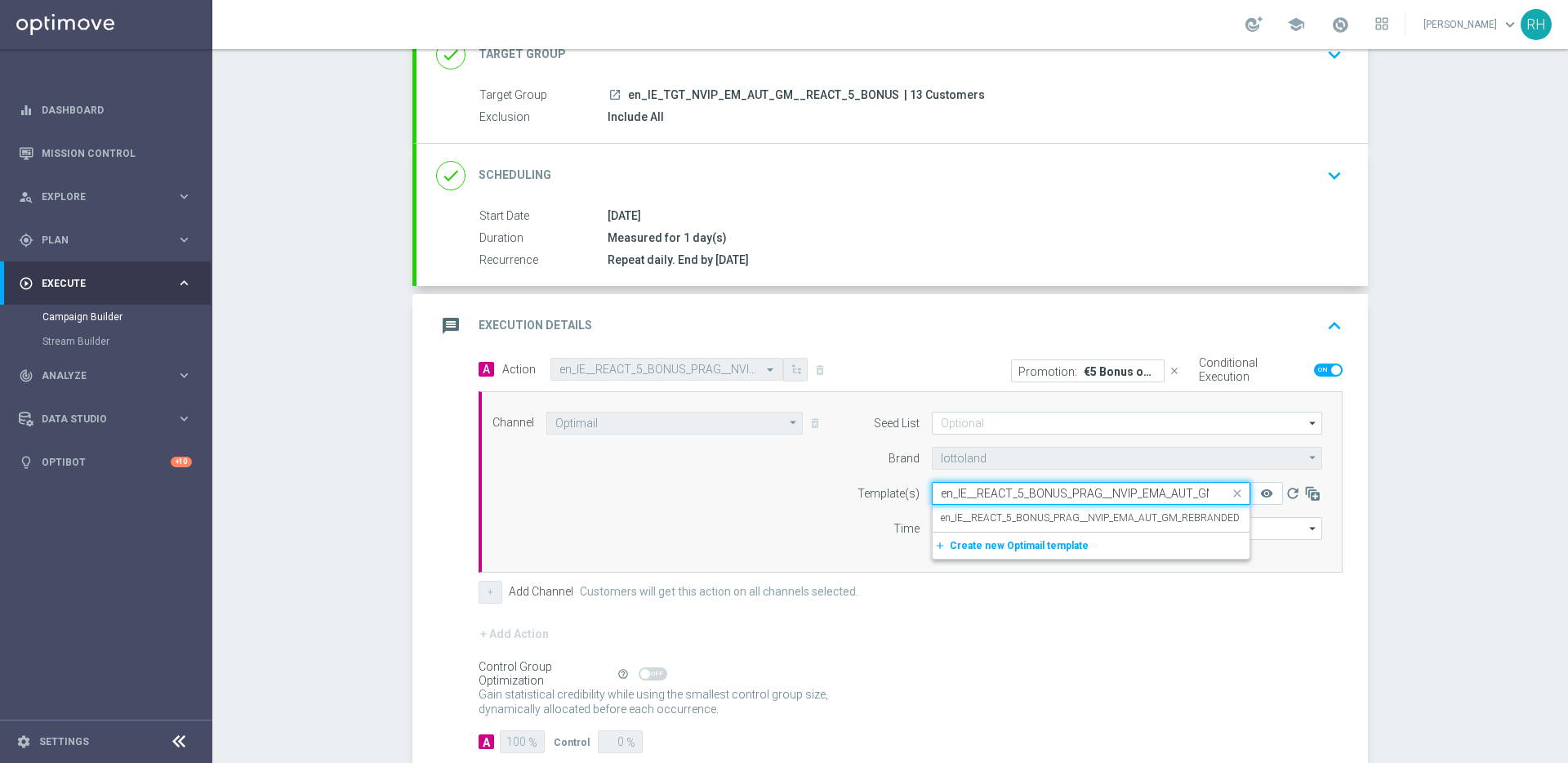
scroll to position [0, 73]
click at [1140, 520] on label "en_IE__REACT_5_BONUS_PRAG__NVIP_EMA_AUT_GM_REBRANDED" at bounding box center [1090, 518] width 299 height 14
type input "en_IE__REACT_5_BONUS_PRAG__NVIP_EMA_AUT_GM_REBRANDED"
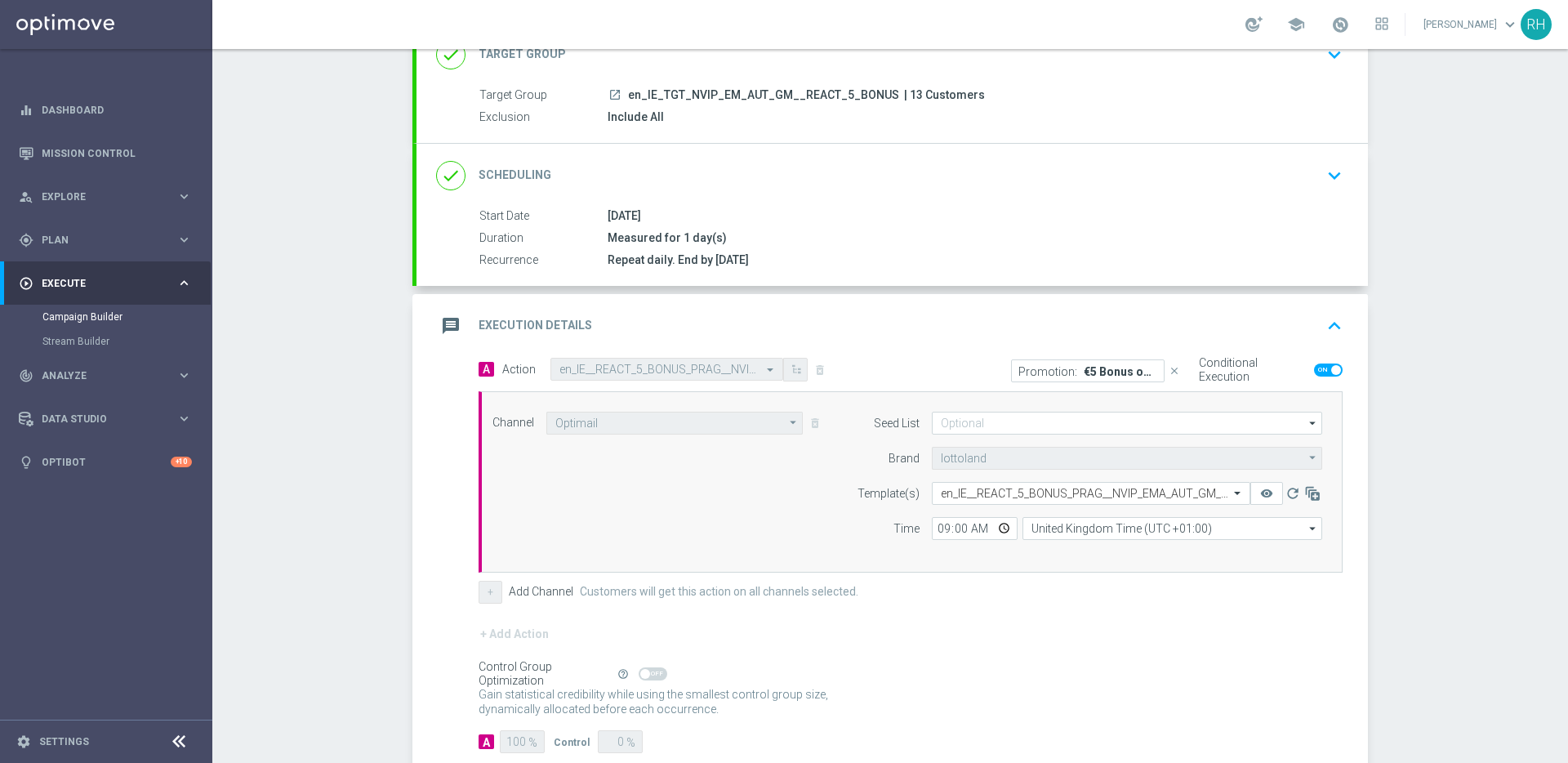
click at [1321, 314] on button "keyboard_arrow_up" at bounding box center [1334, 326] width 28 height 31
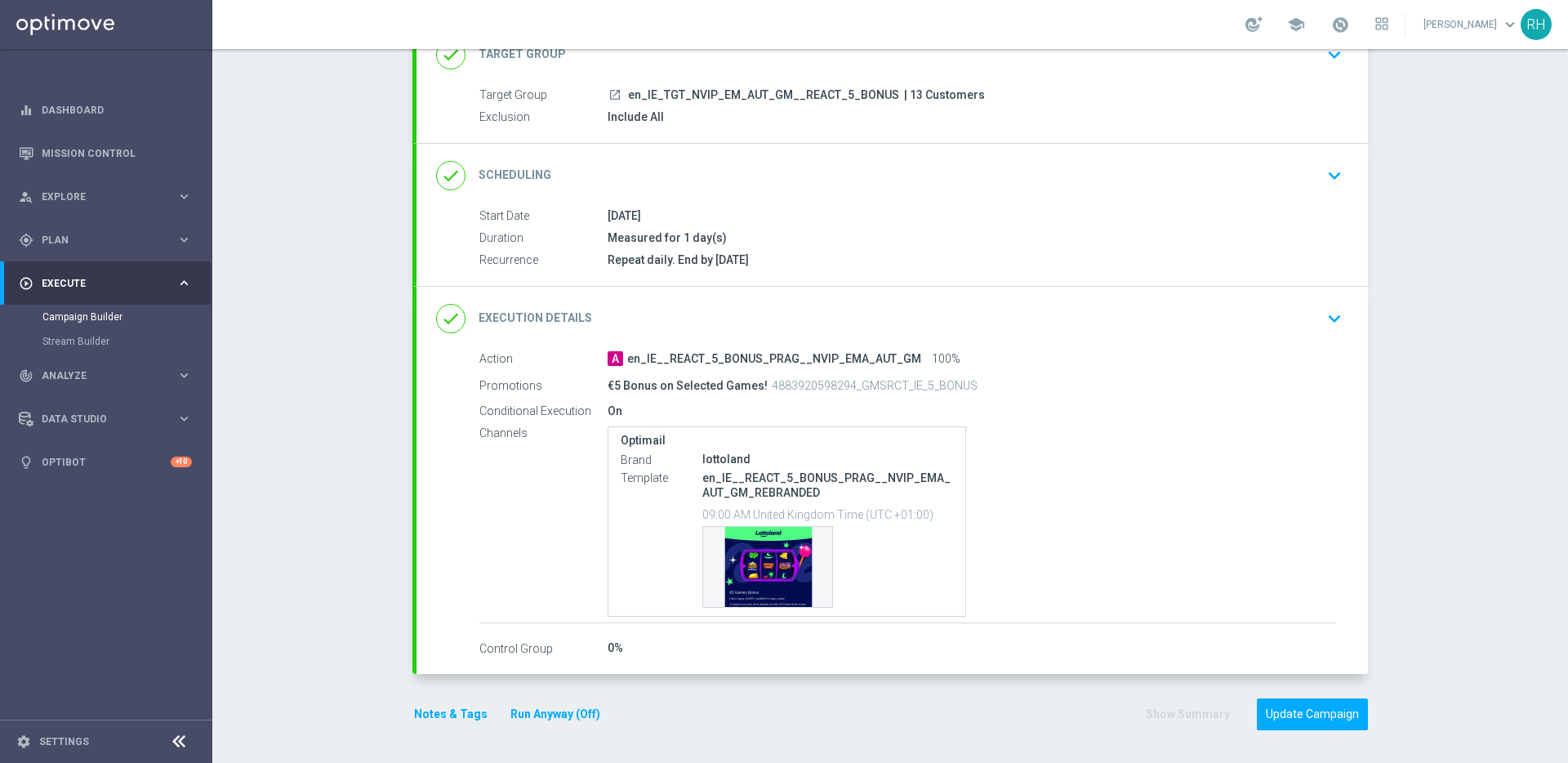
click at [845, 379] on p "4883920598294_GMSRCT_IE_5_BONUS" at bounding box center [874, 385] width 206 height 15
copy p "4883920598294_GMSRCT_IE_5_BONUS"
click at [759, 564] on div "Template preview" at bounding box center [768, 566] width 129 height 80
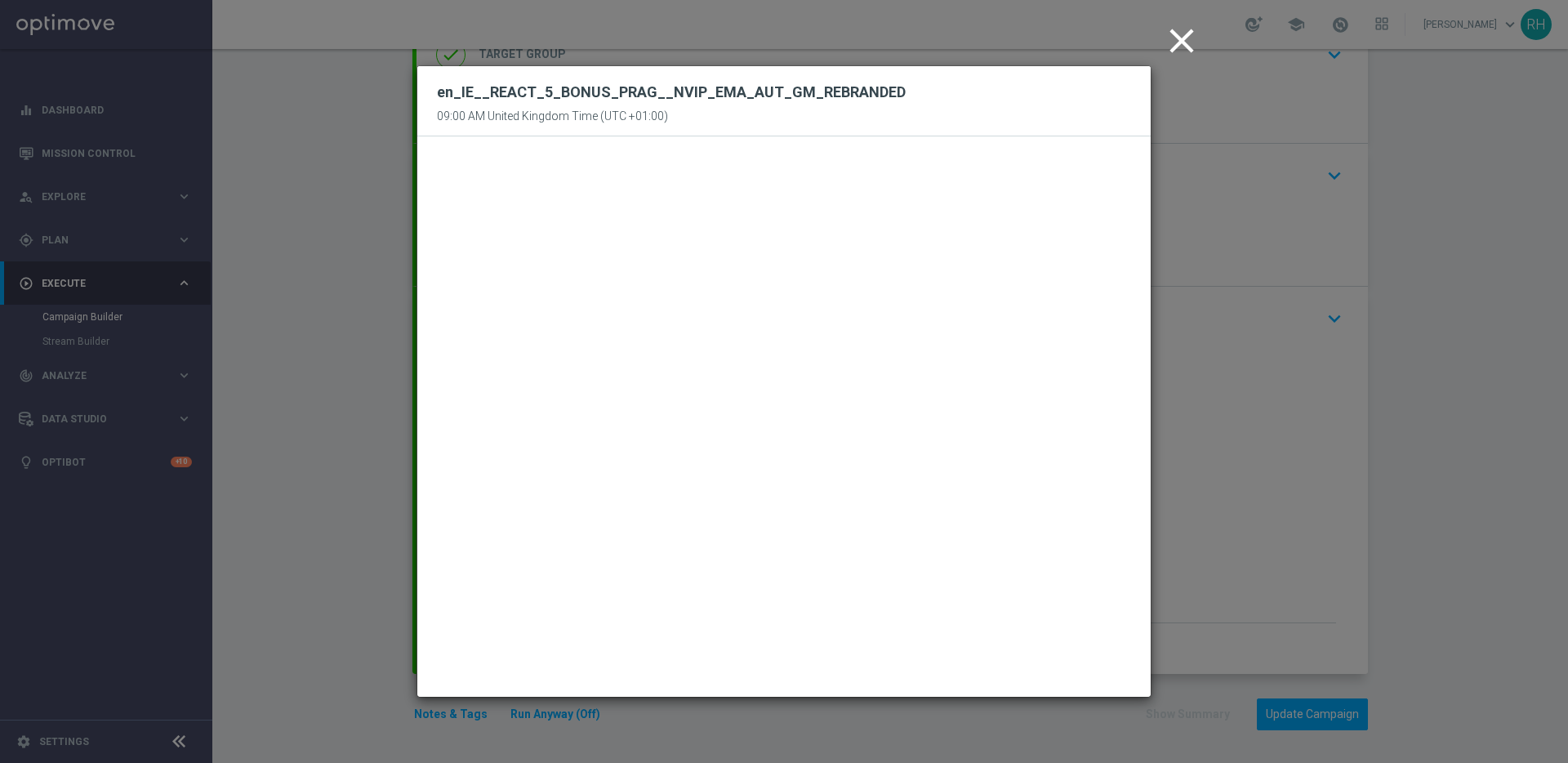
click at [1173, 42] on icon "close" at bounding box center [1181, 41] width 41 height 41
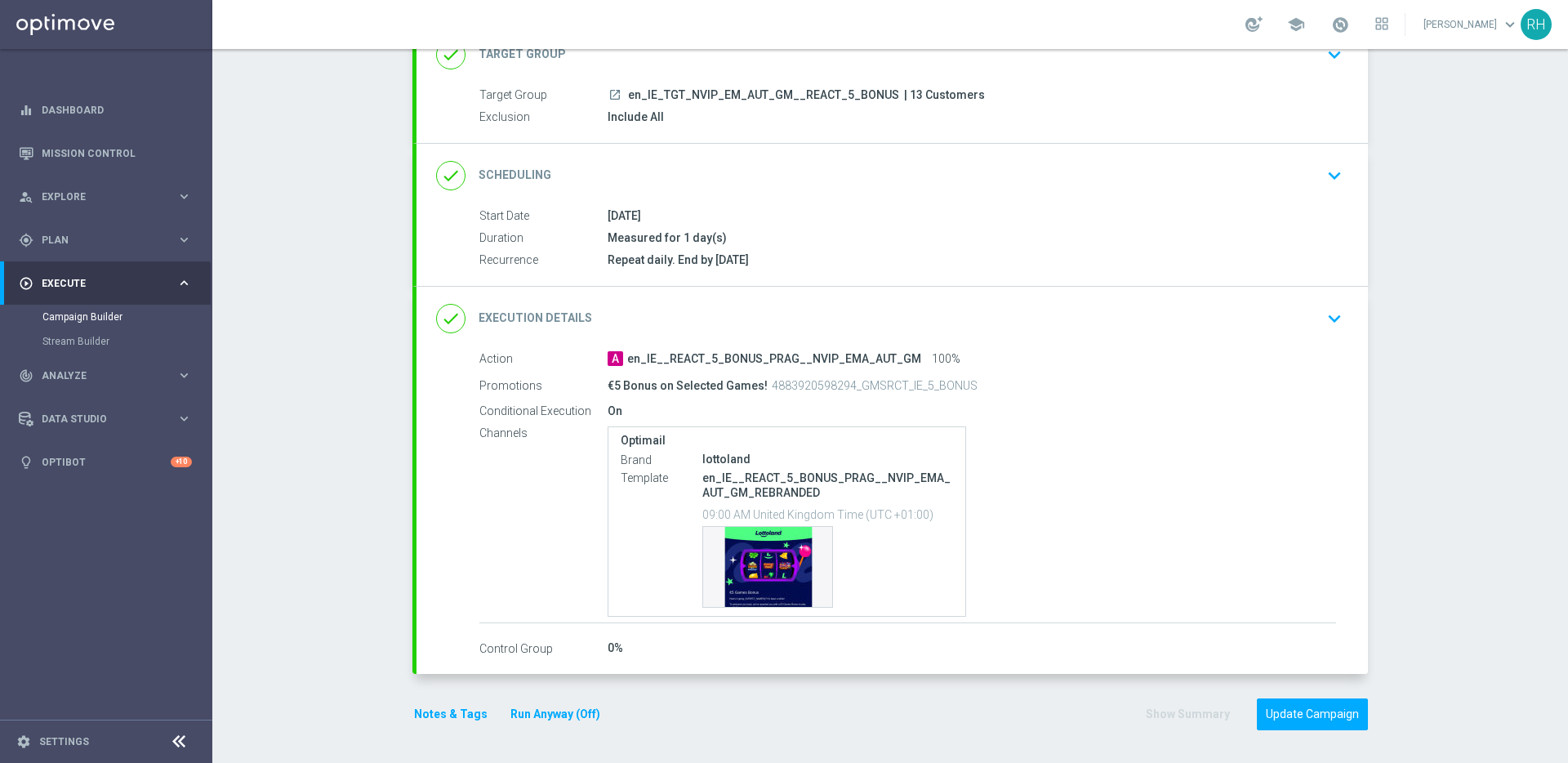
click at [1471, 534] on div "Campaign Builder Scheduled Campaign Triggered Campaign Status: Scheduled done T…" at bounding box center [890, 406] width 1356 height 714
click at [1298, 721] on button "Update Campaign" at bounding box center [1312, 714] width 111 height 32
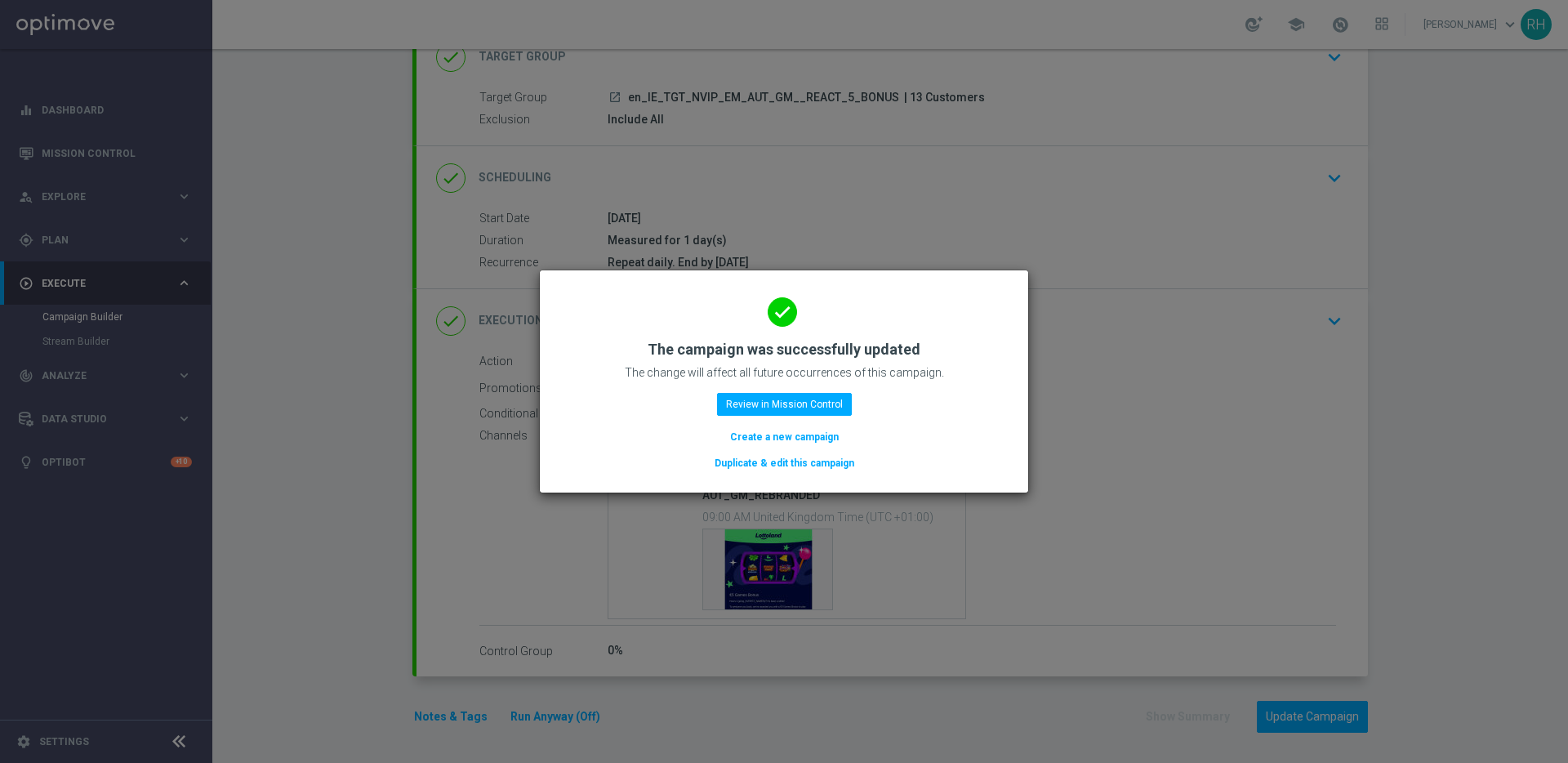
scroll to position [123, 0]
click at [936, 270] on div "done The campaign was successfully updated The change will affect all future oc…" at bounding box center [784, 382] width 490 height 224
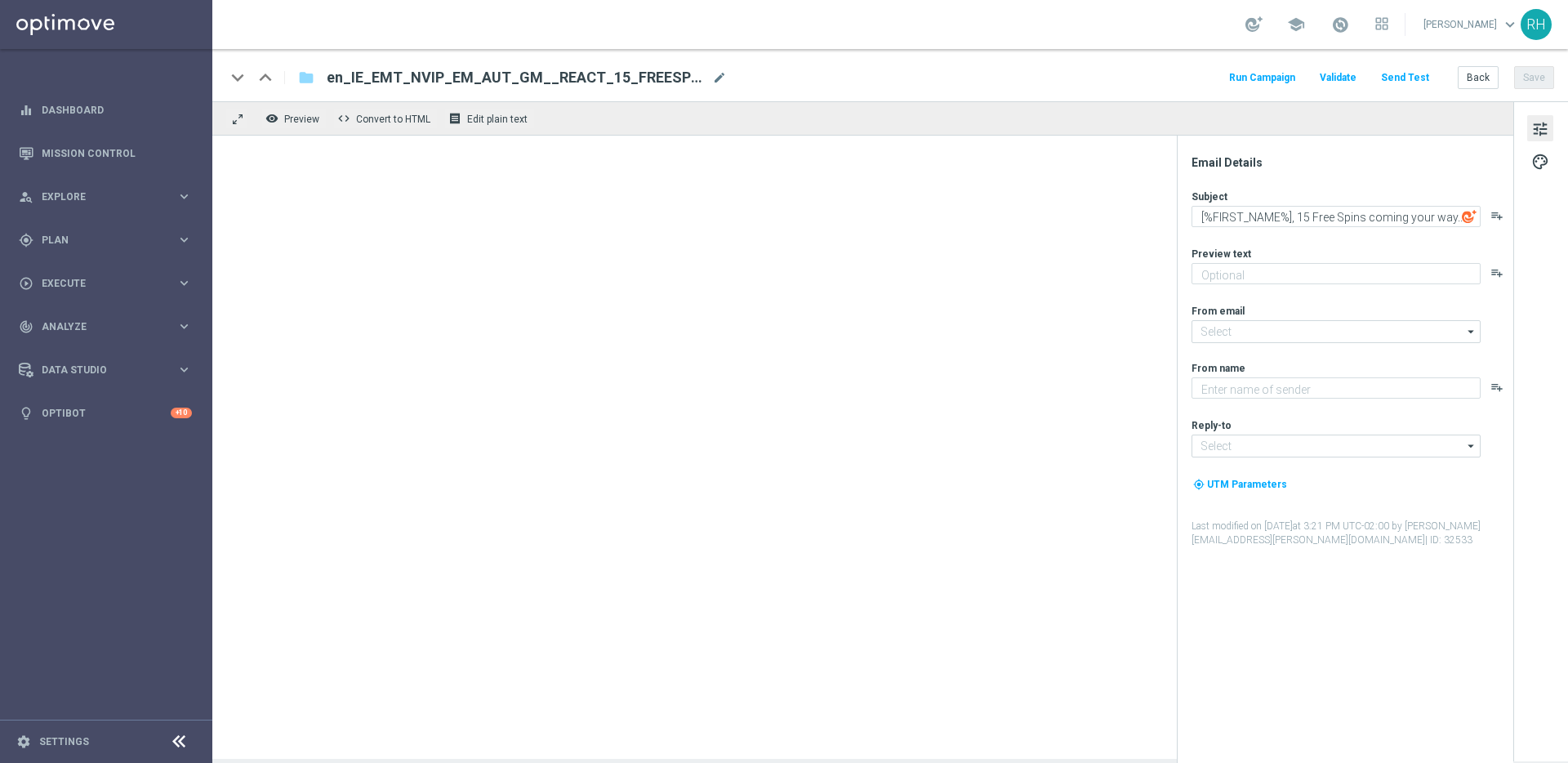
type textarea "We miss you, they're on us."
type input "[EMAIL_ADDRESS][DOMAIN_NAME]"
type textarea "Lottoland"
type input "[EMAIL_ADDRESS][DOMAIN_NAME]"
